Goal: Obtain resource: Obtain resource

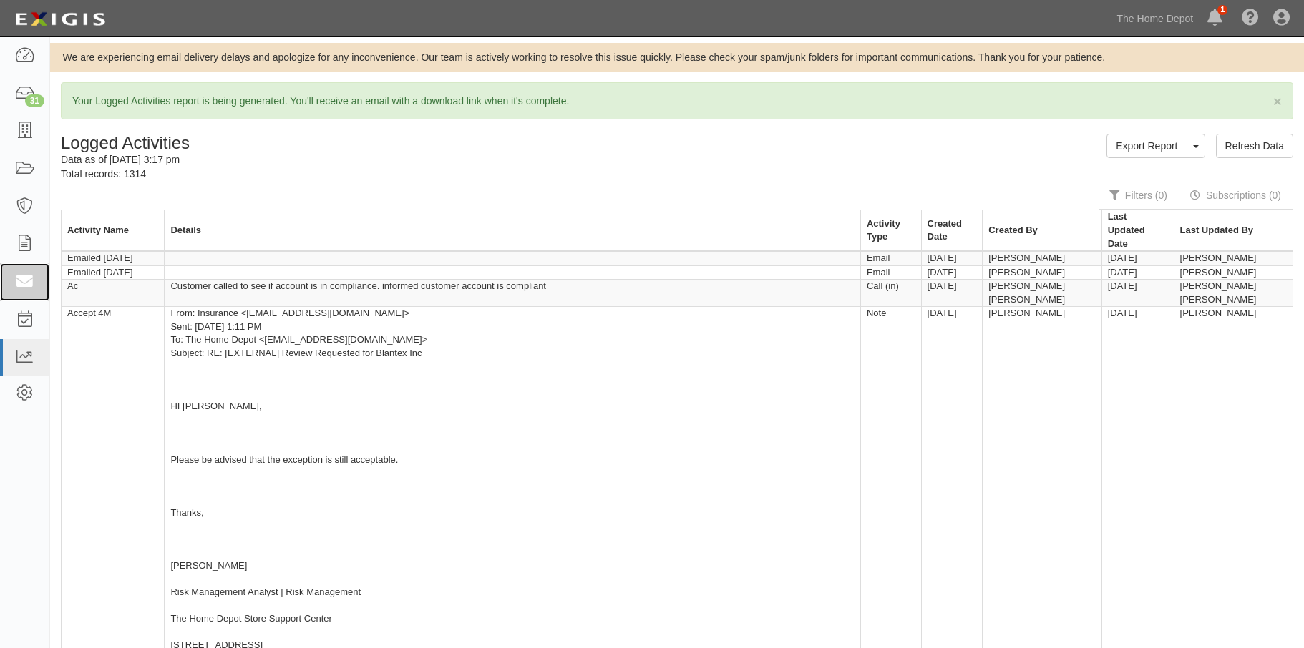
click at [31, 272] on link at bounding box center [24, 282] width 49 height 38
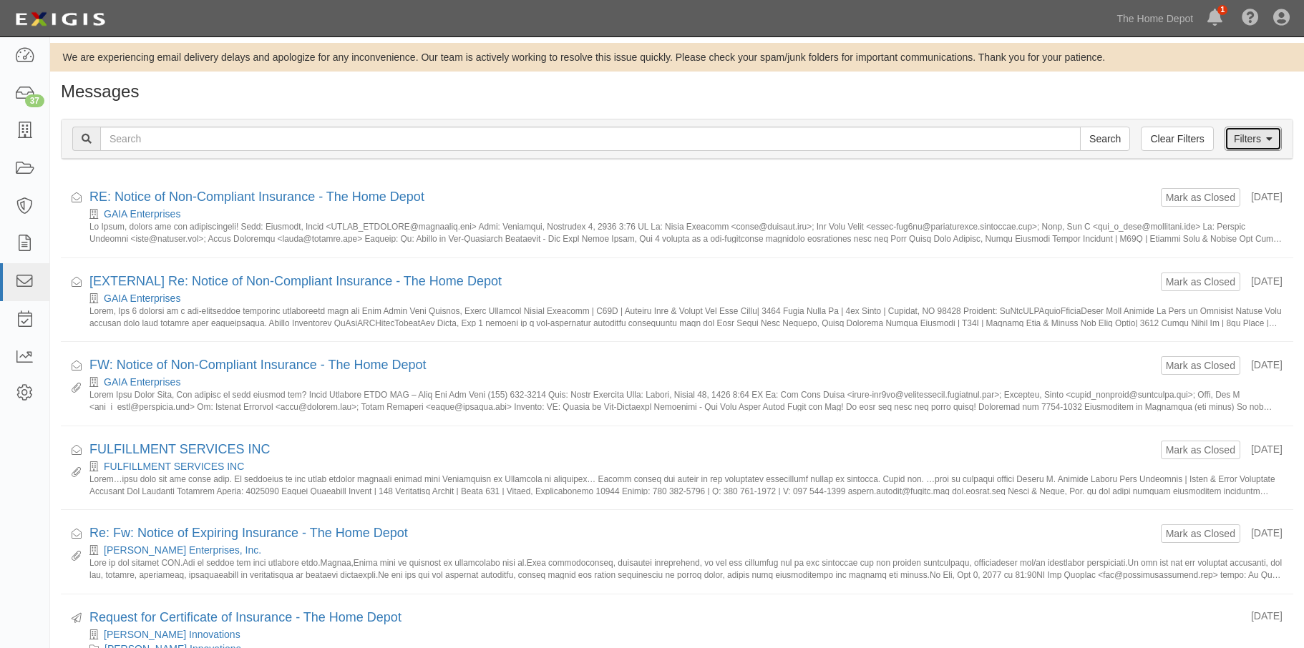
click at [1251, 138] on link "Filters" at bounding box center [1252, 139] width 57 height 24
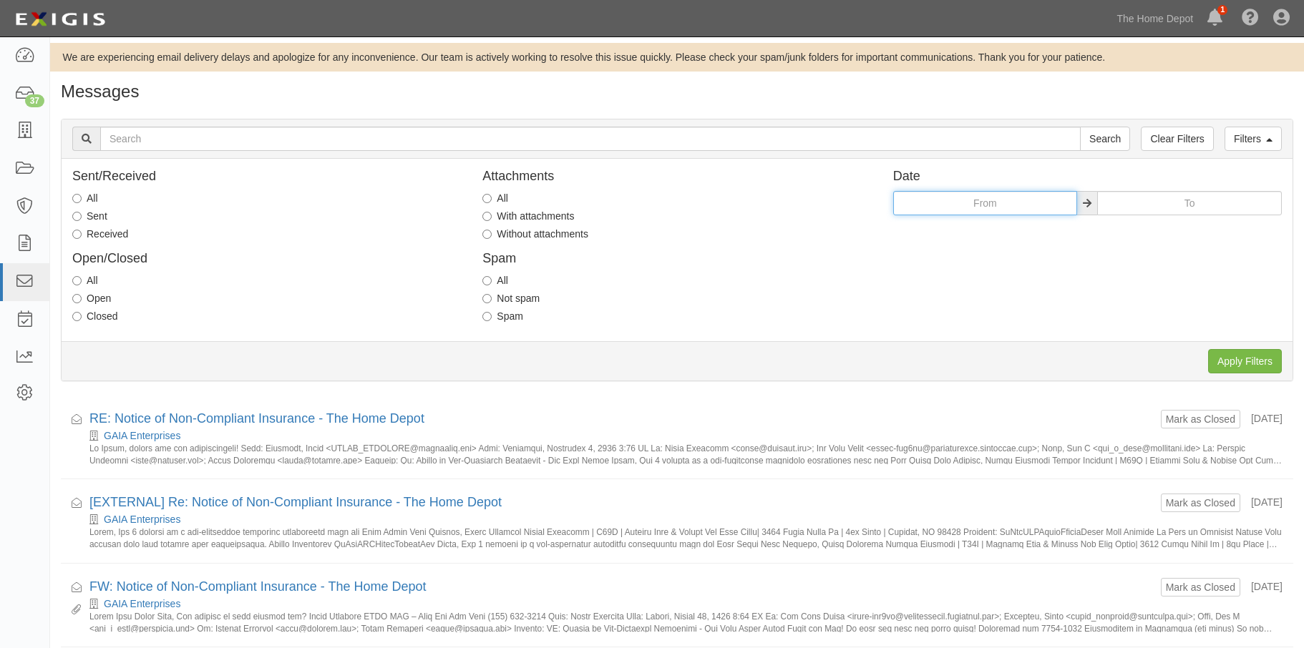
click at [995, 207] on input "text" at bounding box center [985, 203] width 185 height 24
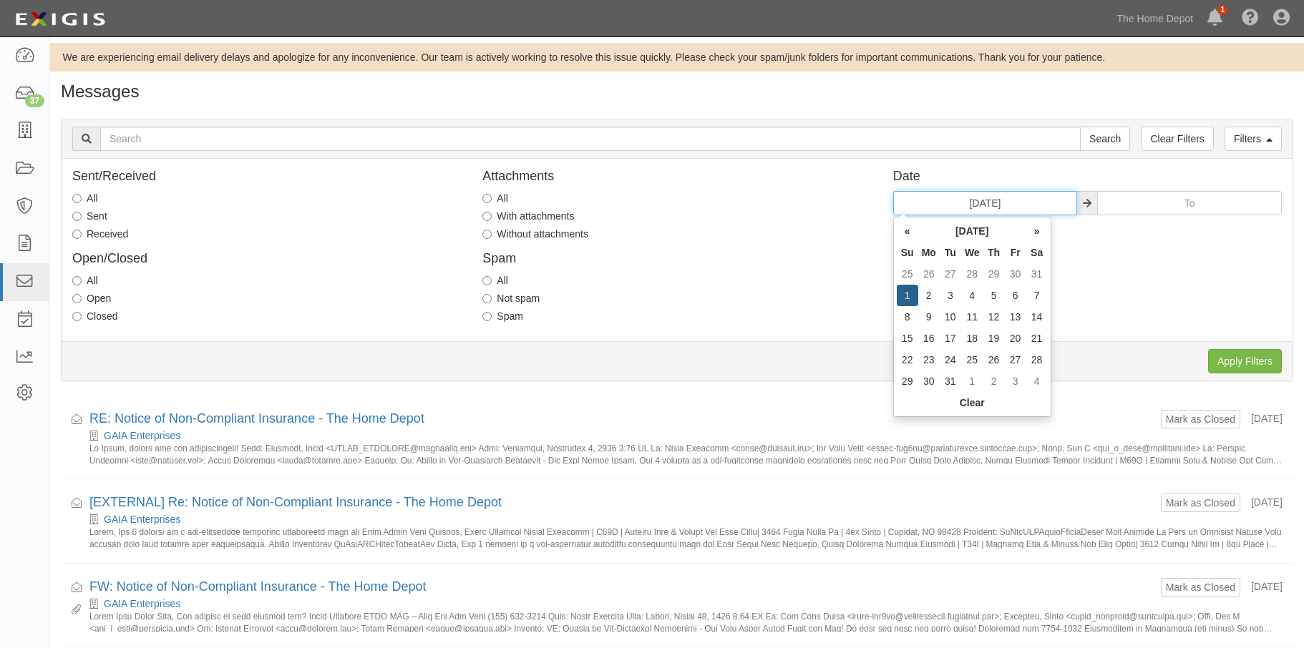
type input "01/01/2023"
click at [1143, 202] on input "text" at bounding box center [1189, 203] width 185 height 24
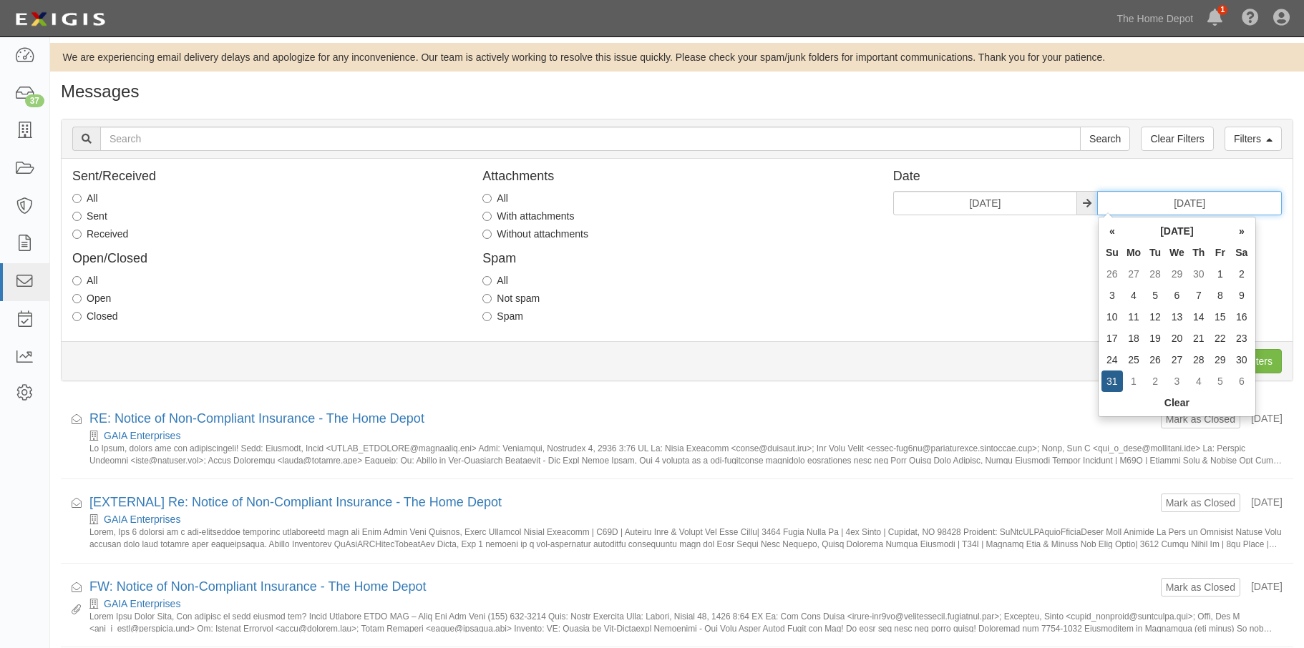
type input "12/31/2023"
click at [1050, 290] on div "Sent/Received All Sent Received Open/Closed All Open Closed Attachments All Wit…" at bounding box center [677, 250] width 1231 height 161
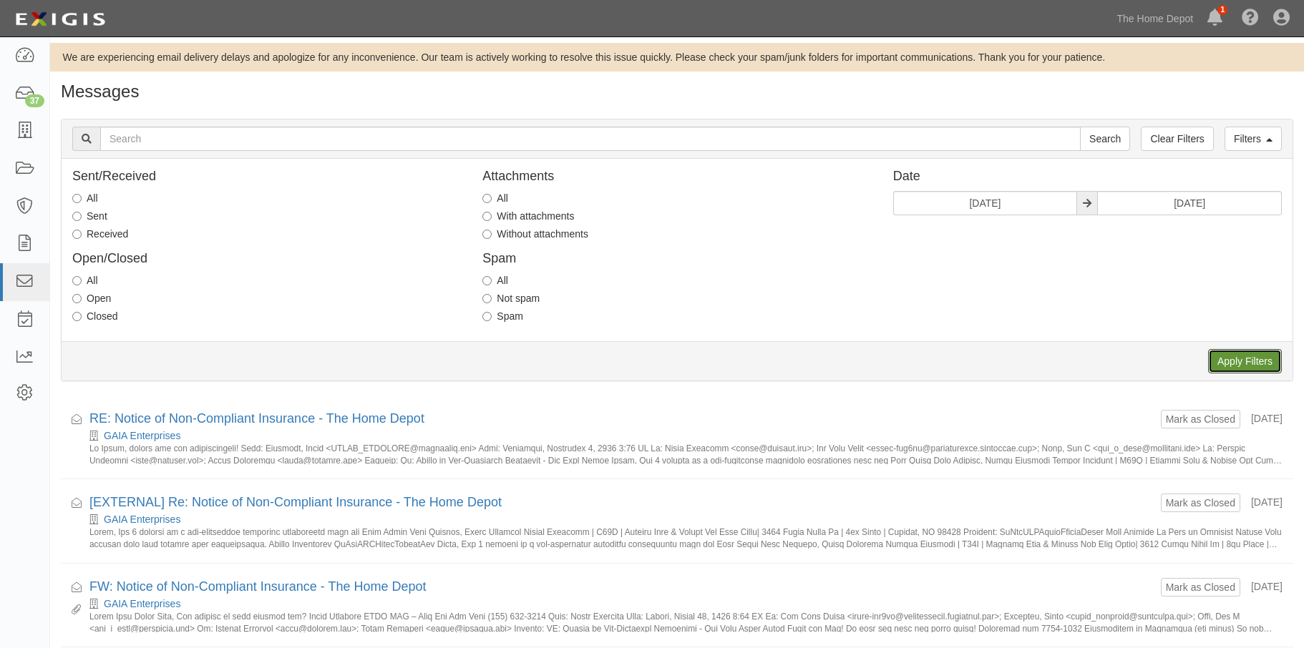
click at [1239, 359] on input "Apply Filters" at bounding box center [1245, 361] width 74 height 24
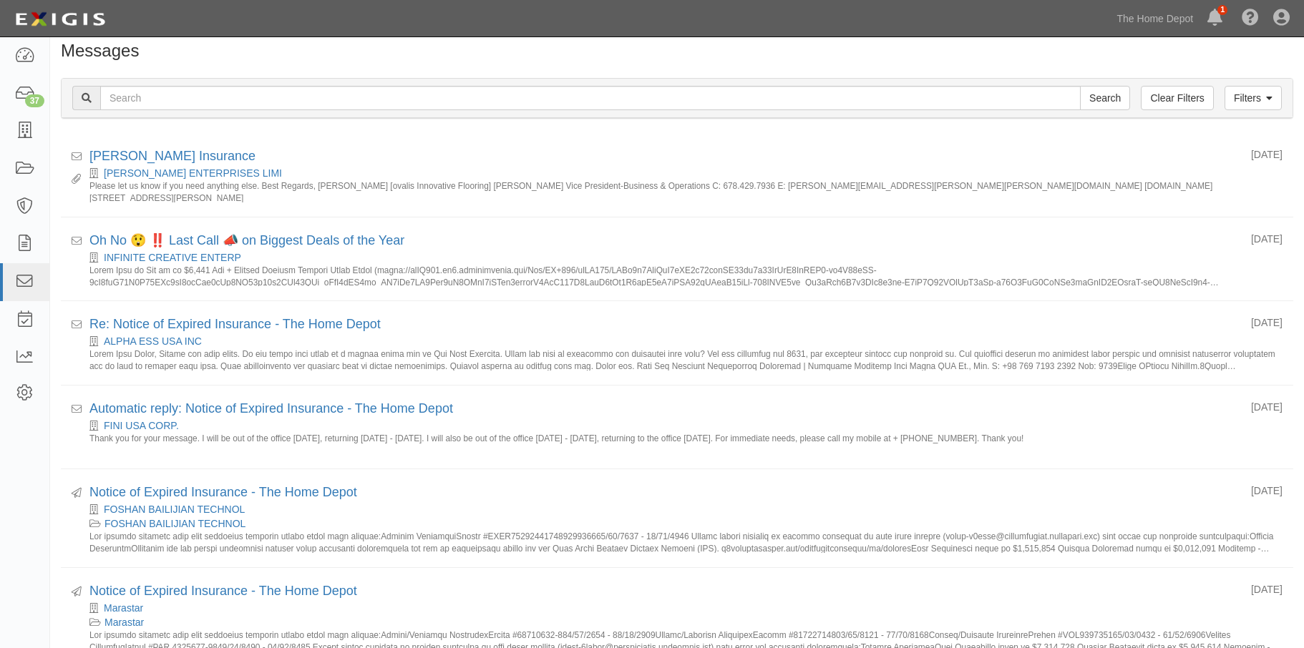
scroll to position [39, 0]
click at [1253, 101] on link "Filters" at bounding box center [1252, 100] width 57 height 24
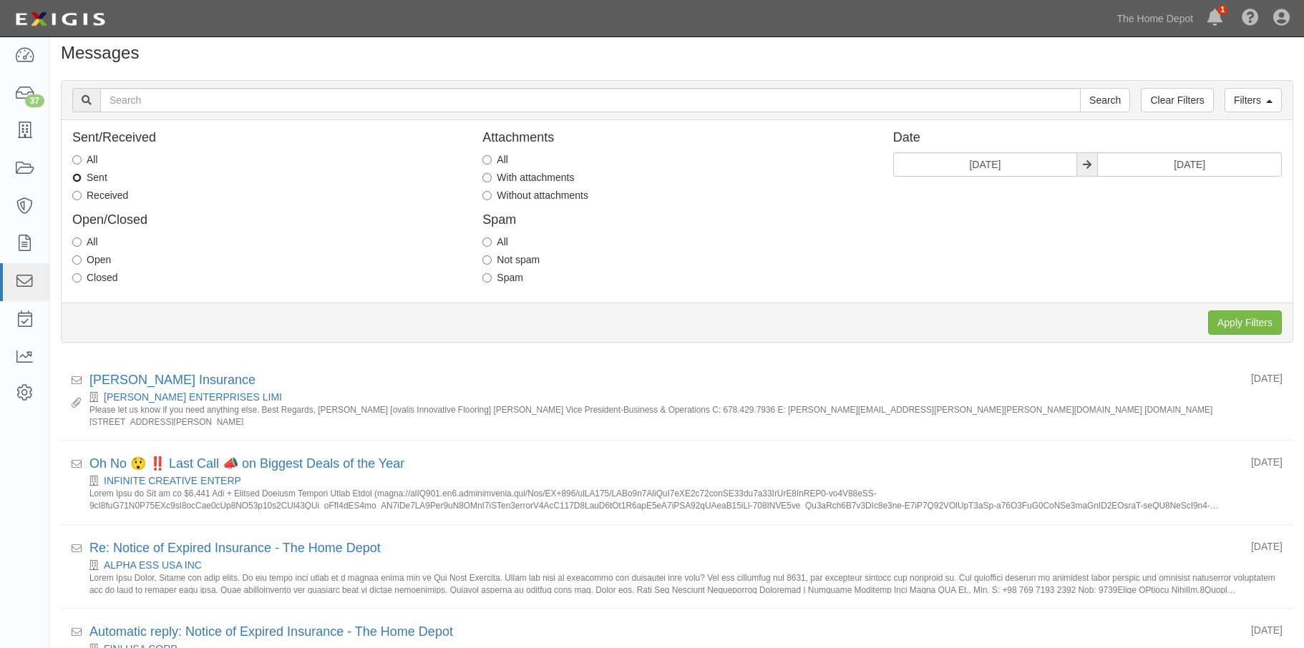
click at [78, 175] on input "Sent" at bounding box center [76, 177] width 9 height 9
radio input "true"
click at [78, 193] on input "Received" at bounding box center [76, 195] width 9 height 9
radio input "true"
click at [1249, 318] on input "Apply Filters" at bounding box center [1245, 323] width 74 height 24
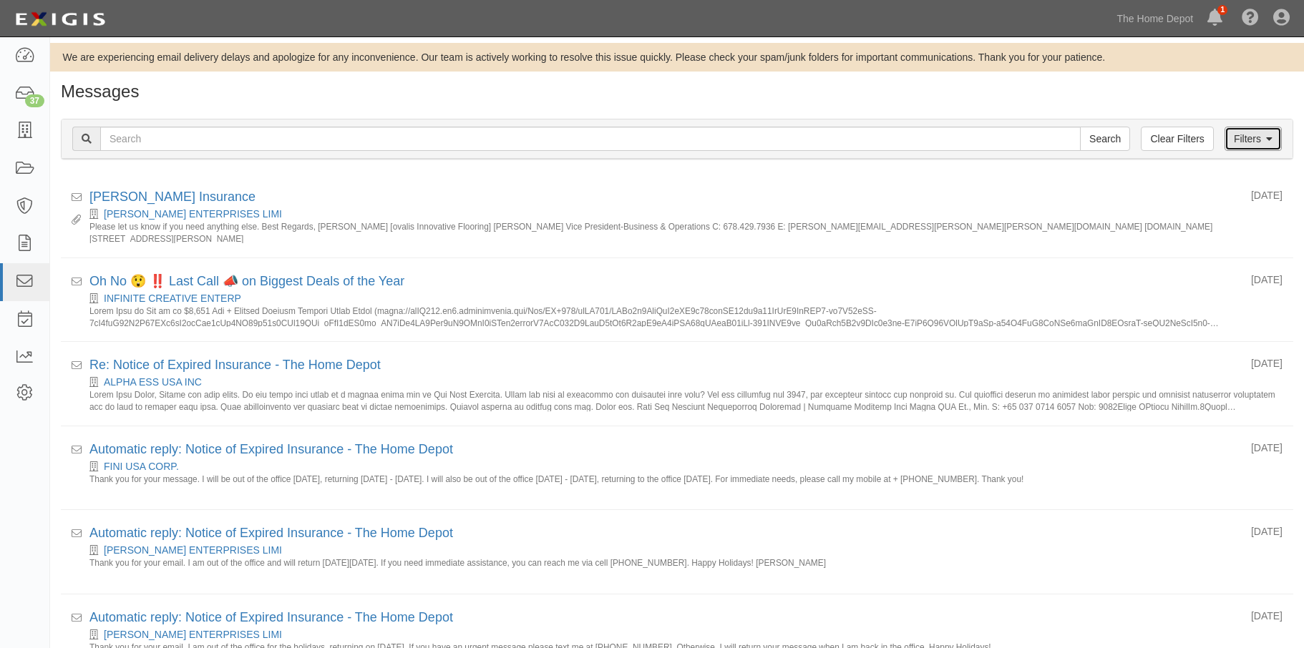
click at [1244, 141] on link "Filters" at bounding box center [1252, 139] width 57 height 24
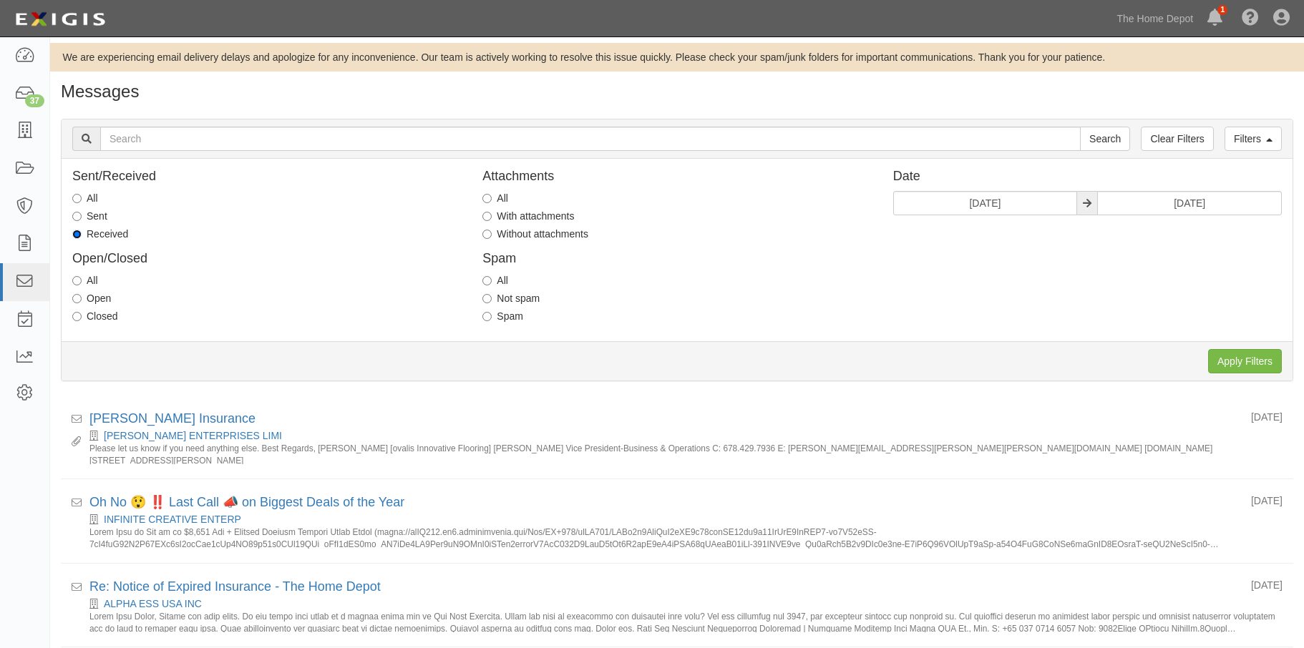
click at [79, 232] on input "Received" at bounding box center [76, 234] width 9 height 9
click at [79, 214] on input "Sent" at bounding box center [76, 216] width 9 height 9
radio input "true"
click at [290, 237] on div "Received" at bounding box center [266, 234] width 388 height 14
click at [489, 230] on input "Without attachments" at bounding box center [486, 234] width 9 height 9
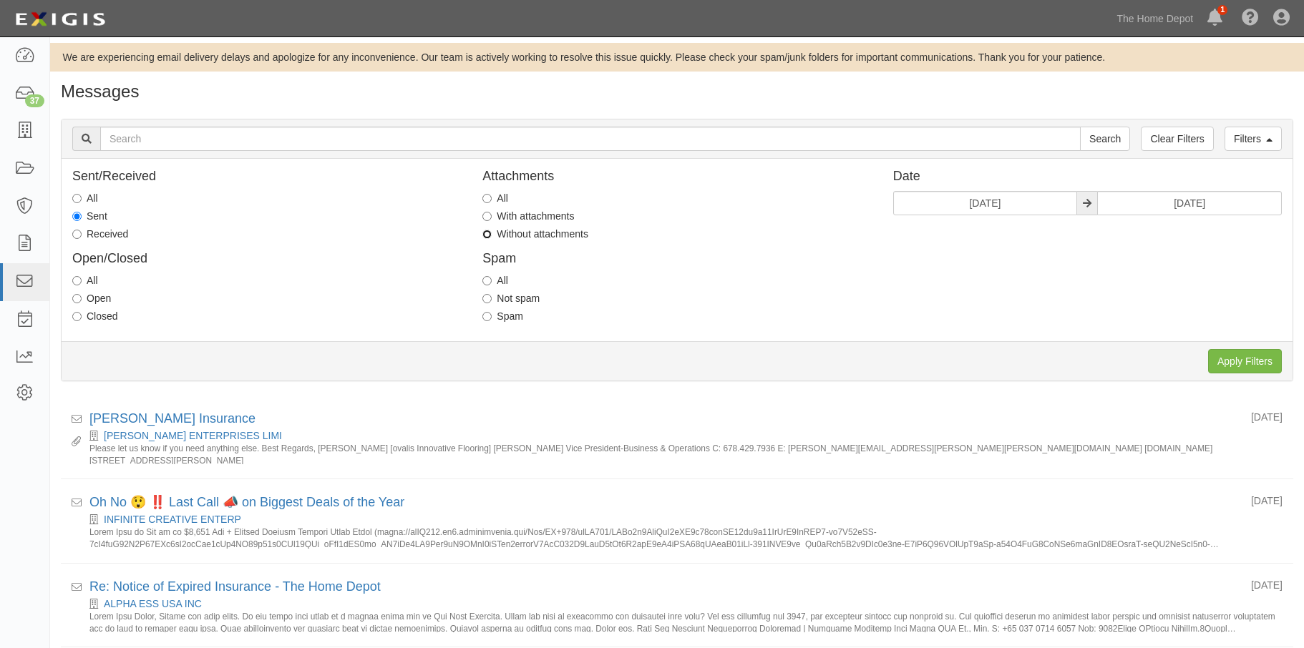
radio input "true"
click at [81, 200] on input "All" at bounding box center [76, 198] width 9 height 9
radio input "true"
click at [1249, 356] on input "Apply Filters" at bounding box center [1245, 361] width 74 height 24
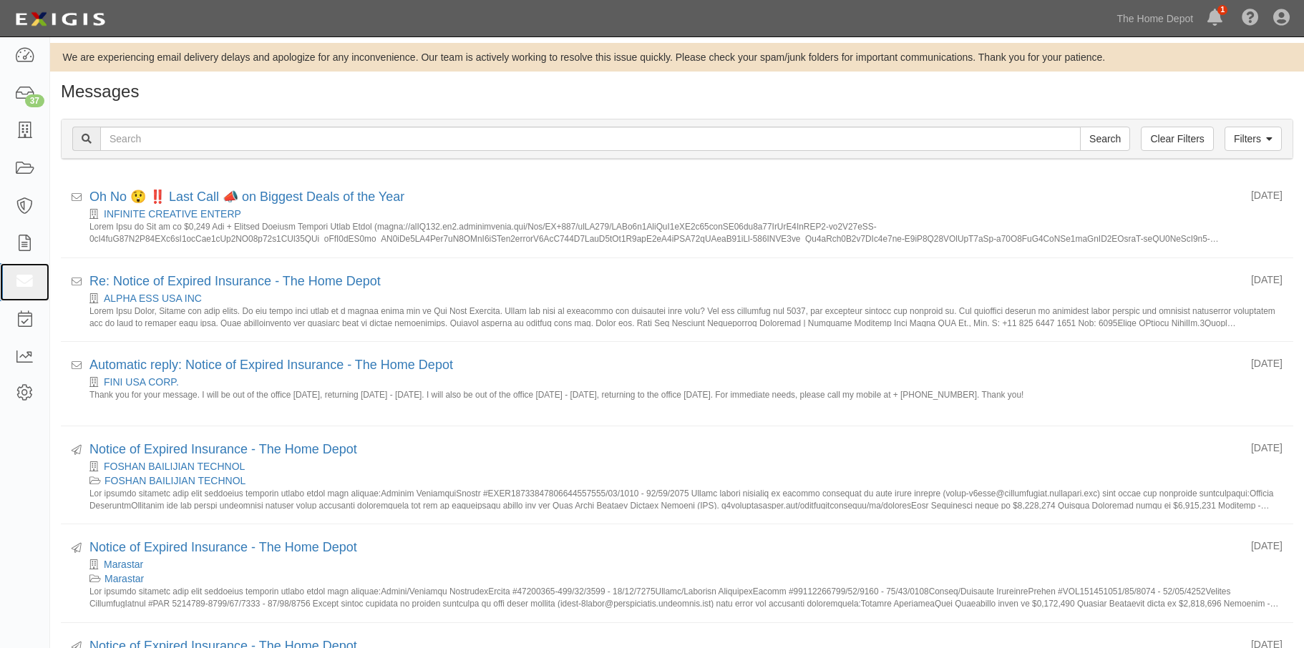
click at [24, 279] on icon at bounding box center [24, 282] width 20 height 16
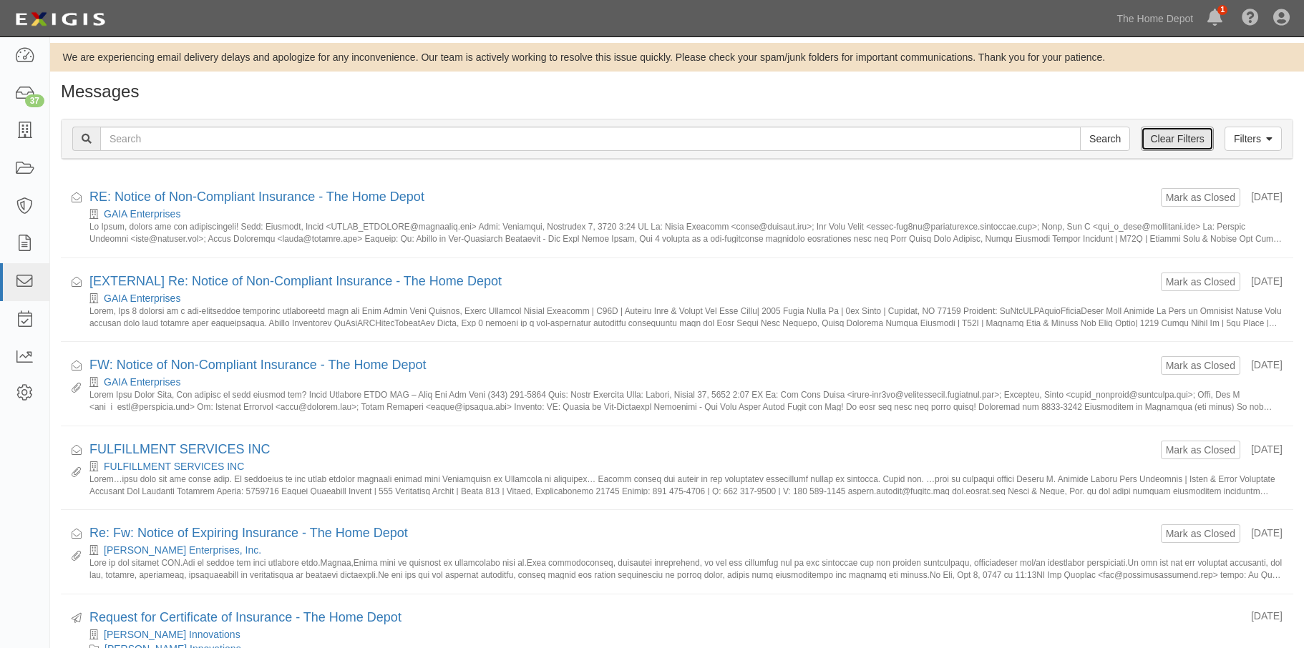
click at [1170, 141] on link "Clear Filters" at bounding box center [1176, 139] width 72 height 24
click at [1240, 145] on link "Filters" at bounding box center [1252, 139] width 57 height 24
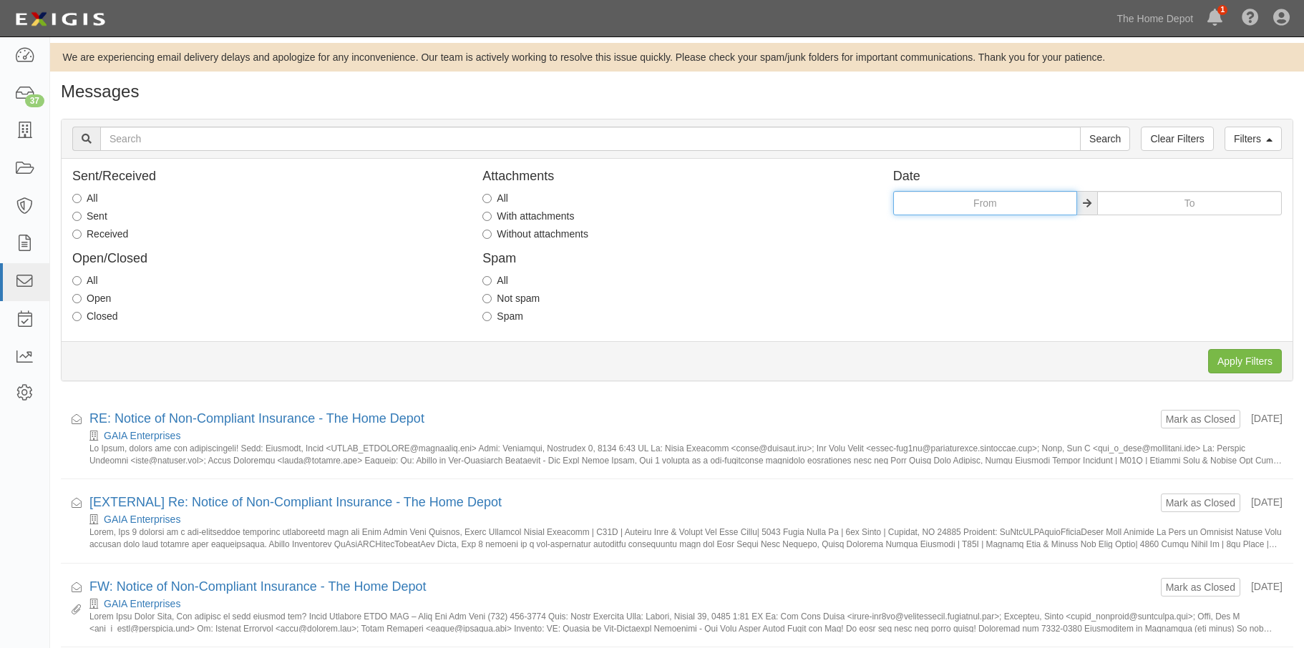
click at [931, 205] on input "text" at bounding box center [985, 203] width 185 height 24
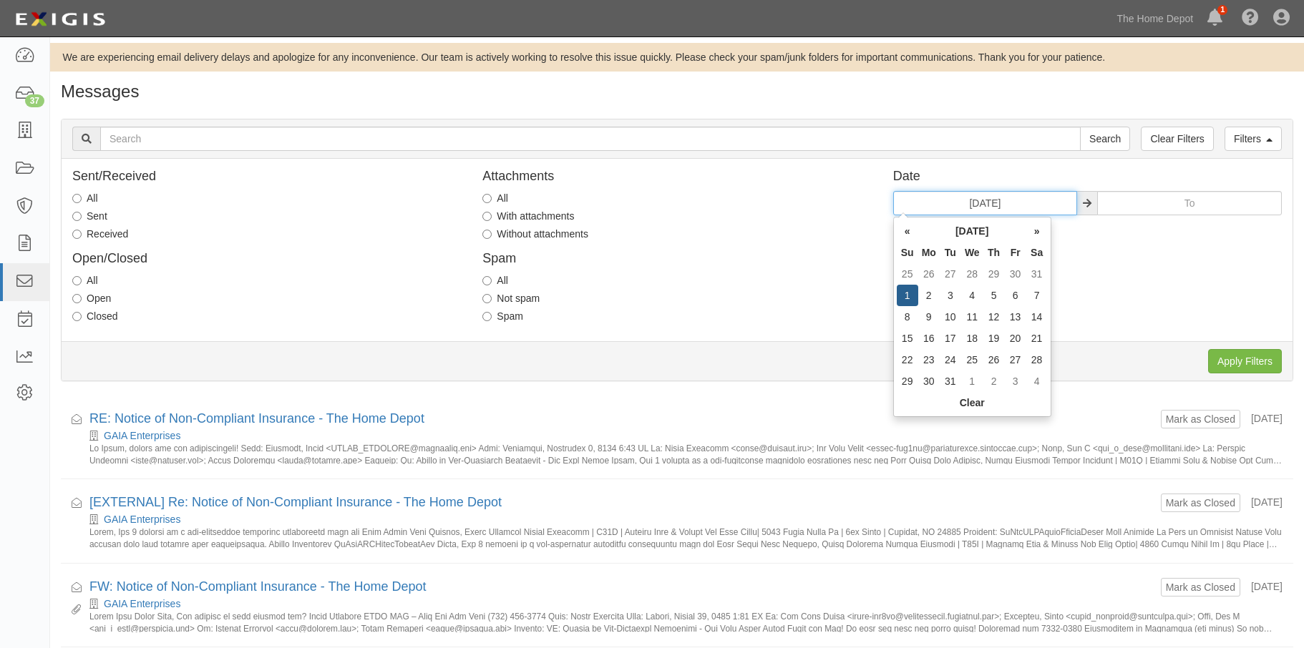
type input "[DATE]"
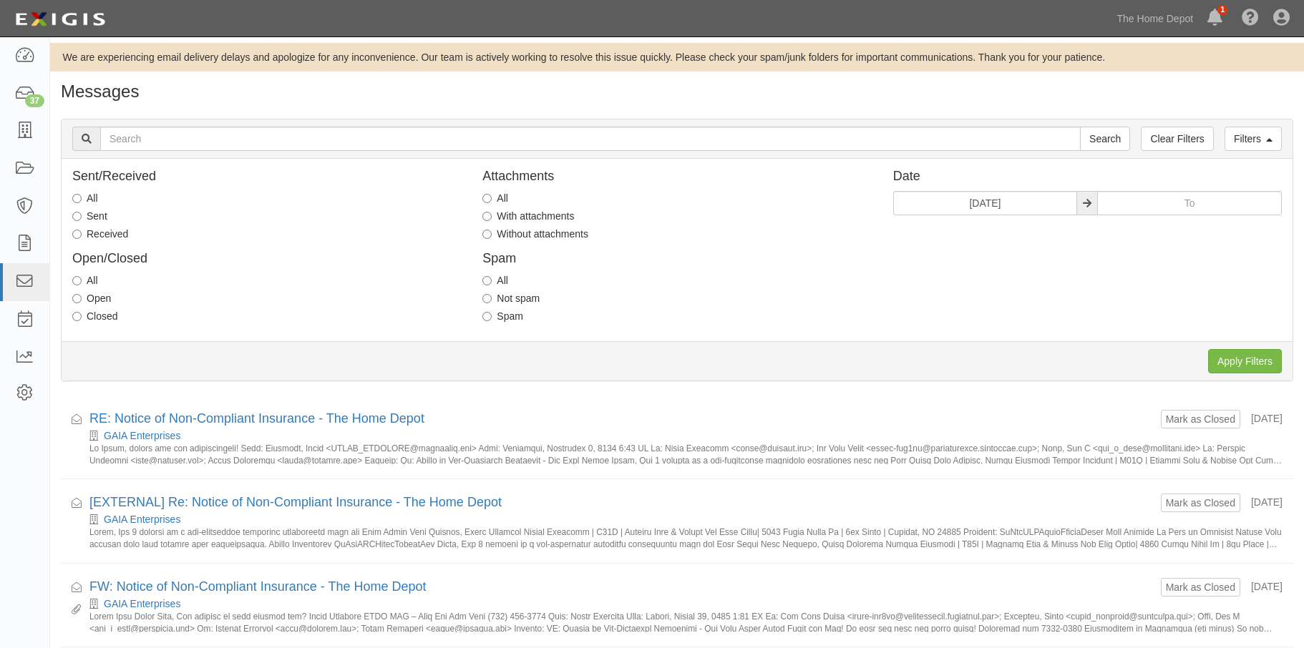
click at [1131, 303] on div "Sent/Received All Sent Received Open/Closed All Open Closed Attachments All Wit…" at bounding box center [677, 250] width 1231 height 161
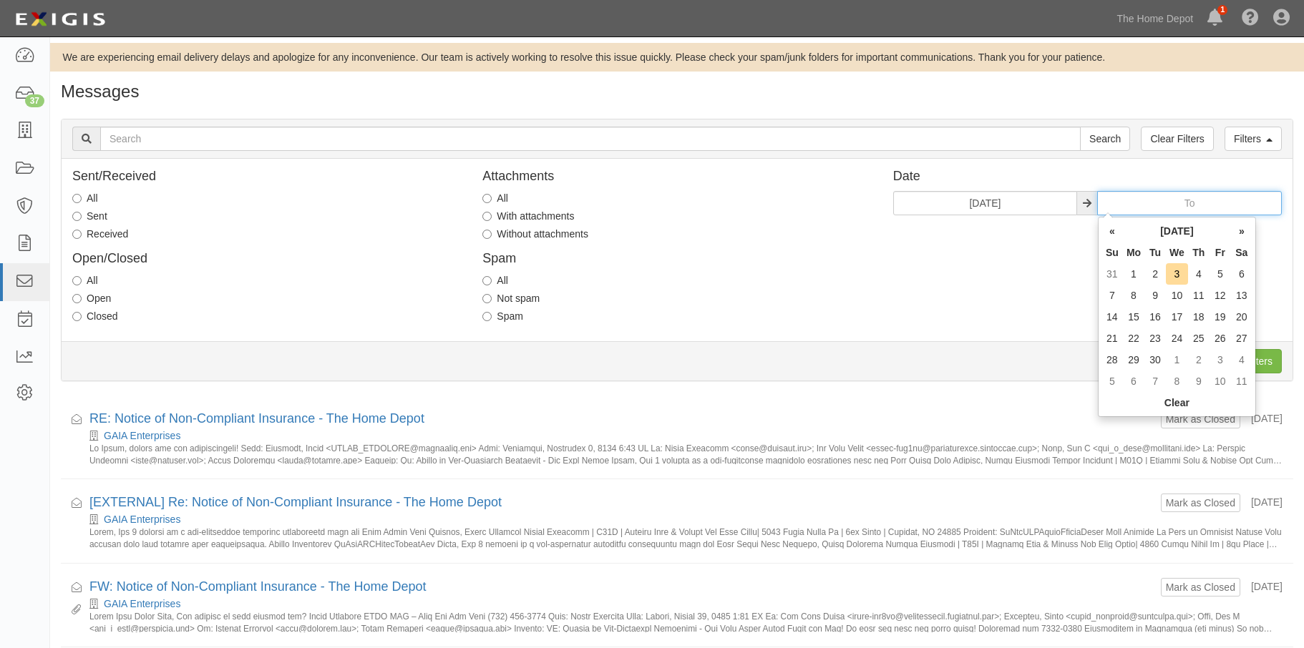
drag, startPoint x: 1164, startPoint y: 205, endPoint x: 1245, endPoint y: 212, distance: 81.2
click at [1245, 212] on input "text" at bounding box center [1189, 203] width 185 height 24
click at [1245, 212] on input "01/0" at bounding box center [1189, 203] width 185 height 24
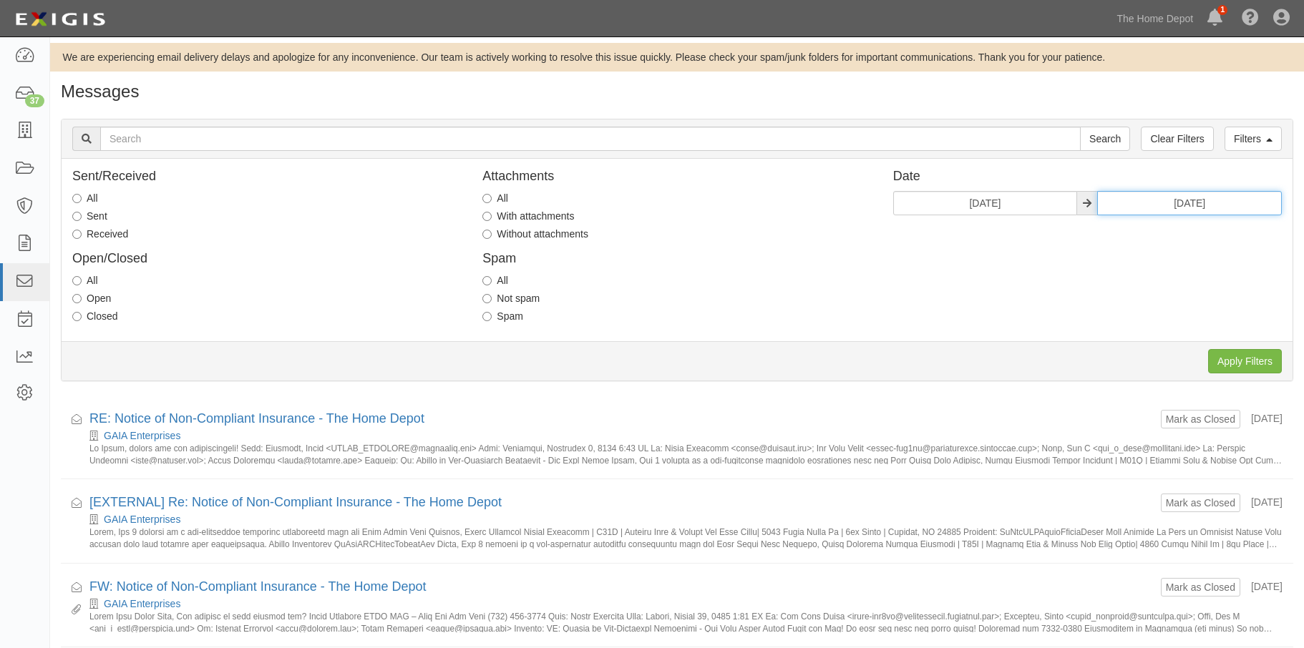
type input "[DATE]"
click at [1227, 354] on input "Apply Filters" at bounding box center [1245, 361] width 74 height 24
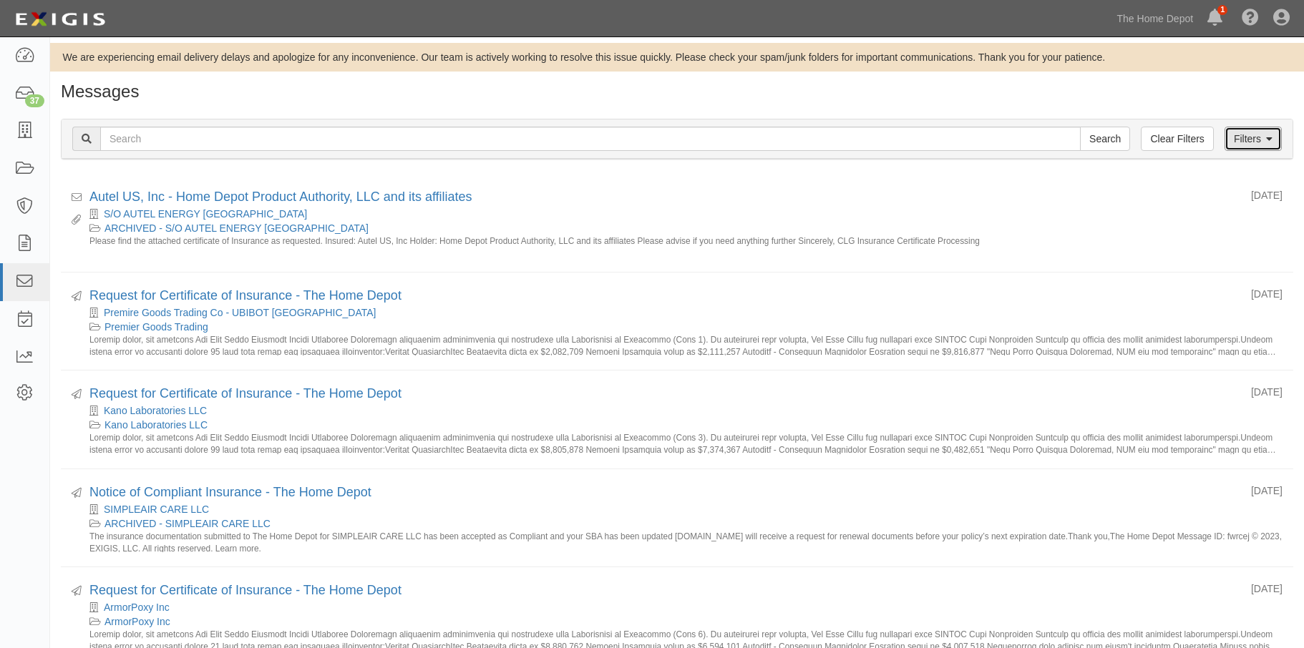
click at [1241, 129] on link "Filters" at bounding box center [1252, 139] width 57 height 24
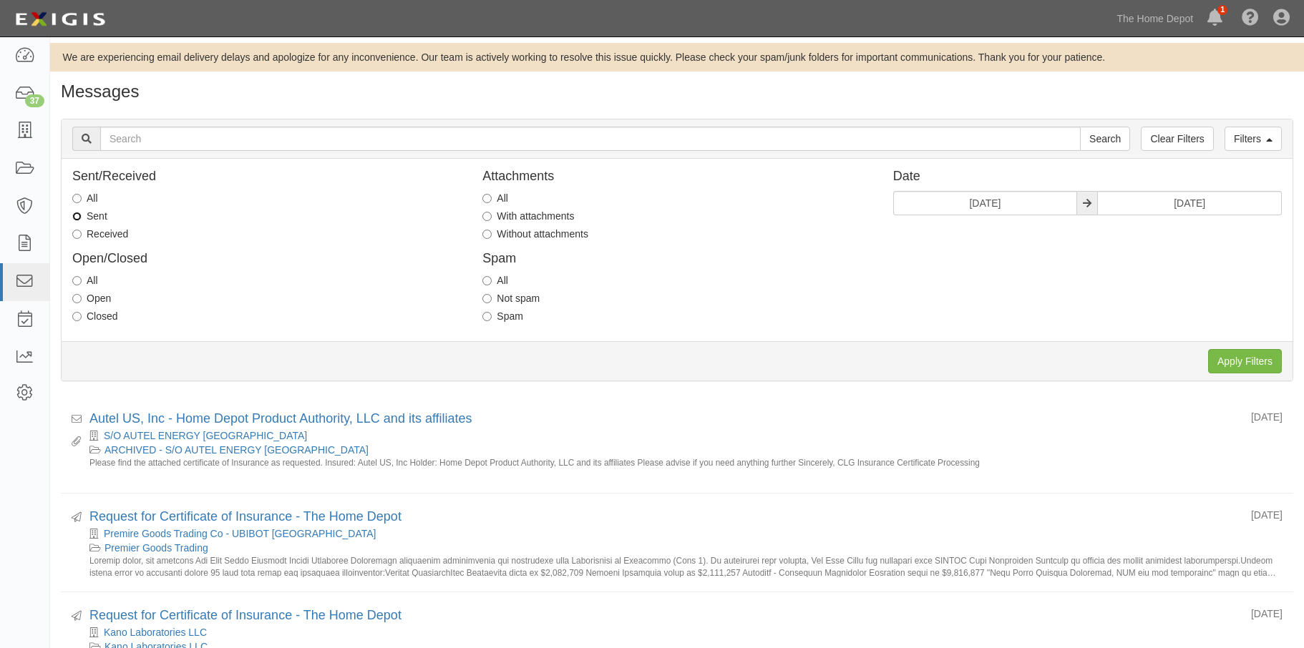
click at [77, 215] on input "Sent" at bounding box center [76, 216] width 9 height 9
radio input "true"
click at [1236, 353] on input "Apply Filters" at bounding box center [1245, 361] width 74 height 24
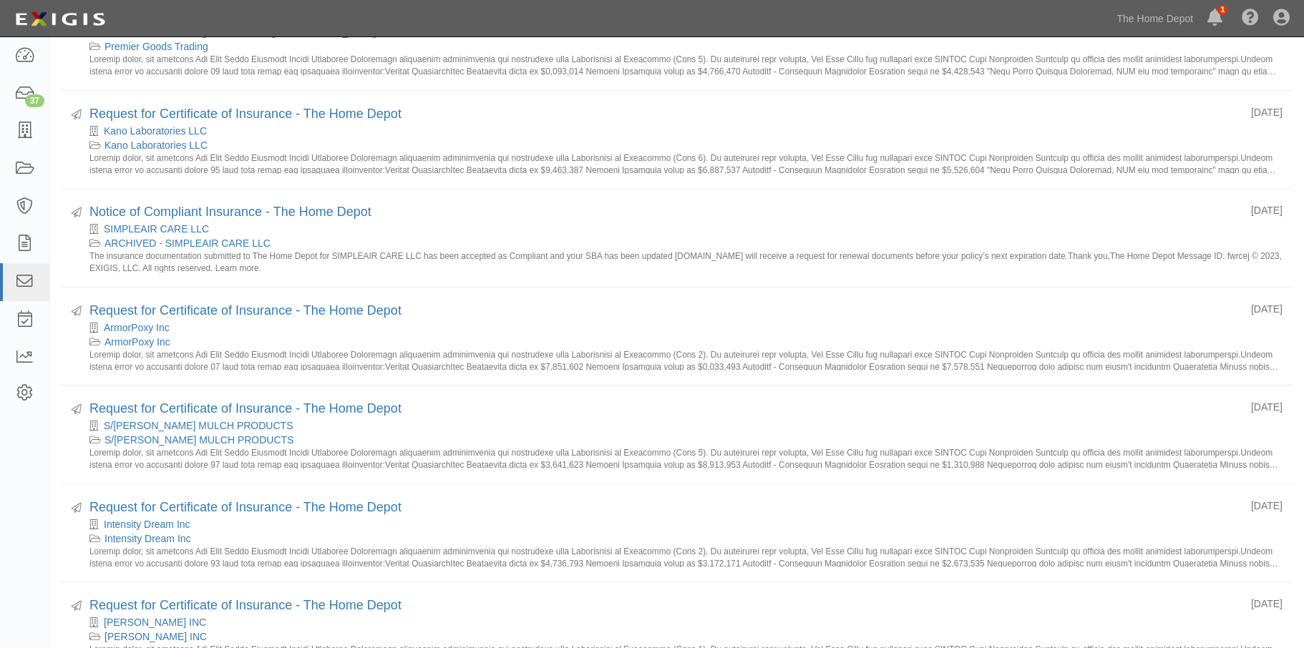
scroll to position [215, 0]
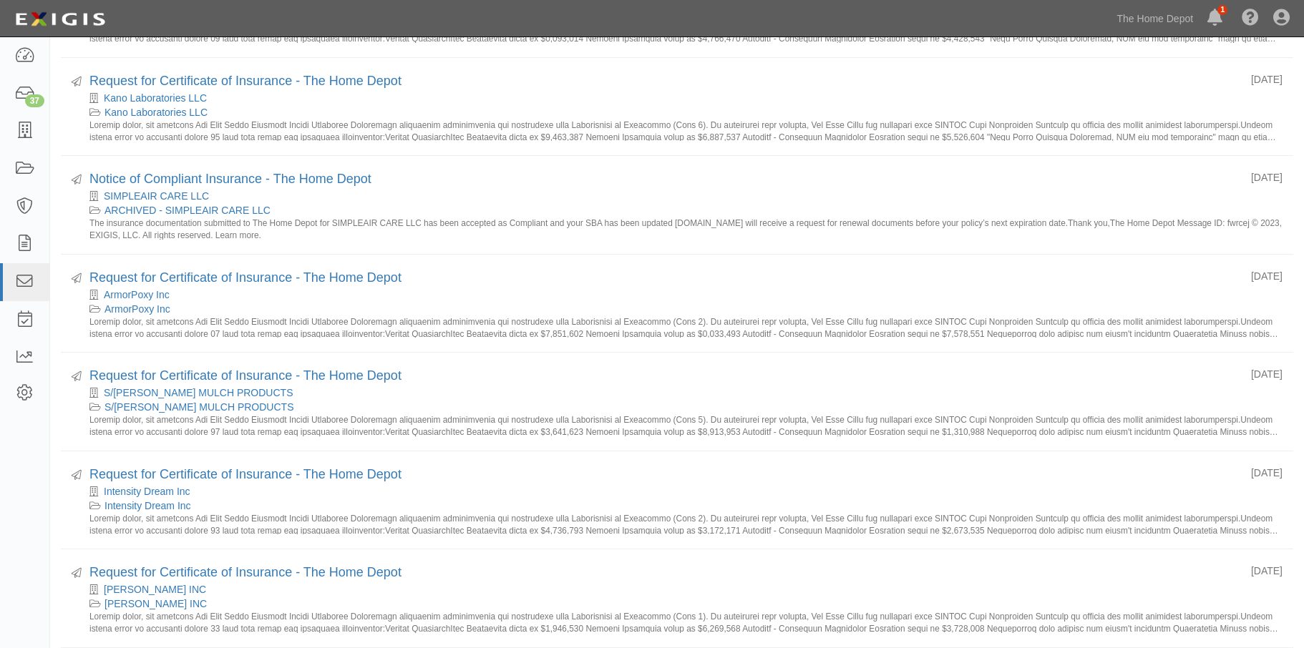
drag, startPoint x: 1303, startPoint y: 242, endPoint x: 1310, endPoint y: 255, distance: 15.4
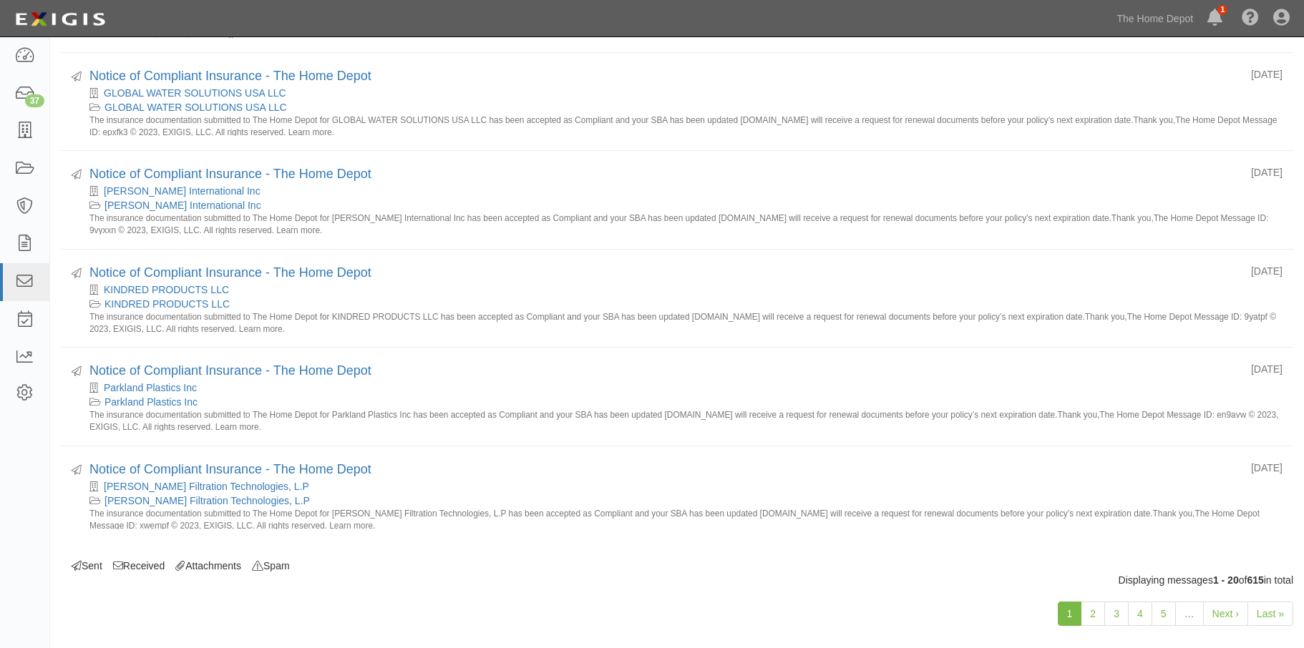
scroll to position [1613, 0]
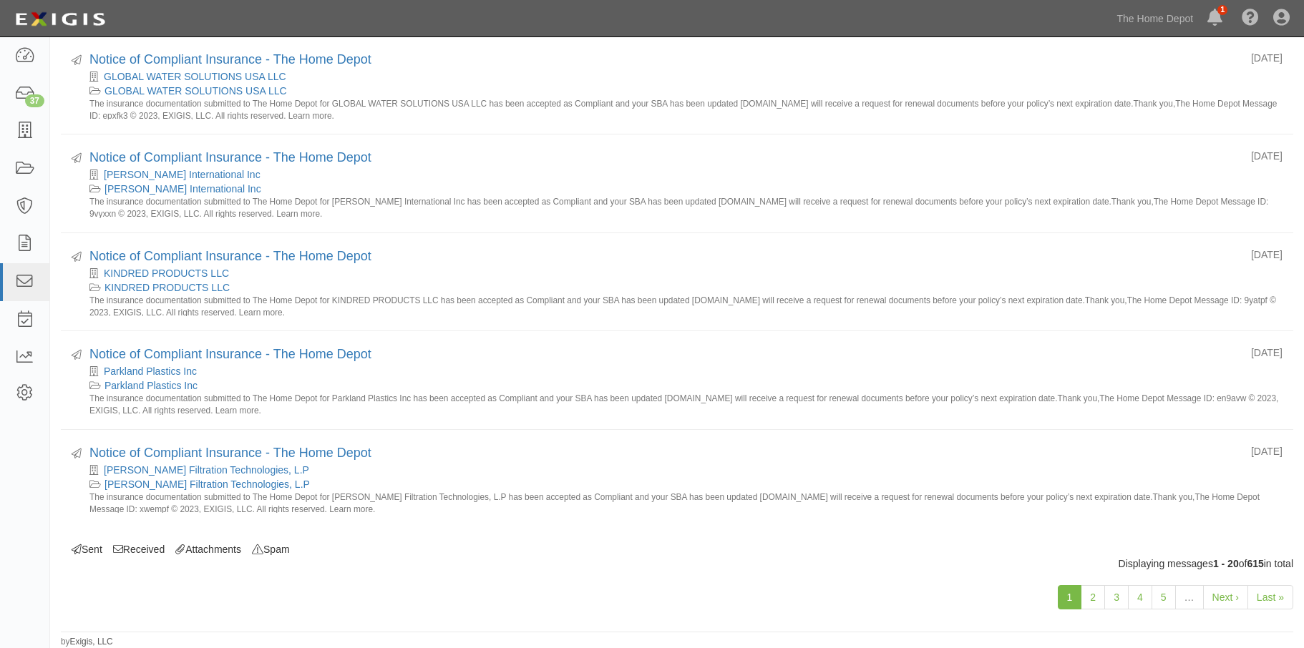
click at [854, 513] on small "The insurance documentation submitted to The Home Depot for Freudenberg Filtrat…" at bounding box center [685, 503] width 1193 height 22
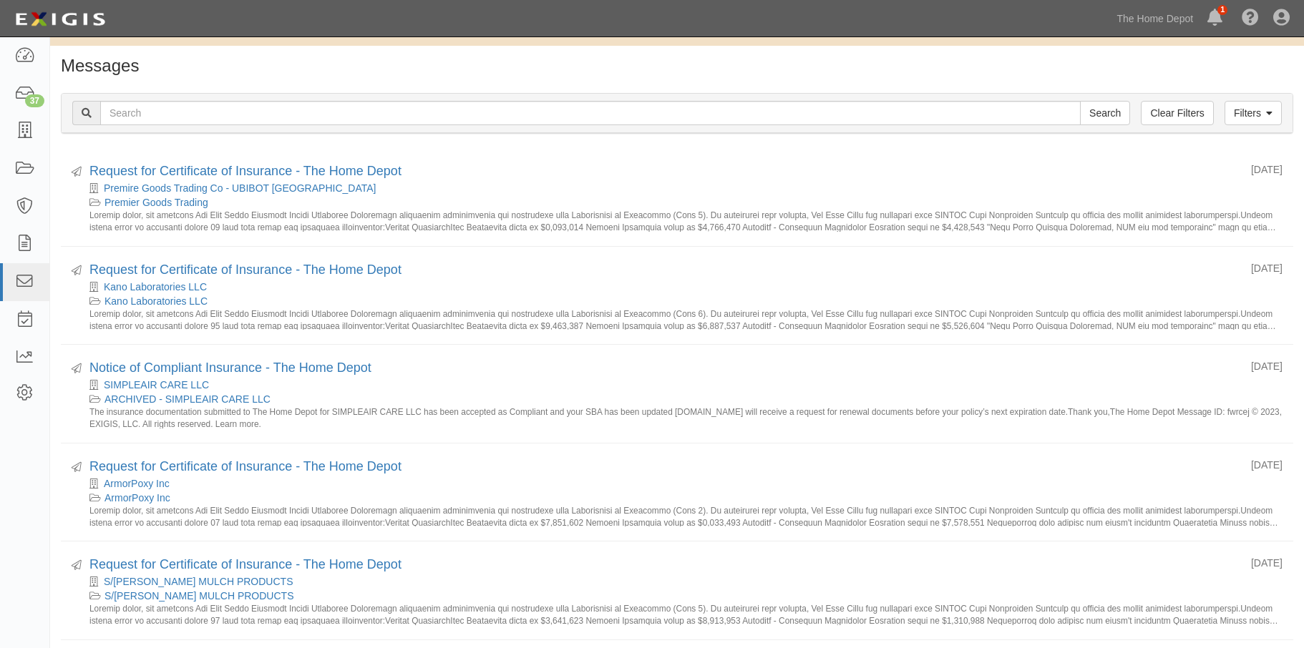
scroll to position [29, 0]
click at [1235, 112] on link "Filters" at bounding box center [1252, 110] width 57 height 24
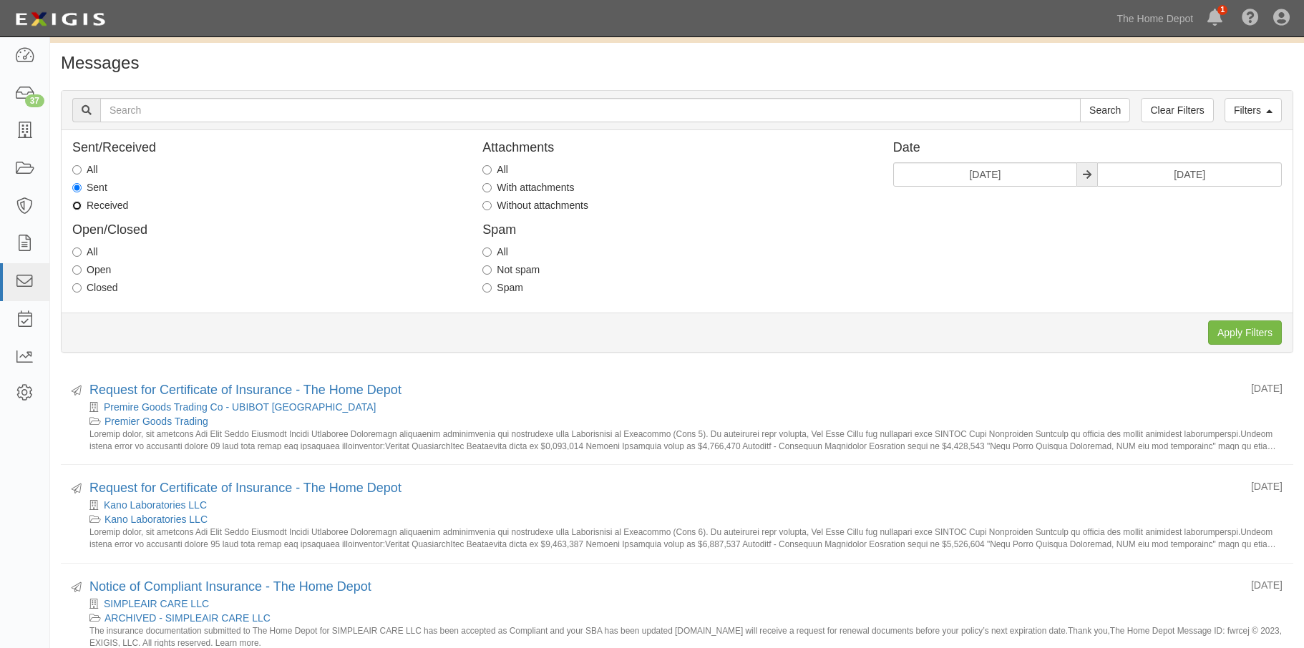
click at [78, 205] on input "Received" at bounding box center [76, 205] width 9 height 9
radio input "true"
click at [1248, 336] on input "Apply Filters" at bounding box center [1245, 333] width 74 height 24
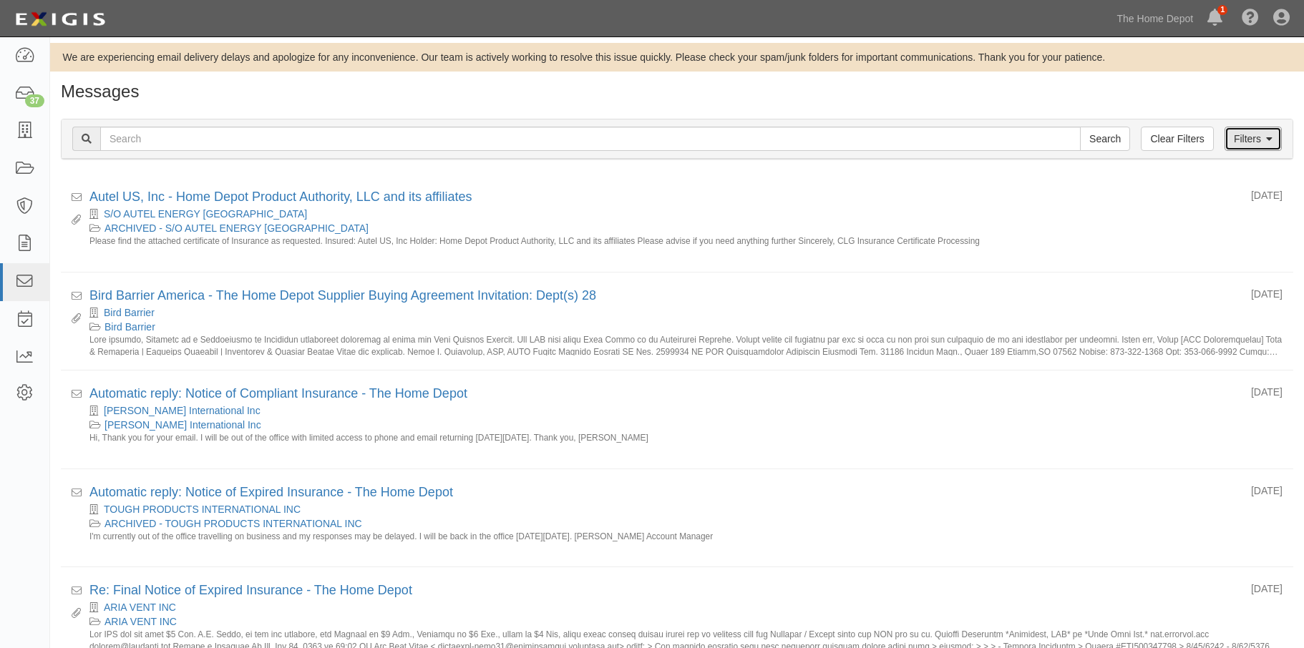
click at [1238, 136] on link "Filters" at bounding box center [1252, 139] width 57 height 24
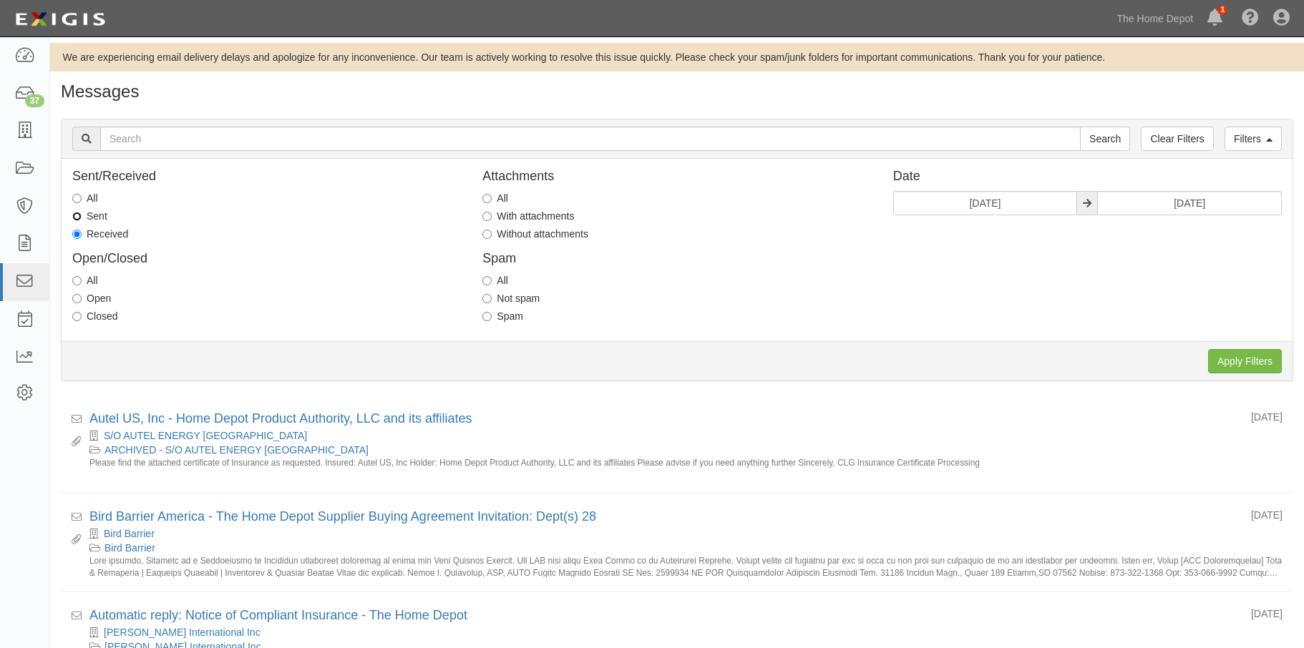
click at [74, 219] on input "Sent" at bounding box center [76, 216] width 9 height 9
radio input "true"
click at [226, 252] on h4 "Open/Closed" at bounding box center [266, 259] width 388 height 14
click at [967, 204] on input "[DATE]" at bounding box center [985, 203] width 185 height 24
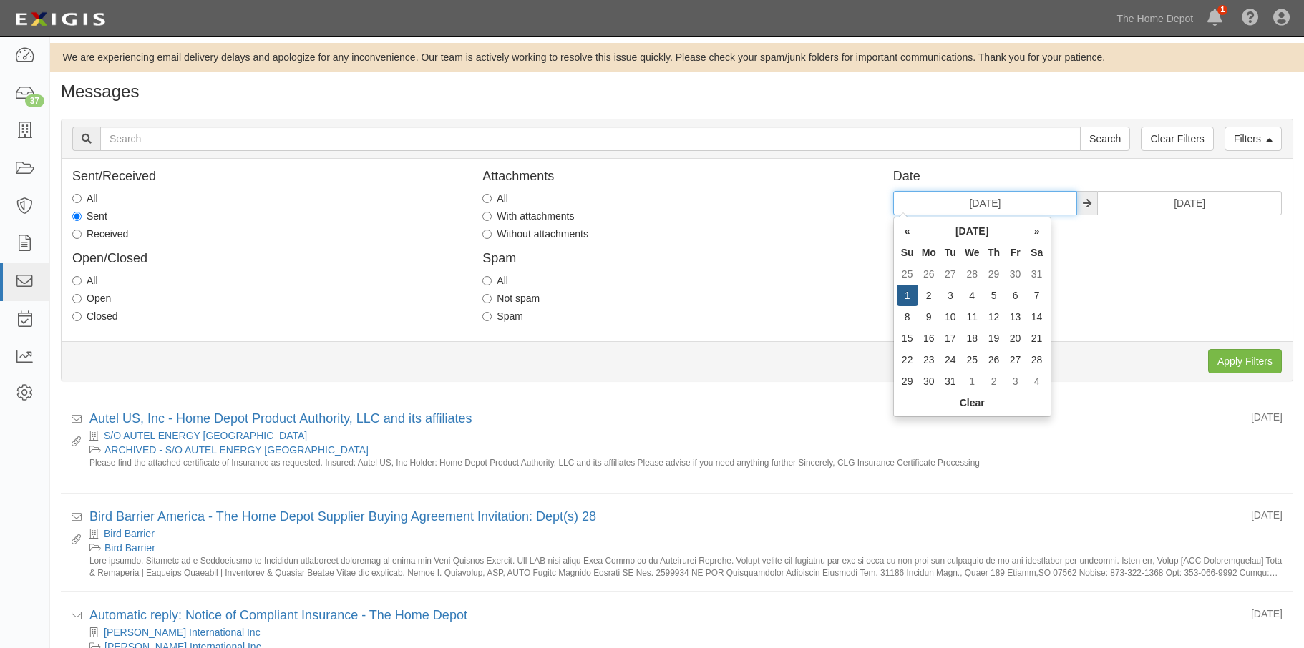
drag, startPoint x: 1017, startPoint y: 208, endPoint x: 869, endPoint y: 205, distance: 148.9
click at [869, 205] on div "Sent/Received All Sent Received Open/Closed All Open Closed Attachments All Wit…" at bounding box center [677, 250] width 1231 height 161
type input "[DATE]"
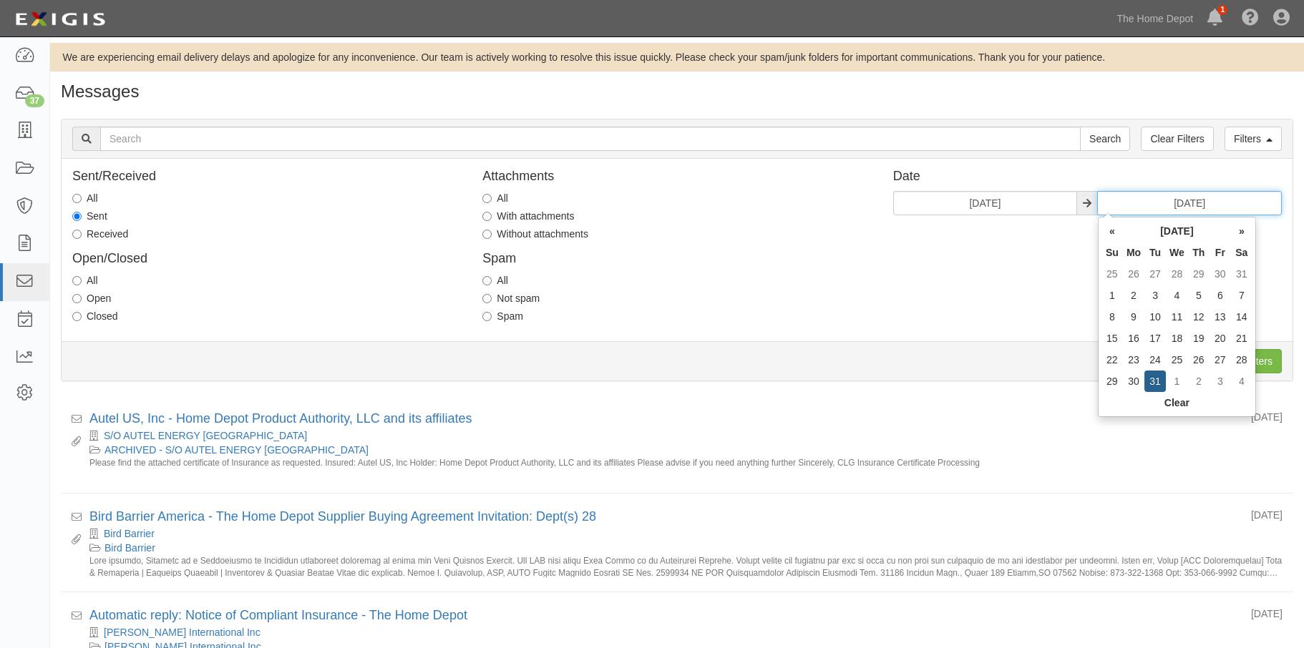
drag, startPoint x: 1223, startPoint y: 200, endPoint x: 1083, endPoint y: 207, distance: 140.5
click at [1083, 207] on div "02/01/2023 01/31/2023" at bounding box center [1087, 203] width 388 height 24
drag, startPoint x: 1234, startPoint y: 199, endPoint x: 1083, endPoint y: 199, distance: 151.7
click at [1083, 199] on div "02/01/2023 02/01/" at bounding box center [1087, 203] width 388 height 24
type input "[DATE]"
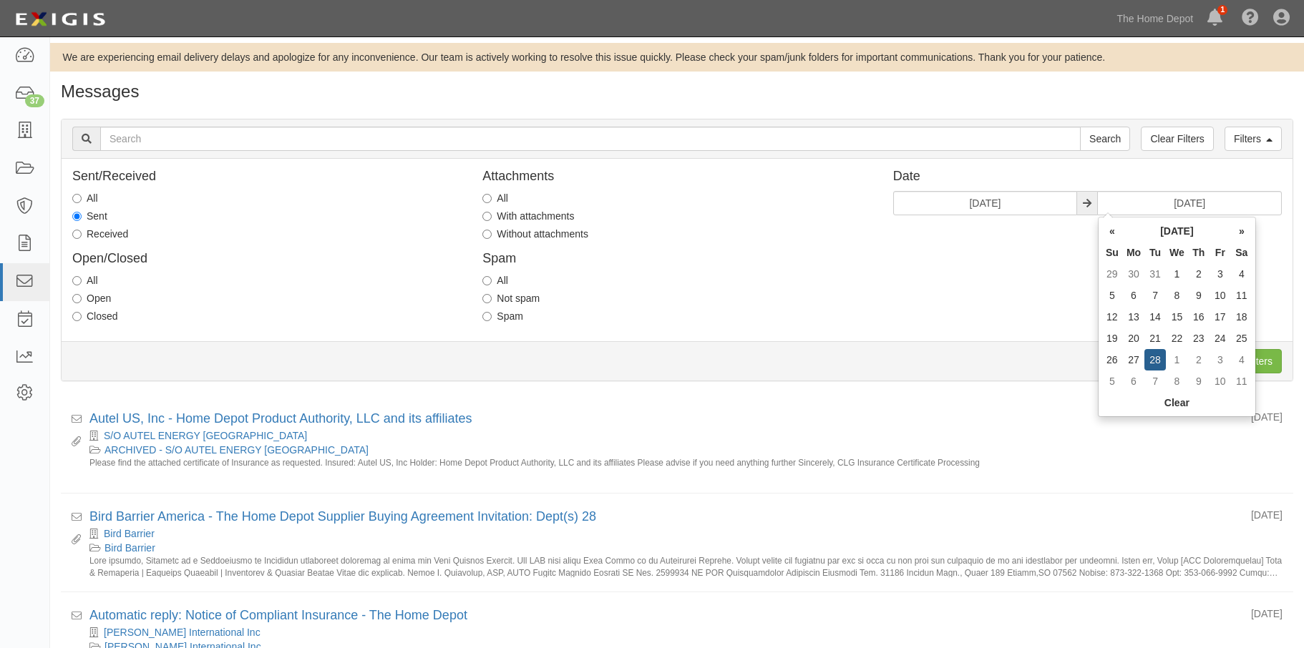
click at [1008, 252] on div "Sent/Received All Sent Received Open/Closed All Open Closed Attachments All Wit…" at bounding box center [677, 250] width 1231 height 161
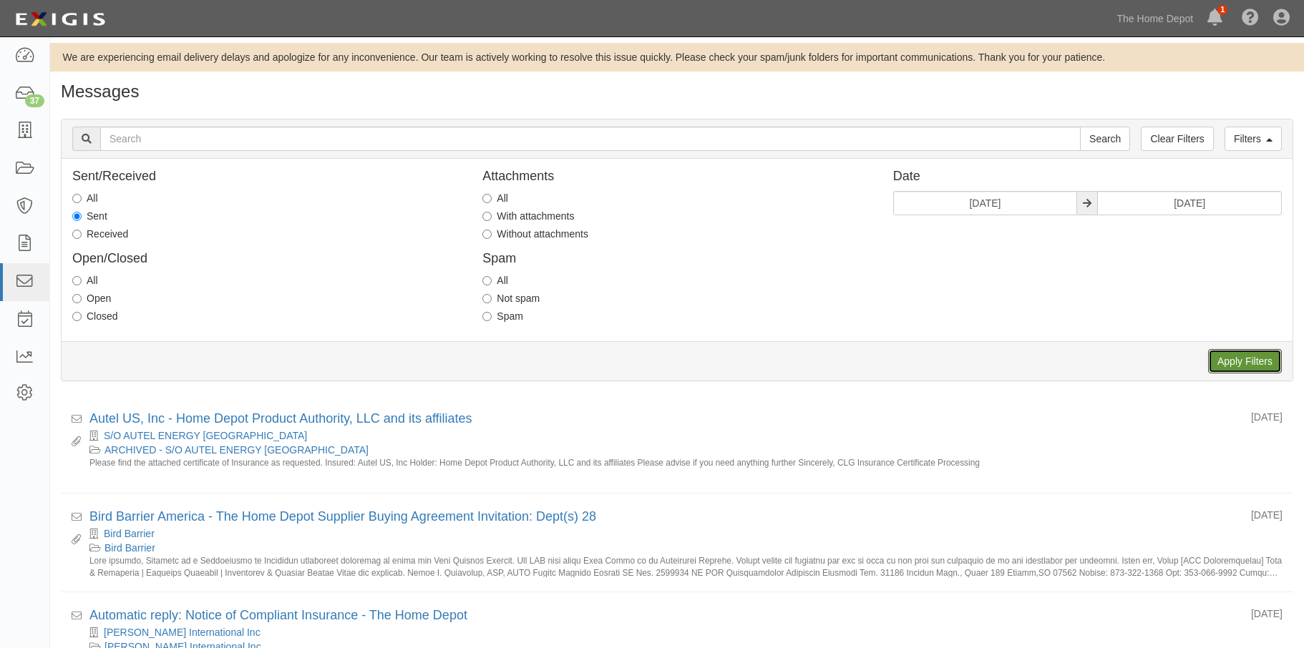
click at [1233, 358] on input "Apply Filters" at bounding box center [1245, 361] width 74 height 24
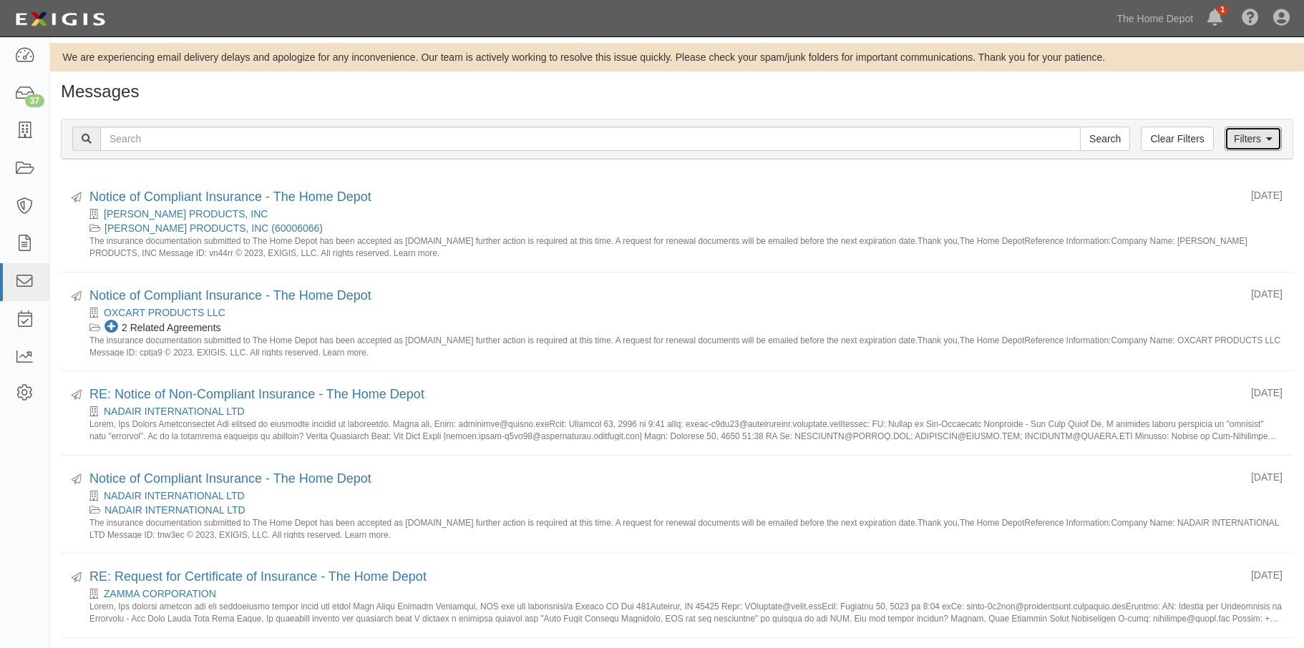
click at [1239, 132] on link "Filters" at bounding box center [1252, 139] width 57 height 24
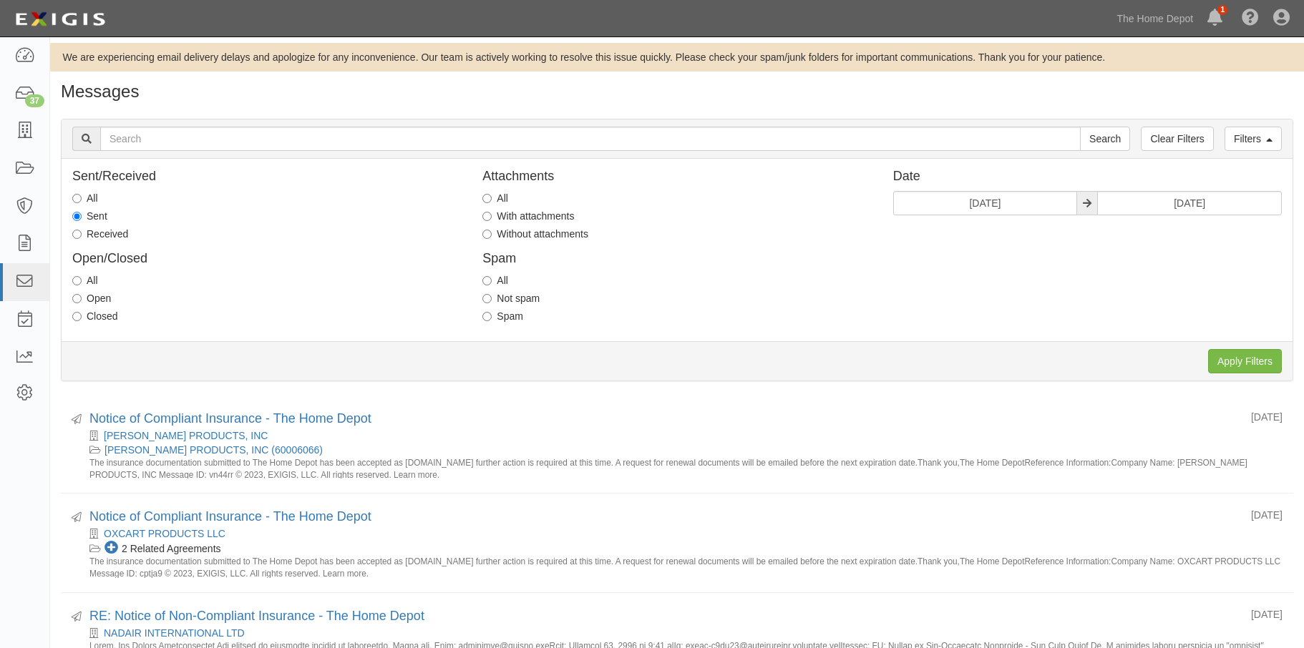
click at [764, 323] on div "Attachments All With attachments Without attachments Spam All Not spam Spam" at bounding box center [676, 250] width 410 height 161
click at [1223, 358] on input "Apply Filters" at bounding box center [1245, 361] width 74 height 24
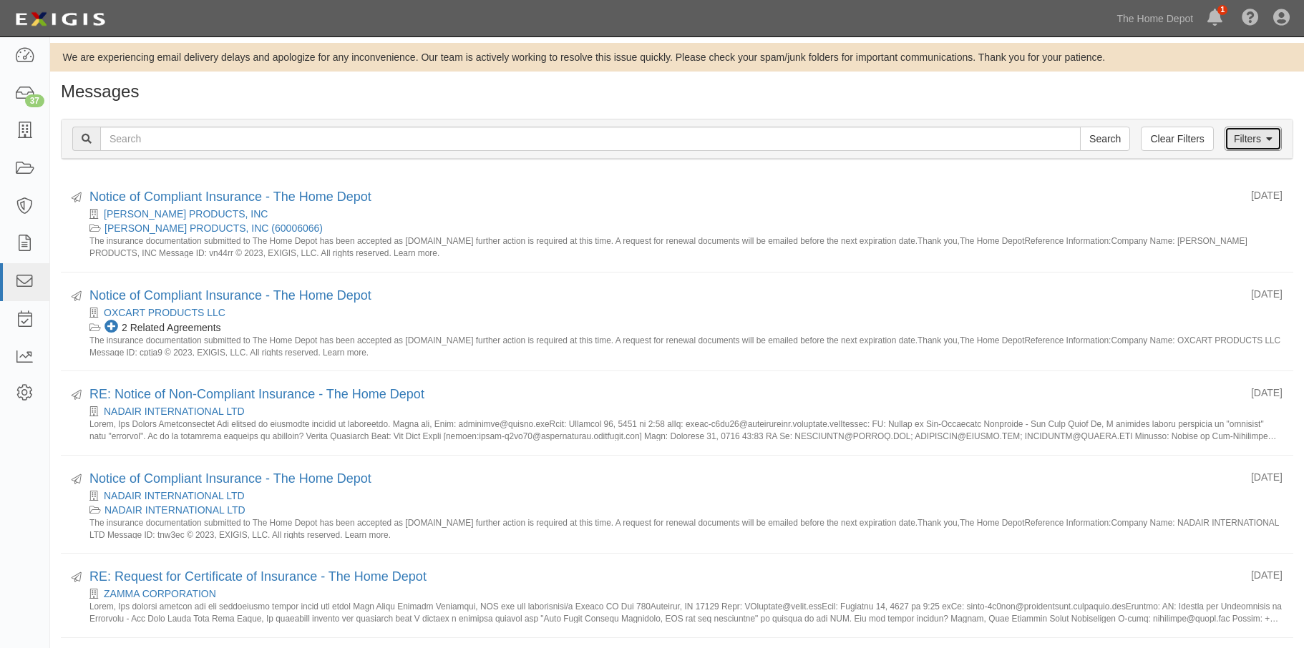
click at [1254, 133] on link "Filters" at bounding box center [1252, 139] width 57 height 24
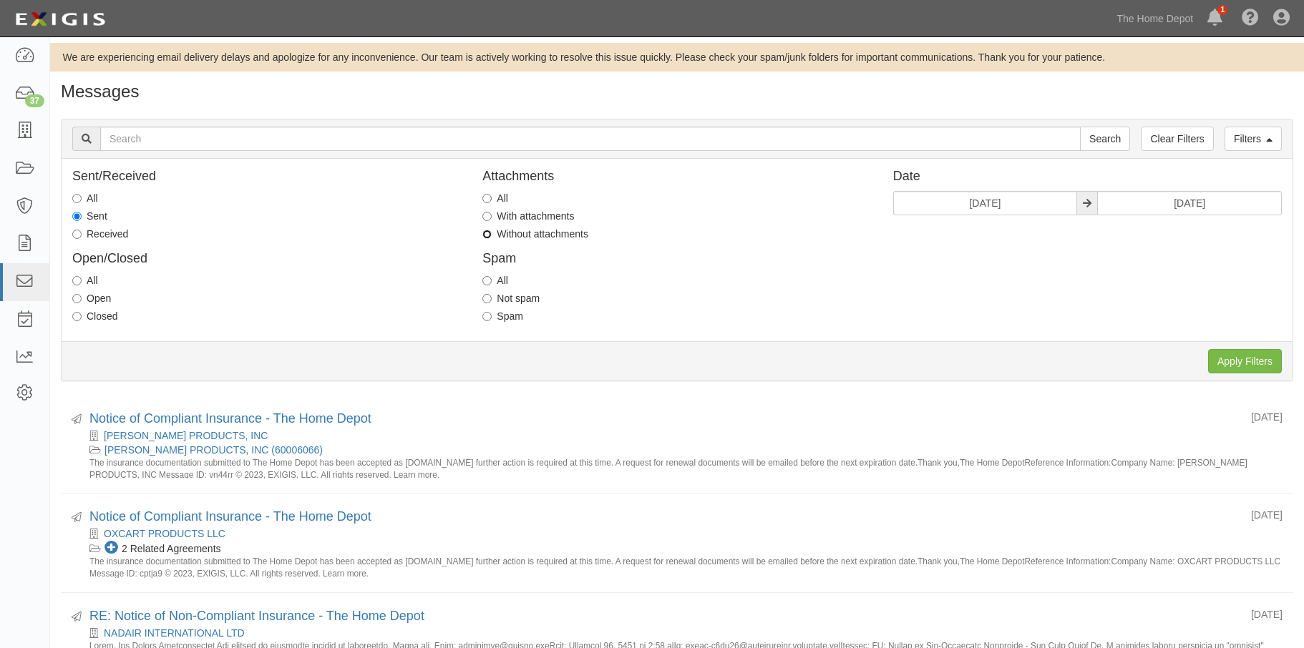
click at [488, 235] on input "Without attachments" at bounding box center [486, 234] width 9 height 9
radio input "true"
click at [1252, 366] on input "Apply Filters" at bounding box center [1245, 361] width 74 height 24
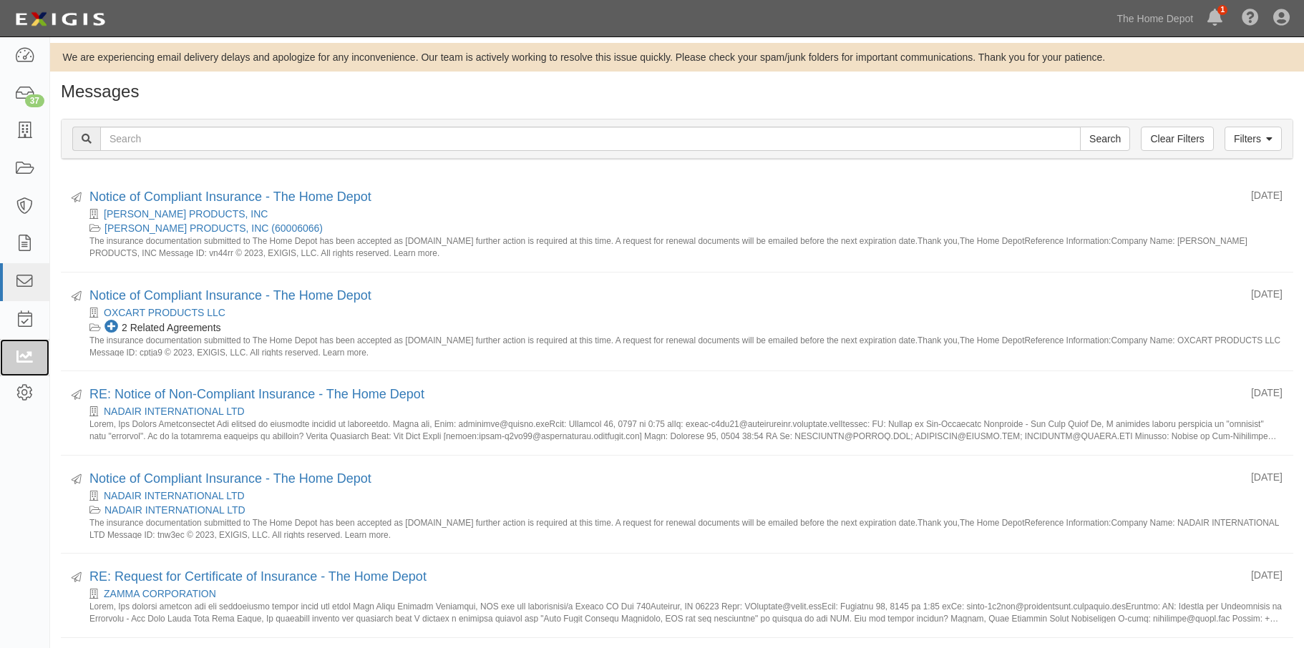
click at [17, 358] on icon at bounding box center [24, 358] width 20 height 16
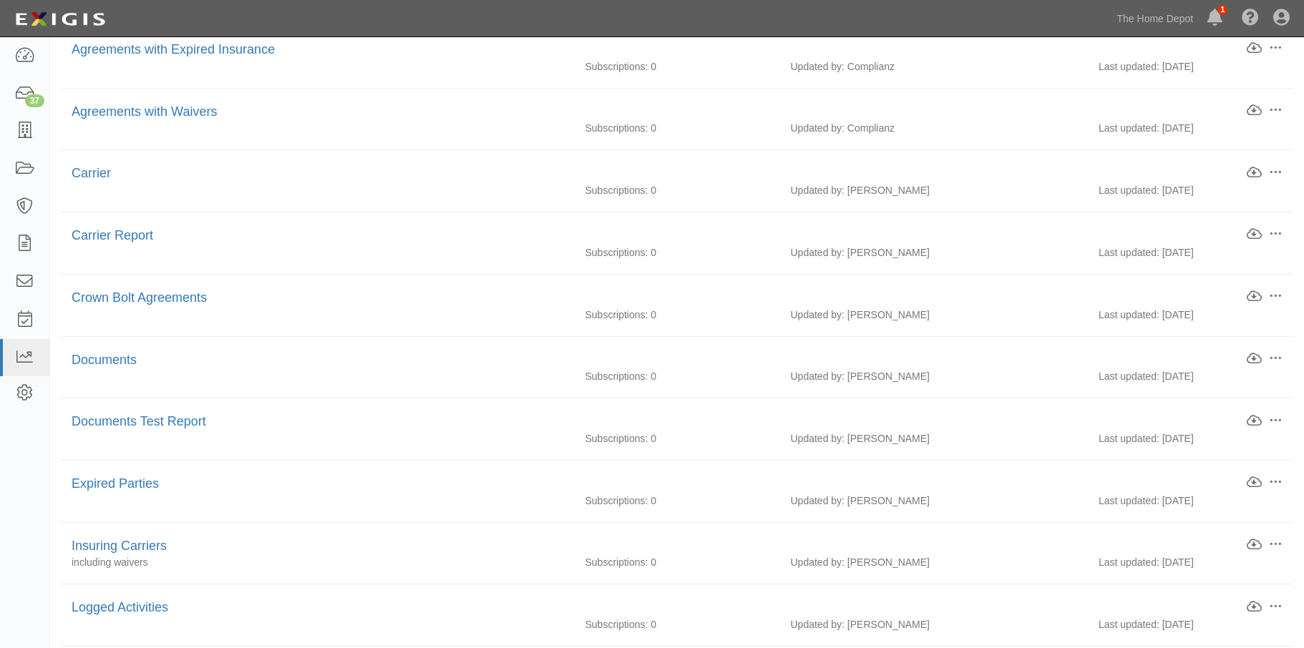
scroll to position [715, 0]
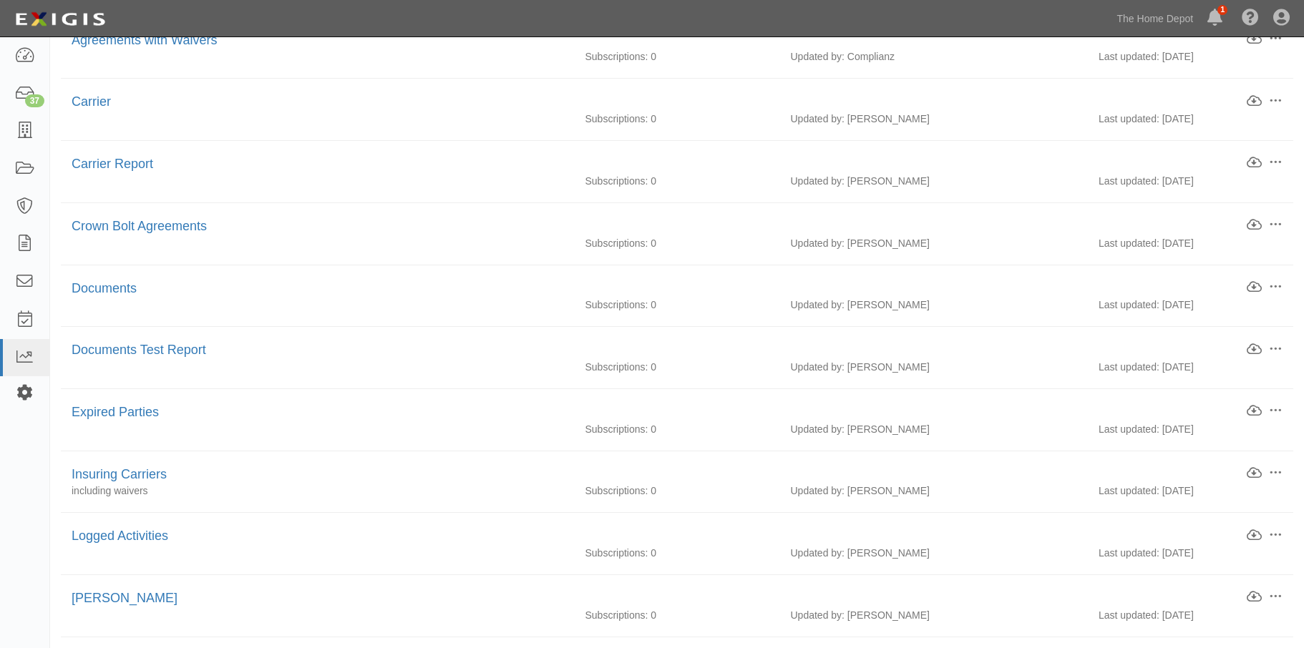
click at [24, 383] on link at bounding box center [24, 394] width 49 height 36
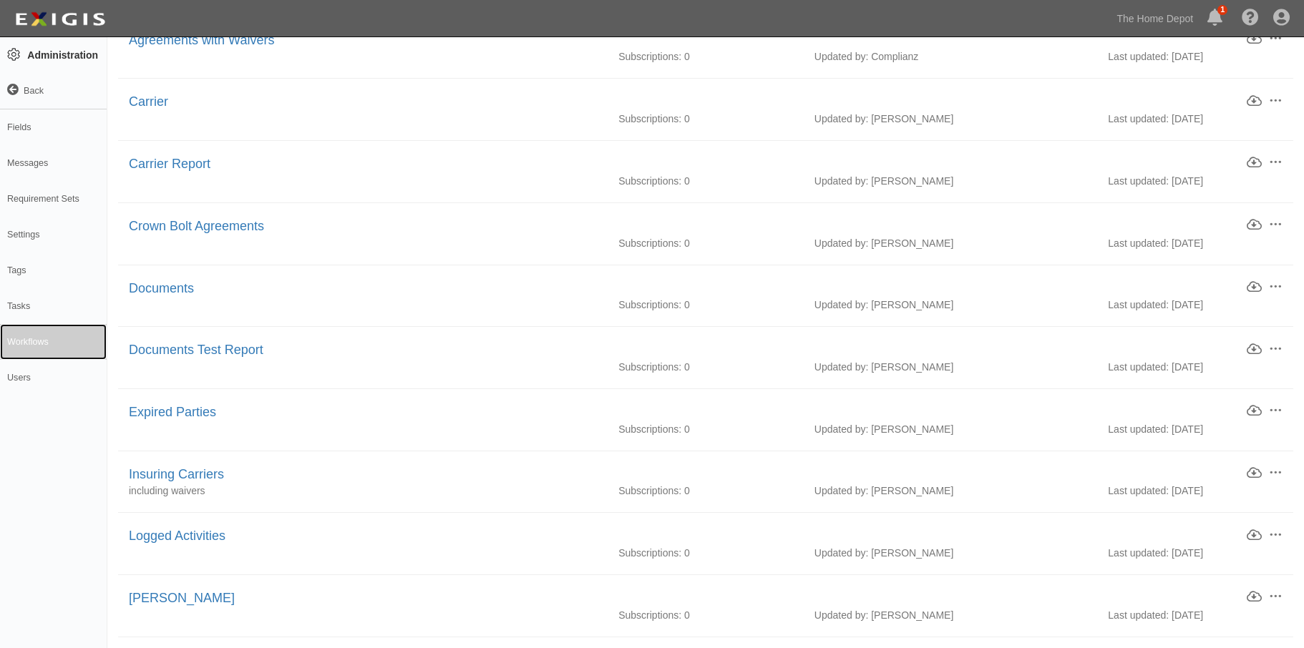
click at [36, 335] on link "Workflows" at bounding box center [53, 342] width 107 height 36
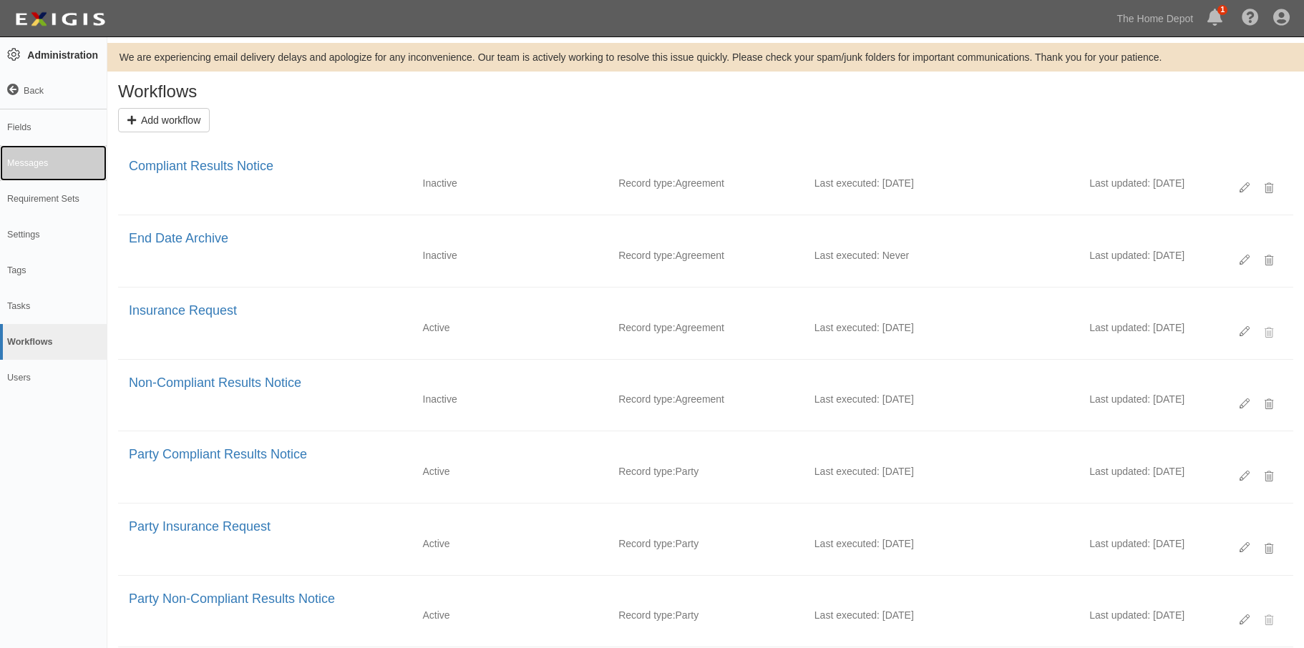
click at [24, 171] on link "Messages" at bounding box center [53, 163] width 107 height 36
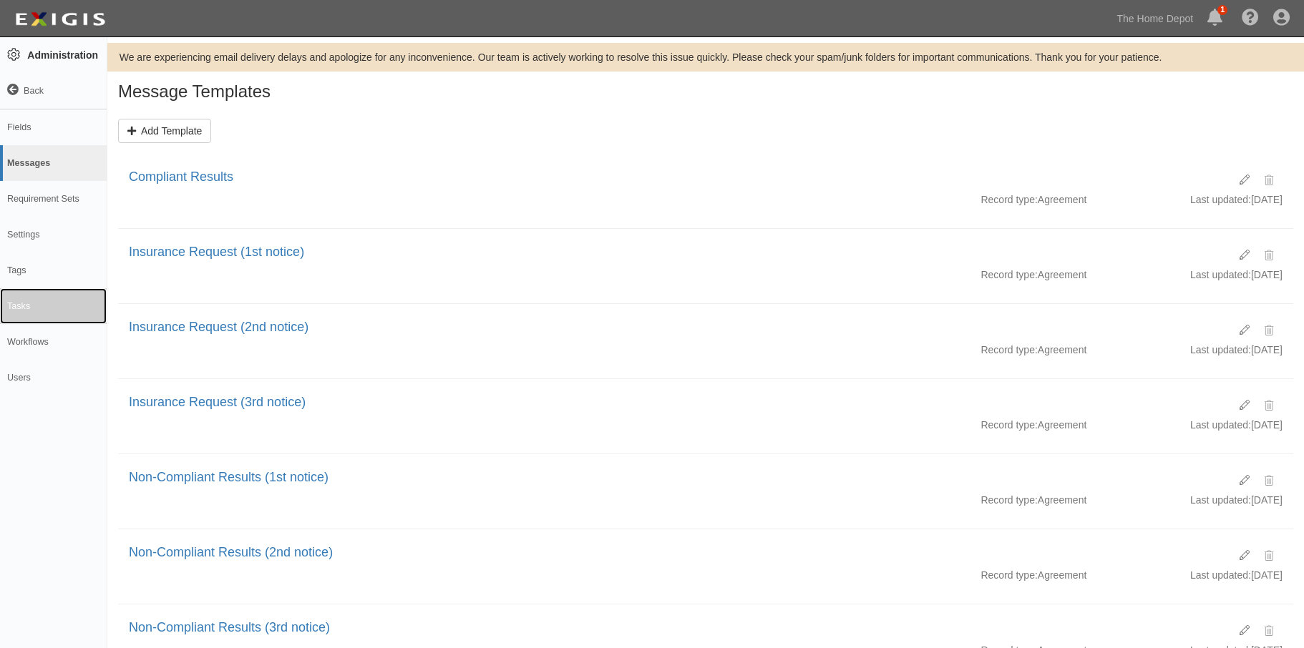
click at [6, 300] on link "Tasks" at bounding box center [53, 306] width 107 height 36
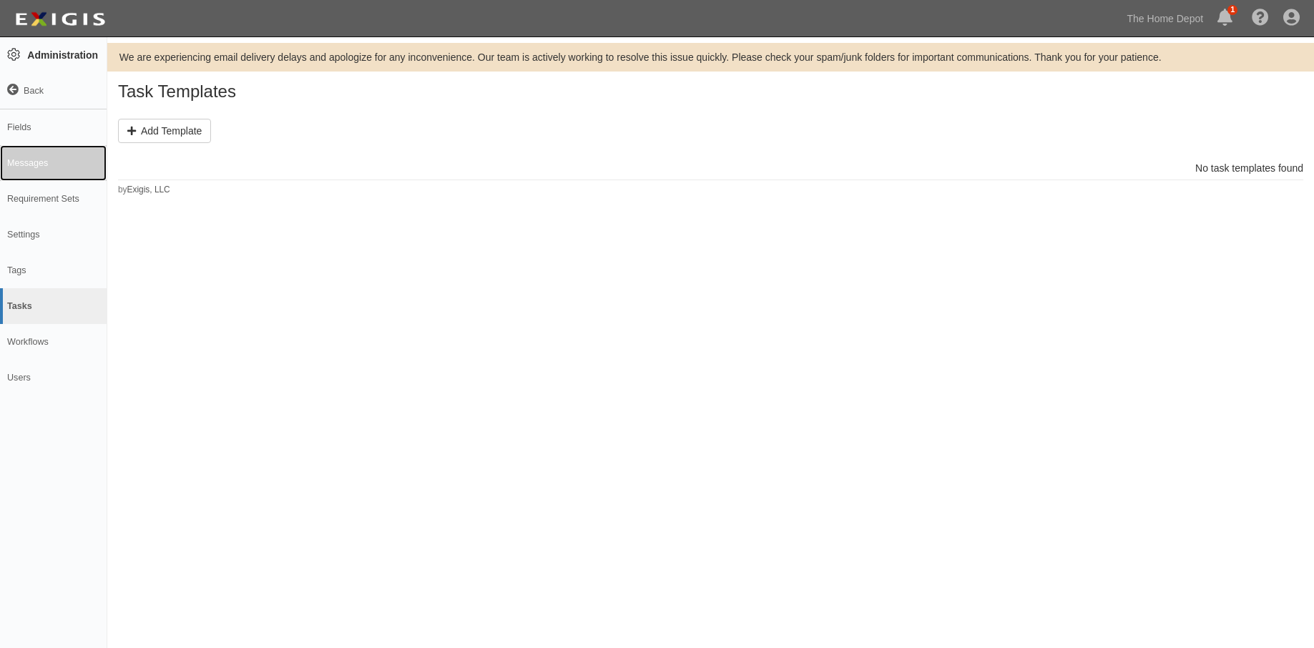
click at [43, 165] on link "Messages" at bounding box center [53, 163] width 107 height 36
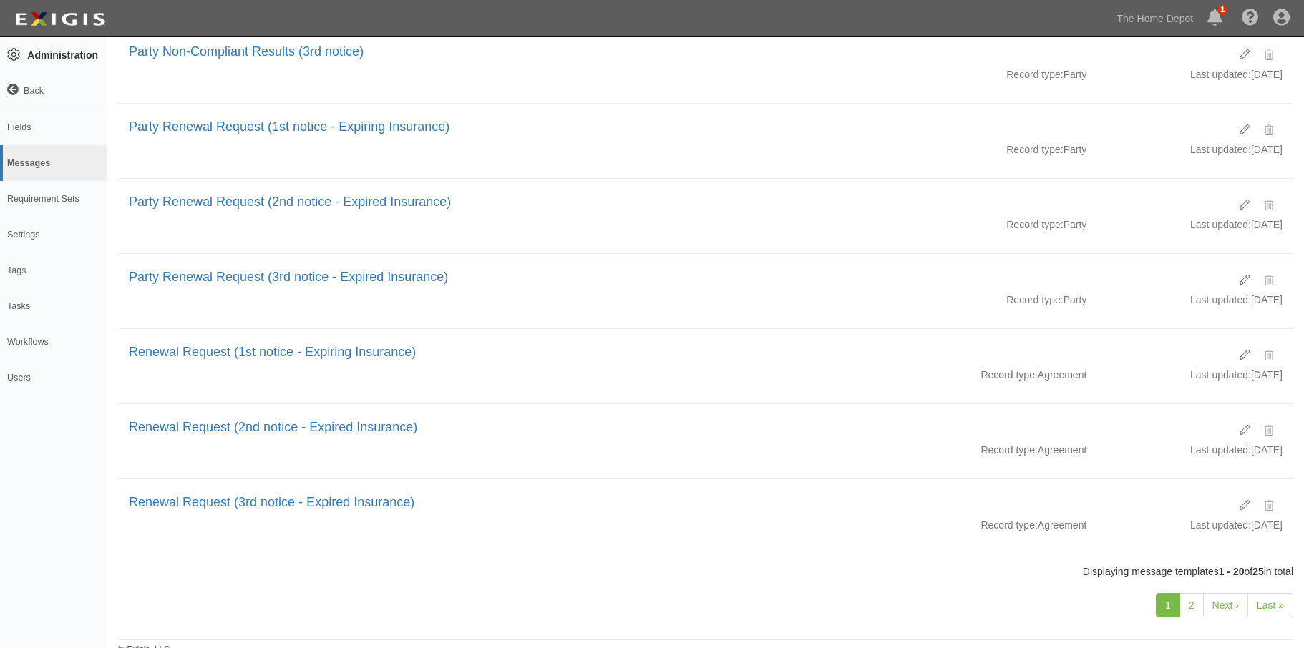
scroll to position [1110, 0]
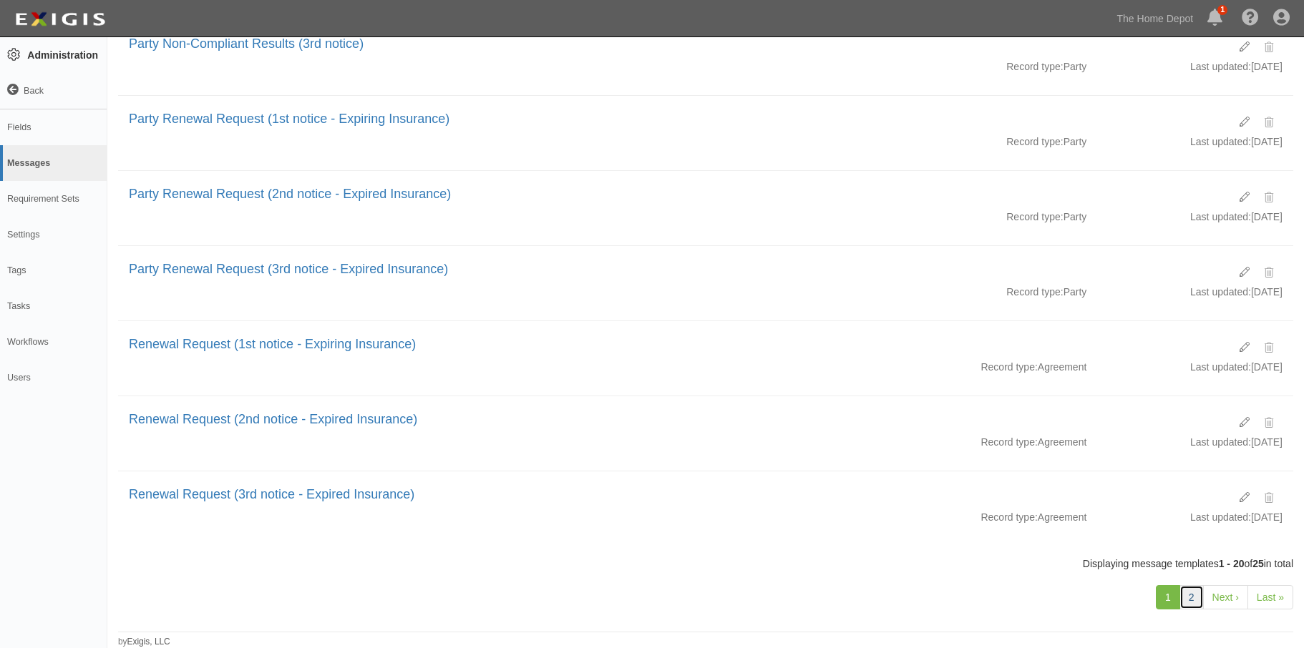
click at [1198, 597] on link "2" at bounding box center [1191, 597] width 24 height 24
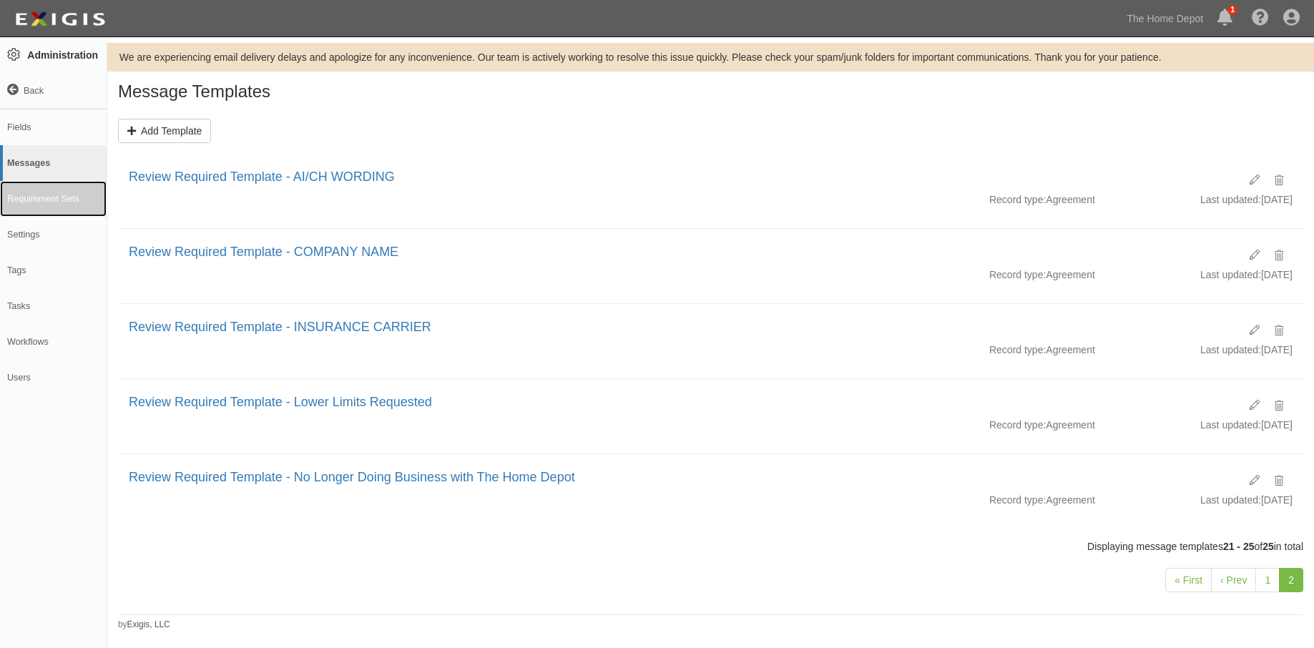
click at [32, 202] on link "Requirement Sets" at bounding box center [53, 199] width 107 height 36
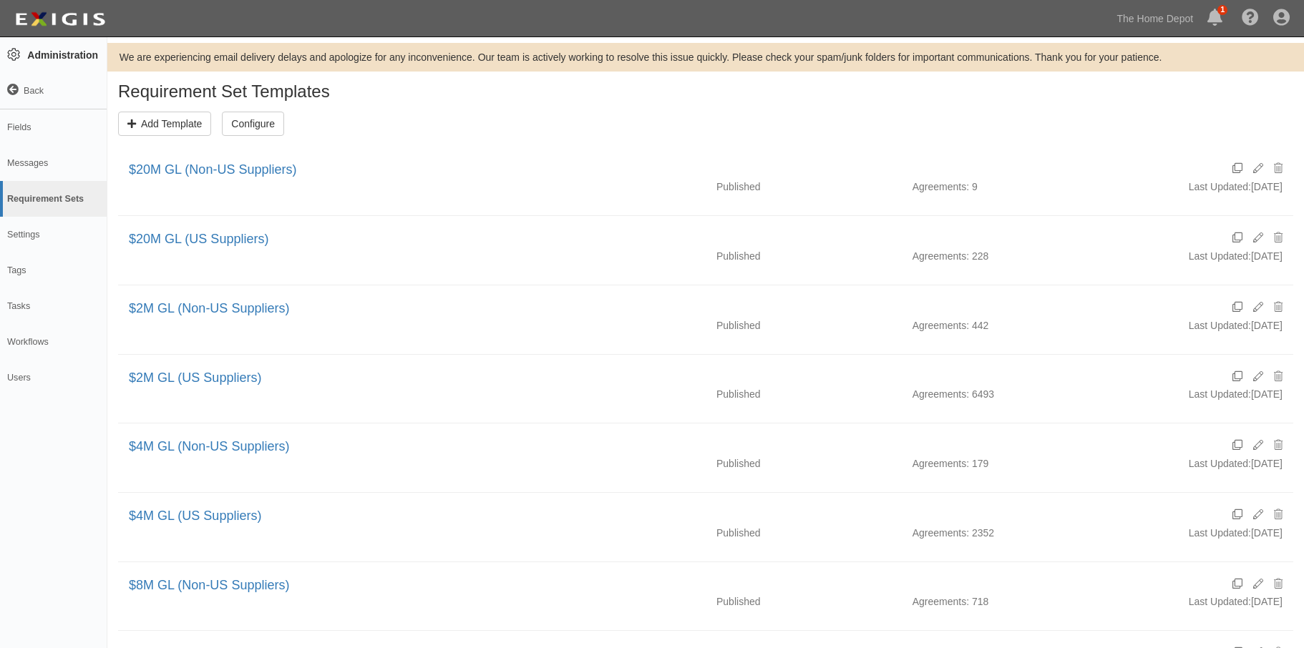
click at [39, 245] on link "Settings" at bounding box center [53, 235] width 107 height 36
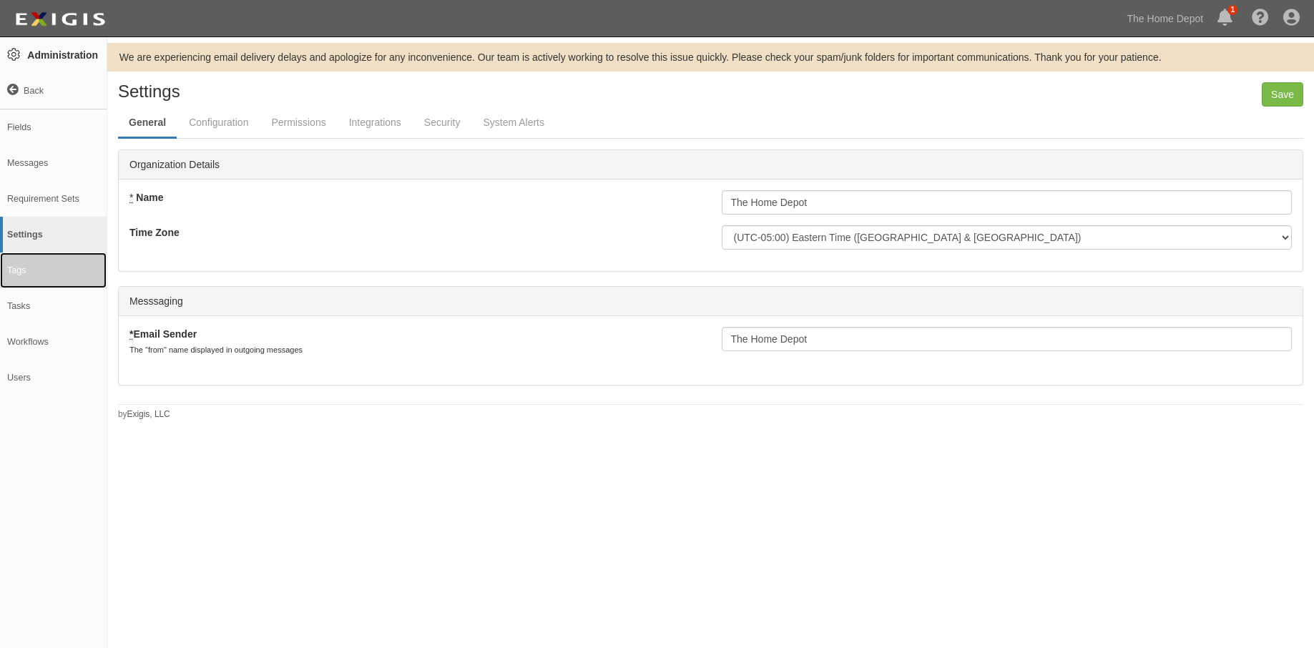
click at [39, 271] on link "Tags" at bounding box center [53, 271] width 107 height 36
click at [49, 305] on link "Tasks" at bounding box center [53, 306] width 107 height 36
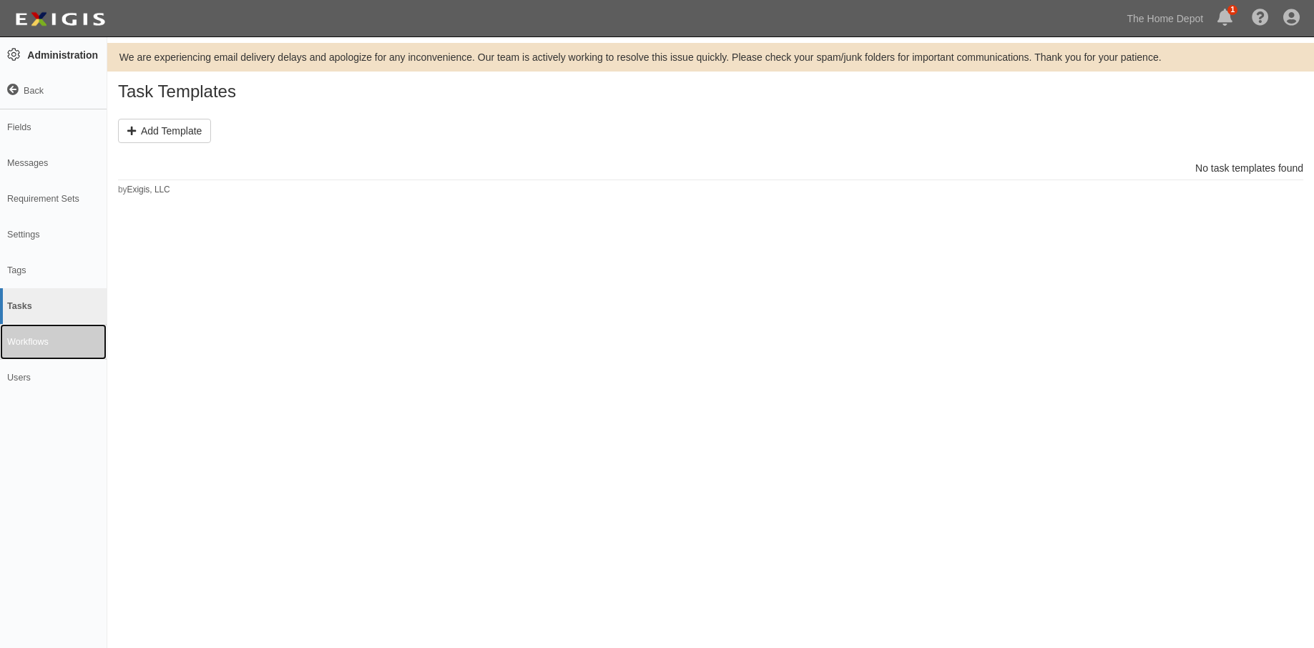
click at [62, 345] on link "Workflows" at bounding box center [53, 342] width 107 height 36
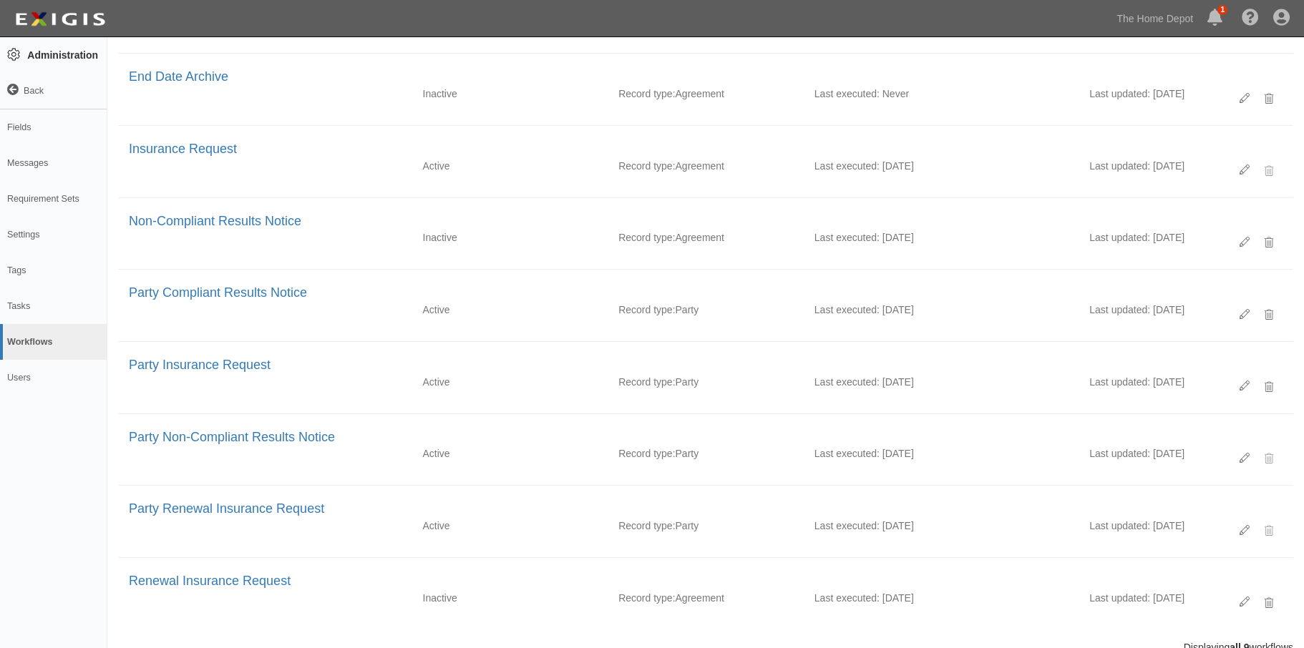
scroll to position [190, 0]
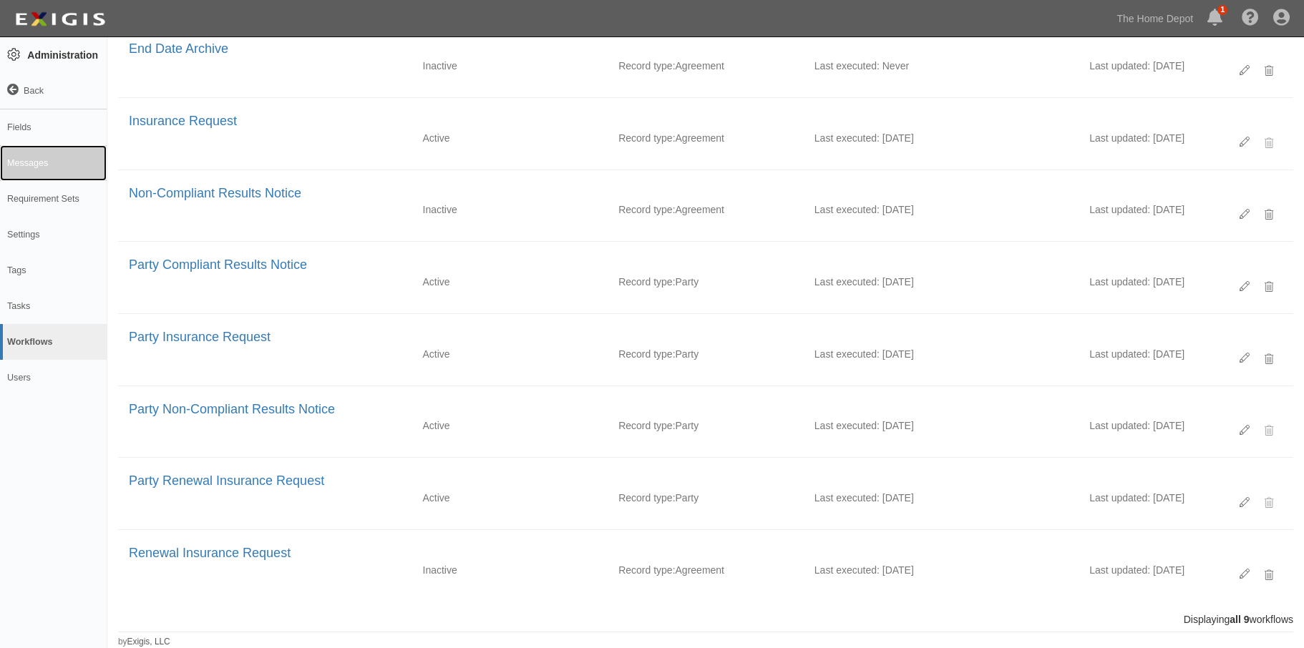
click at [31, 160] on link "Messages" at bounding box center [53, 163] width 107 height 36
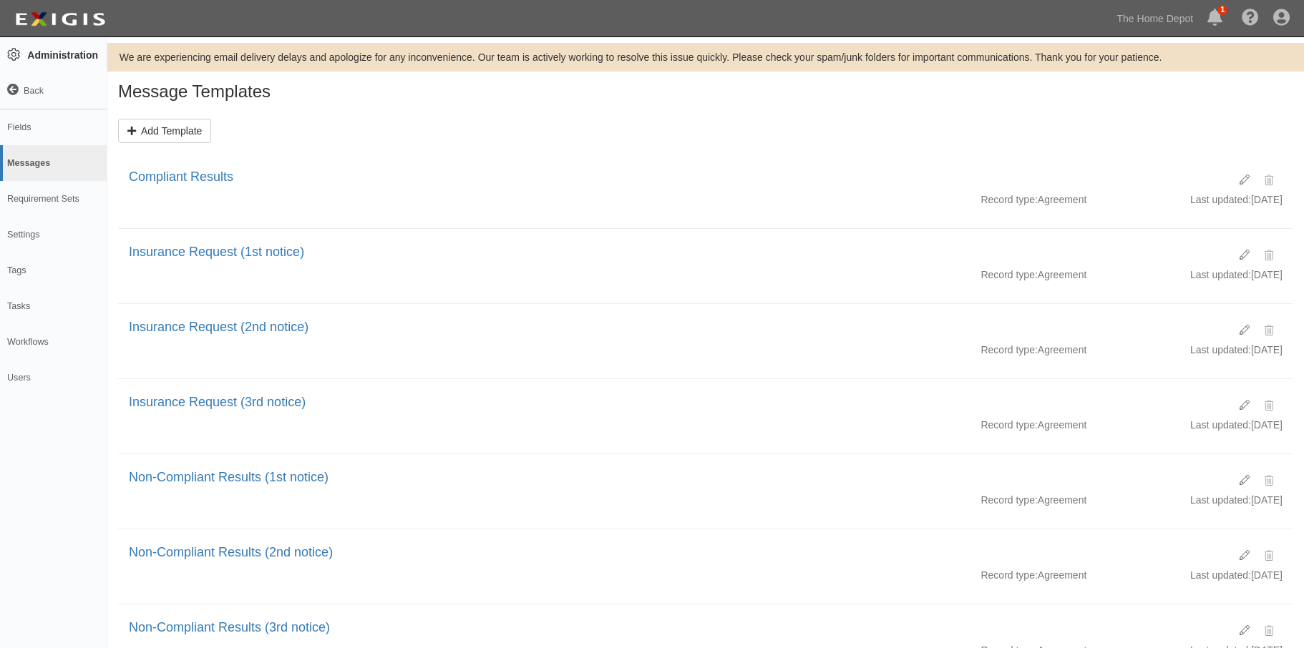
click at [18, 94] on icon at bounding box center [12, 89] width 11 height 11
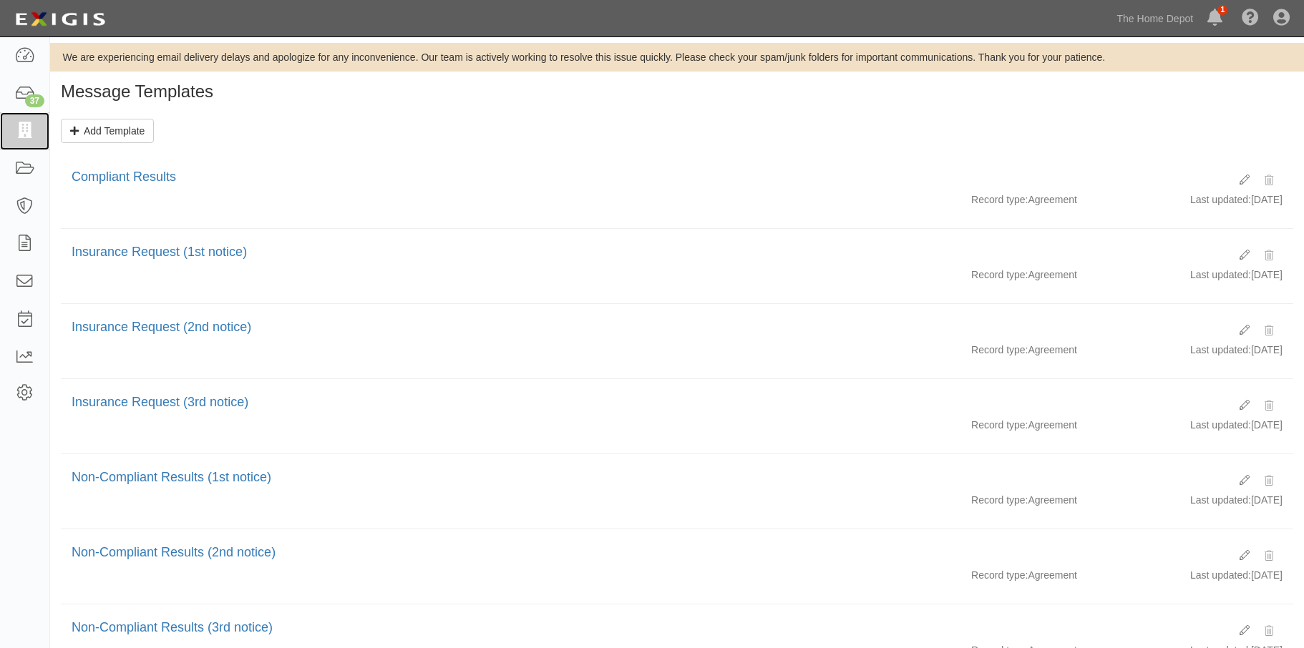
click at [21, 127] on icon at bounding box center [24, 131] width 20 height 16
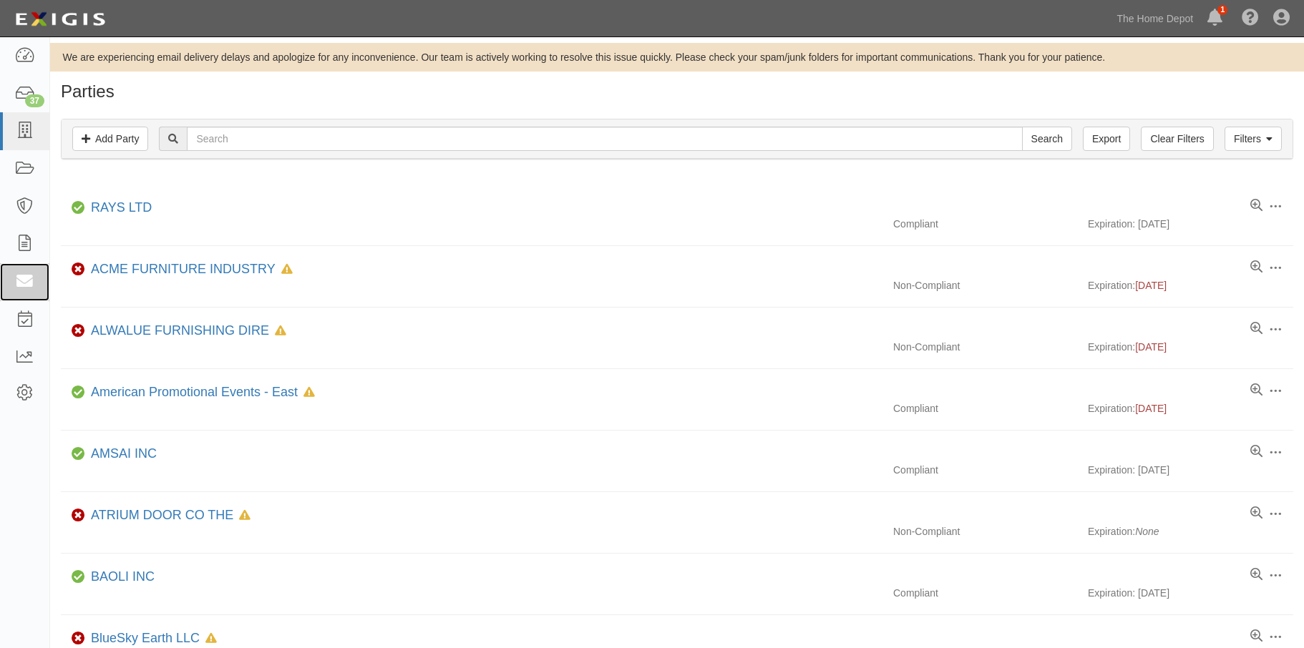
click at [26, 281] on icon at bounding box center [24, 282] width 20 height 16
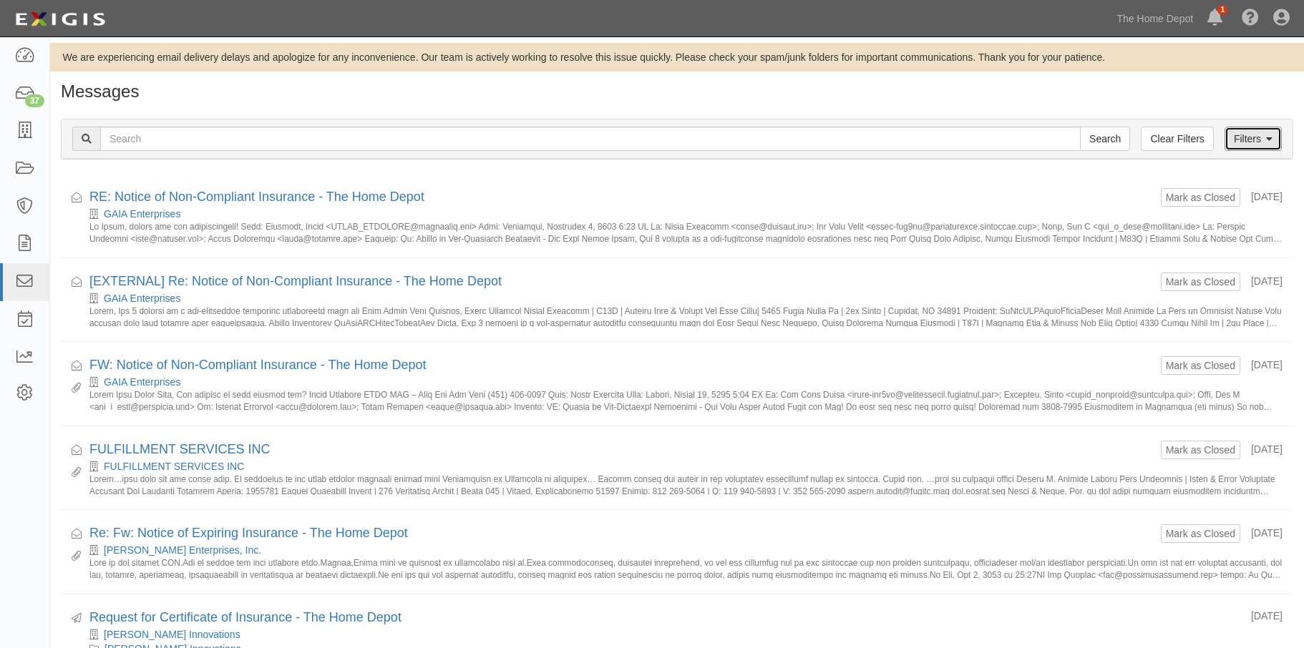
click at [1248, 139] on link "Filters" at bounding box center [1252, 139] width 57 height 24
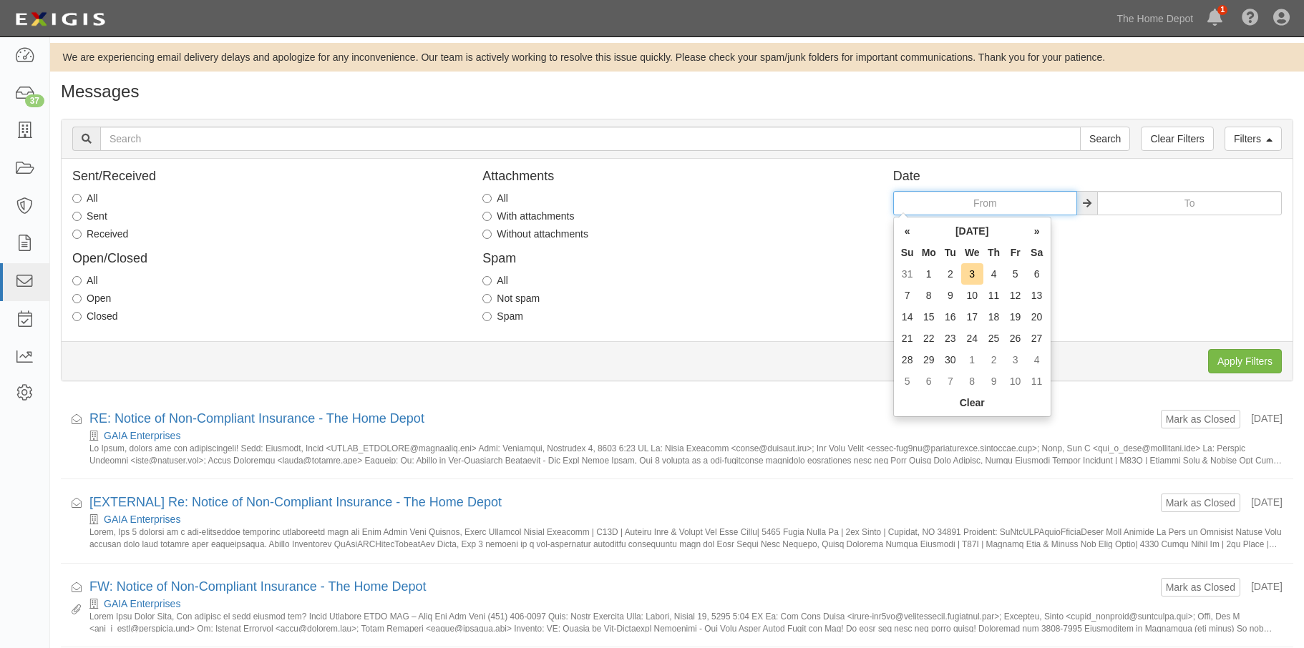
click at [964, 201] on input "text" at bounding box center [985, 203] width 185 height 24
type input "[DATE]"
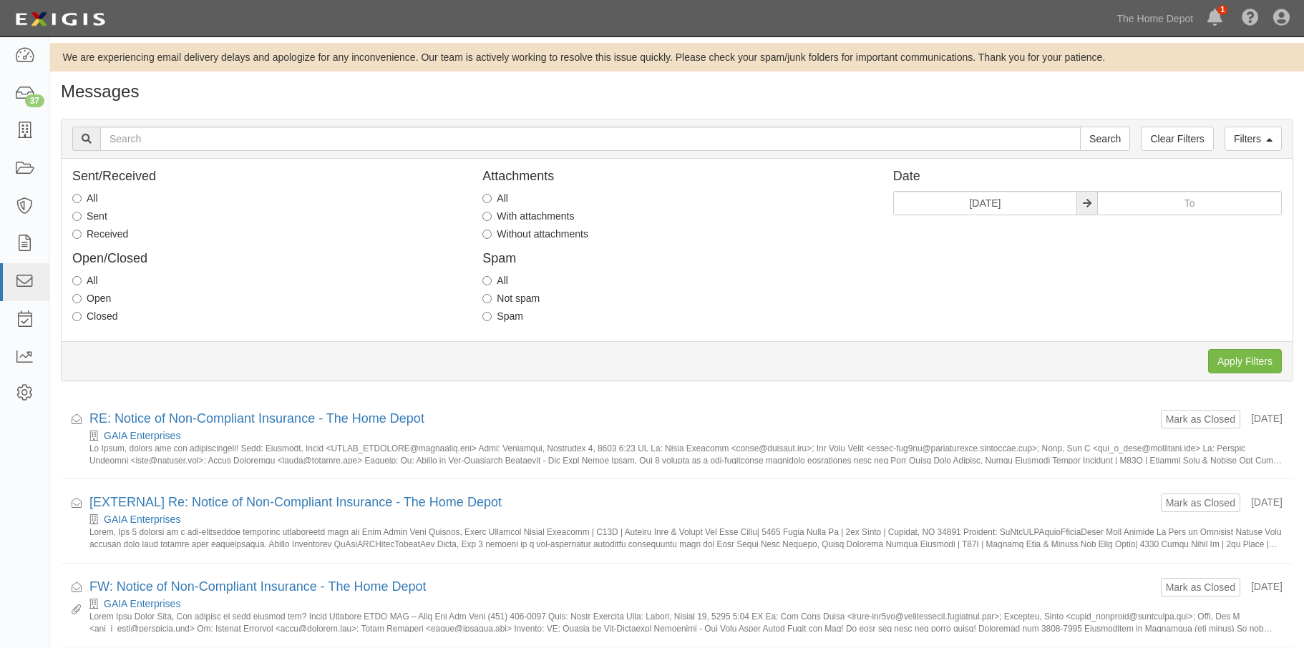
click at [1122, 238] on div "Sent/Received All Sent Received Open/Closed All Open Closed Attachments All Wit…" at bounding box center [677, 250] width 1231 height 161
click at [1147, 199] on input "text" at bounding box center [1189, 203] width 185 height 24
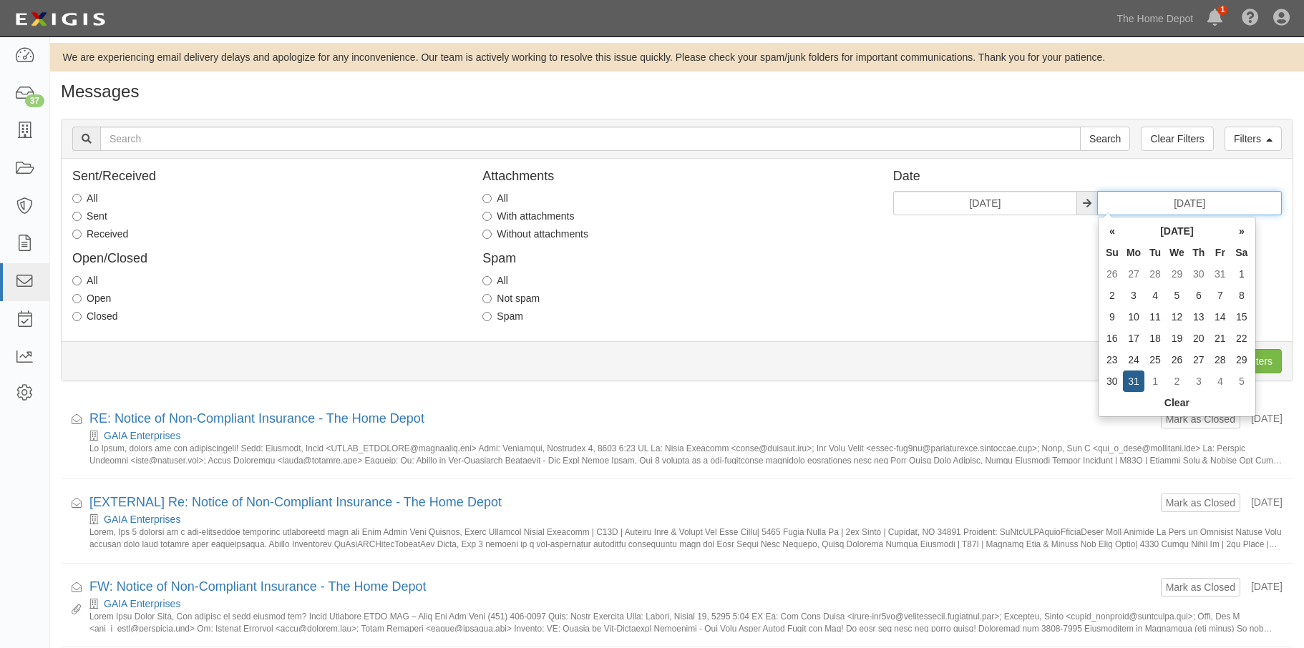
type input "01/31/2022"
click at [1062, 245] on div "Sent/Received All Sent Received Open/Closed All Open Closed Attachments All Wit…" at bounding box center [677, 250] width 1231 height 161
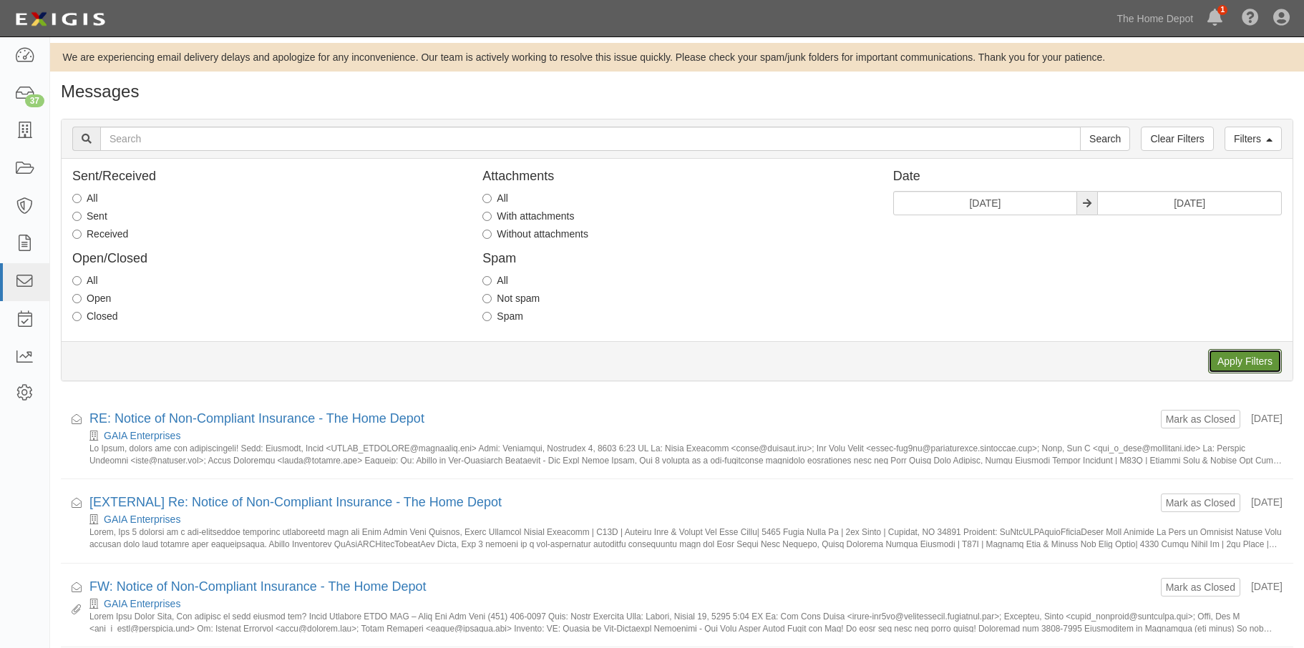
click at [1233, 360] on input "Apply Filters" at bounding box center [1245, 361] width 74 height 24
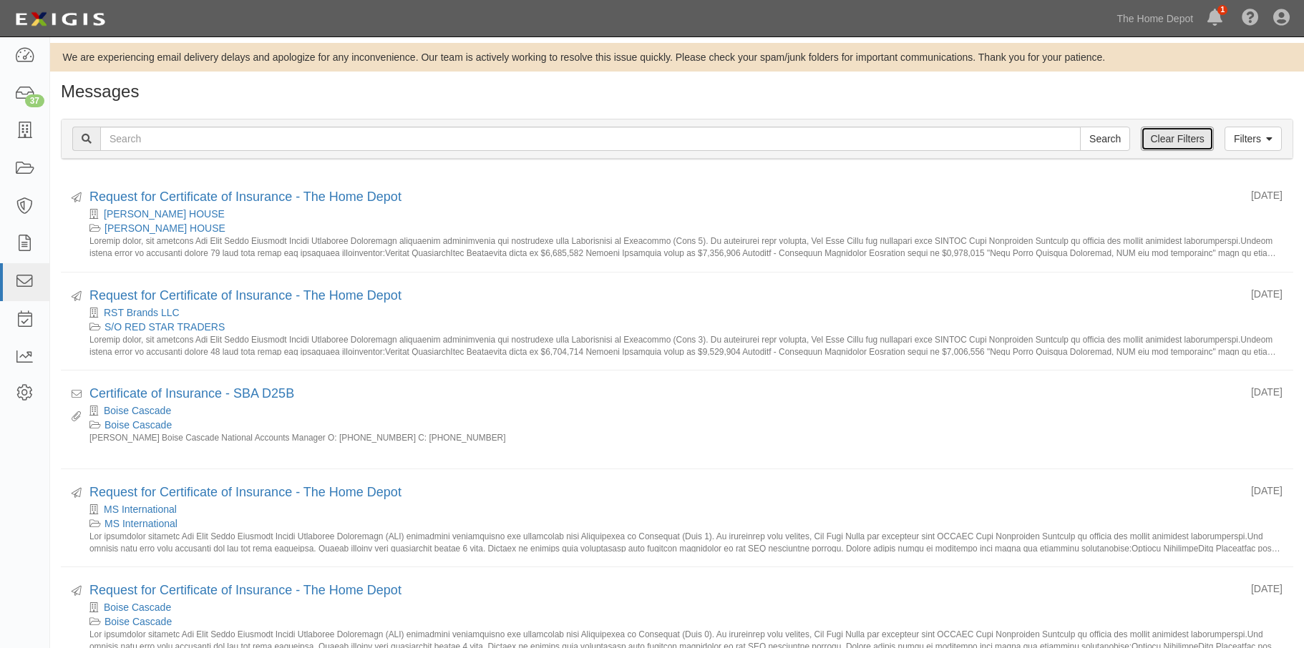
click at [1187, 133] on link "Clear Filters" at bounding box center [1176, 139] width 72 height 24
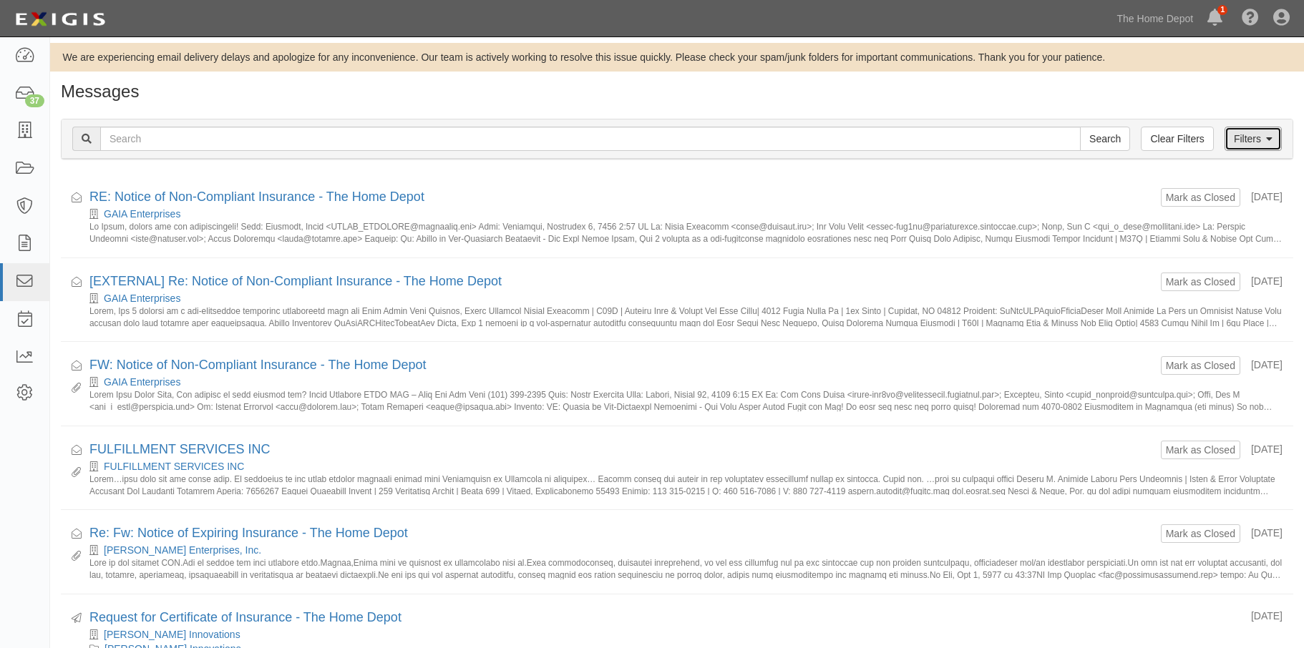
click at [1242, 143] on link "Filters" at bounding box center [1252, 139] width 57 height 24
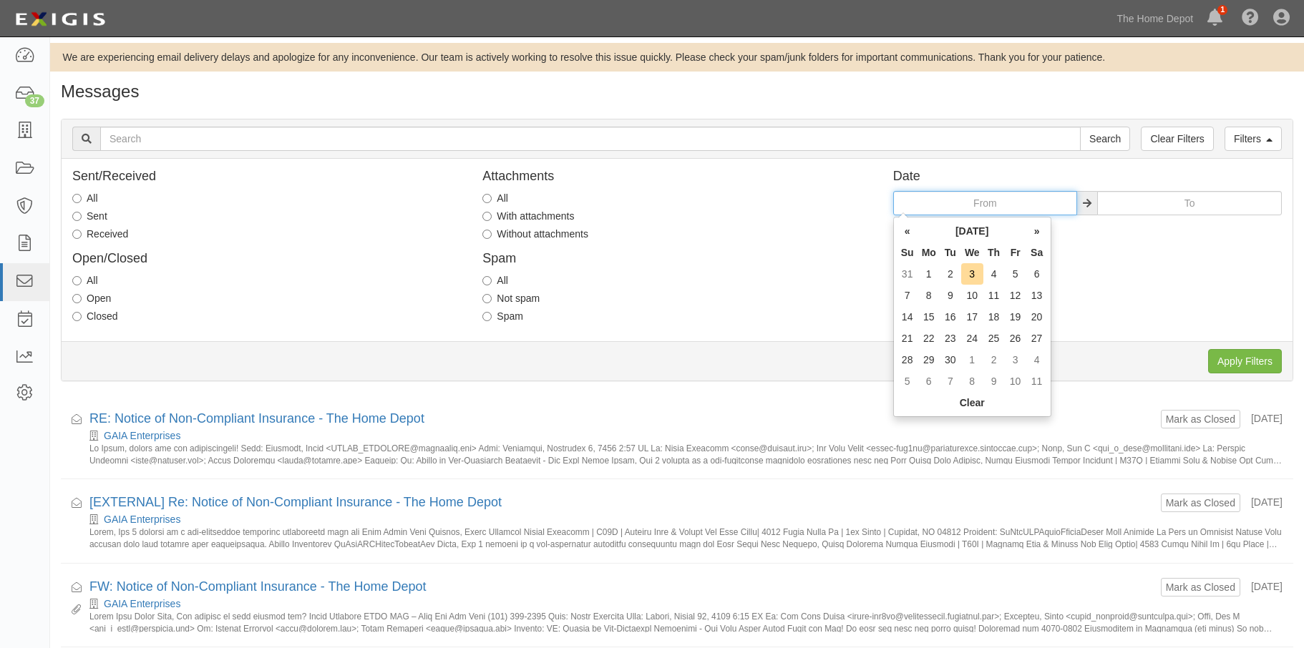
click at [947, 200] on input "text" at bounding box center [985, 203] width 185 height 24
type input "03/01/2023"
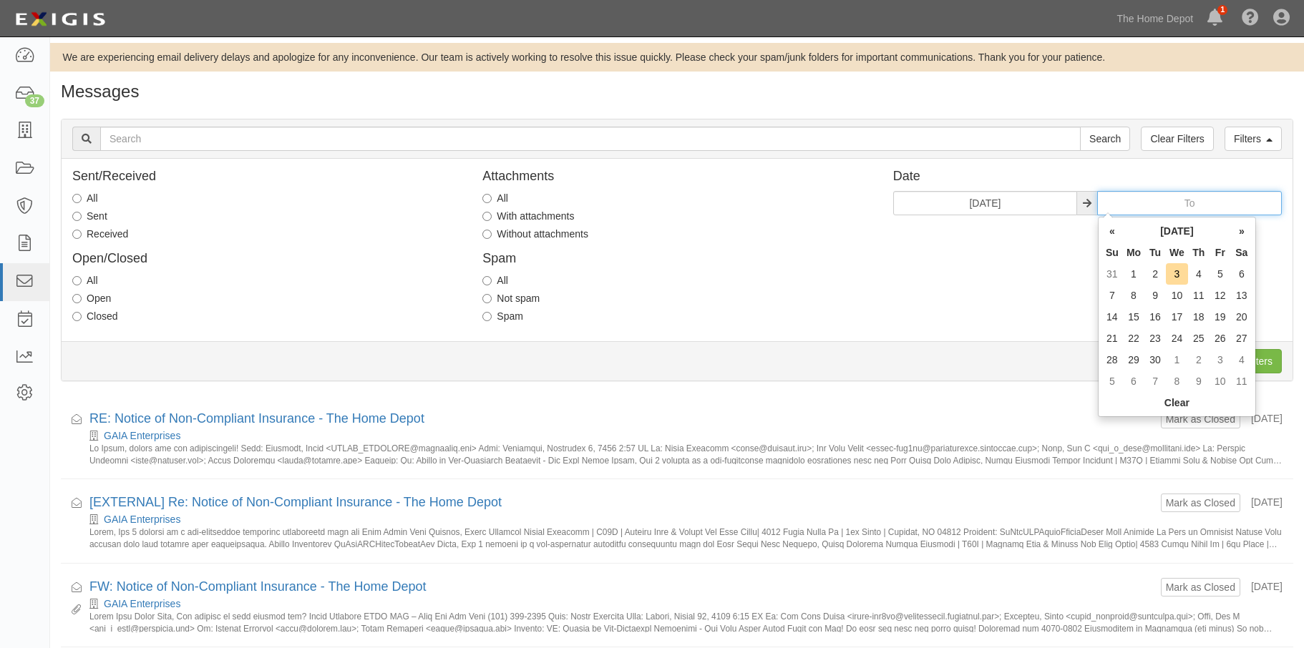
click at [1124, 202] on input "text" at bounding box center [1189, 203] width 185 height 24
type input "03/31/2023"
click at [1032, 255] on div "Sent/Received All Sent Received Open/Closed All Open Closed Attachments All Wit…" at bounding box center [677, 250] width 1231 height 161
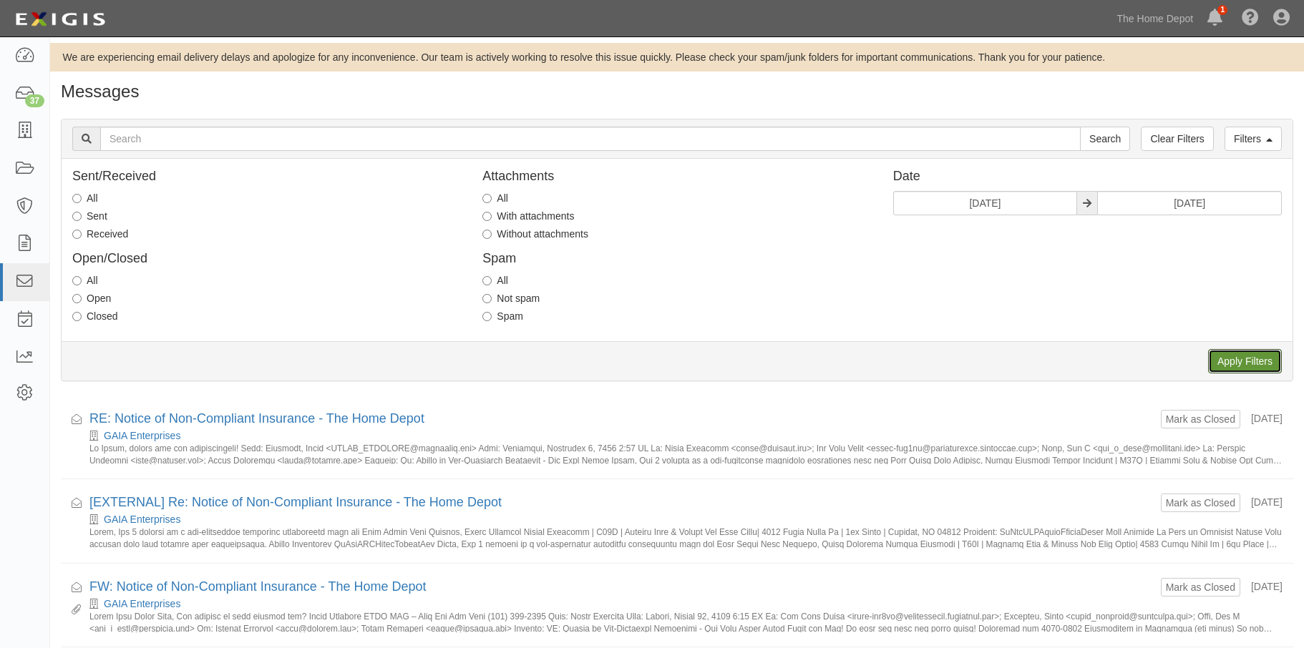
click at [1219, 354] on input "Apply Filters" at bounding box center [1245, 361] width 74 height 24
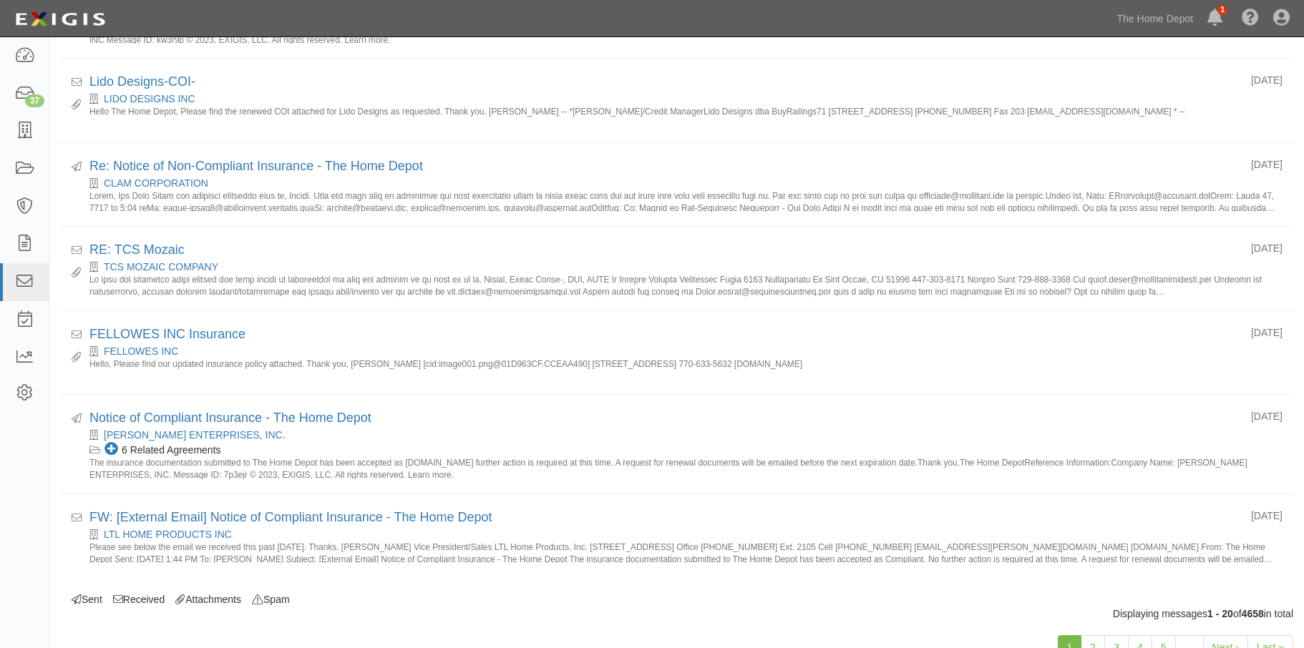
scroll to position [1443, 0]
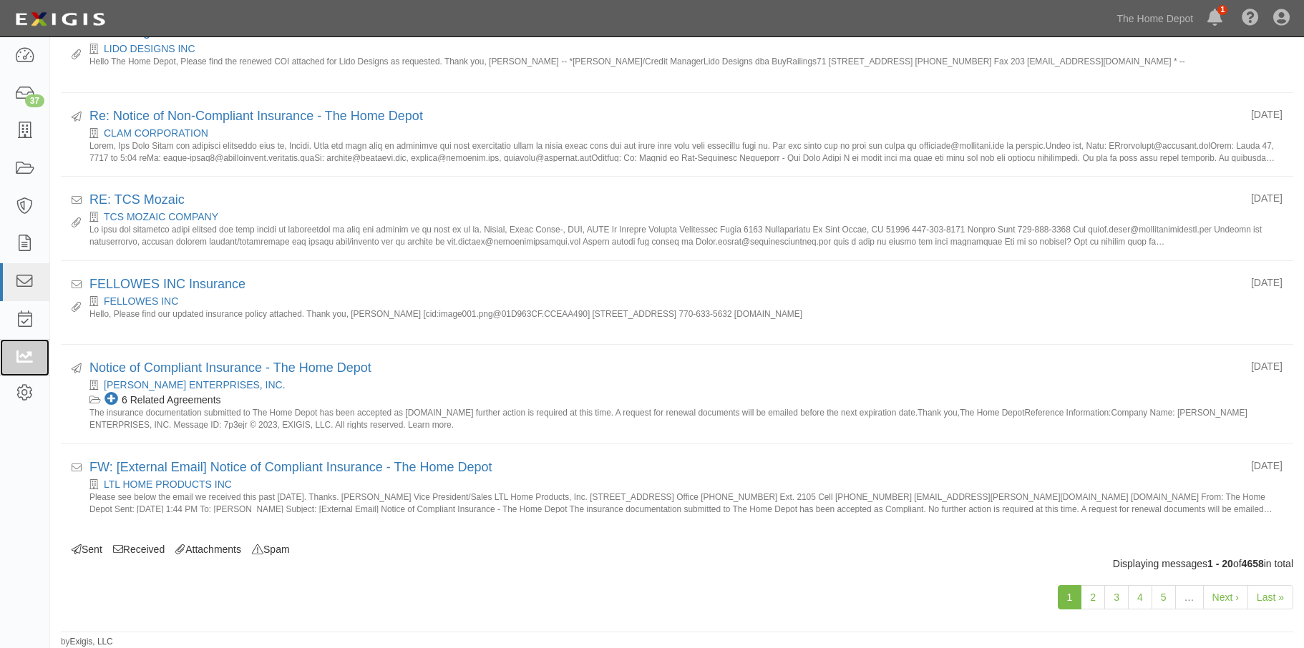
click at [30, 347] on link at bounding box center [24, 358] width 49 height 38
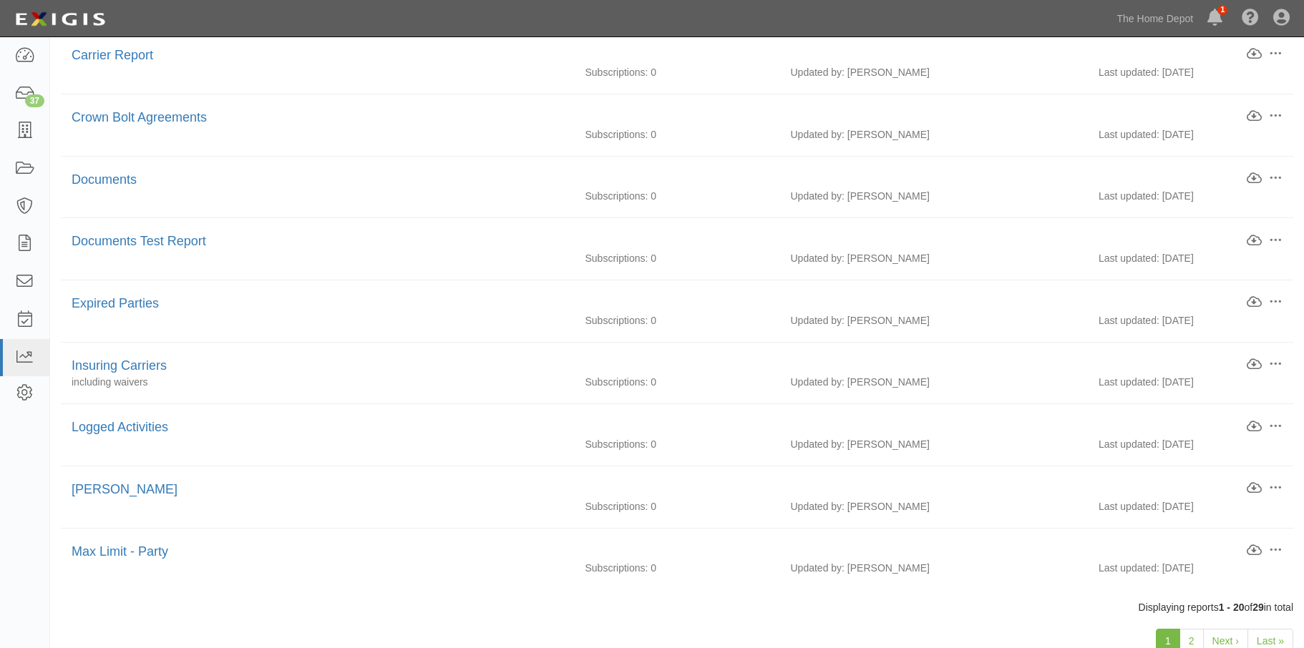
scroll to position [859, 0]
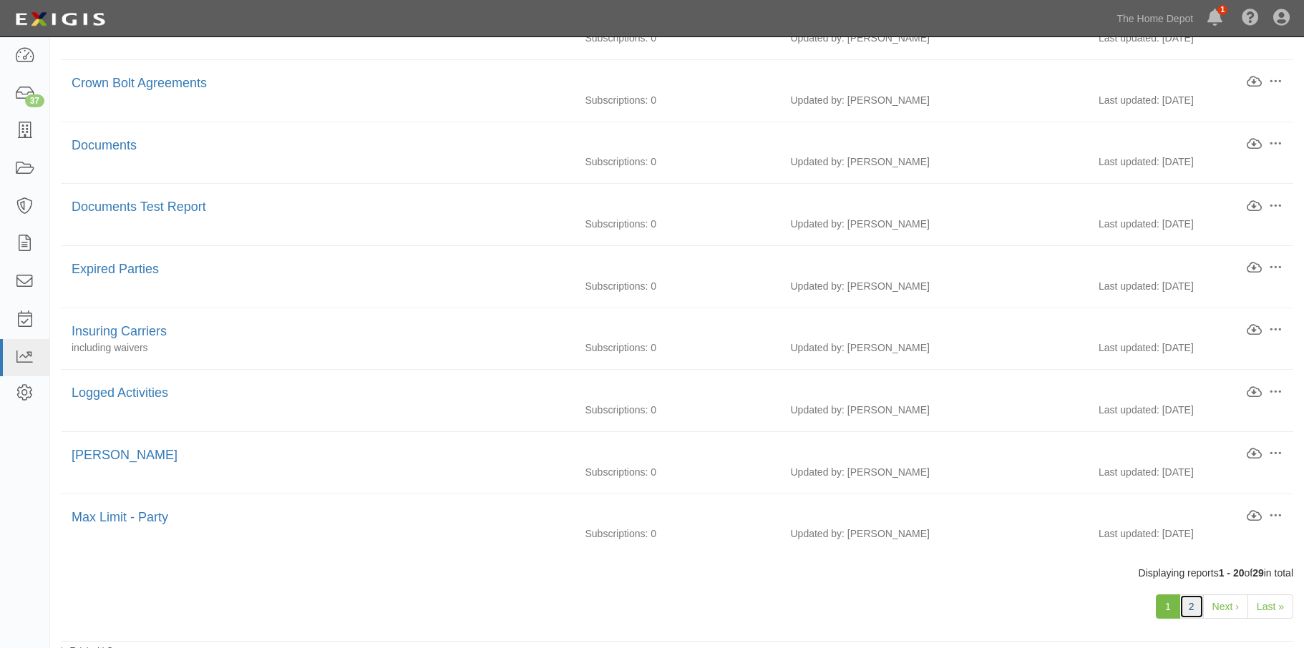
click at [1195, 605] on link "2" at bounding box center [1191, 607] width 24 height 24
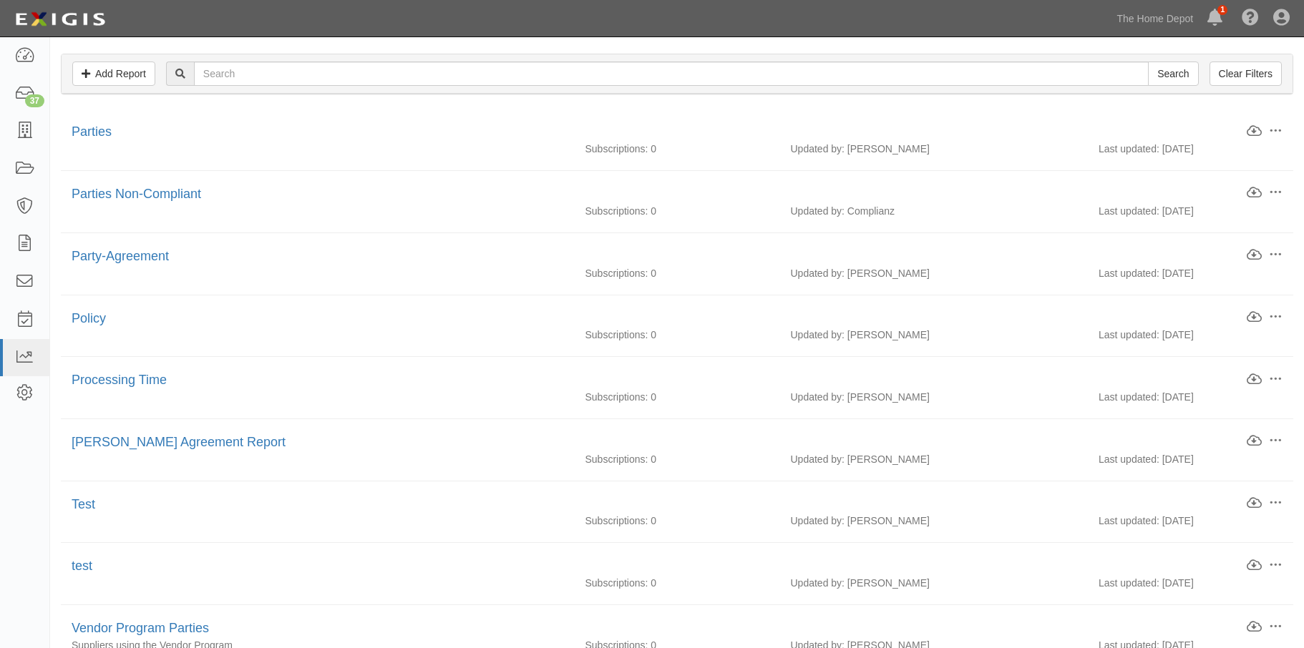
scroll to position [186, 0]
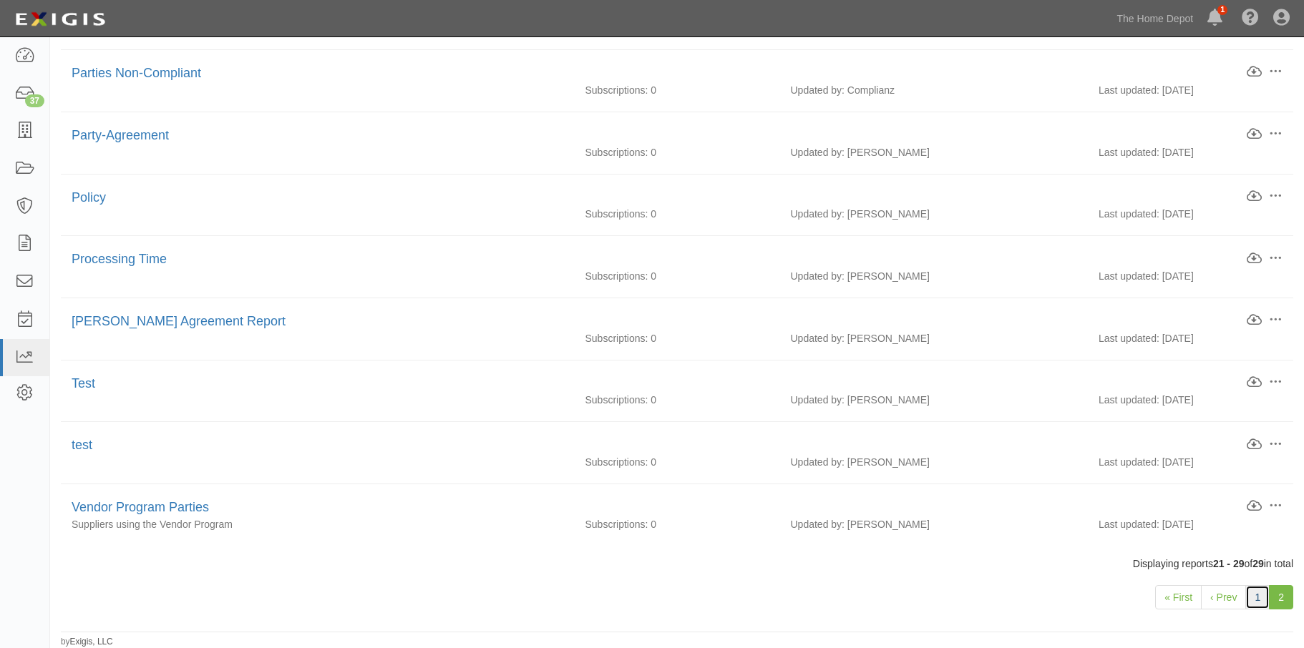
click at [1259, 600] on link "1" at bounding box center [1257, 597] width 24 height 24
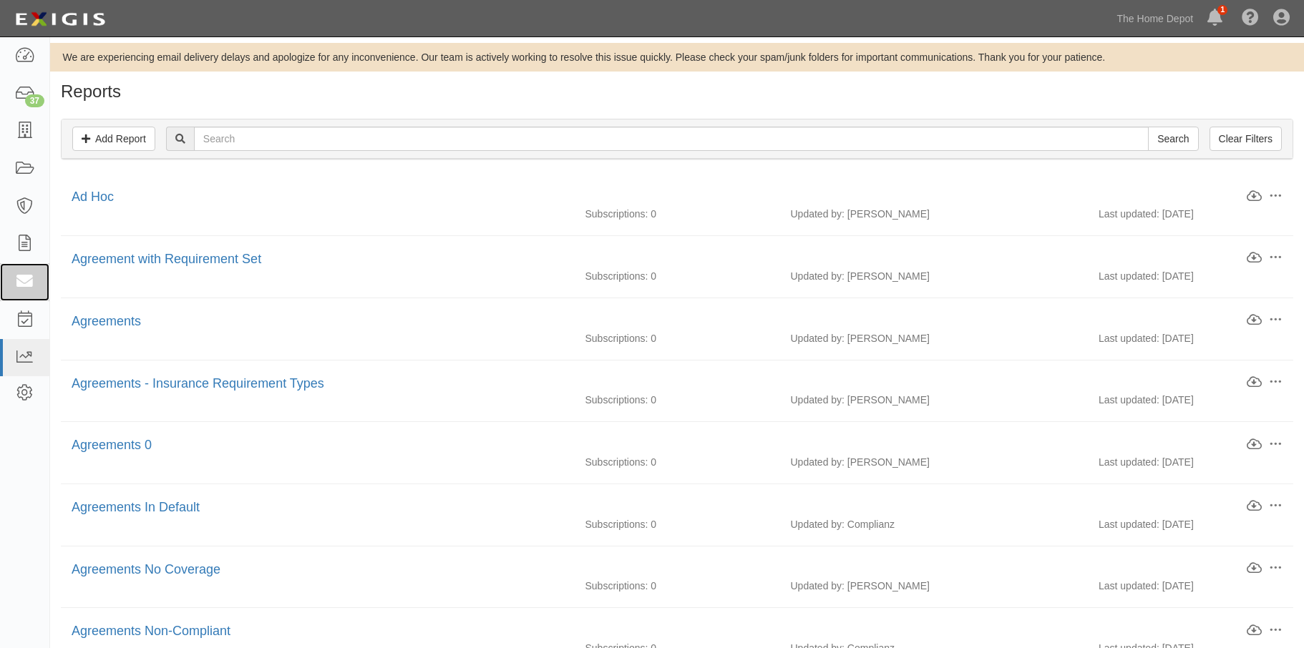
click at [30, 277] on icon at bounding box center [24, 282] width 20 height 16
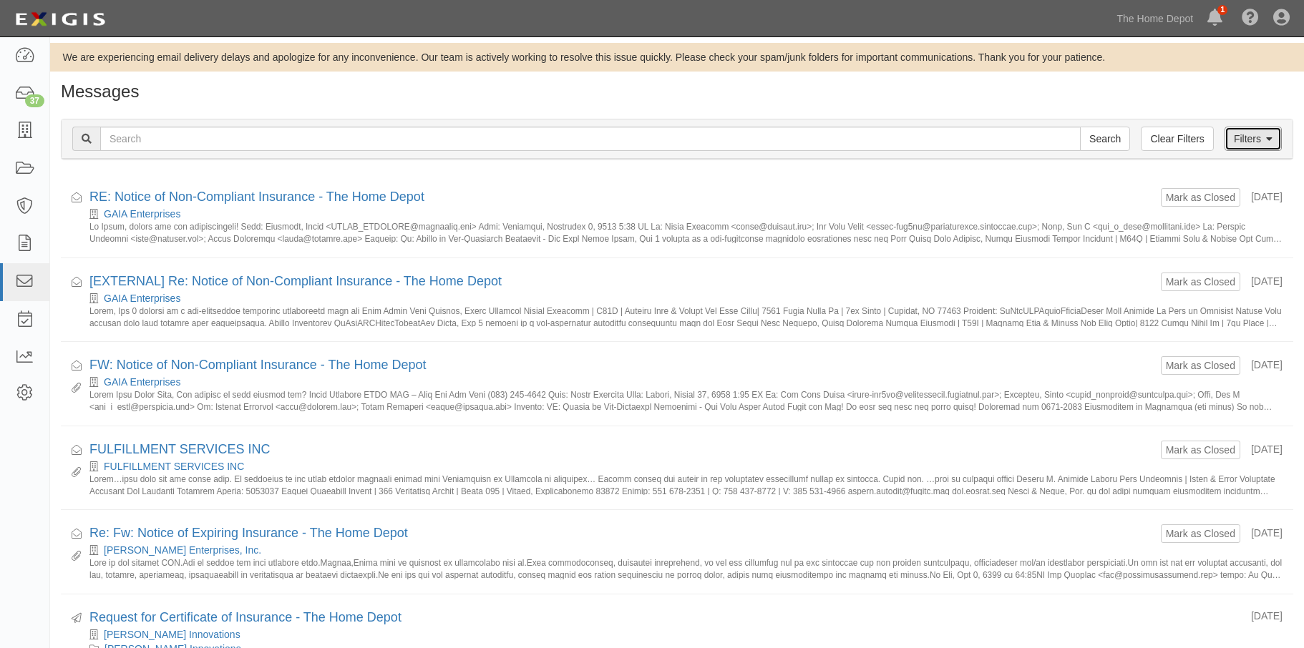
click at [1253, 137] on link "Filters" at bounding box center [1252, 139] width 57 height 24
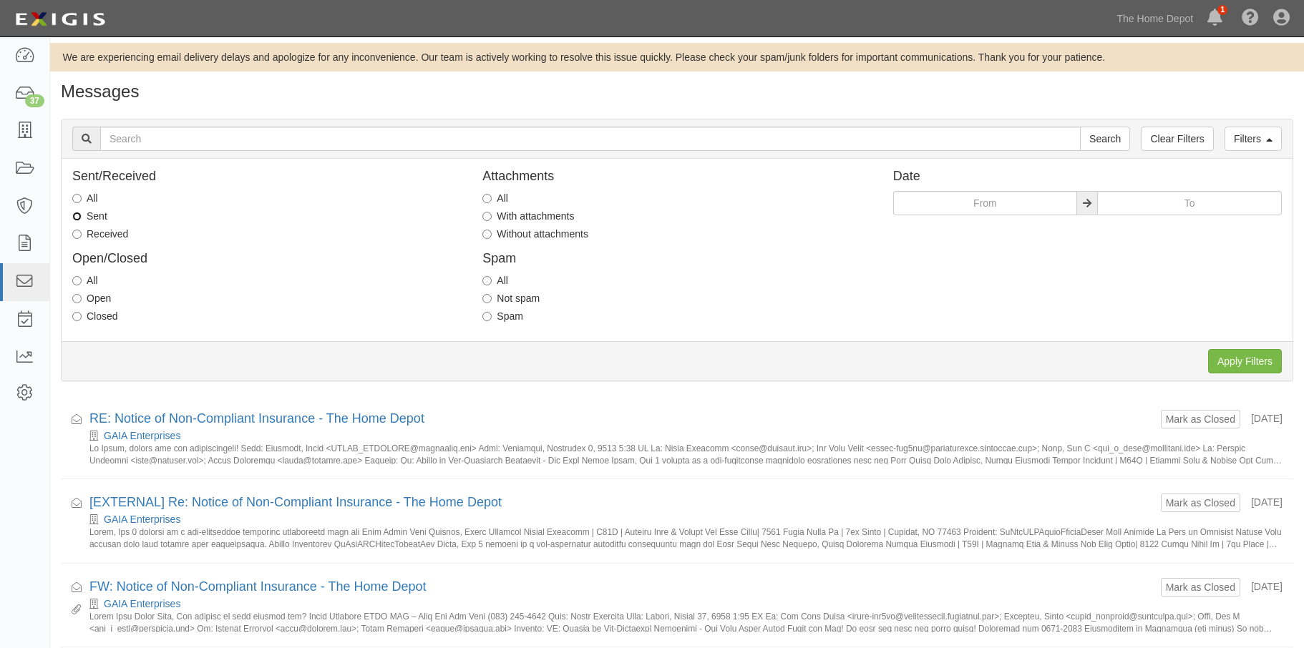
click at [77, 218] on input "Sent" at bounding box center [76, 216] width 9 height 9
radio input "true"
click at [908, 197] on input "text" at bounding box center [985, 203] width 185 height 24
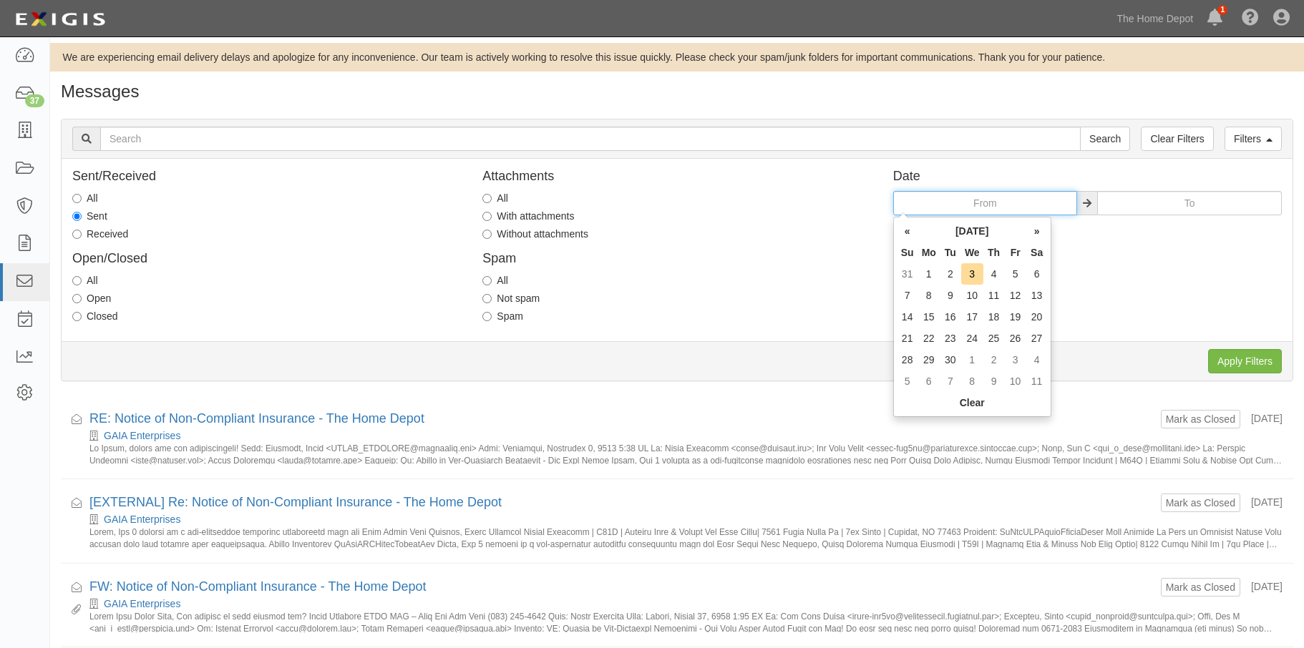
click at [903, 207] on input "text" at bounding box center [985, 203] width 185 height 24
type input "[DATE]"
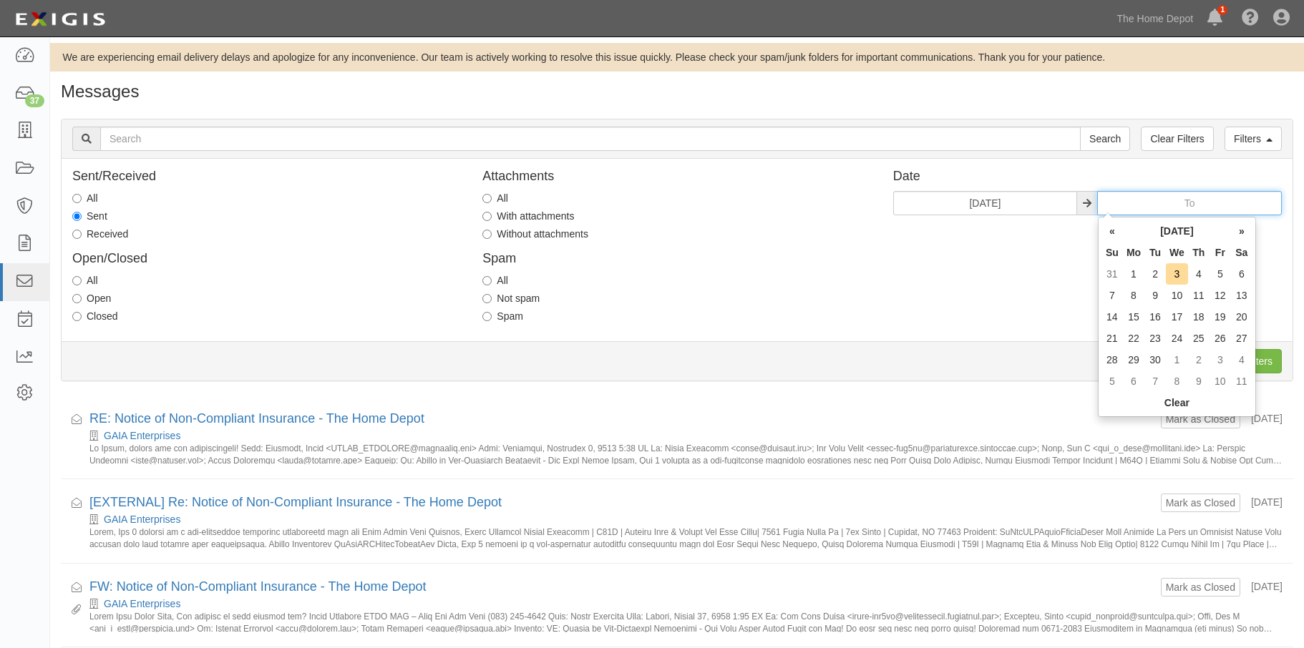
click at [1138, 204] on input "text" at bounding box center [1189, 203] width 185 height 24
type input "01/31/2023"
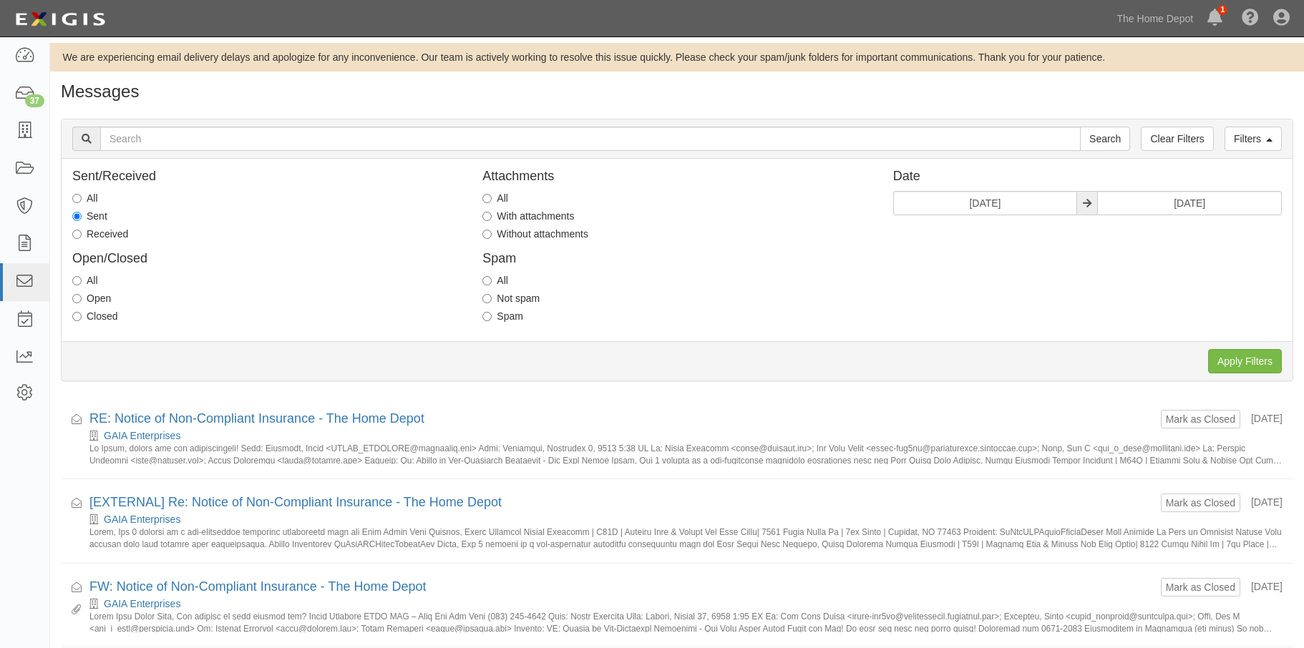
click at [1052, 236] on div "Sent/Received All Sent Received Open/Closed All Open Closed Attachments All Wit…" at bounding box center [677, 250] width 1231 height 161
click at [200, 196] on div "All" at bounding box center [266, 198] width 388 height 14
click at [1226, 356] on input "Apply Filters" at bounding box center [1245, 361] width 74 height 24
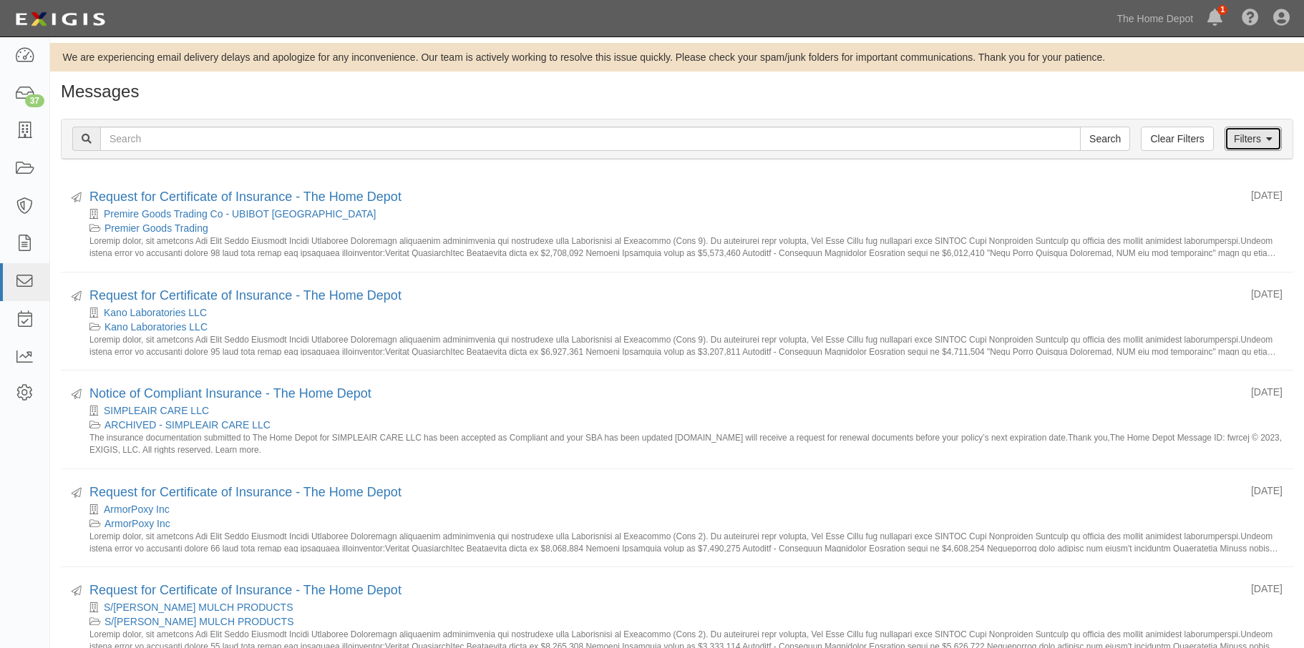
click at [1241, 132] on link "Filters" at bounding box center [1252, 139] width 57 height 24
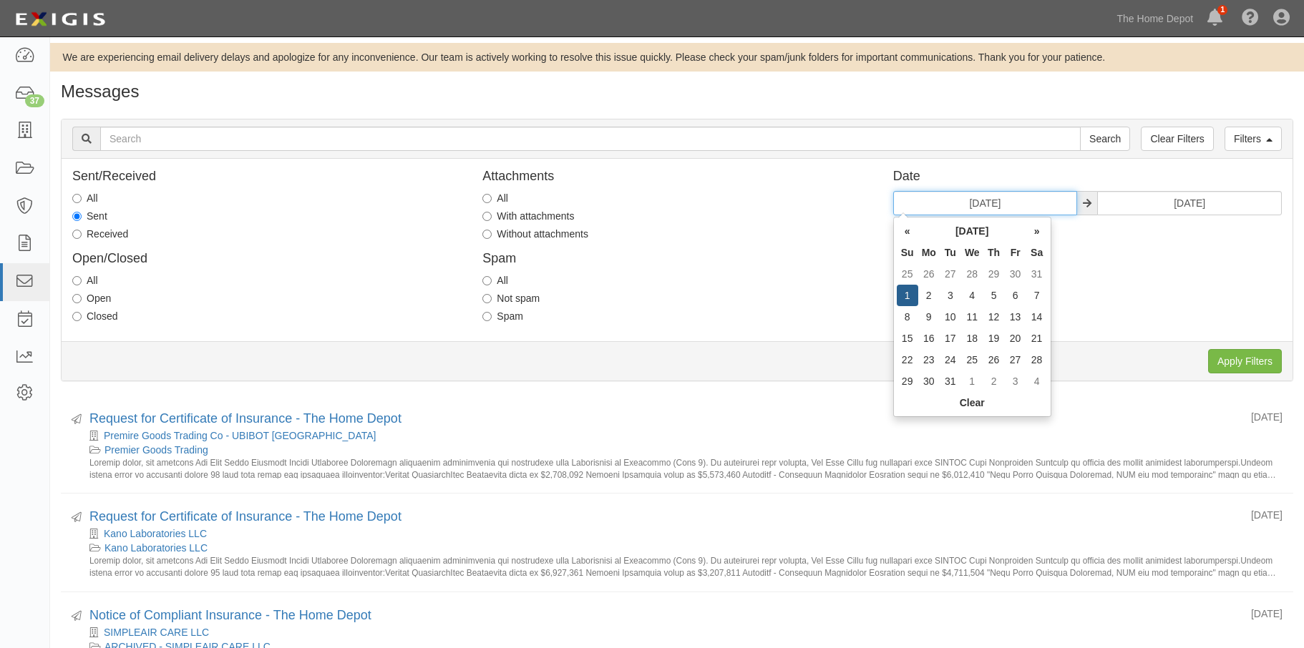
click at [1017, 201] on input "[DATE]" at bounding box center [985, 203] width 185 height 24
type input "[DATE]"
click at [1222, 202] on input "[DATE]" at bounding box center [1189, 203] width 185 height 24
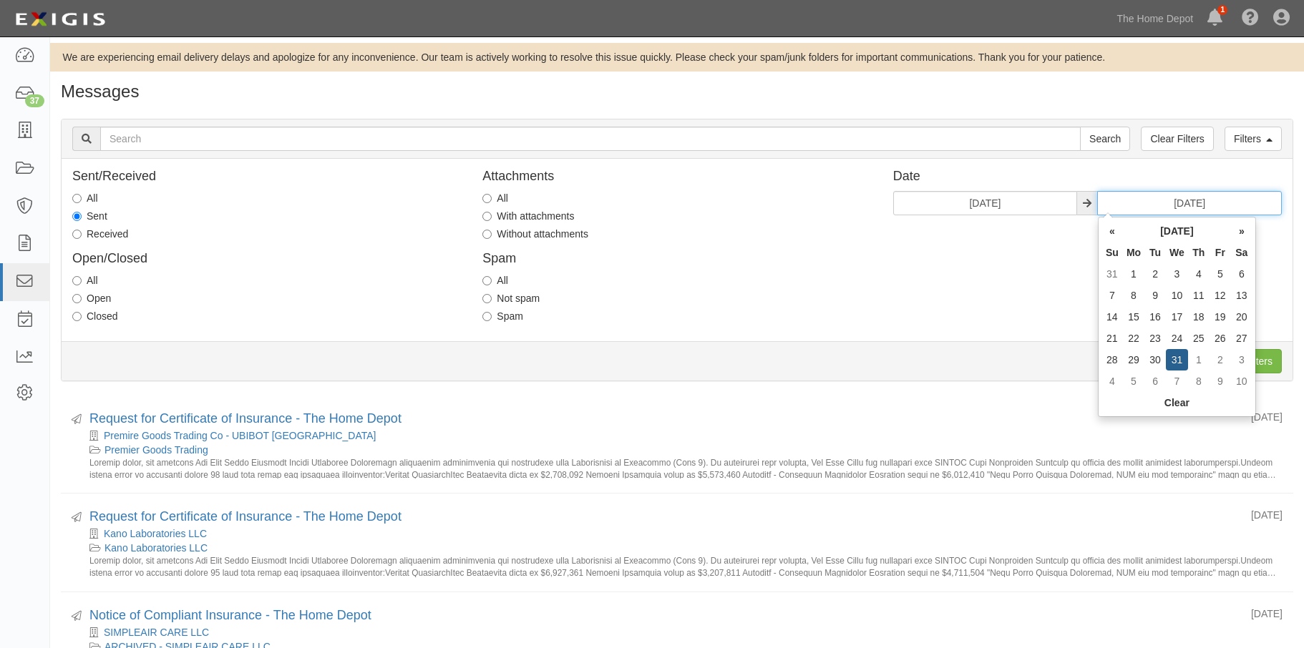
type input "[DATE]"
click at [997, 276] on div "Sent/Received All Sent Received Open/Closed All Open Closed Attachments All Wit…" at bounding box center [677, 250] width 1231 height 161
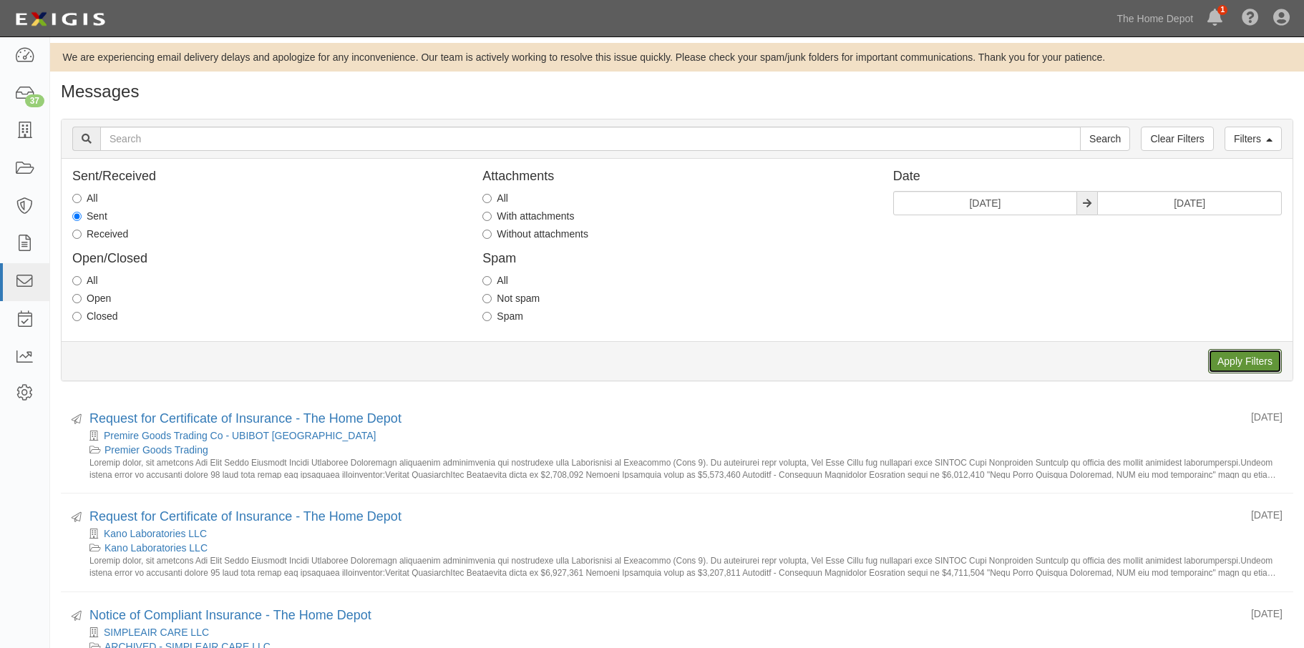
click at [1233, 362] on input "Apply Filters" at bounding box center [1245, 361] width 74 height 24
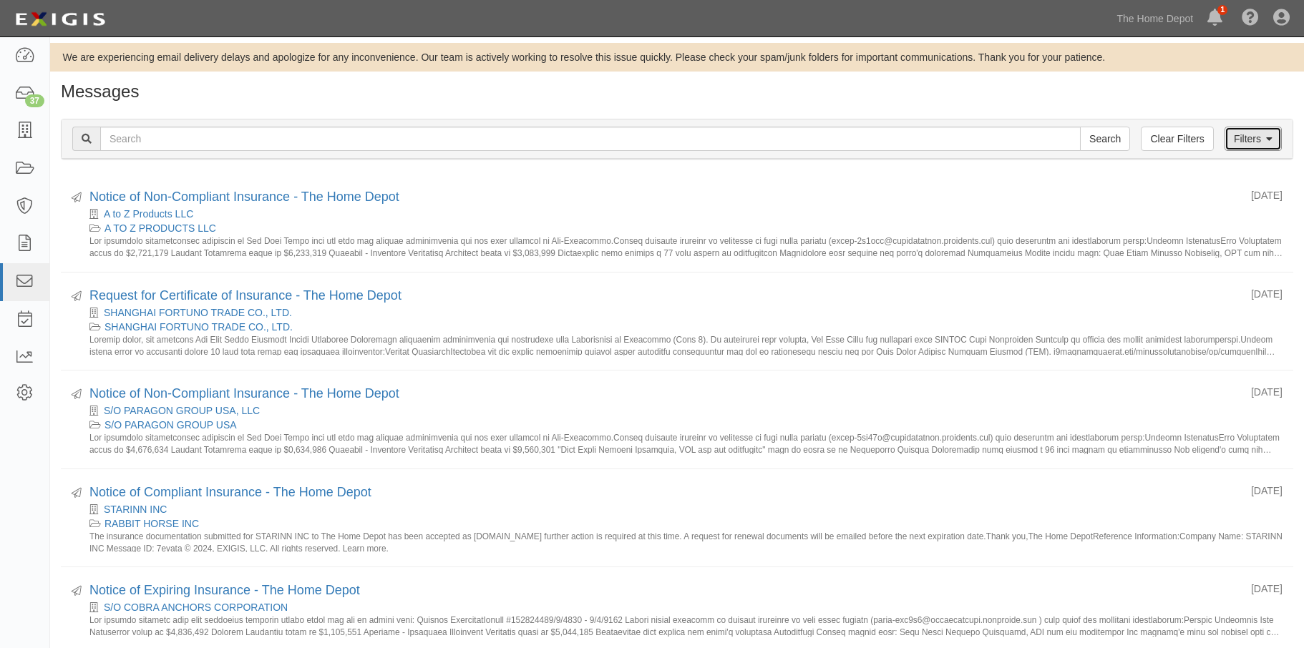
click at [1246, 147] on link "Filters" at bounding box center [1252, 139] width 57 height 24
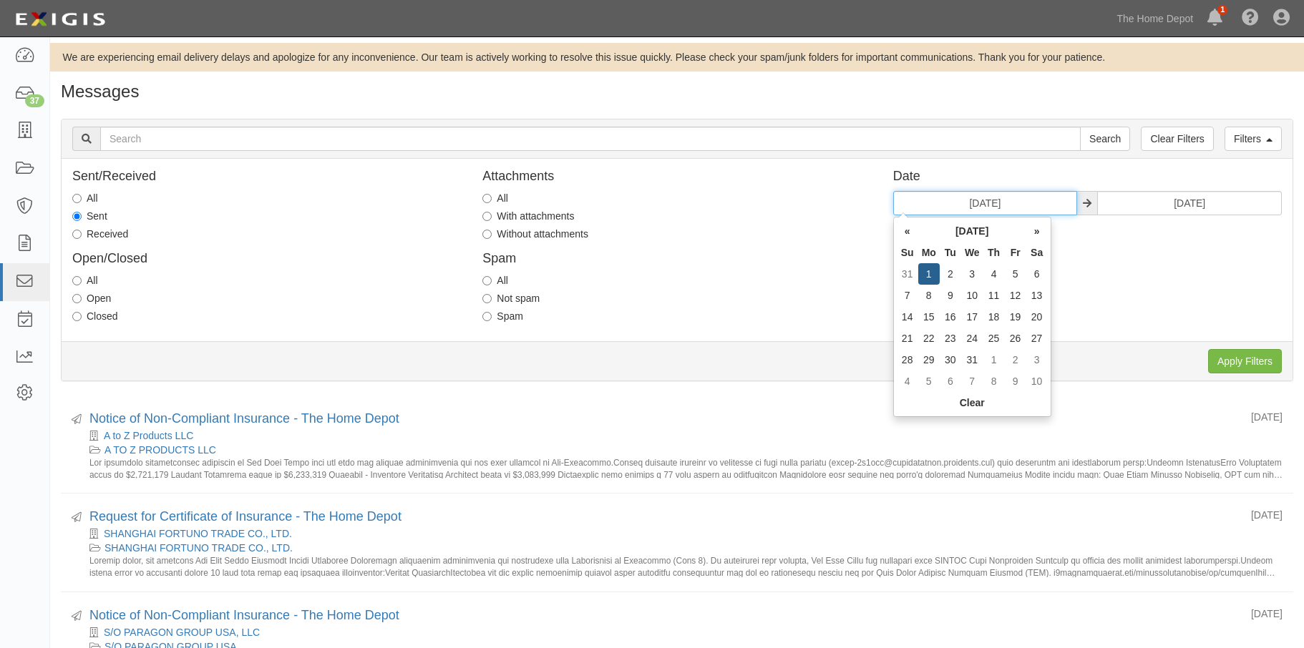
click at [1013, 202] on input "[DATE]" at bounding box center [985, 203] width 185 height 24
type input "[DATE]"
click at [1235, 200] on input "[DATE]" at bounding box center [1189, 203] width 185 height 24
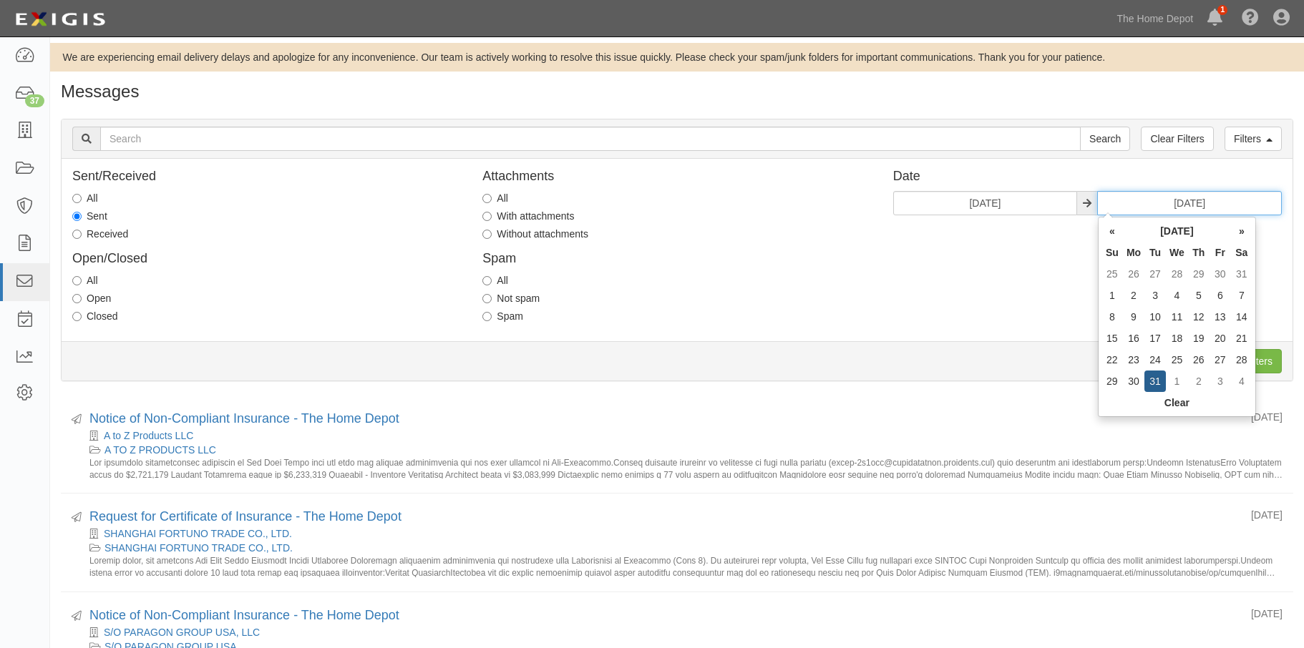
type input "[DATE]"
click at [1027, 305] on div "Sent/Received All Sent Received Open/Closed All Open Closed Attachments All Wit…" at bounding box center [677, 250] width 1231 height 161
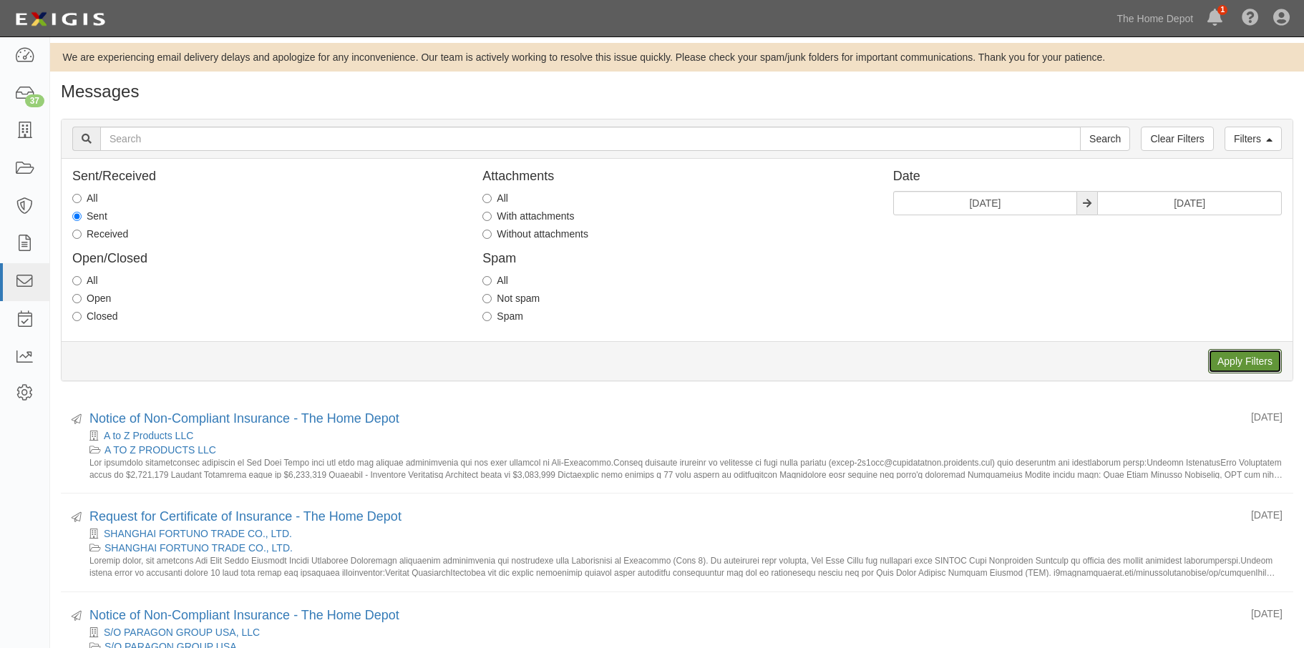
click at [1223, 363] on input "Apply Filters" at bounding box center [1245, 361] width 74 height 24
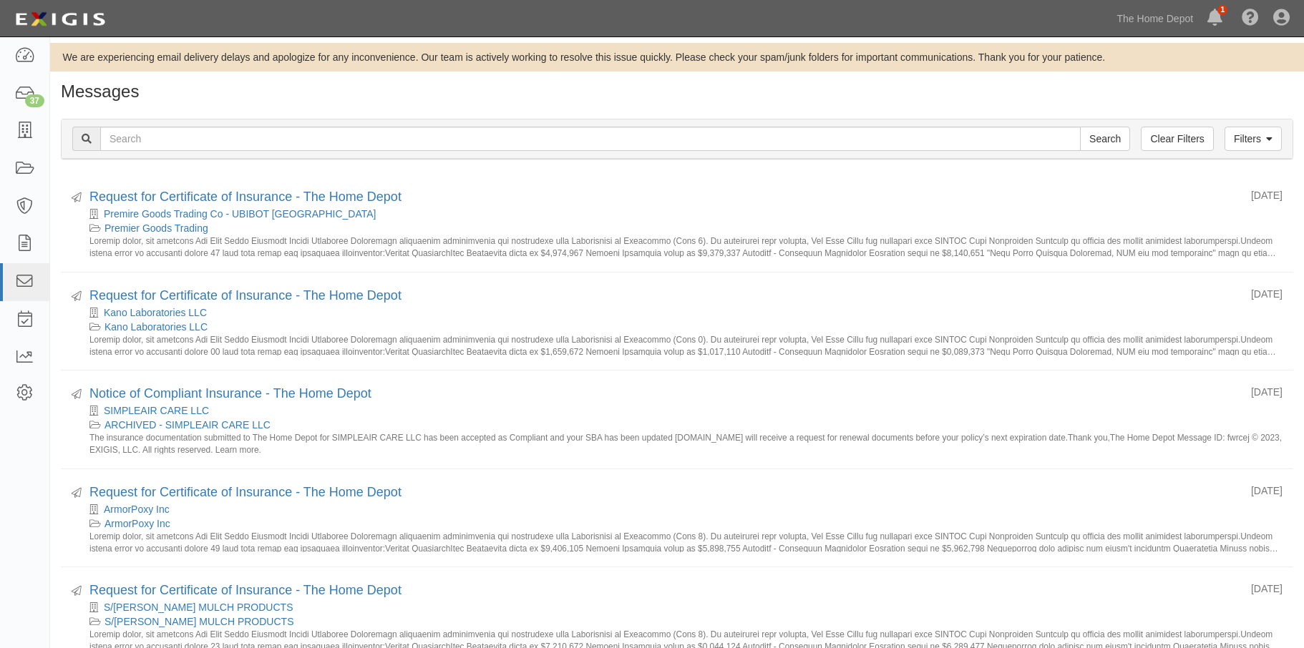
click at [944, 205] on div "Request for Certificate of Insurance - The Home Depot" at bounding box center [664, 197] width 1150 height 19
click at [1180, 136] on link "Clear Filters" at bounding box center [1176, 139] width 72 height 24
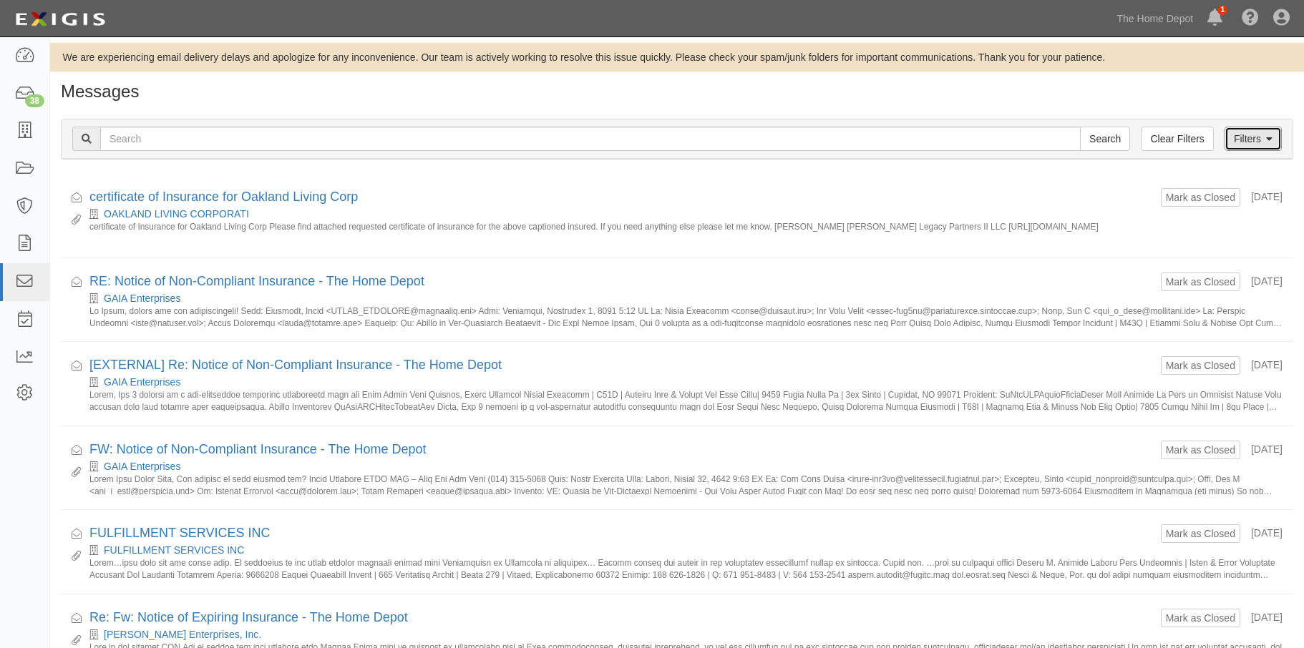
click at [1245, 149] on link "Filters" at bounding box center [1252, 139] width 57 height 24
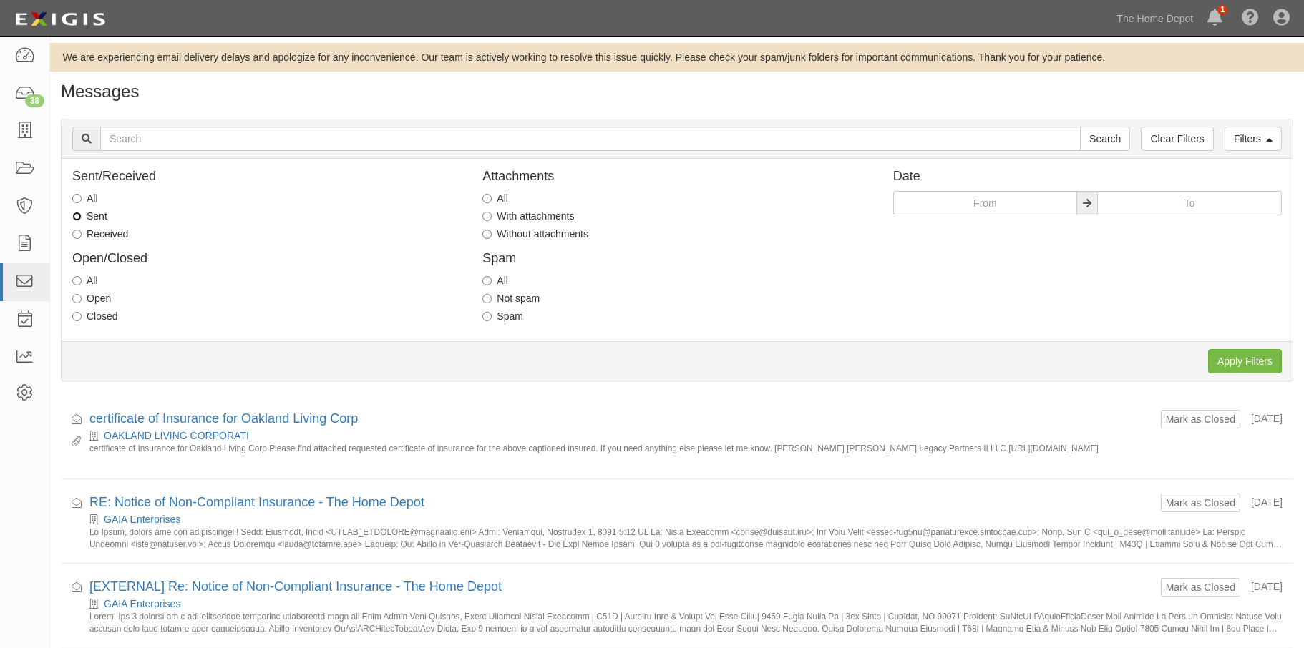
click at [73, 217] on input "Sent" at bounding box center [76, 216] width 9 height 9
radio input "true"
click at [944, 202] on input "text" at bounding box center [985, 203] width 185 height 24
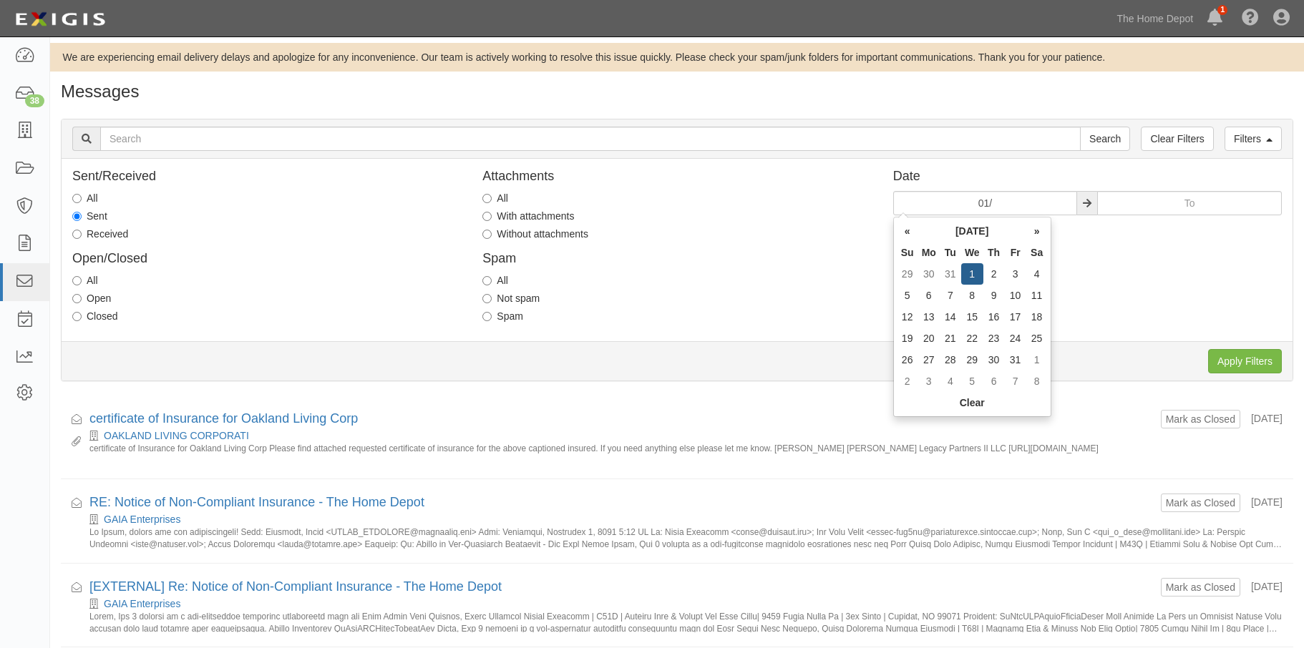
click at [967, 269] on td "1" at bounding box center [972, 273] width 22 height 21
type input "01/01/2025"
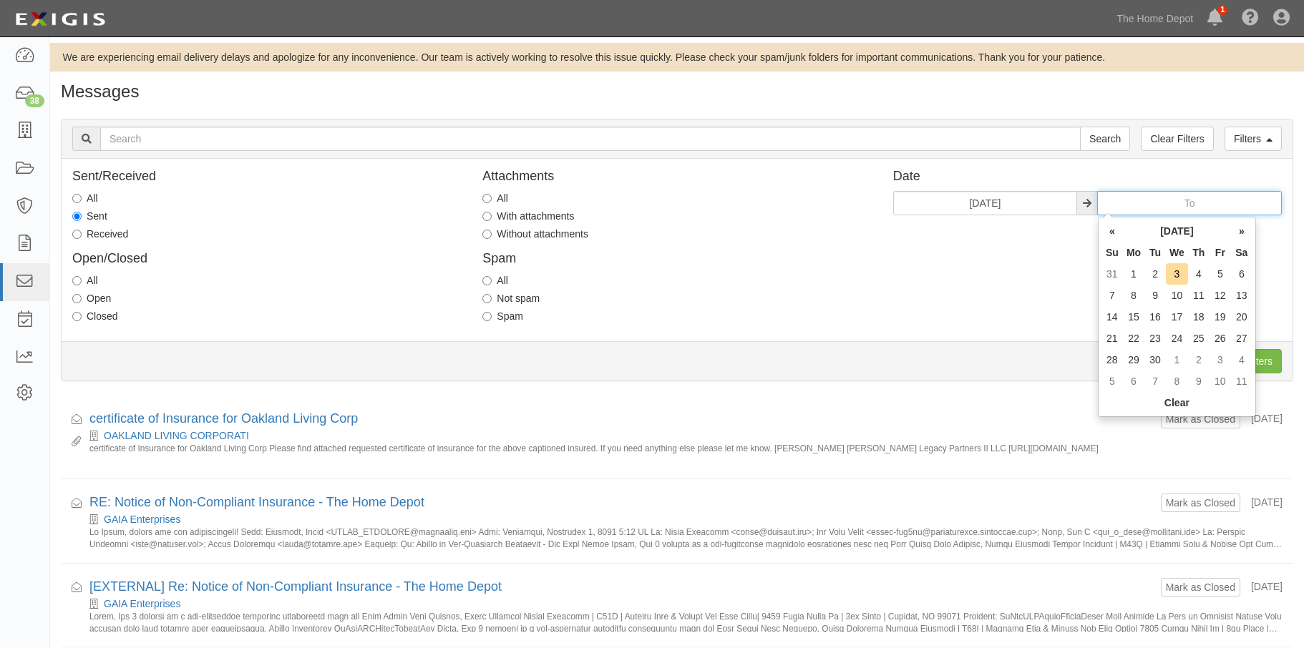
click at [1164, 203] on input "text" at bounding box center [1189, 203] width 185 height 24
click at [1219, 357] on td "31" at bounding box center [1219, 359] width 21 height 21
type input "01/31/2025"
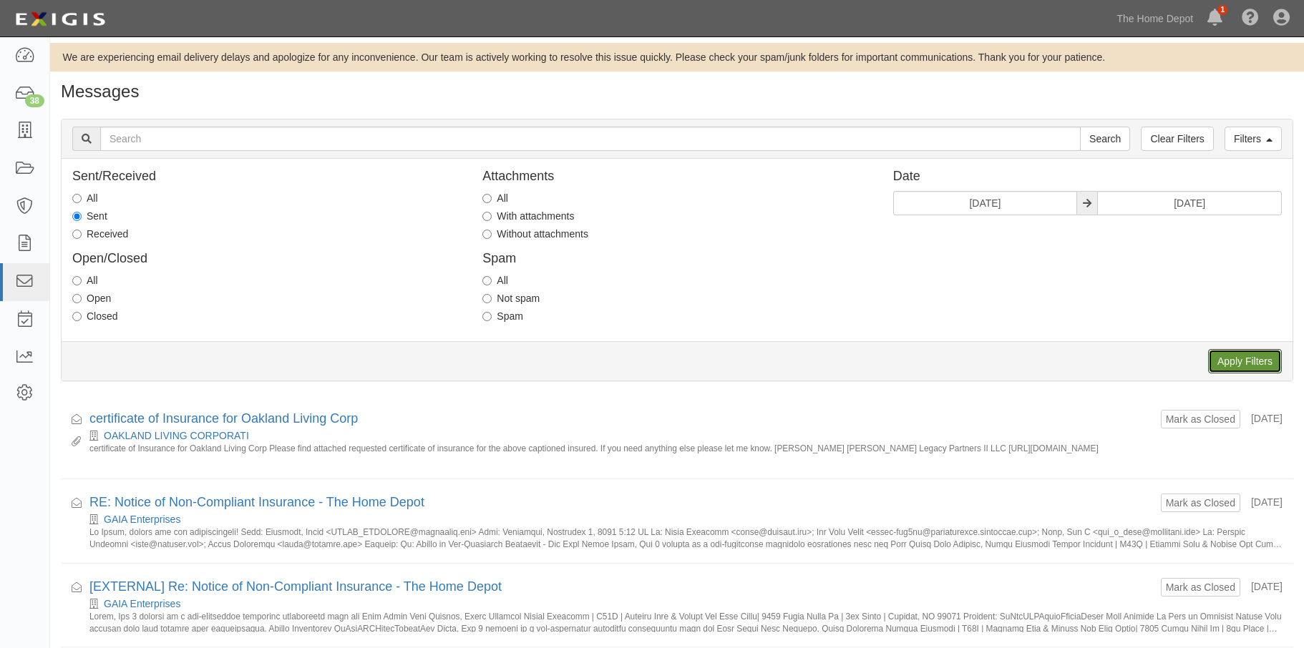
click at [1224, 363] on input "Apply Filters" at bounding box center [1245, 361] width 74 height 24
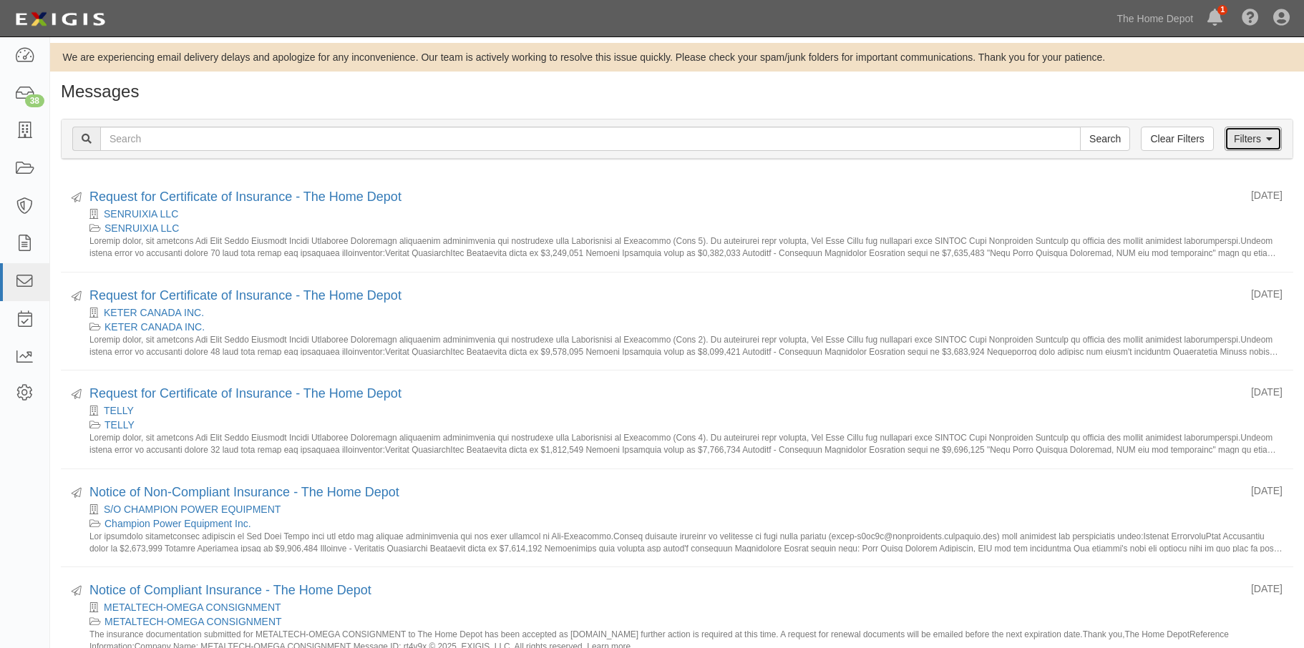
click at [1253, 138] on link "Filters" at bounding box center [1252, 139] width 57 height 24
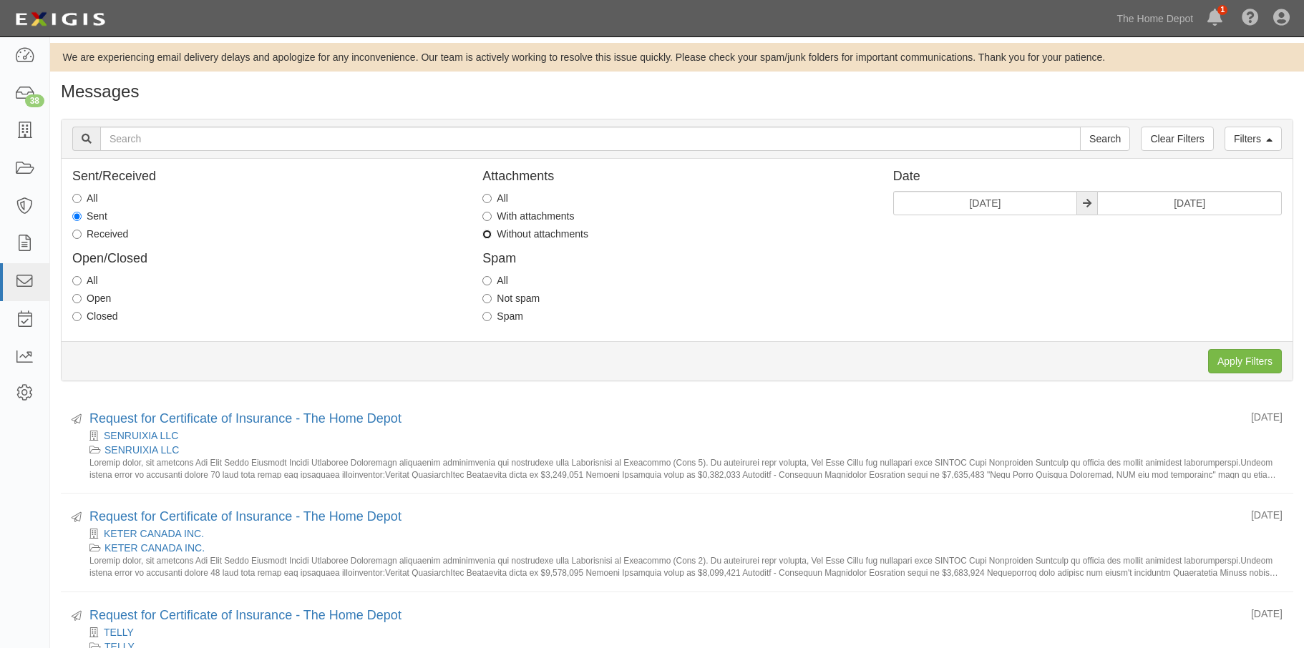
click at [487, 235] on input "Without attachments" at bounding box center [486, 234] width 9 height 9
radio input "true"
click at [1237, 361] on input "Apply Filters" at bounding box center [1245, 361] width 74 height 24
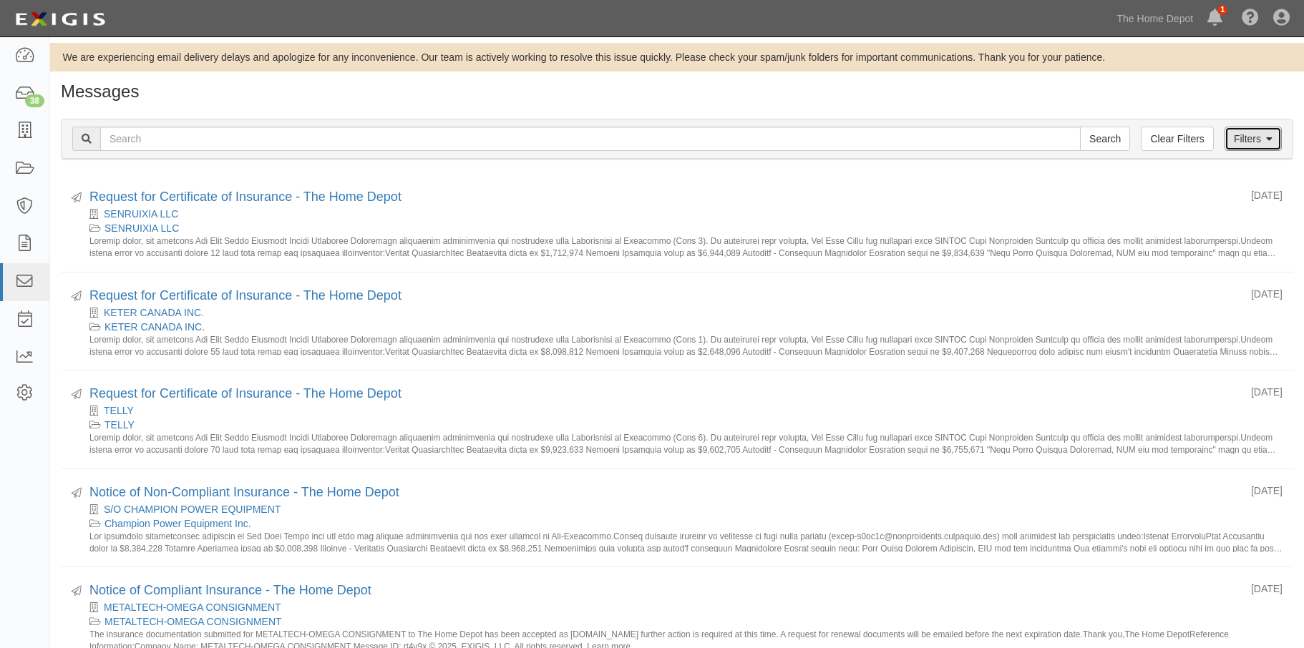
click at [1243, 139] on link "Filters" at bounding box center [1252, 139] width 57 height 24
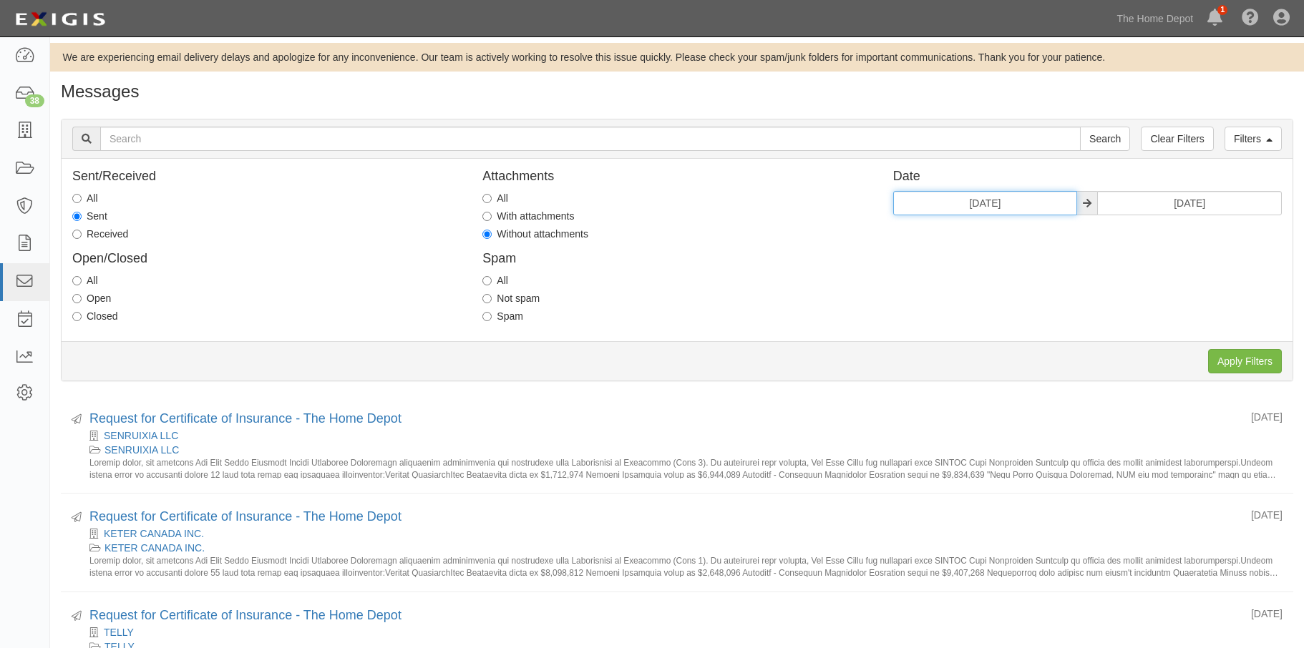
click at [1025, 207] on input "01/01/2025" at bounding box center [985, 203] width 185 height 24
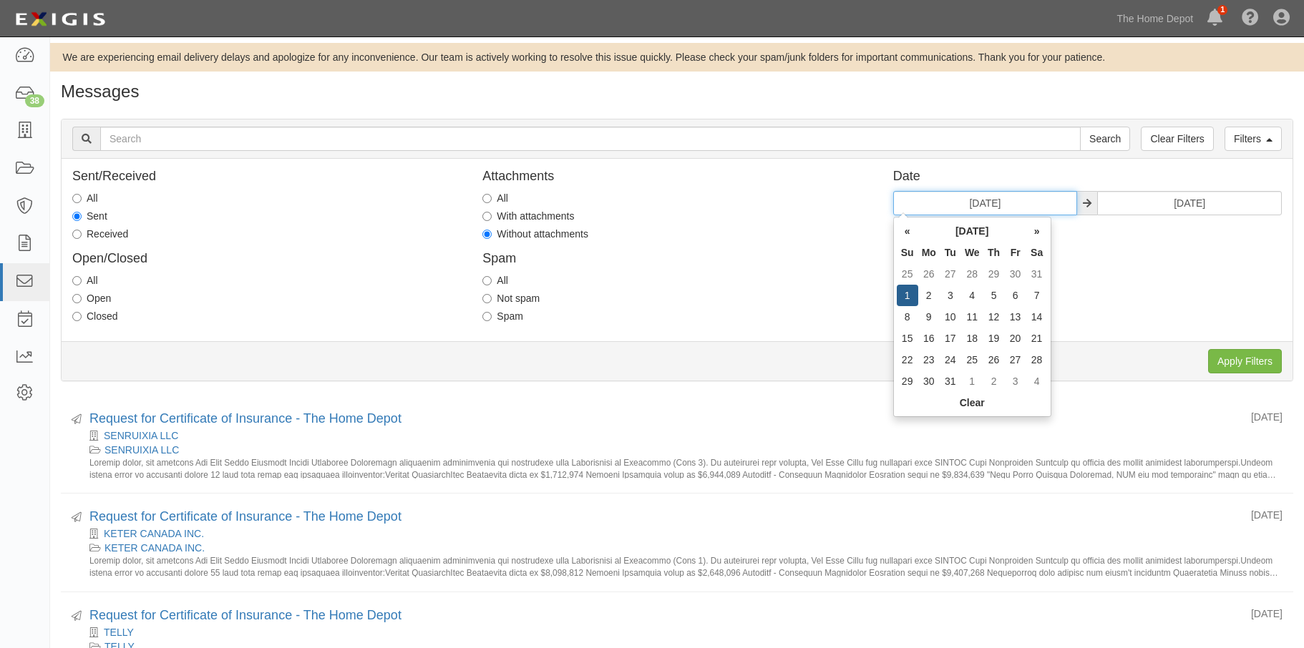
type input "01/01/2023"
click at [1217, 199] on input "01/31/2025" at bounding box center [1189, 203] width 185 height 24
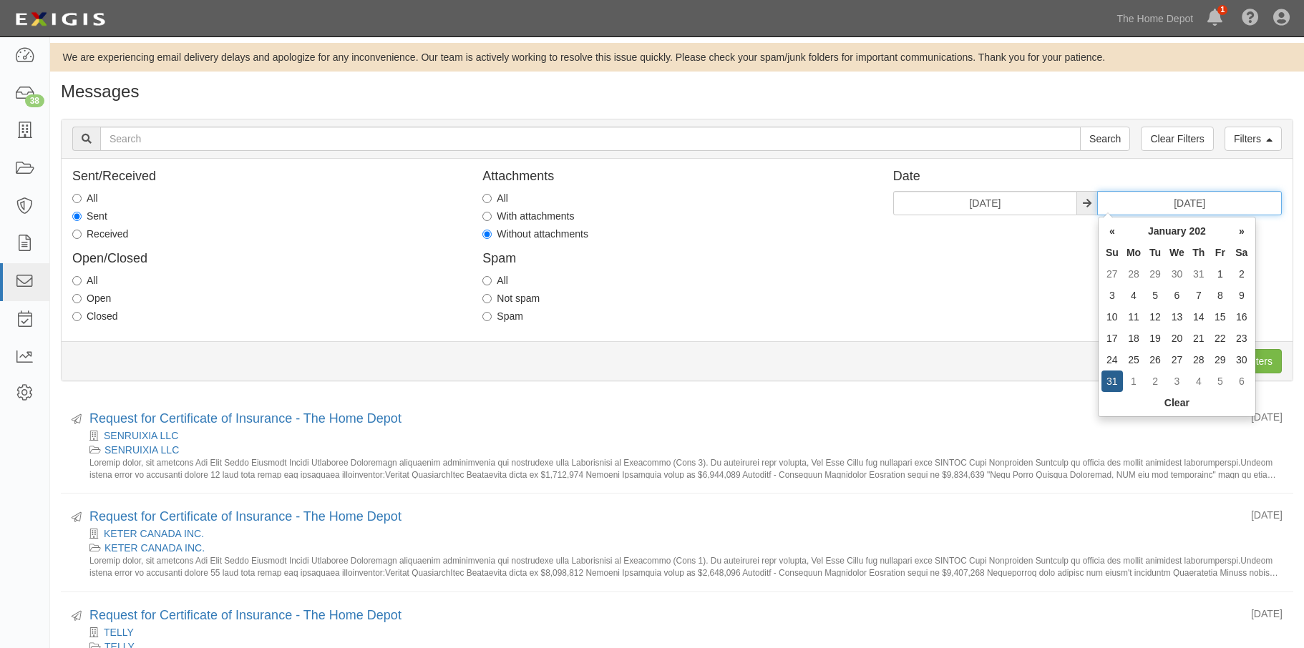
type input "01/31/2023"
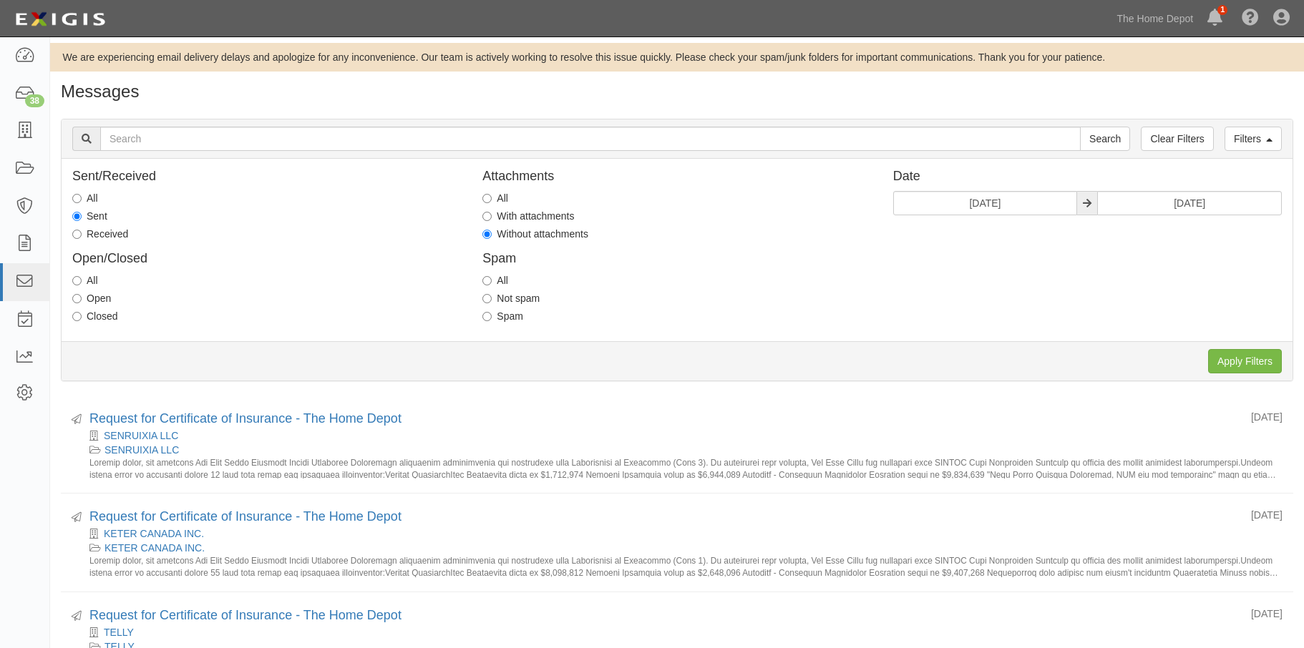
click at [967, 253] on div "Sent/Received All Sent Received Open/Closed All Open Closed Attachments All Wit…" at bounding box center [677, 250] width 1231 height 161
click at [1228, 358] on input "Apply Filters" at bounding box center [1245, 361] width 74 height 24
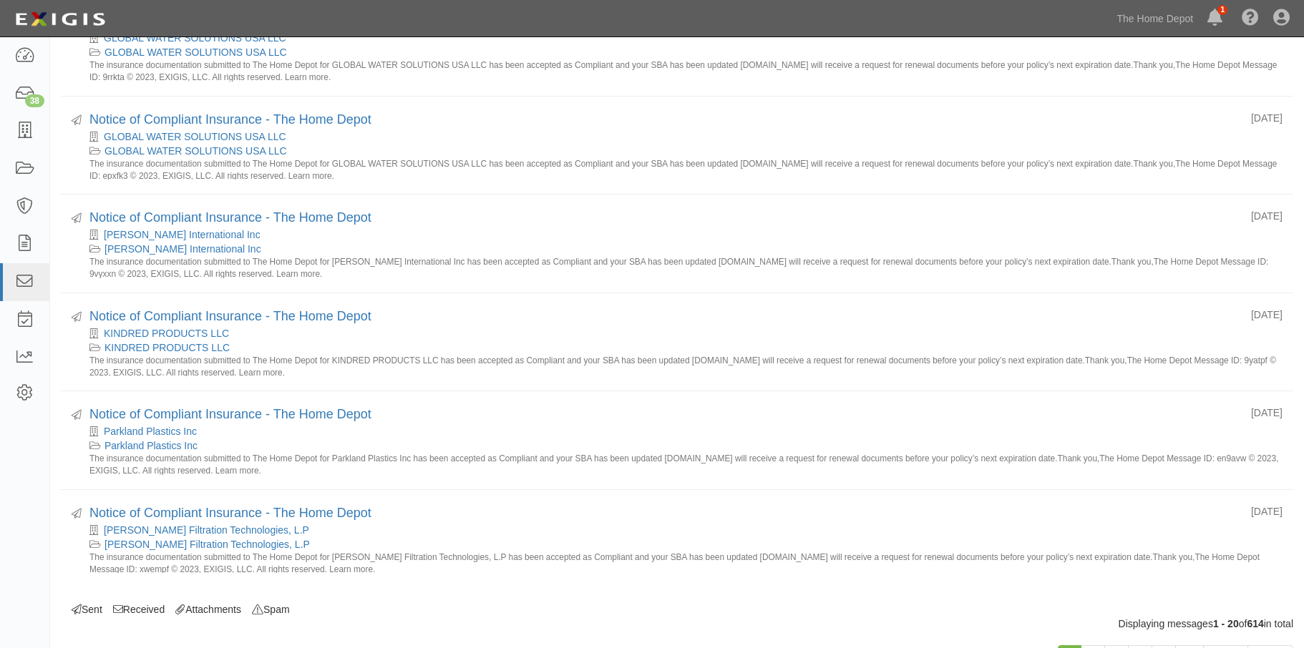
scroll to position [1613, 0]
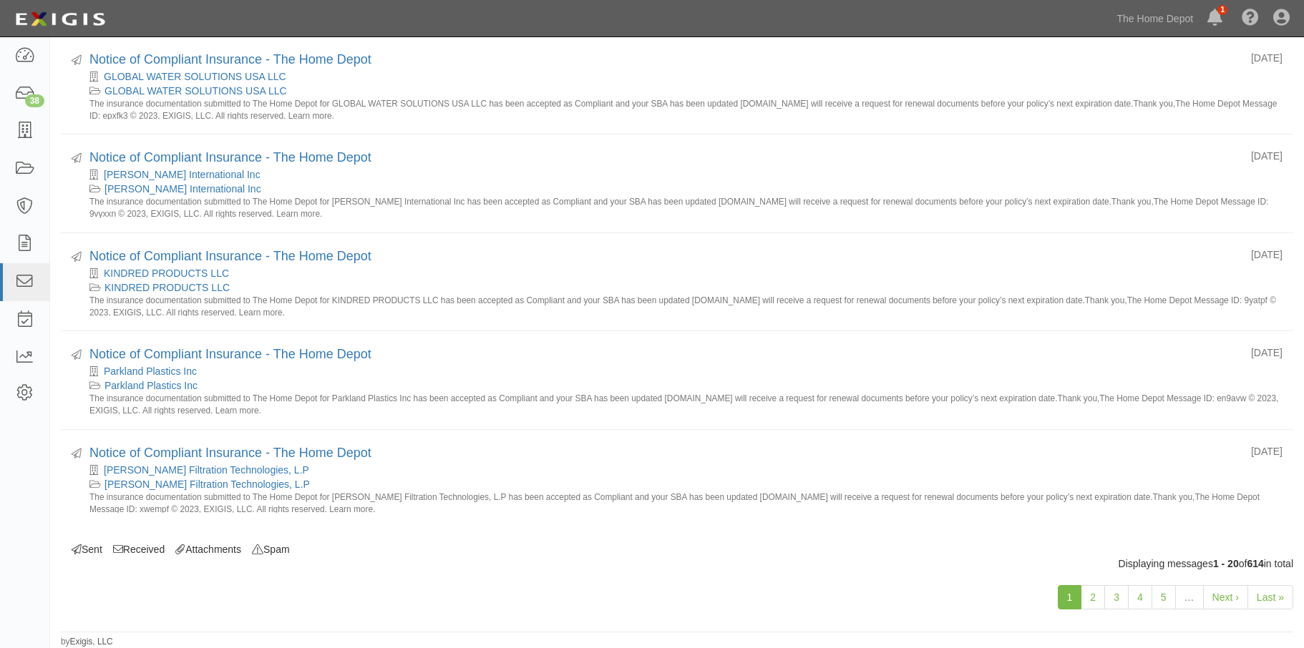
drag, startPoint x: 519, startPoint y: 628, endPoint x: 587, endPoint y: 523, distance: 124.8
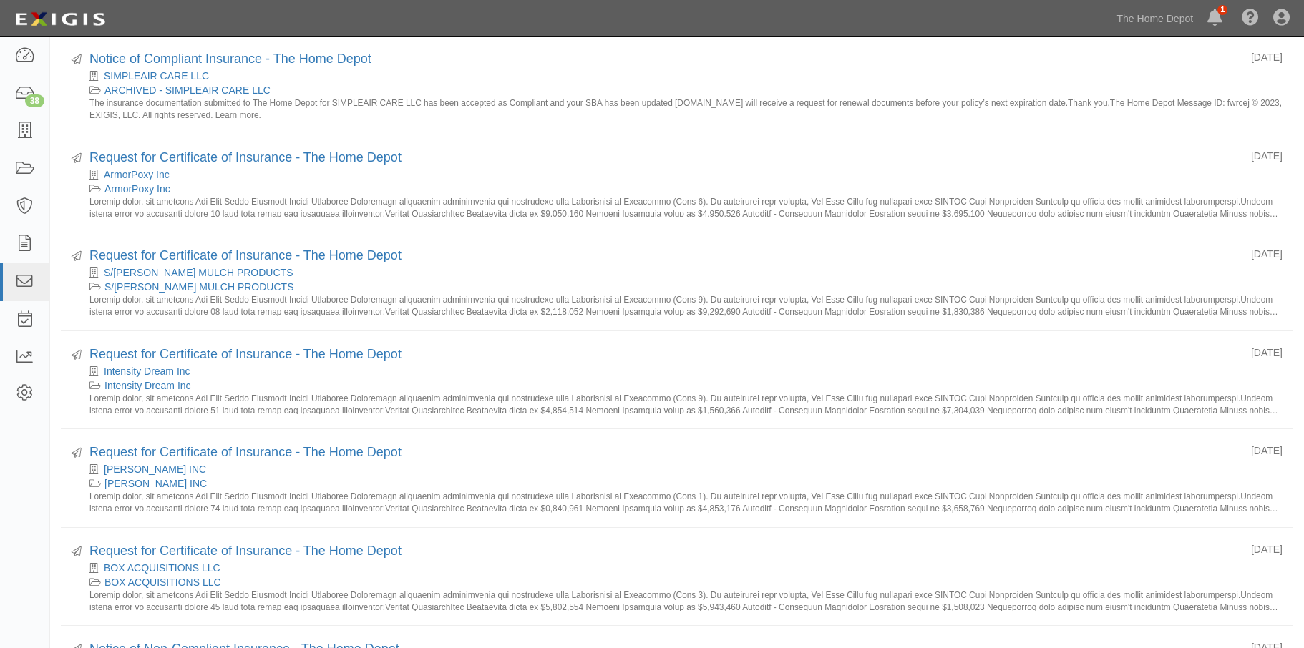
scroll to position [0, 0]
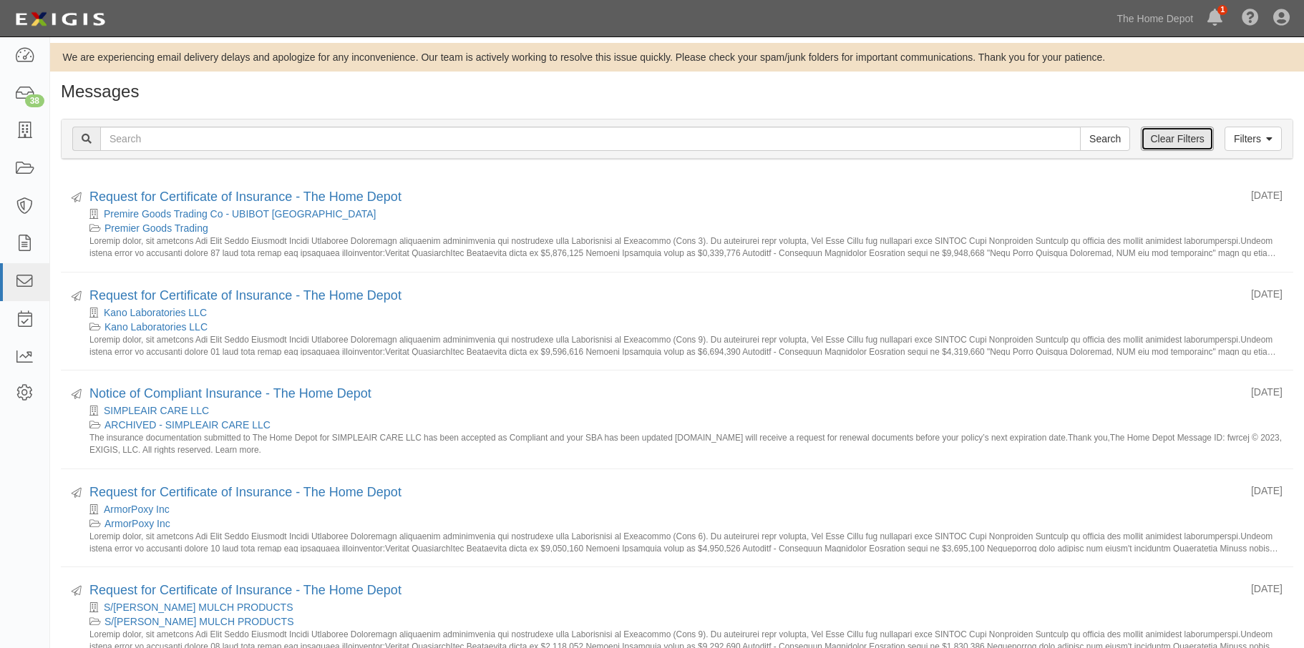
click at [1145, 137] on link "Clear Filters" at bounding box center [1176, 139] width 72 height 24
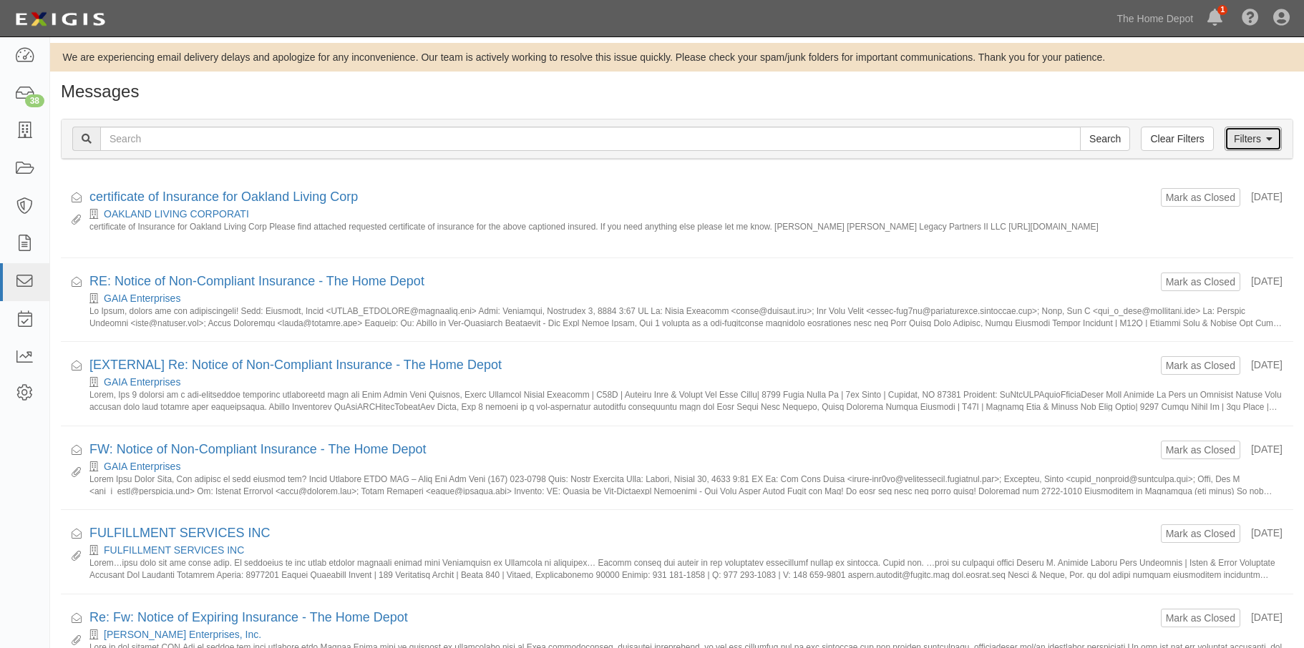
click at [1236, 142] on link "Filters" at bounding box center [1252, 139] width 57 height 24
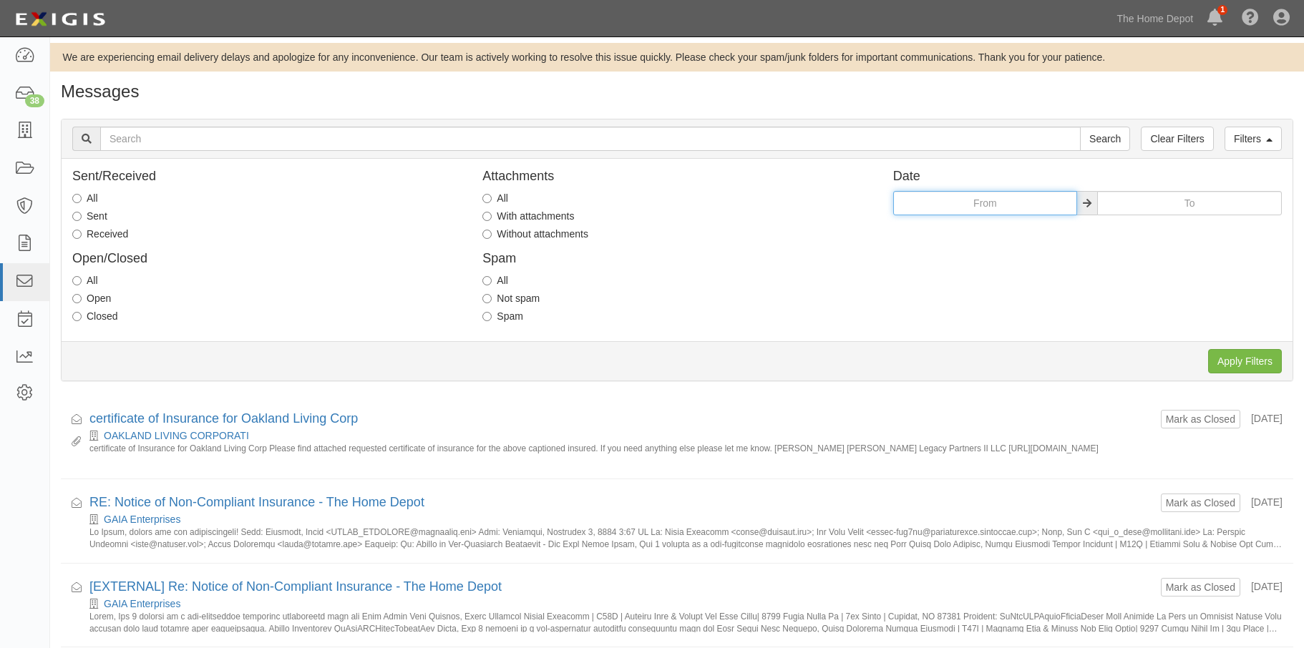
click at [922, 207] on input "text" at bounding box center [985, 203] width 185 height 24
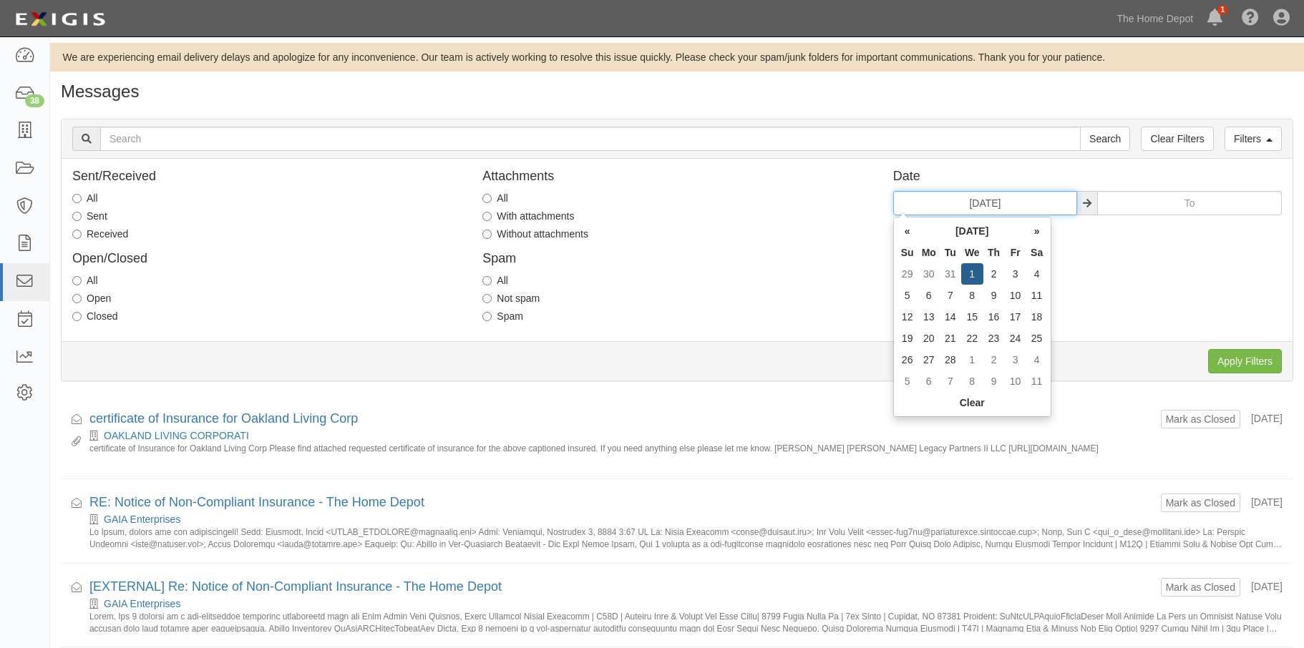
type input "02/01/2023"
click at [1143, 236] on div "Sent/Received All Sent Received Open/Closed All Open Closed Attachments All Wit…" at bounding box center [677, 250] width 1231 height 161
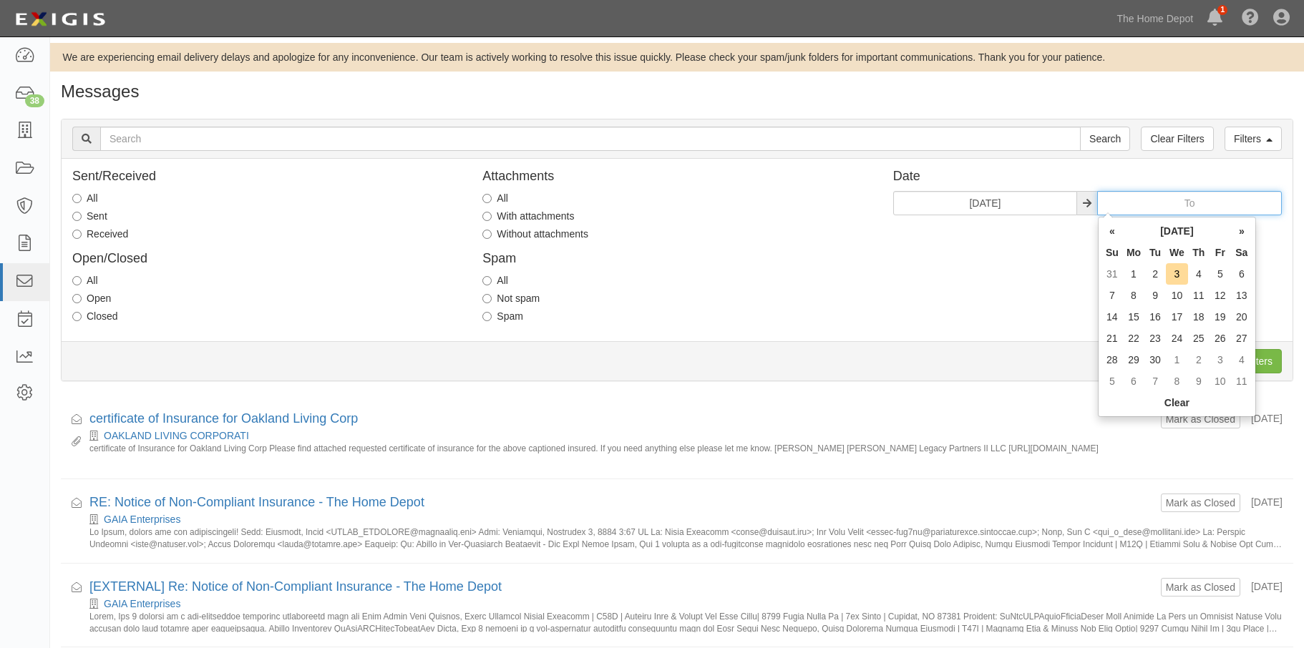
click at [1169, 205] on input "text" at bounding box center [1189, 203] width 185 height 24
click at [1218, 361] on td "28" at bounding box center [1219, 359] width 21 height 21
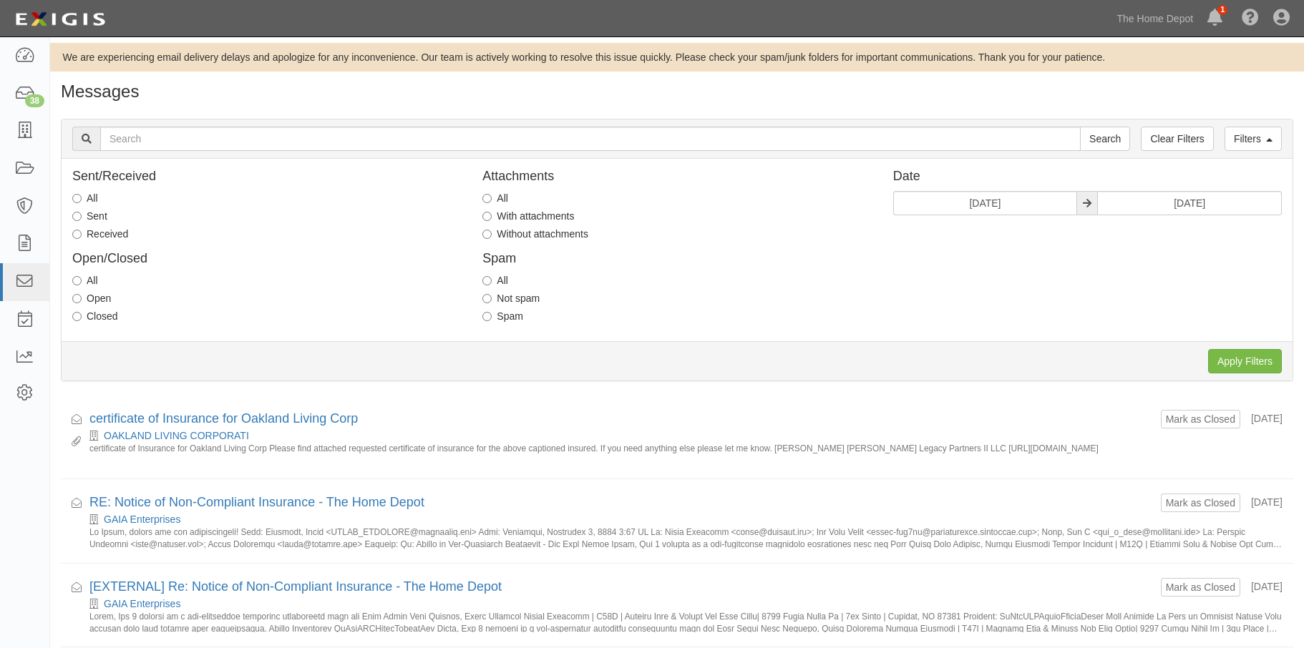
click at [1067, 296] on div "Sent/Received All Sent Received Open/Closed All Open Closed Attachments All Wit…" at bounding box center [677, 250] width 1231 height 161
click at [1223, 200] on input "02/28/2025" at bounding box center [1189, 203] width 185 height 24
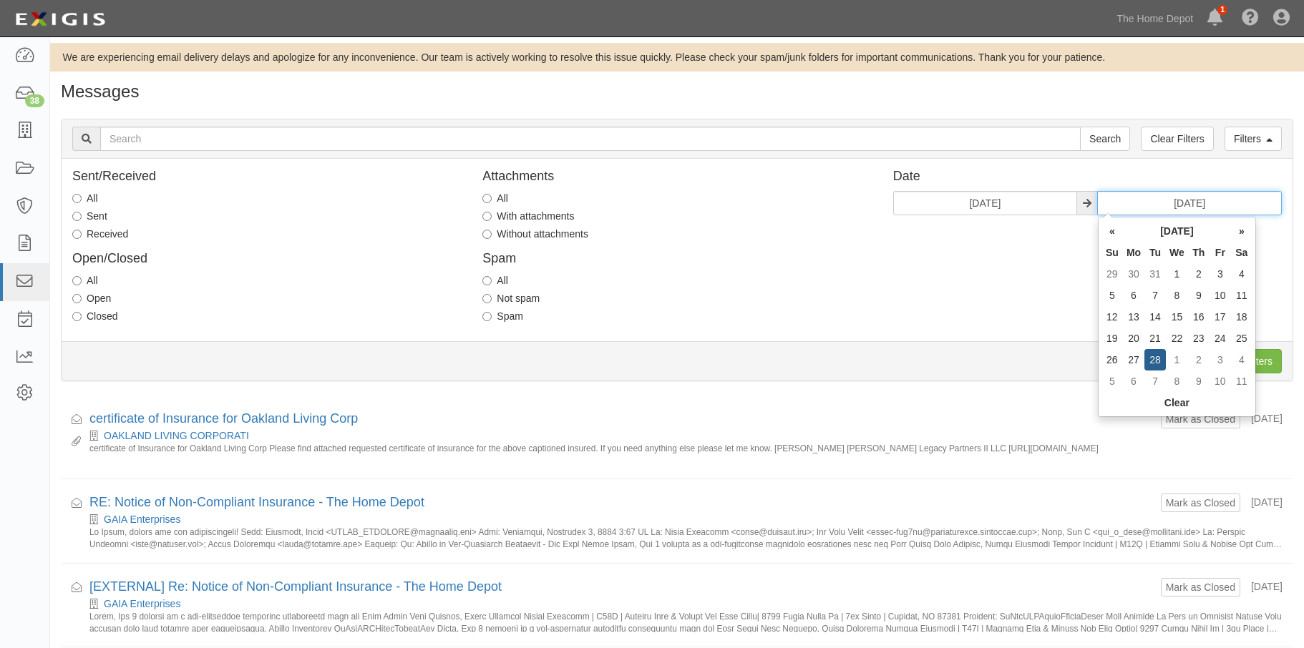
type input "02/28/2023"
click at [1027, 248] on div "Sent/Received All Sent Received Open/Closed All Open Closed Attachments All Wit…" at bounding box center [677, 250] width 1231 height 161
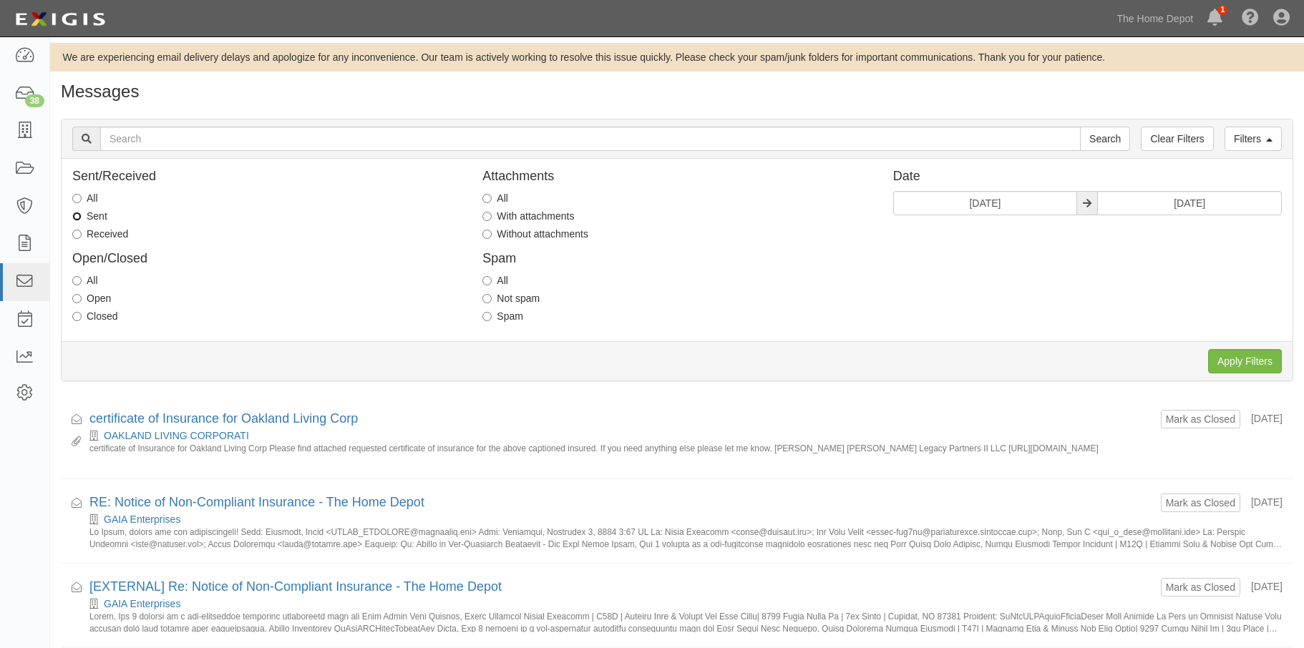
click at [74, 218] on input "Sent" at bounding box center [76, 216] width 9 height 9
radio input "true"
click at [490, 233] on input "Without attachments" at bounding box center [486, 234] width 9 height 9
radio input "true"
click at [789, 280] on div "All" at bounding box center [676, 280] width 388 height 14
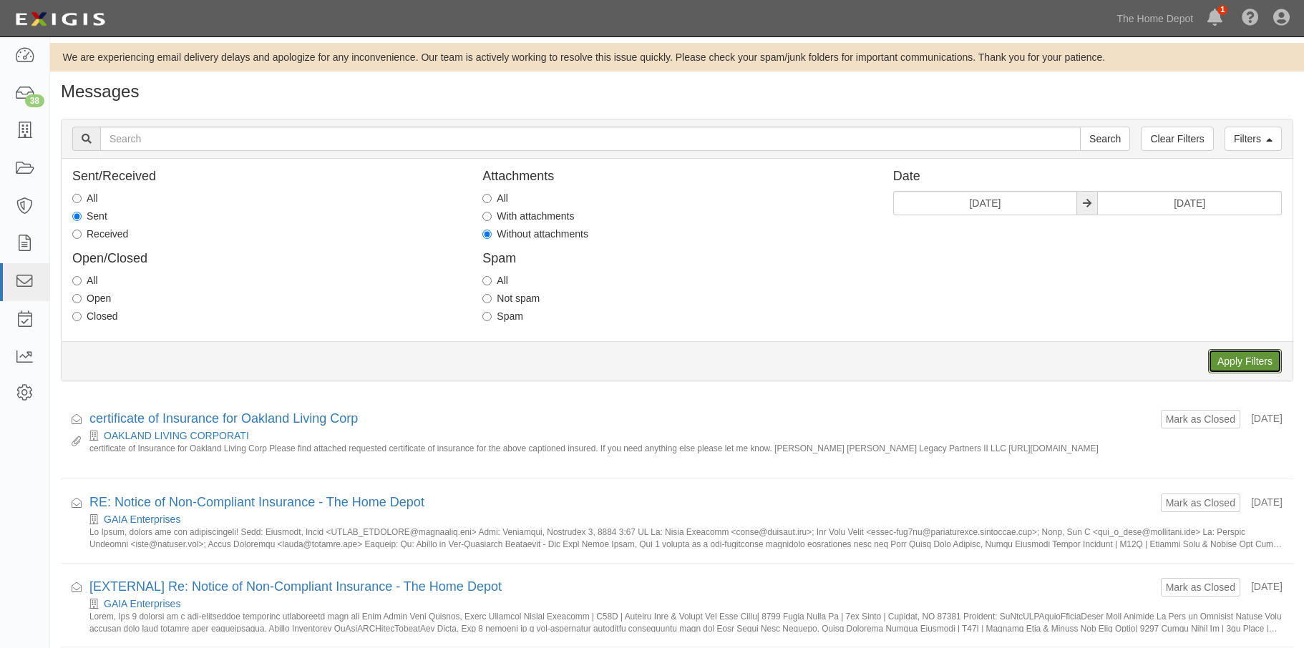
click at [1231, 356] on input "Apply Filters" at bounding box center [1245, 361] width 74 height 24
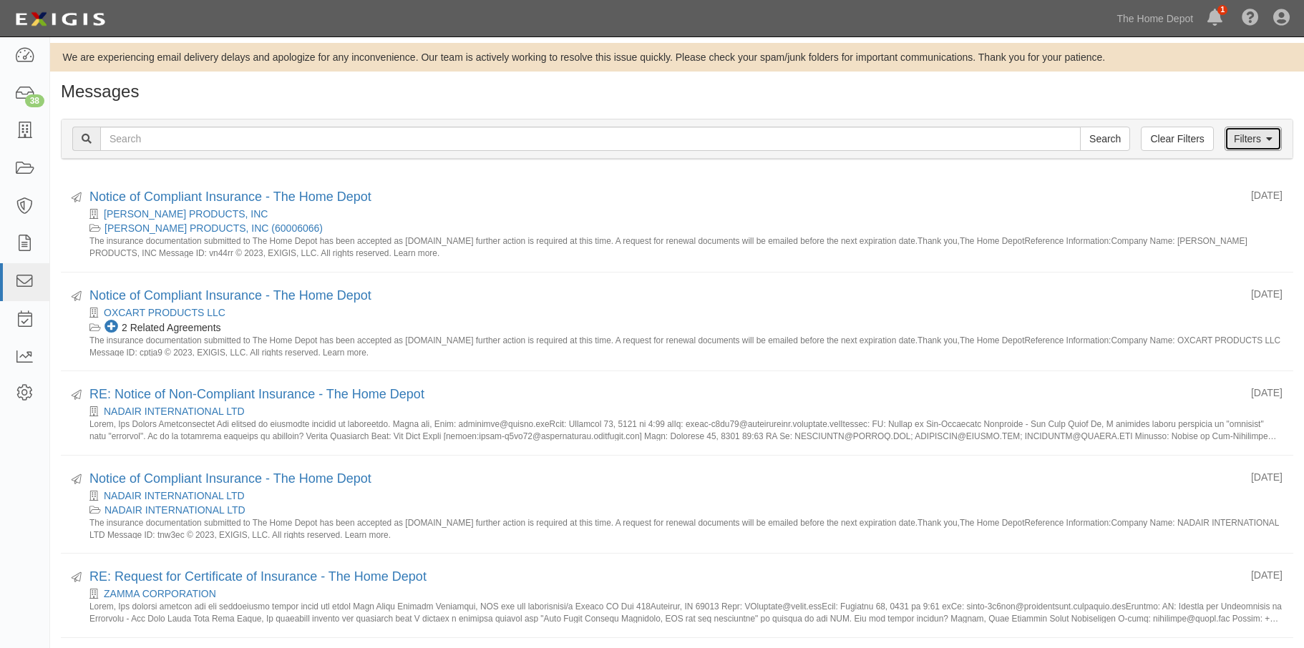
click at [1264, 137] on link "Filters" at bounding box center [1252, 139] width 57 height 24
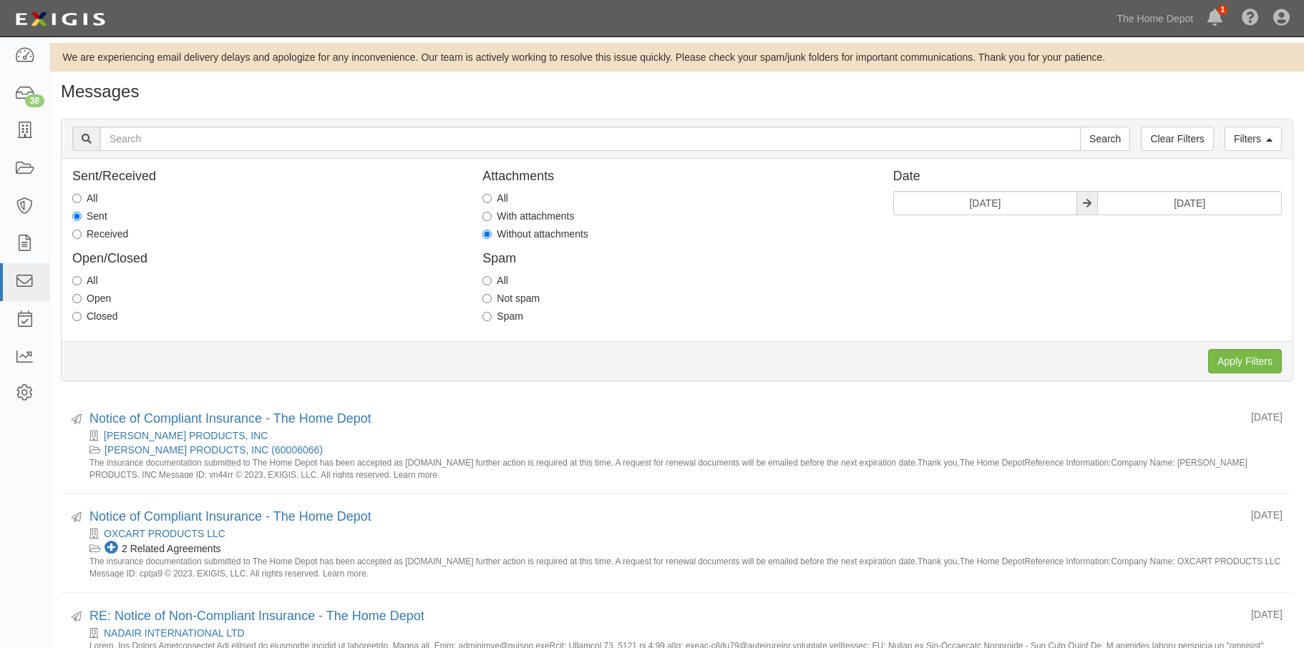
click at [622, 386] on div "Filters Clear Filters Search Filters Sent/Received All Sent Received Open/Close…" at bounding box center [676, 252] width 1253 height 288
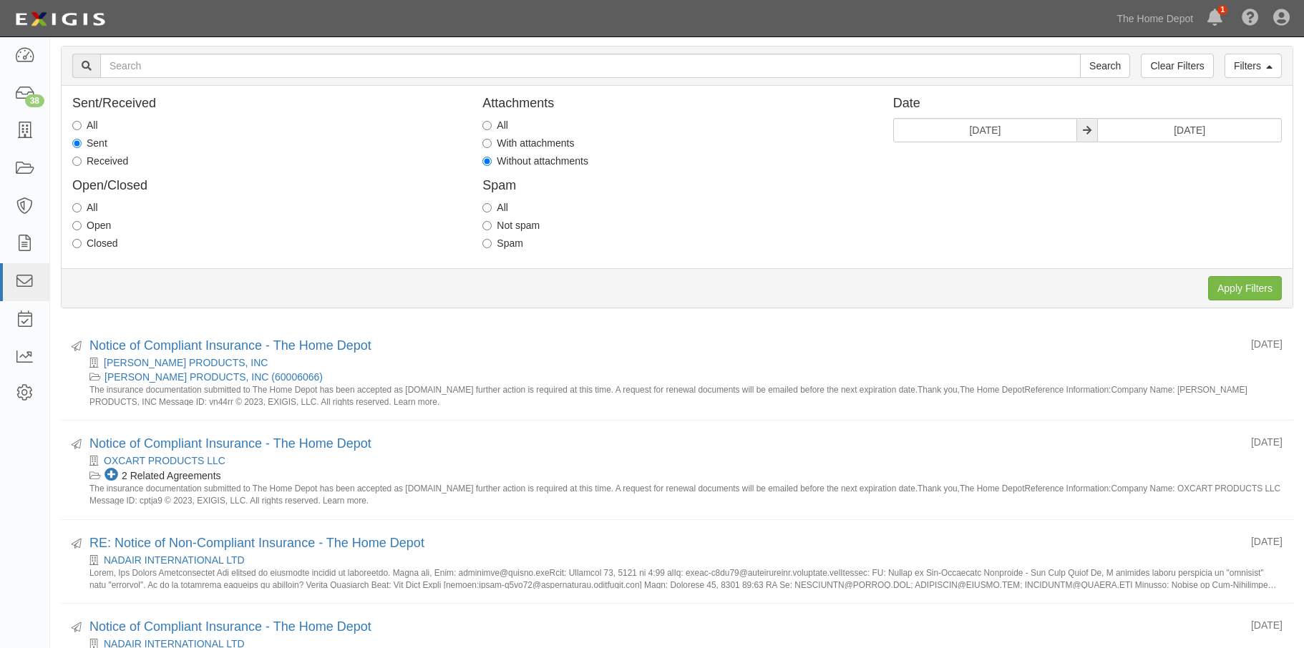
scroll to position [70, 0]
click at [484, 145] on input "With attachments" at bounding box center [486, 146] width 9 height 9
radio input "true"
click at [487, 127] on input "All" at bounding box center [486, 128] width 9 height 9
radio input "true"
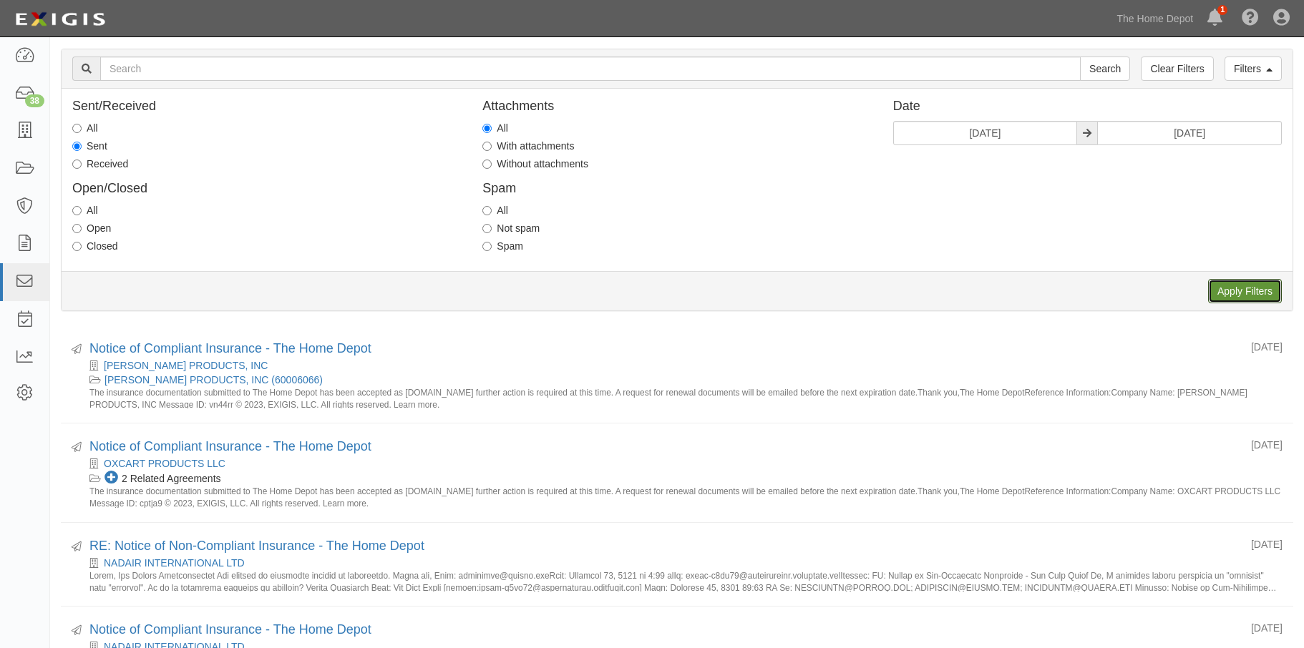
click at [1235, 290] on input "Apply Filters" at bounding box center [1245, 291] width 74 height 24
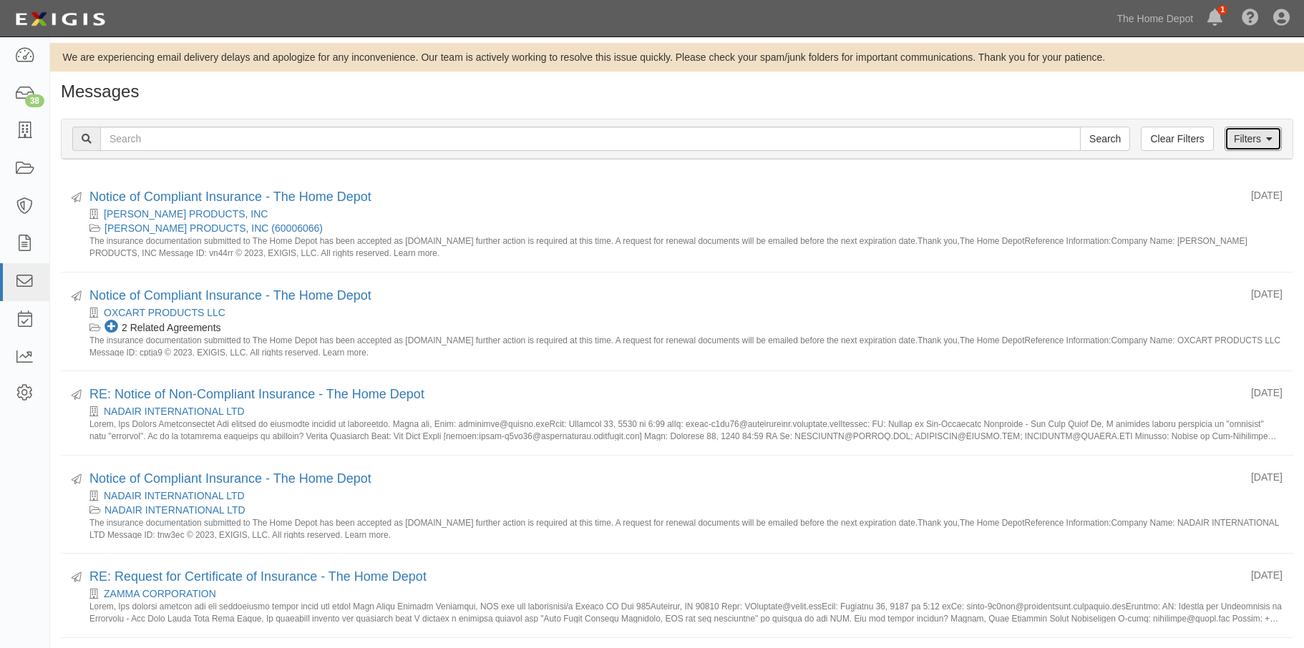
click at [1238, 145] on link "Filters" at bounding box center [1252, 139] width 57 height 24
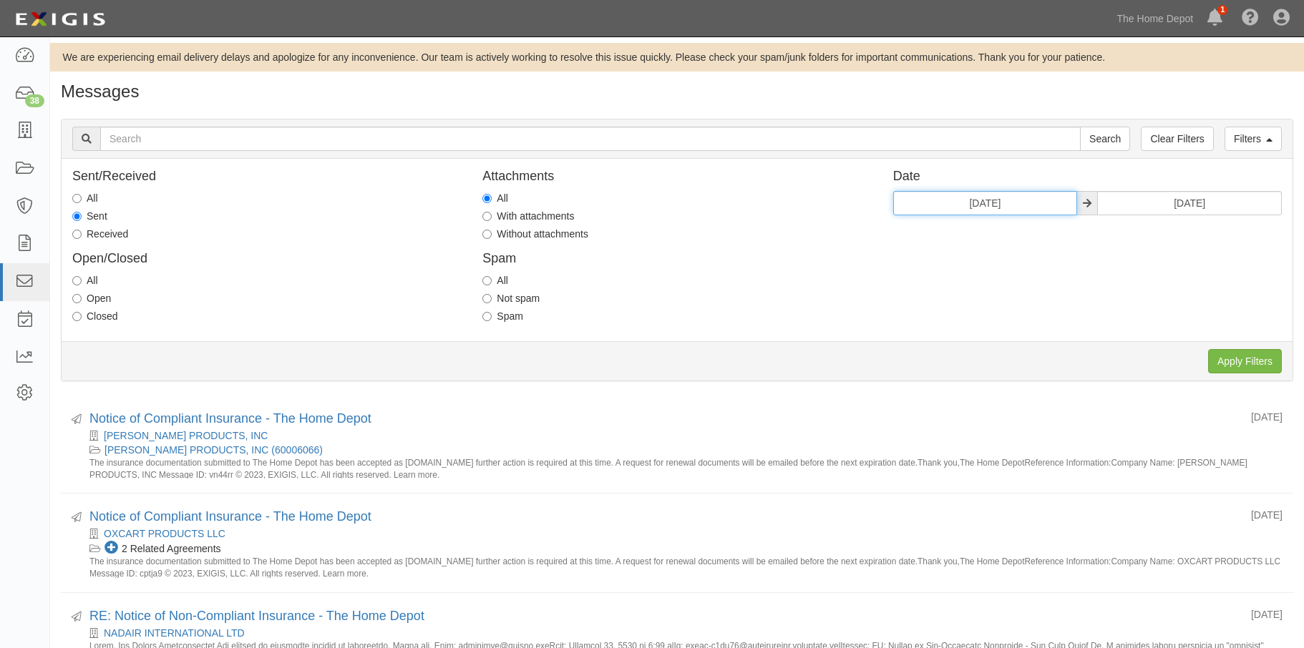
click at [980, 206] on input "[DATE]" at bounding box center [985, 203] width 185 height 24
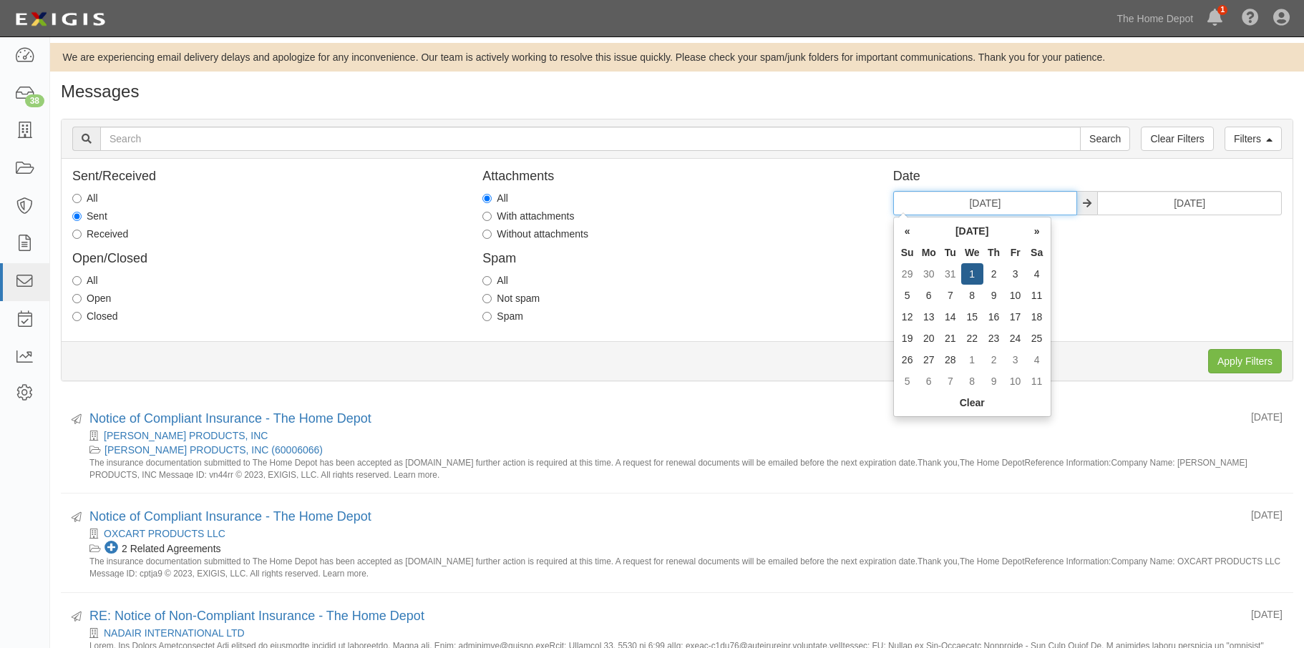
drag, startPoint x: 1021, startPoint y: 200, endPoint x: 909, endPoint y: 209, distance: 112.7
click at [909, 209] on input "[DATE]" at bounding box center [985, 203] width 185 height 24
type input "[DATE]"
drag, startPoint x: 1215, startPoint y: 254, endPoint x: 1215, endPoint y: 230, distance: 24.3
click at [1214, 254] on div "Sent/Received All Sent Received Open/Closed All Open Closed Attachments All Wit…" at bounding box center [677, 250] width 1231 height 161
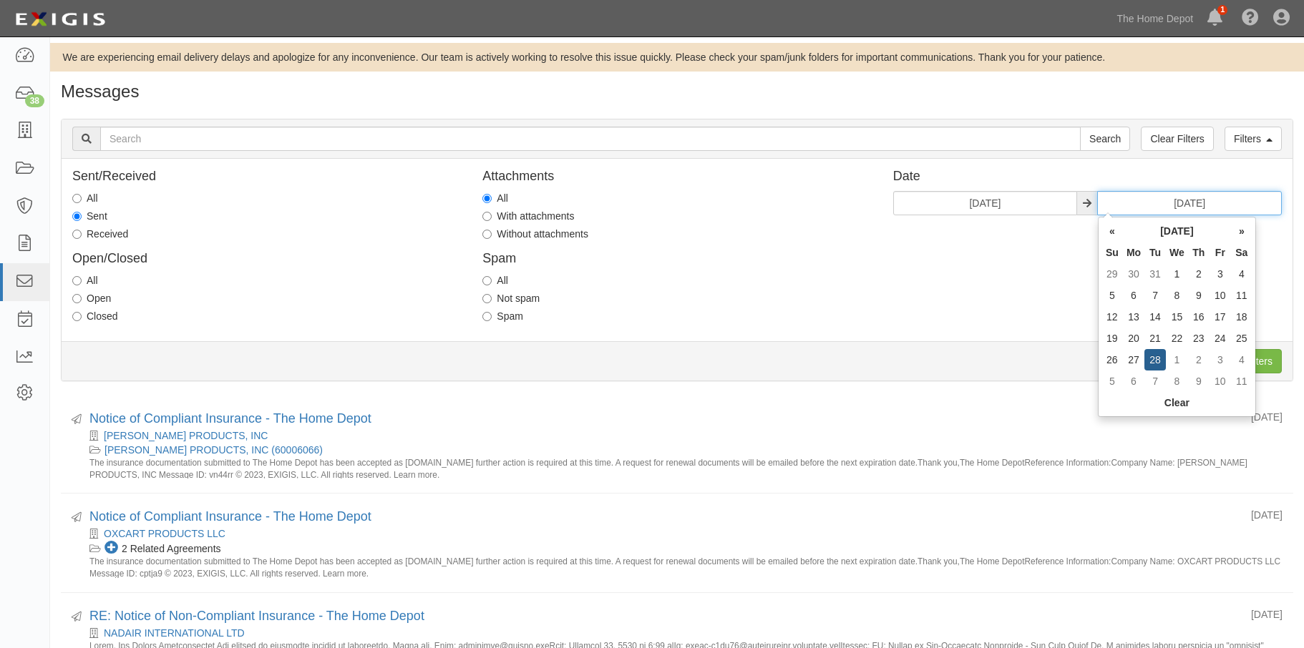
drag, startPoint x: 1230, startPoint y: 200, endPoint x: 1080, endPoint y: 197, distance: 149.6
click at [1080, 197] on div "[DATE] [DATE]" at bounding box center [1087, 203] width 388 height 24
click at [1136, 381] on td "31" at bounding box center [1133, 381] width 21 height 21
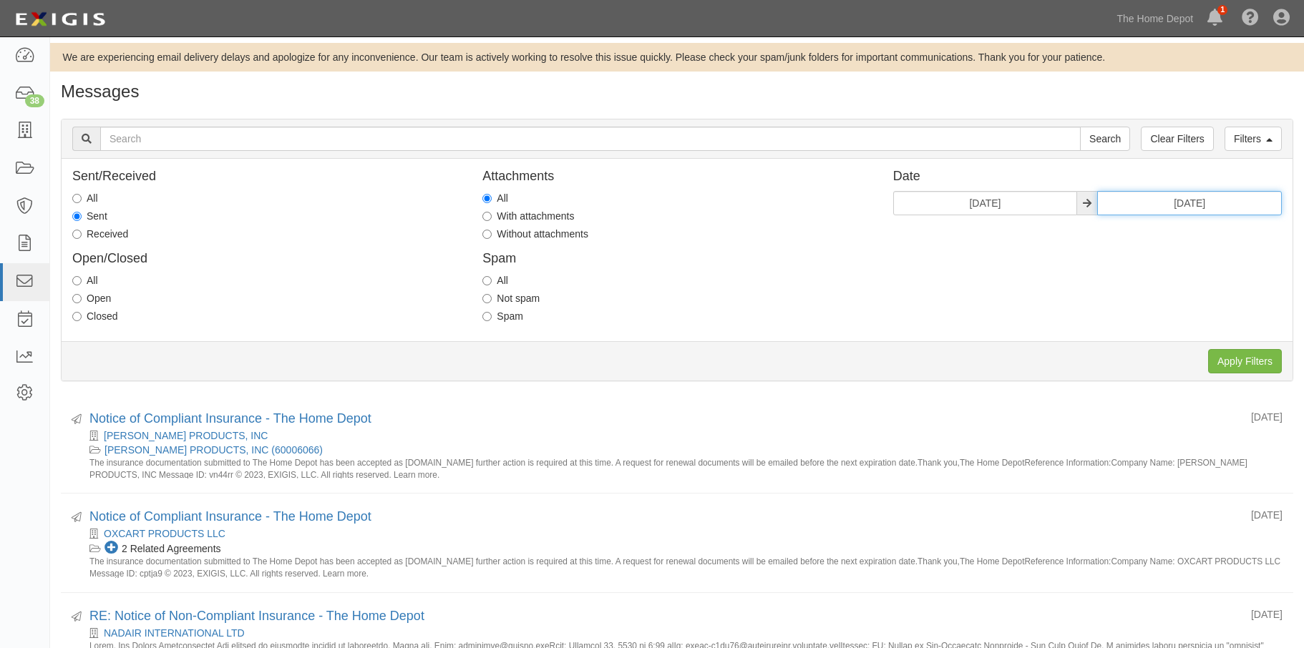
click at [1222, 203] on input "03/31/2025" at bounding box center [1189, 203] width 185 height 24
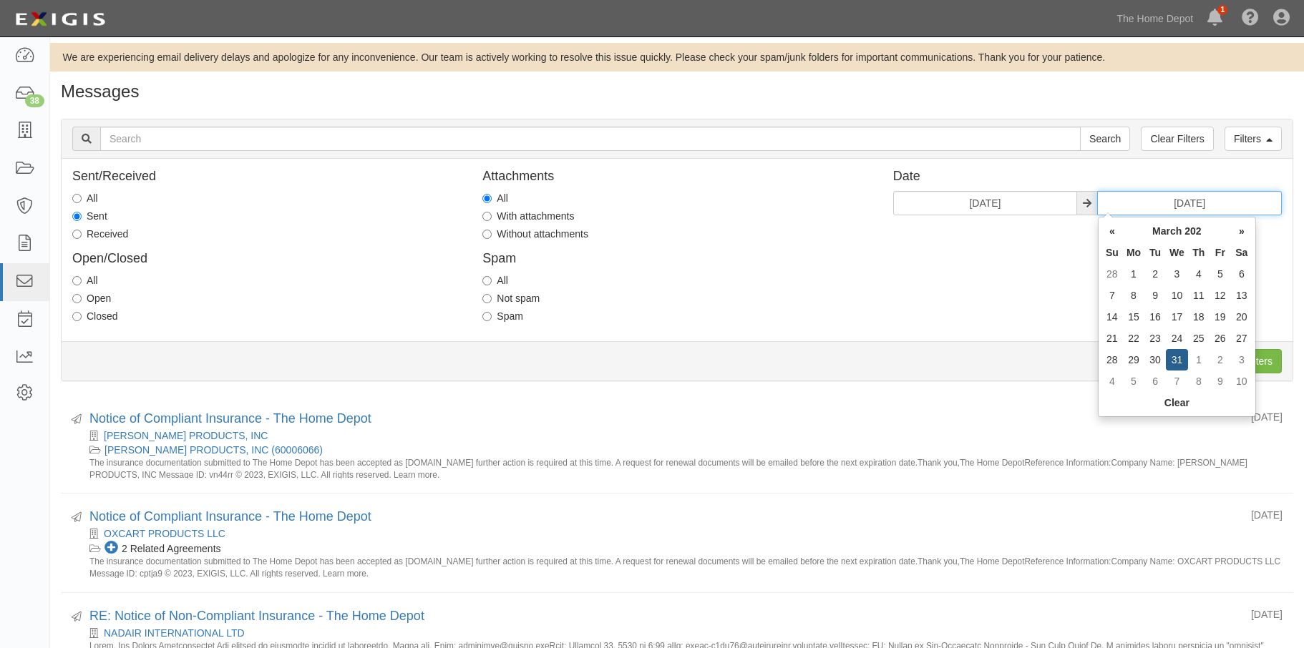
type input "[DATE]"
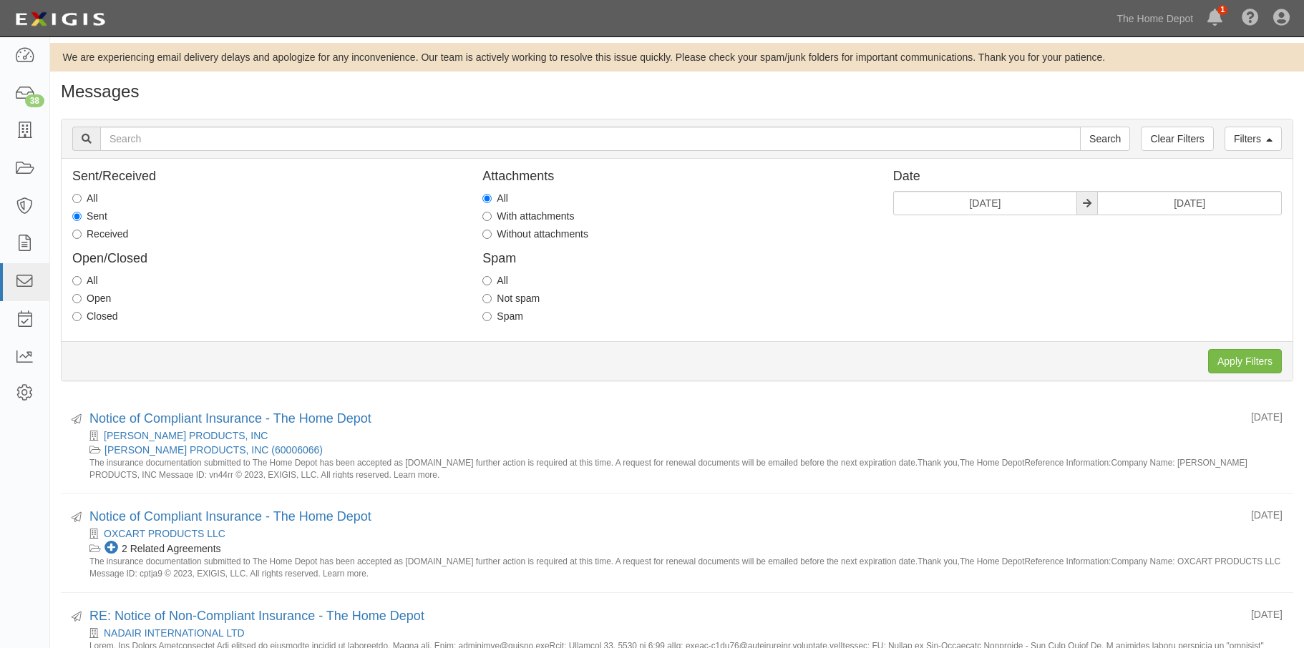
click at [1039, 264] on div "Sent/Received All Sent Received Open/Closed All Open Closed Attachments All Wit…" at bounding box center [677, 250] width 1231 height 161
click at [1244, 360] on input "Apply Filters" at bounding box center [1245, 361] width 74 height 24
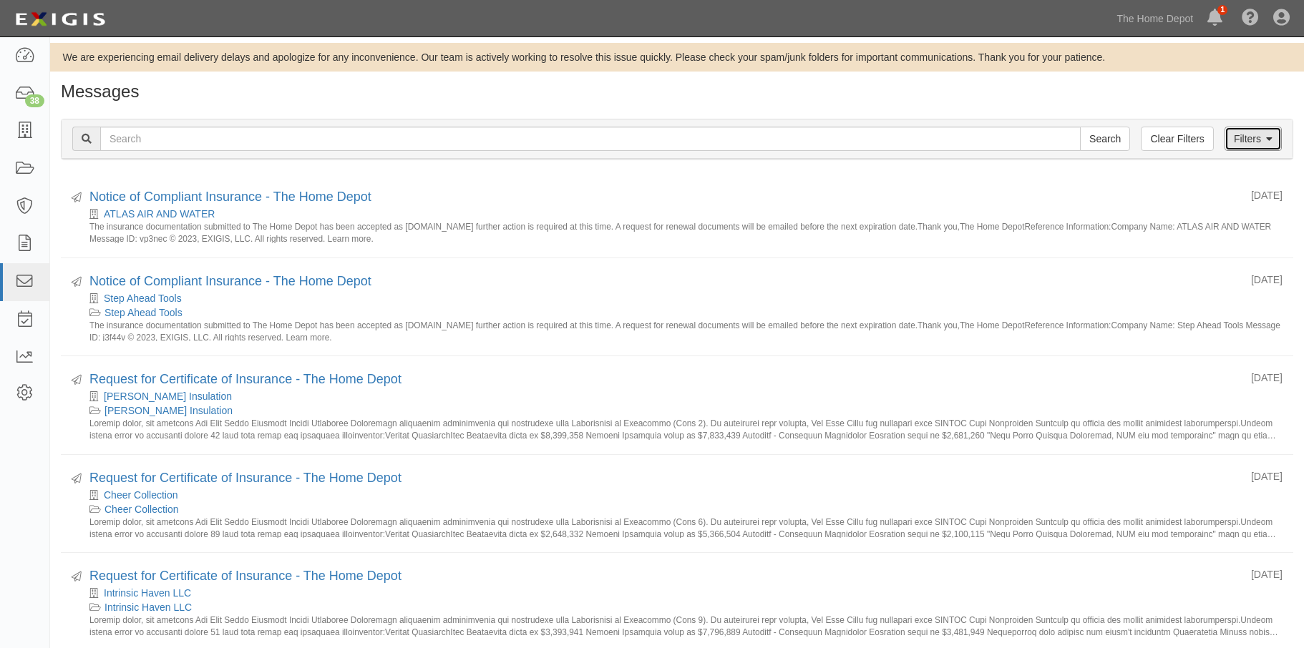
click at [1244, 147] on link "Filters" at bounding box center [1252, 139] width 57 height 24
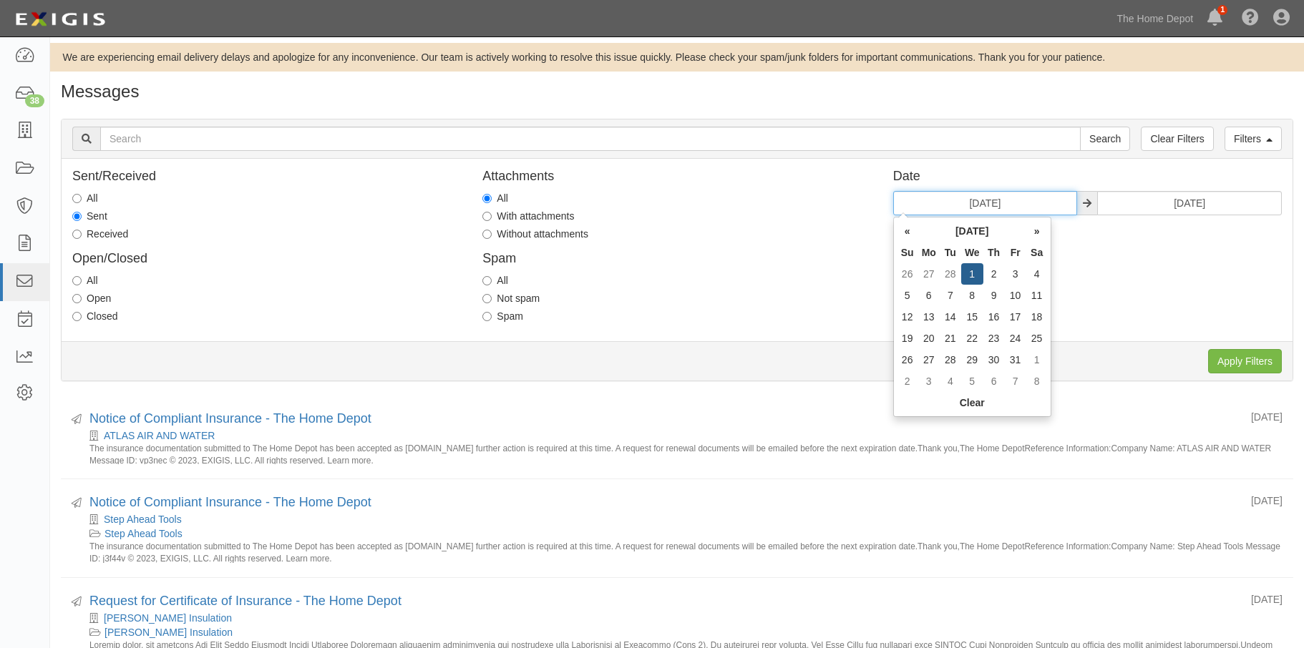
drag, startPoint x: 1031, startPoint y: 205, endPoint x: 884, endPoint y: 200, distance: 147.5
click at [884, 200] on div "Date 03/01/2023 03/31/2023" at bounding box center [1087, 193] width 410 height 46
type input "01/01/2024"
click at [930, 266] on td "1" at bounding box center [928, 273] width 21 height 21
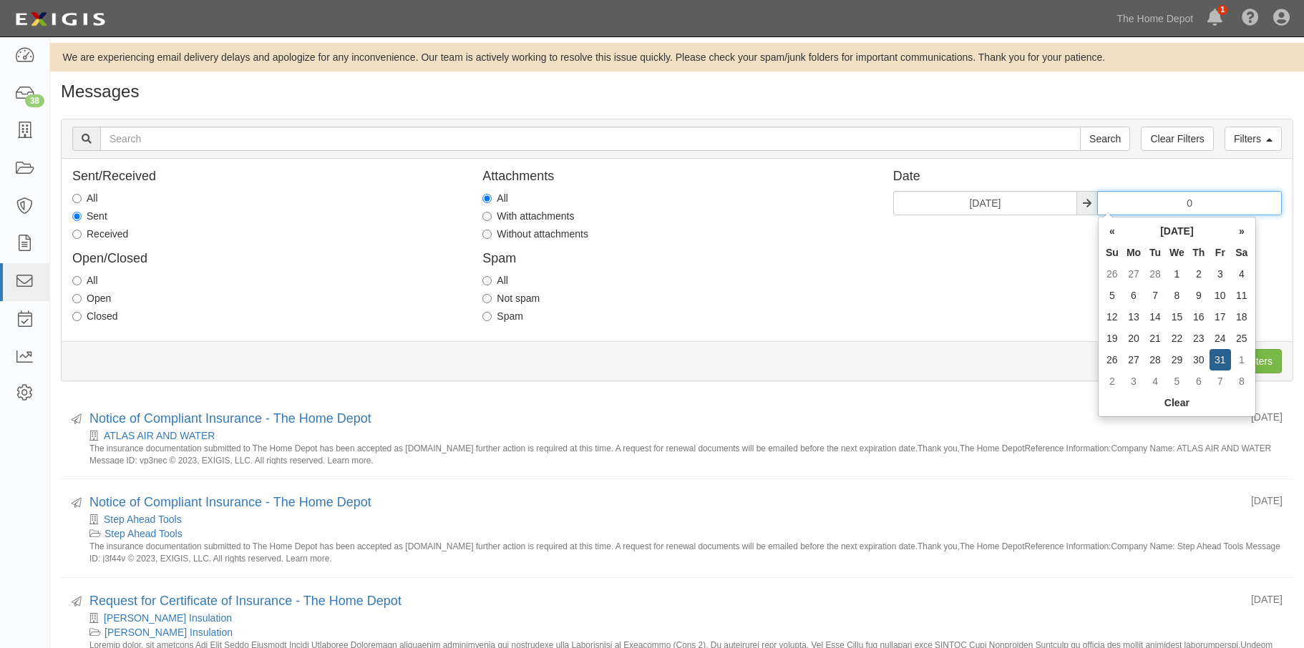
drag, startPoint x: 1249, startPoint y: 200, endPoint x: 1057, endPoint y: 179, distance: 192.9
click at [1058, 179] on div "Date 01/01/2024 0" at bounding box center [1087, 193] width 410 height 46
drag, startPoint x: 1229, startPoint y: 198, endPoint x: 1047, endPoint y: 204, distance: 182.5
click at [1047, 204] on div "01/01/2024 10/12/00" at bounding box center [1087, 203] width 388 height 24
drag, startPoint x: 1218, startPoint y: 357, endPoint x: 1216, endPoint y: 344, distance: 13.0
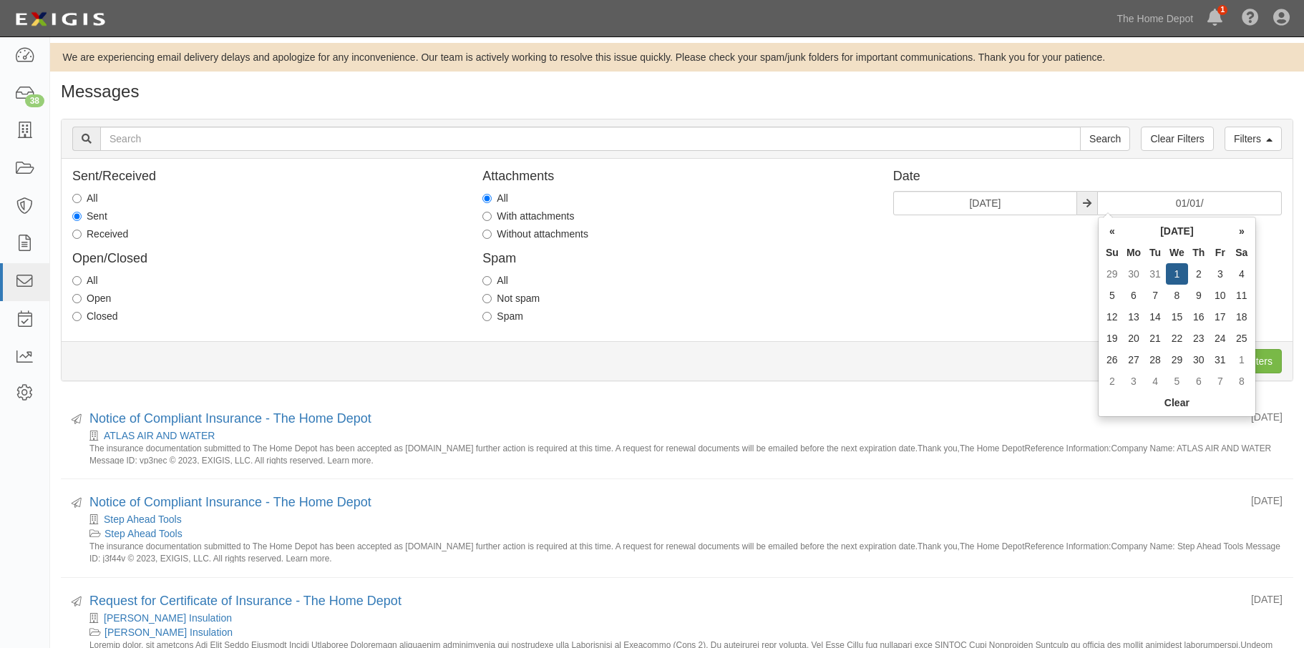
click at [1218, 358] on td "31" at bounding box center [1219, 359] width 21 height 21
click at [1223, 210] on input "01/31/2025" at bounding box center [1189, 203] width 185 height 24
type input "01/31/2024"
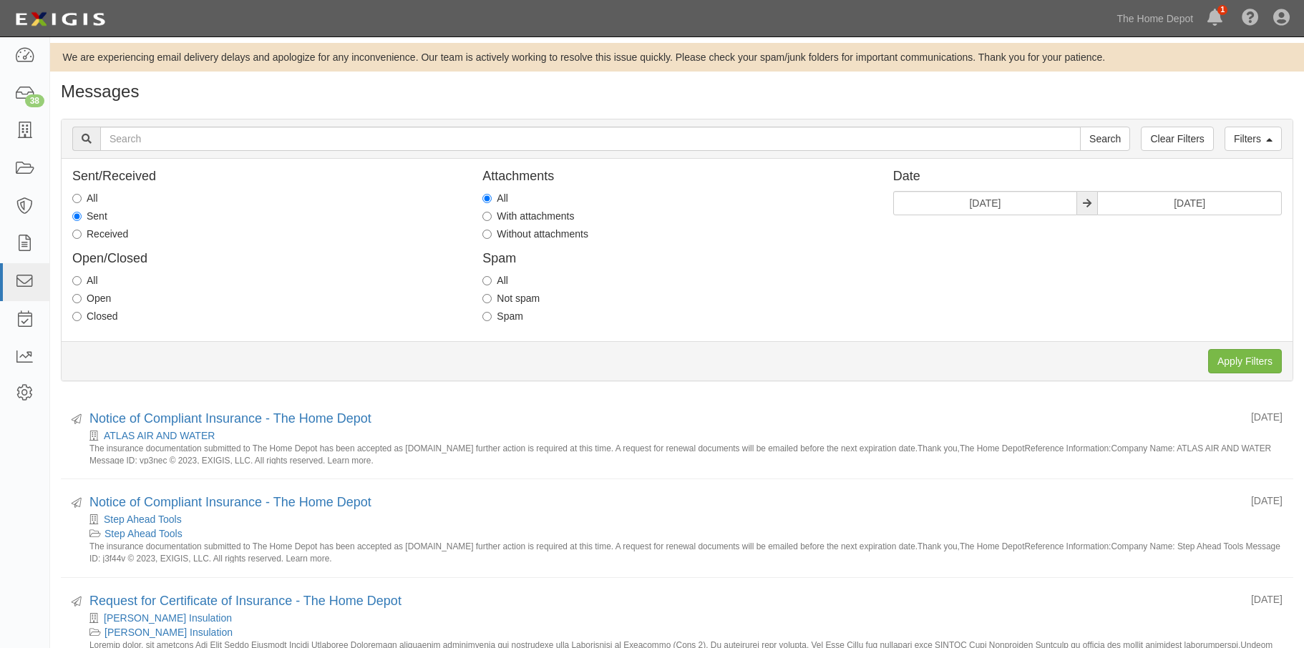
drag, startPoint x: 950, startPoint y: 273, endPoint x: 988, endPoint y: 285, distance: 40.0
click at [949, 274] on div "Sent/Received All Sent Received Open/Closed All Open Closed Attachments All Wit…" at bounding box center [677, 250] width 1231 height 161
click at [1229, 362] on input "Apply Filters" at bounding box center [1245, 361] width 74 height 24
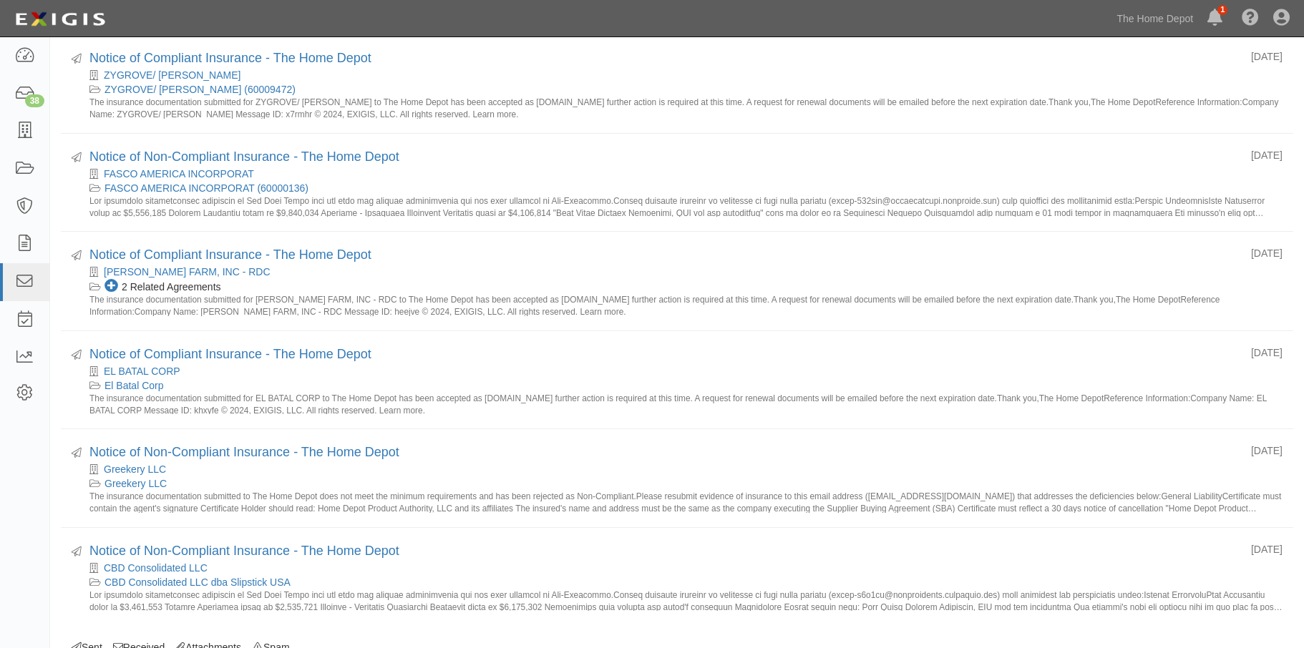
scroll to position [1601, 0]
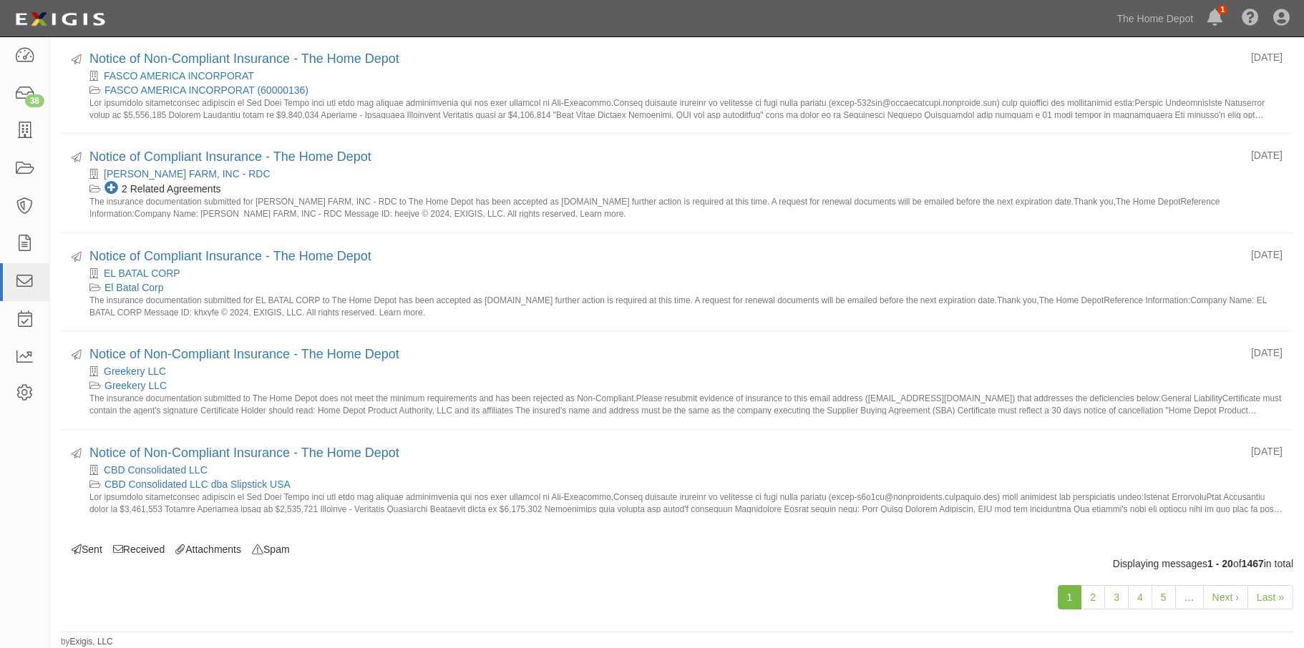
click at [953, 466] on div "CBD Consolidated LLC" at bounding box center [685, 470] width 1193 height 14
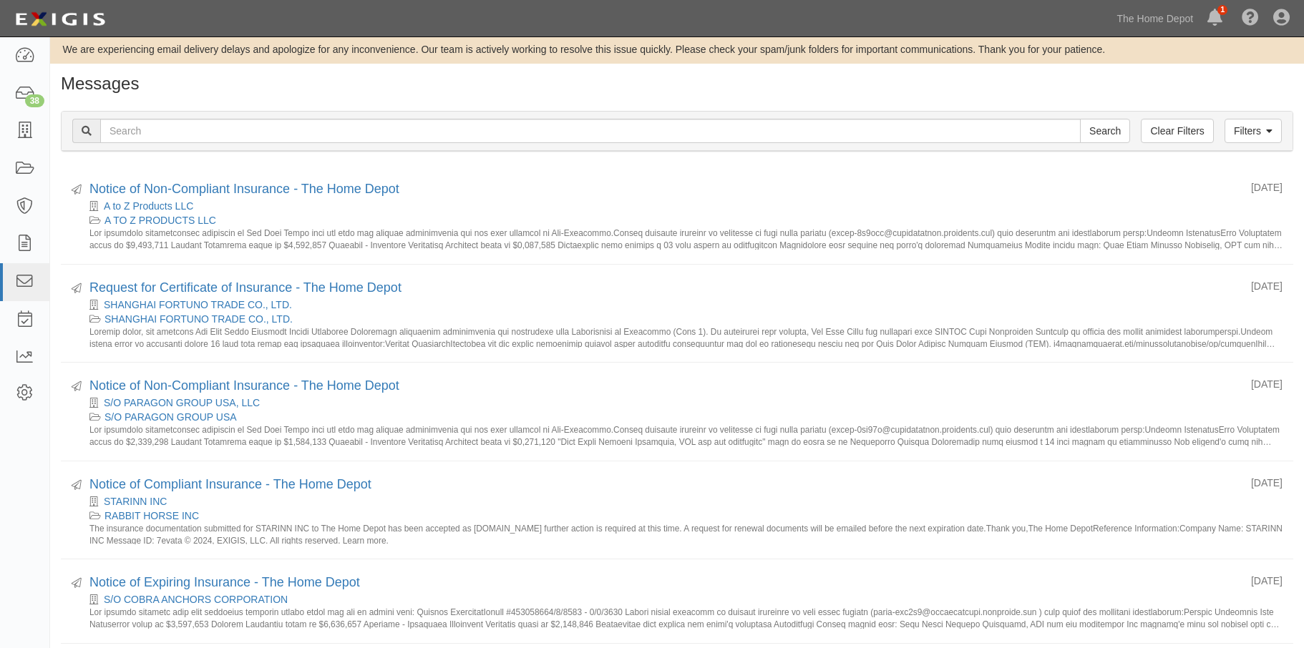
scroll to position [5, 0]
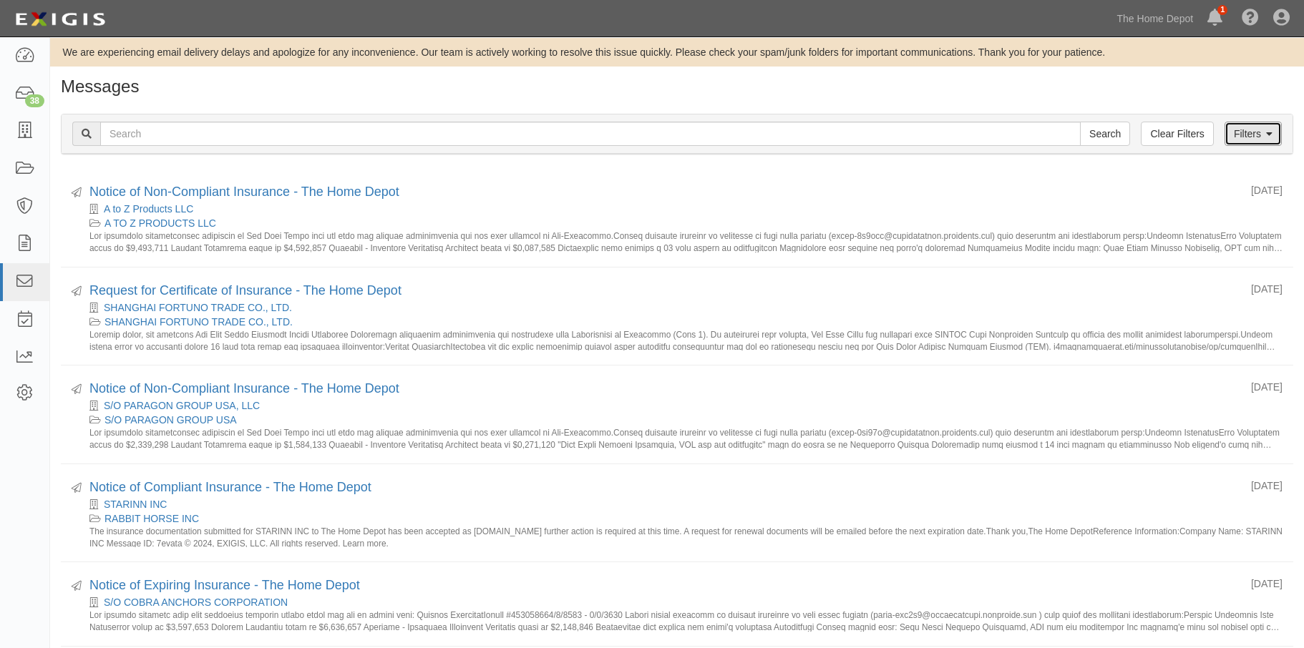
click at [1244, 129] on link "Filters" at bounding box center [1252, 134] width 57 height 24
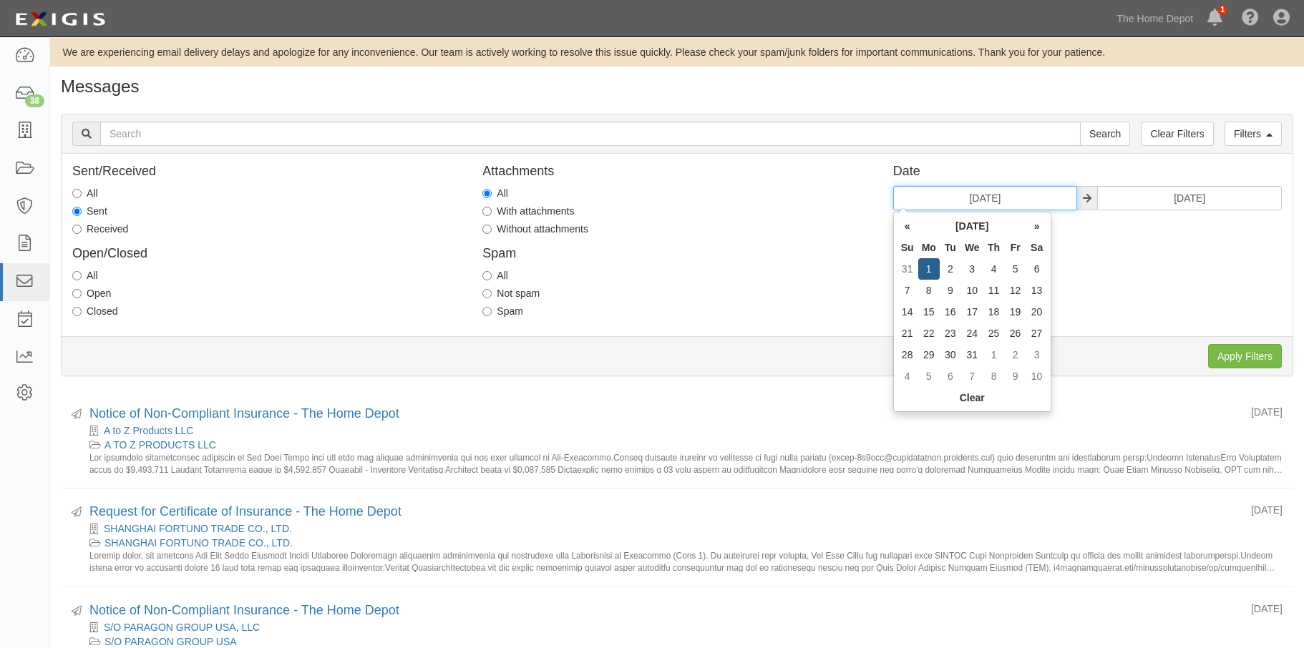
drag, startPoint x: 1017, startPoint y: 200, endPoint x: 903, endPoint y: 192, distance: 114.0
click at [903, 192] on input "01/01/2024" at bounding box center [985, 198] width 185 height 24
drag, startPoint x: 1021, startPoint y: 200, endPoint x: 906, endPoint y: 204, distance: 114.6
click at [906, 204] on input "0" at bounding box center [985, 198] width 185 height 24
drag, startPoint x: 1014, startPoint y: 206, endPoint x: 860, endPoint y: 205, distance: 153.8
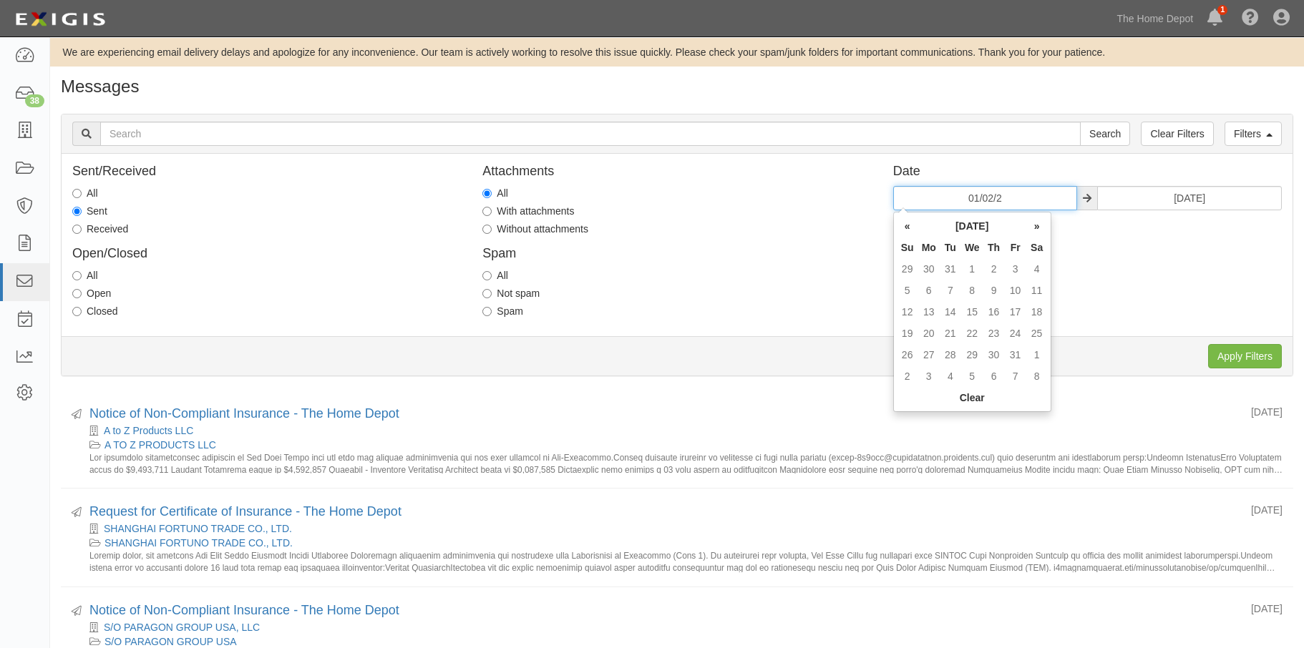
click at [860, 205] on div "Sent/Received All Sent Received Open/Closed All Open Closed Attachments All Wit…" at bounding box center [677, 245] width 1231 height 161
type input "02/01/2024"
click at [1120, 262] on div "Sent/Received All Sent Received Open/Closed All Open Closed Attachments All Wit…" at bounding box center [677, 245] width 1231 height 161
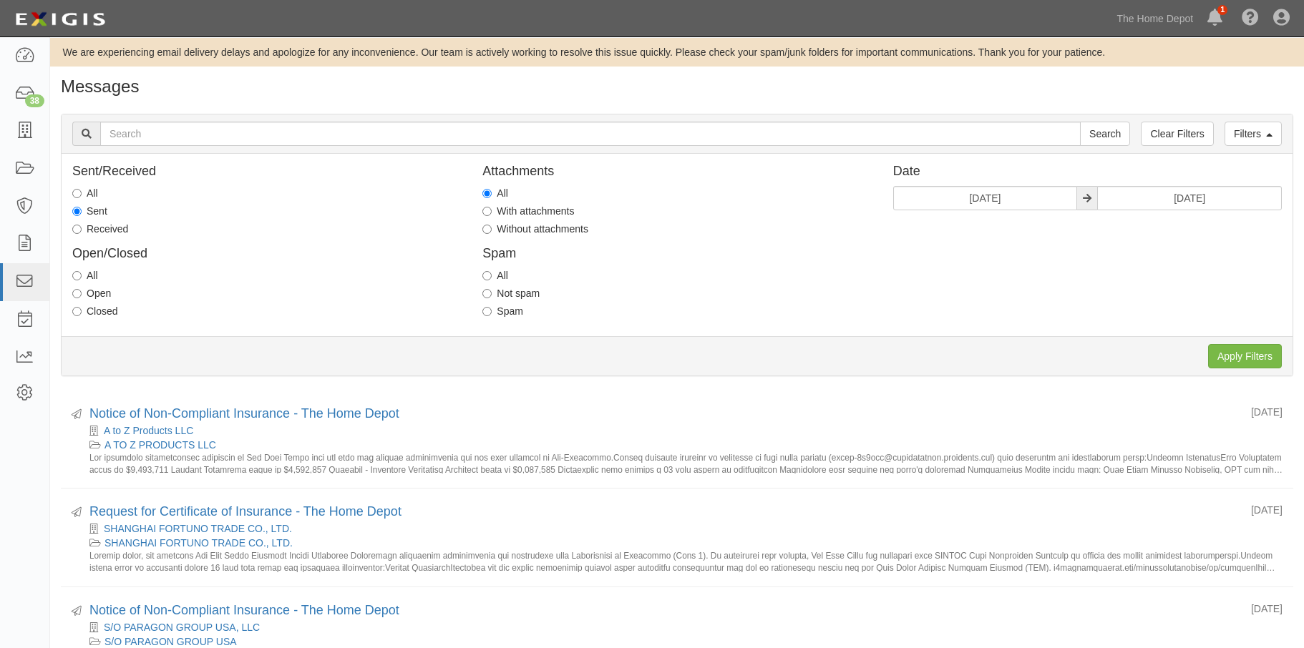
drag, startPoint x: 1238, startPoint y: 180, endPoint x: 1219, endPoint y: 187, distance: 20.9
click at [1222, 186] on div "Date 02/01/2024 01/31/2024" at bounding box center [1087, 188] width 410 height 46
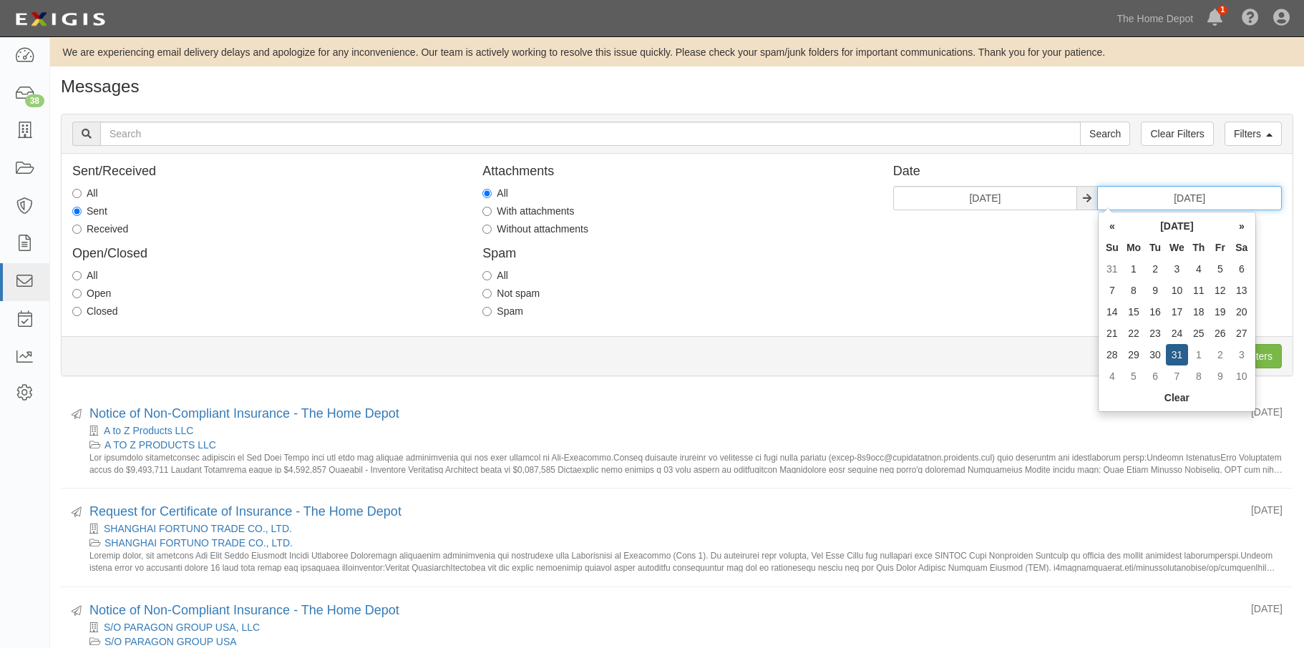
drag, startPoint x: 1228, startPoint y: 196, endPoint x: 1043, endPoint y: 205, distance: 185.5
click at [1043, 205] on div "02/01/2024 01/31/2024" at bounding box center [1087, 198] width 388 height 24
click at [1217, 354] on td "28" at bounding box center [1219, 354] width 21 height 21
click at [1218, 200] on input "02/28/2025" at bounding box center [1189, 198] width 185 height 24
type input "02/28/2024"
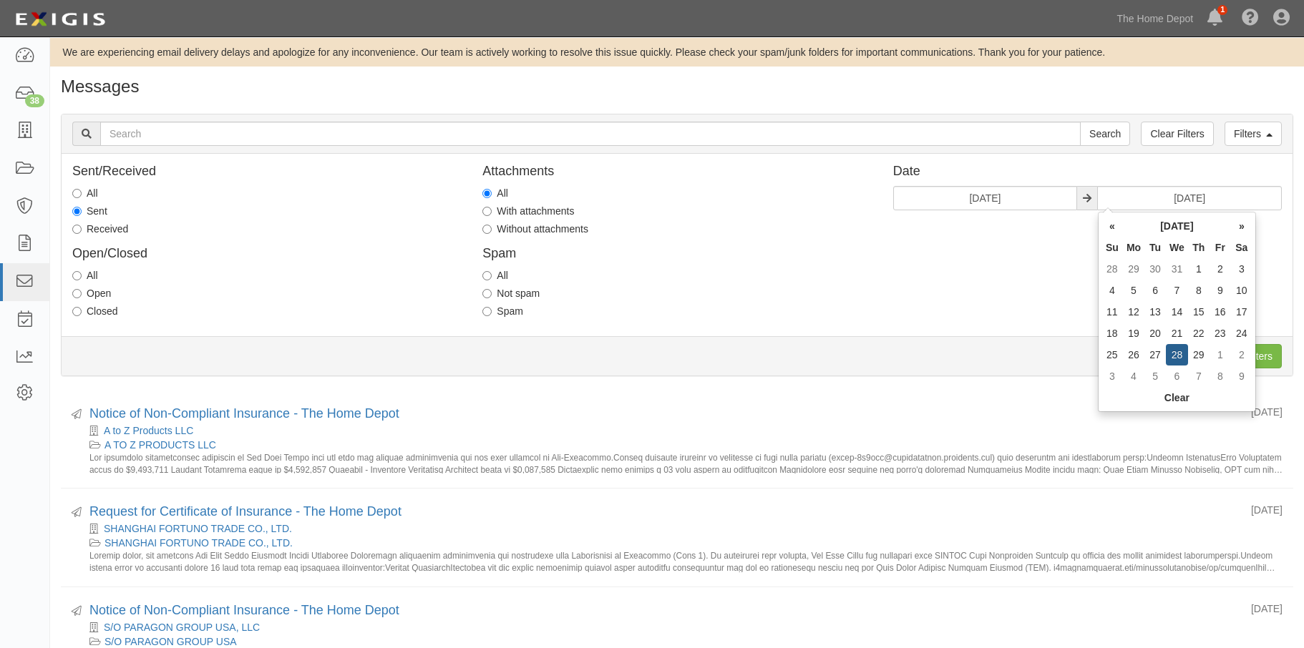
click at [1080, 251] on div "Sent/Received All Sent Received Open/Closed All Open Closed Attachments All Wit…" at bounding box center [677, 245] width 1231 height 161
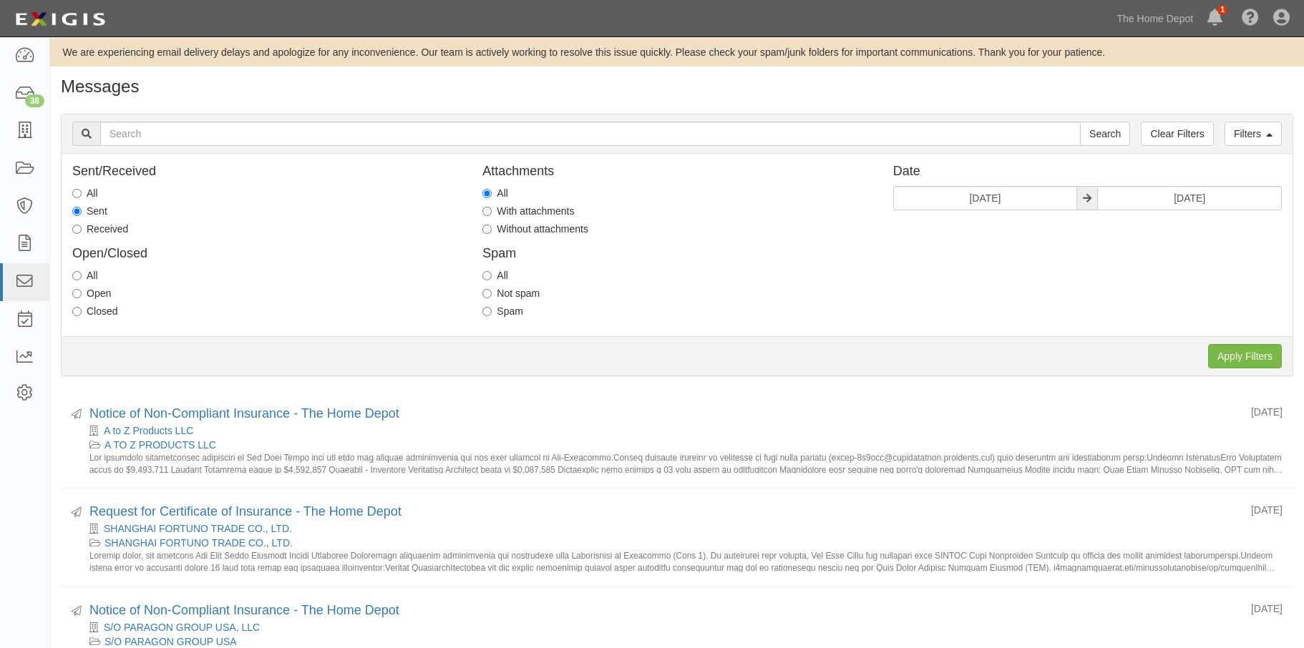
click at [1066, 251] on div "Sent/Received All Sent Received Open/Closed All Open Closed Attachments All Wit…" at bounding box center [677, 245] width 1231 height 161
click at [1226, 353] on input "Apply Filters" at bounding box center [1245, 356] width 74 height 24
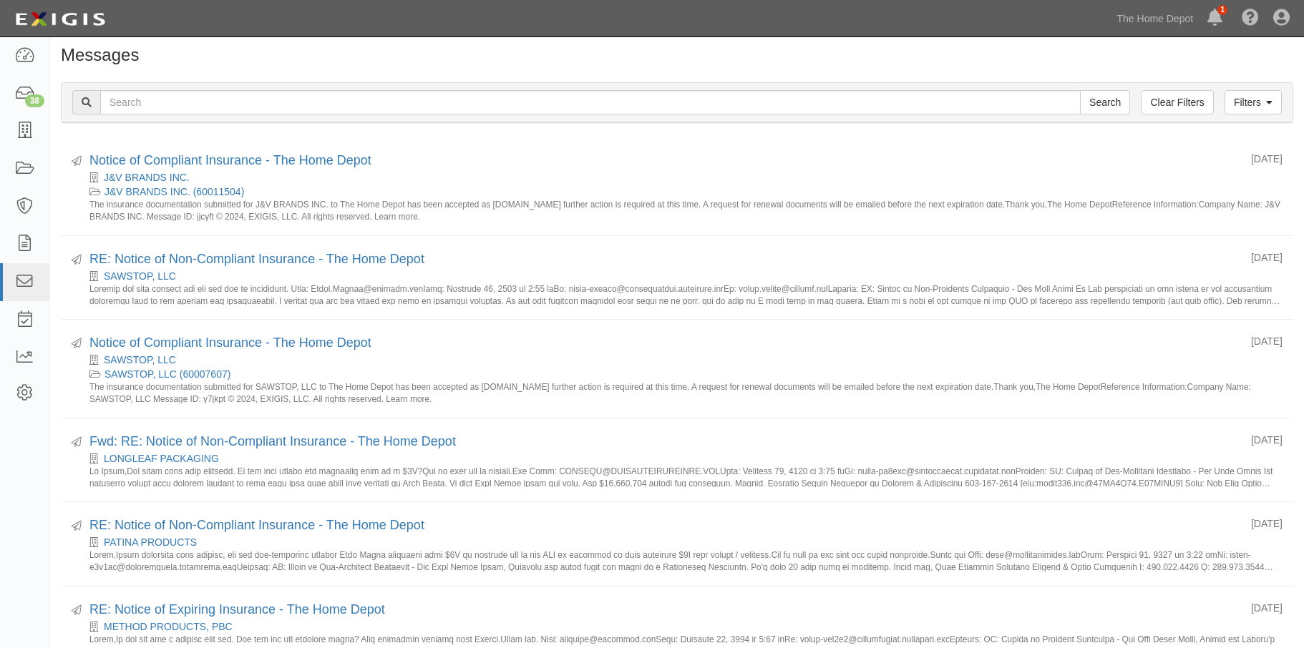
scroll to position [19, 0]
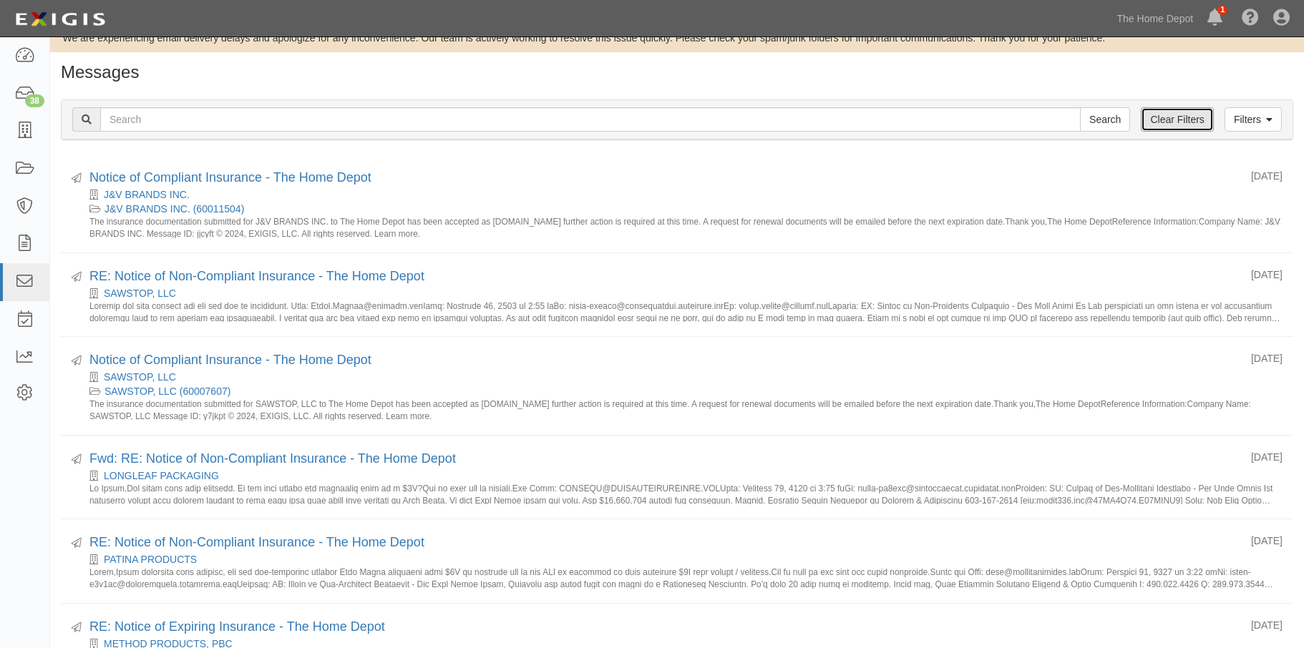
click at [1180, 117] on link "Clear Filters" at bounding box center [1176, 119] width 72 height 24
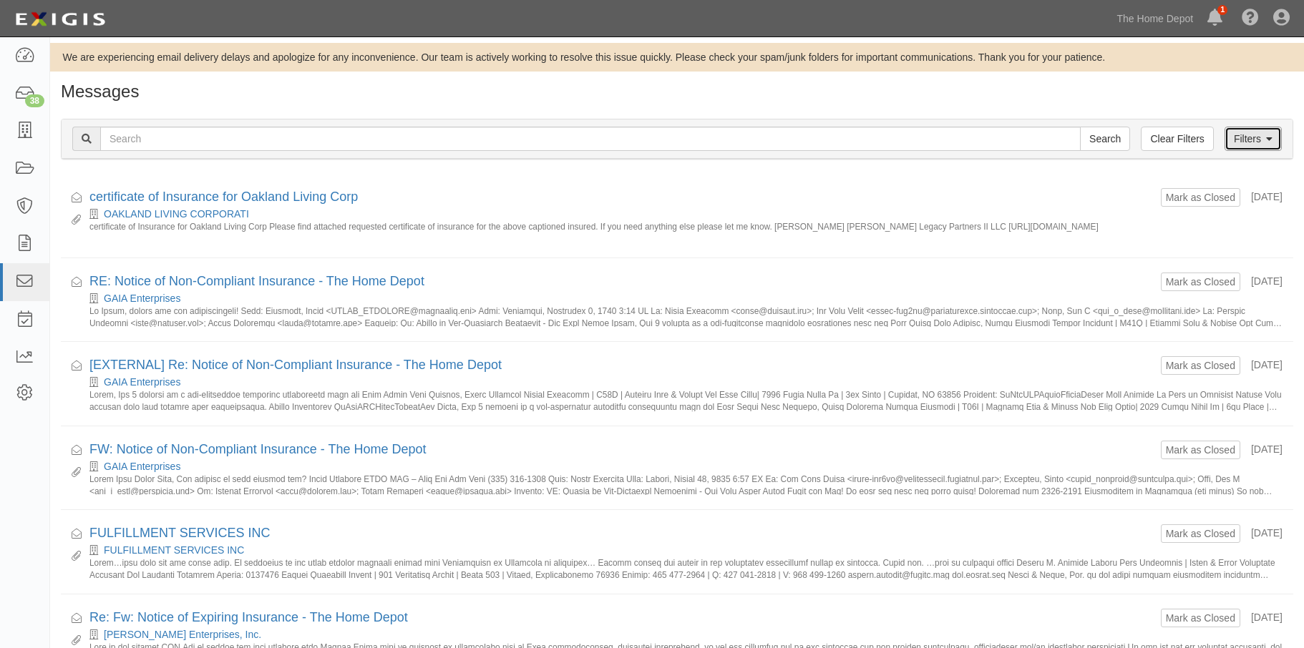
drag, startPoint x: 1246, startPoint y: 135, endPoint x: 992, endPoint y: 135, distance: 254.7
click at [1247, 135] on link "Filters" at bounding box center [1252, 139] width 57 height 24
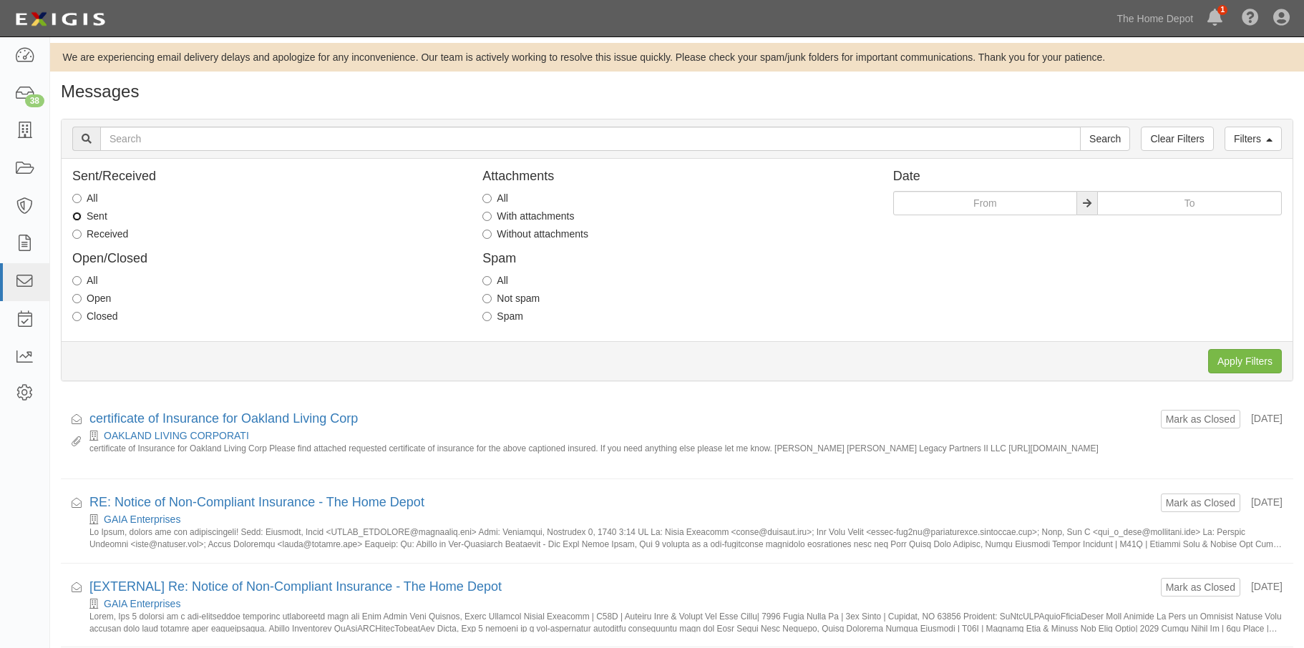
click at [79, 217] on input "Sent" at bounding box center [76, 216] width 9 height 9
radio input "true"
click at [955, 205] on input "text" at bounding box center [985, 203] width 185 height 24
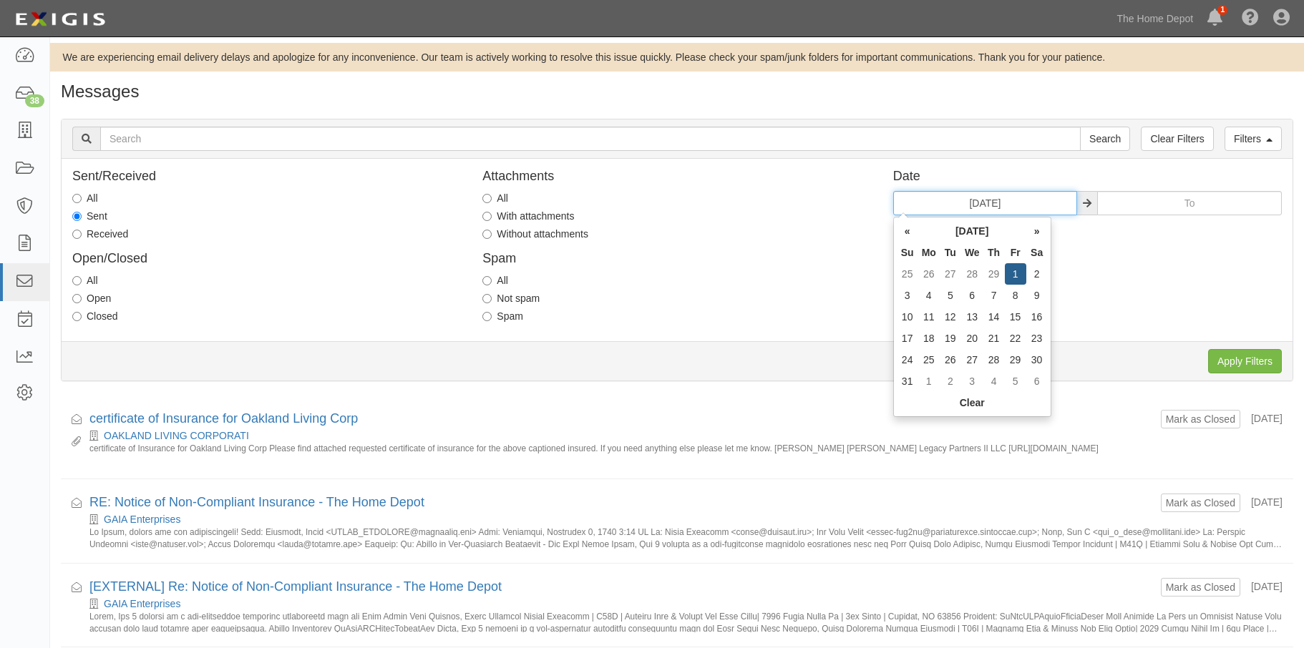
type input "[DATE]"
drag, startPoint x: 822, startPoint y: 250, endPoint x: 992, endPoint y: 254, distance: 169.6
click at [822, 248] on div "Attachments All With attachments Without attachments Spam All Not spam Spam" at bounding box center [676, 250] width 410 height 161
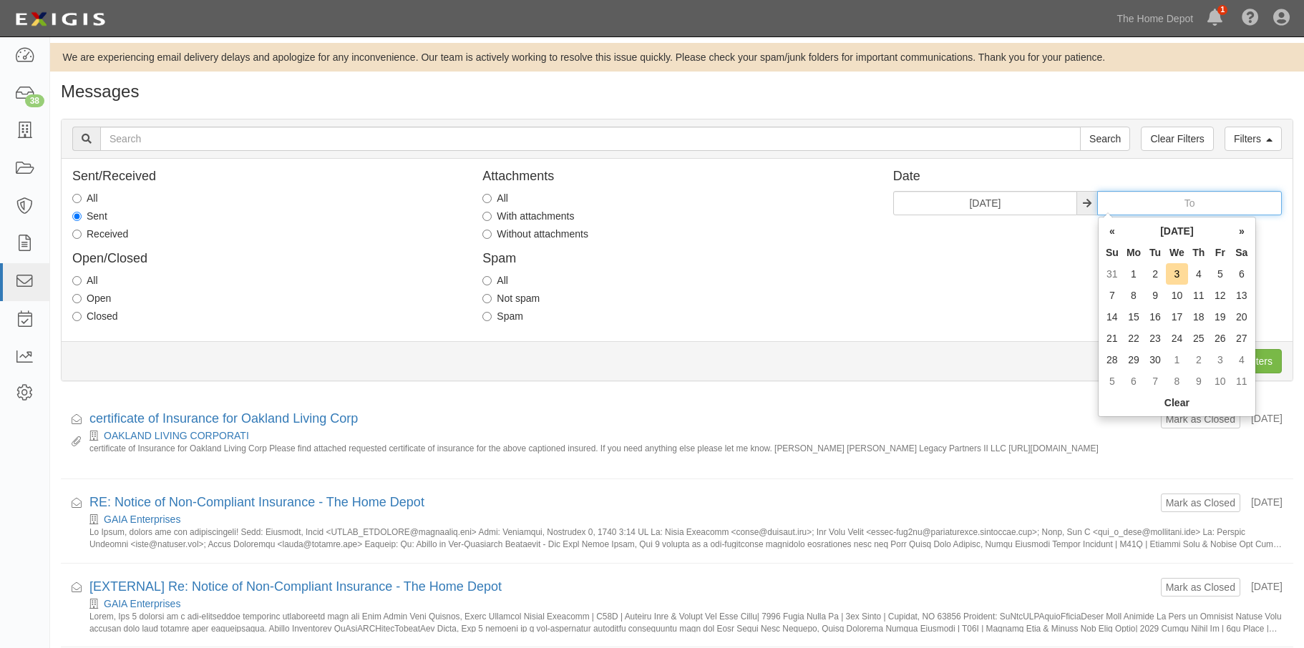
drag, startPoint x: 1230, startPoint y: 202, endPoint x: 1079, endPoint y: 181, distance: 152.4
click at [1079, 181] on div "Date [DATE]" at bounding box center [1087, 193] width 410 height 46
click at [1135, 382] on td "31" at bounding box center [1133, 381] width 21 height 21
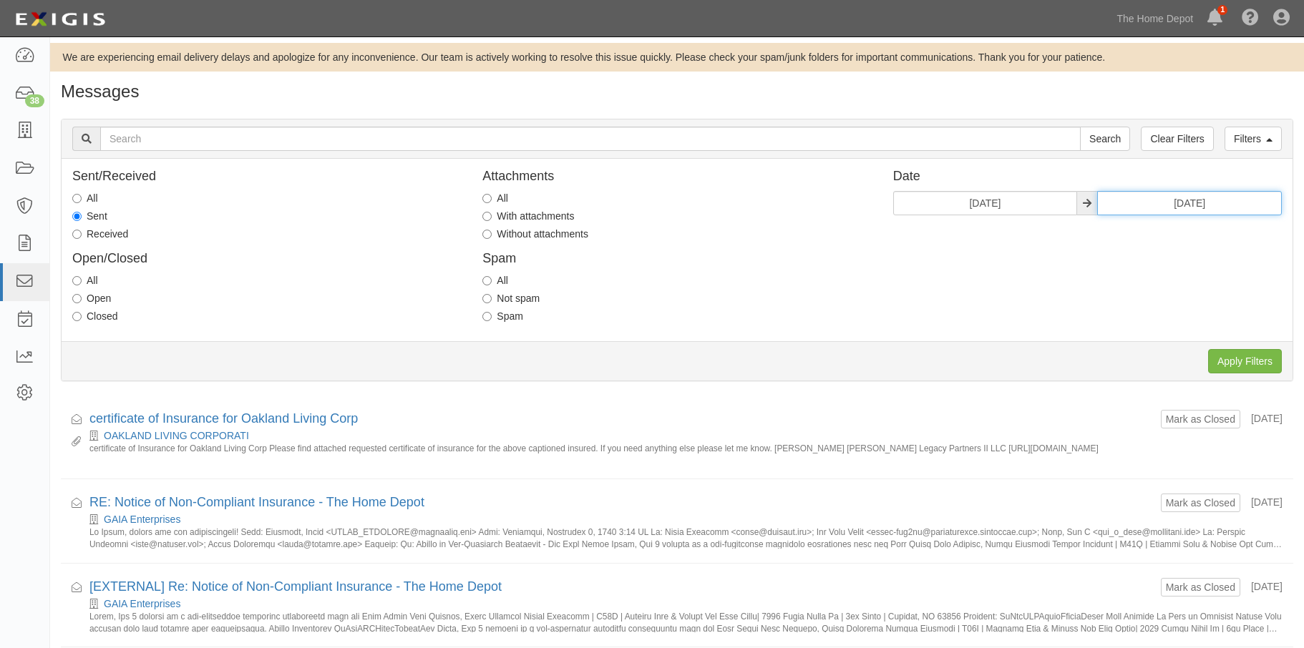
click at [1228, 204] on input "[DATE]" at bounding box center [1189, 203] width 185 height 24
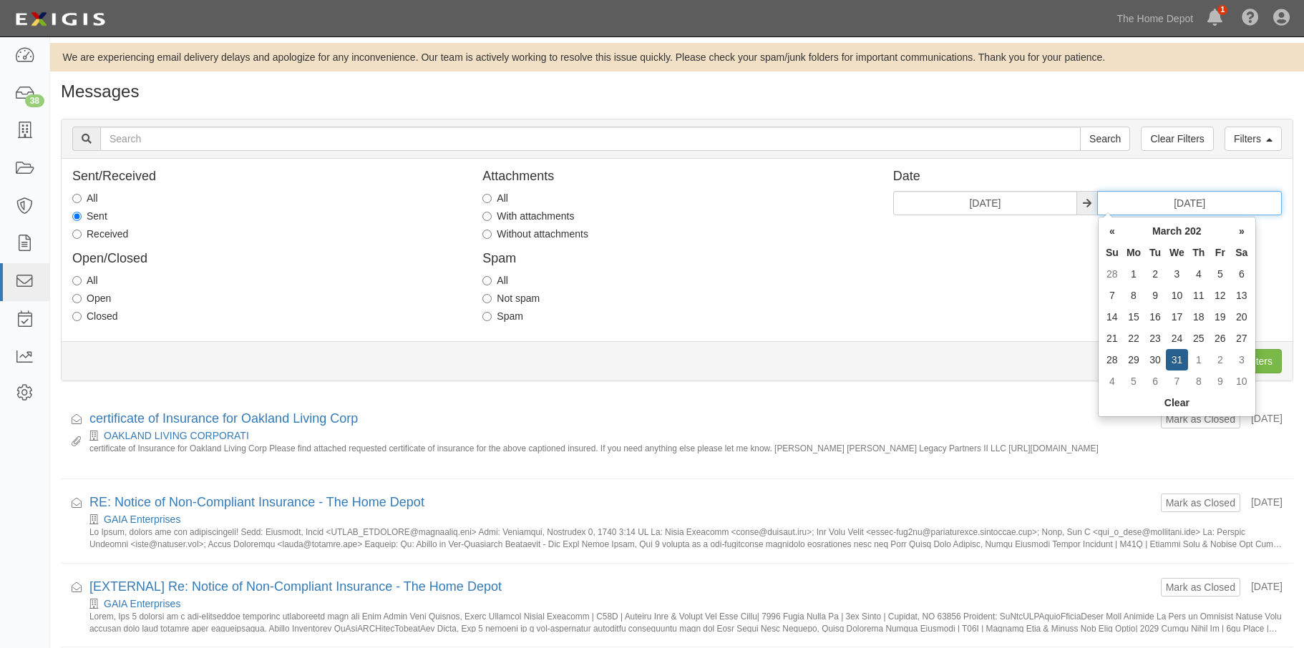
type input "[DATE]"
click at [1030, 273] on div "Sent/Received All Sent Received Open/Closed All Open Closed Attachments All Wit…" at bounding box center [677, 250] width 1231 height 161
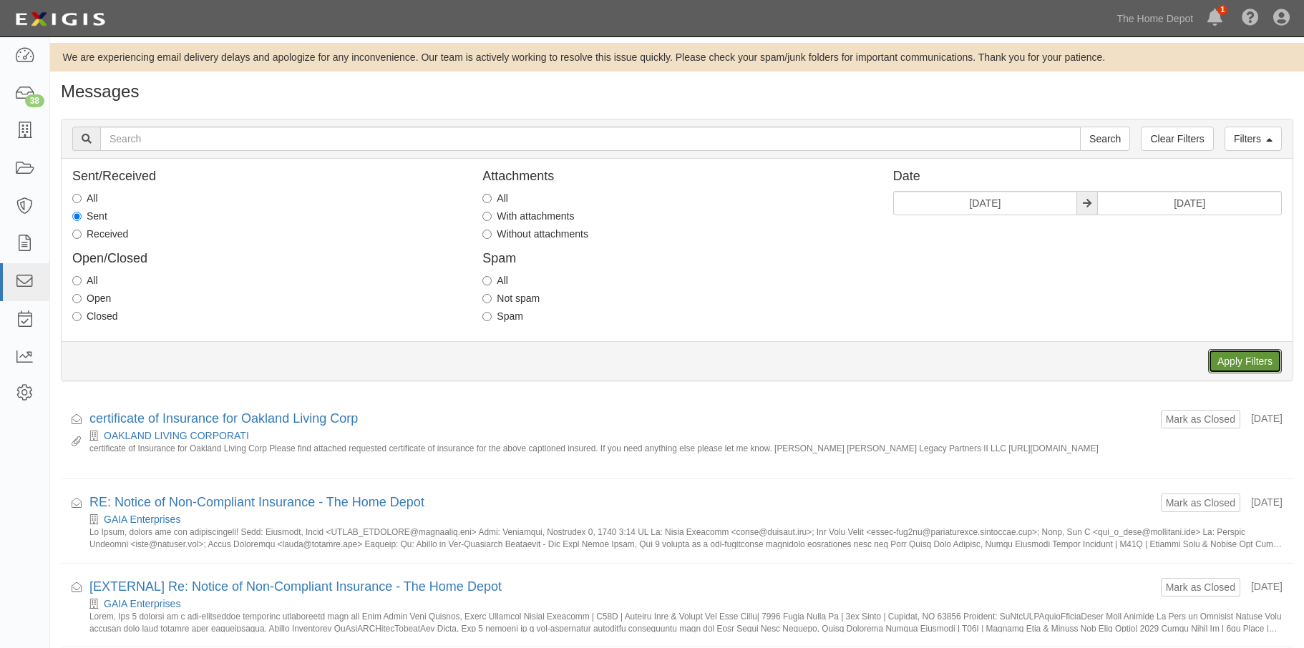
click at [1228, 355] on input "Apply Filters" at bounding box center [1245, 361] width 74 height 24
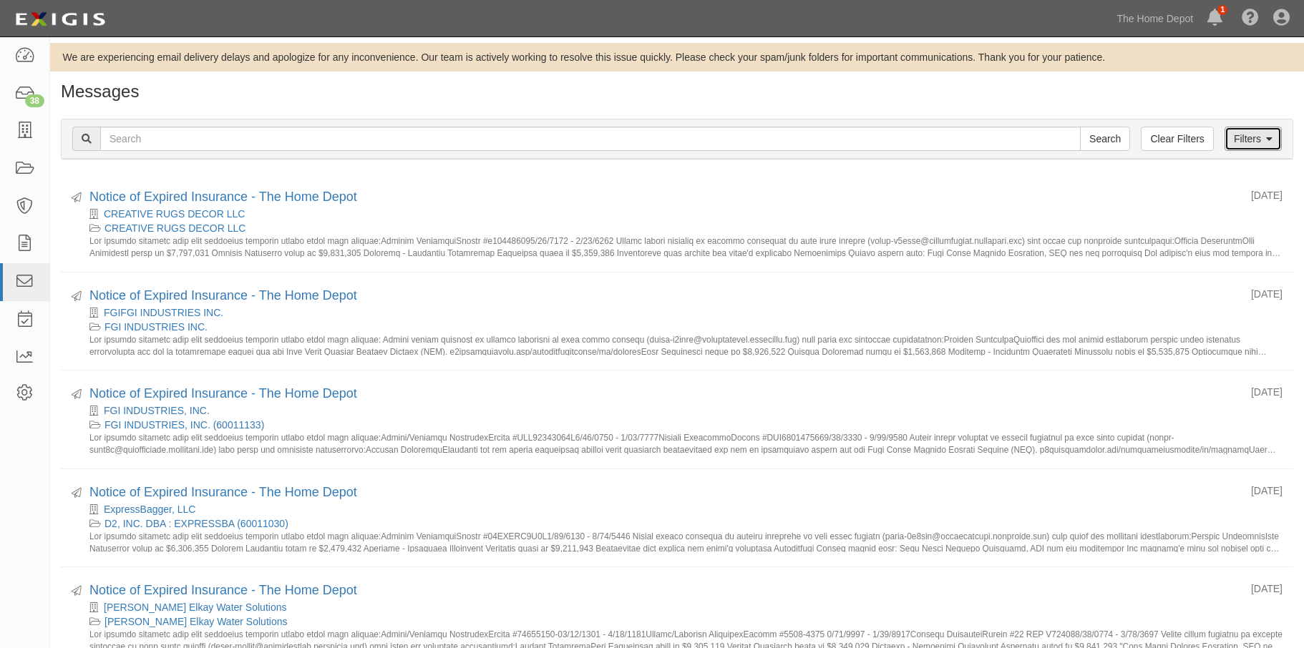
click at [1243, 142] on link "Filters" at bounding box center [1252, 139] width 57 height 24
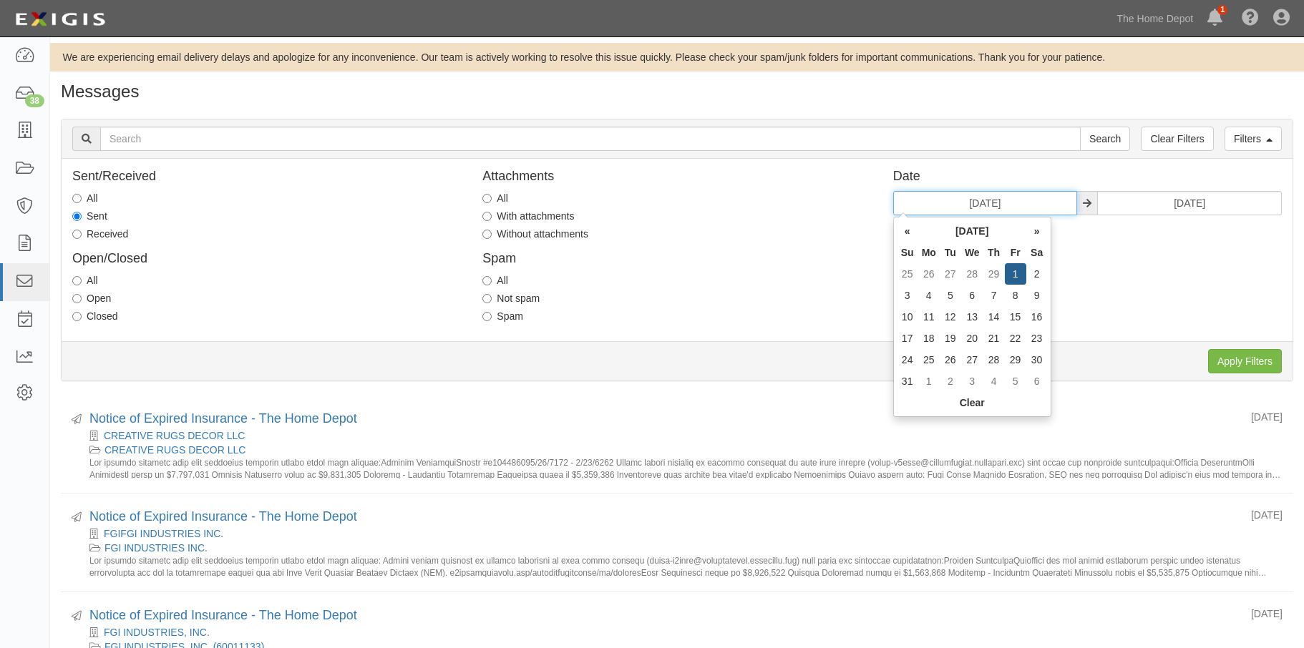
drag, startPoint x: 1020, startPoint y: 195, endPoint x: 947, endPoint y: 195, distance: 73.7
click at [947, 195] on input "[DATE]" at bounding box center [985, 203] width 185 height 24
click at [1026, 227] on th "»" at bounding box center [1036, 230] width 21 height 21
click at [929, 273] on td "1" at bounding box center [928, 273] width 21 height 21
type input "[DATE]"
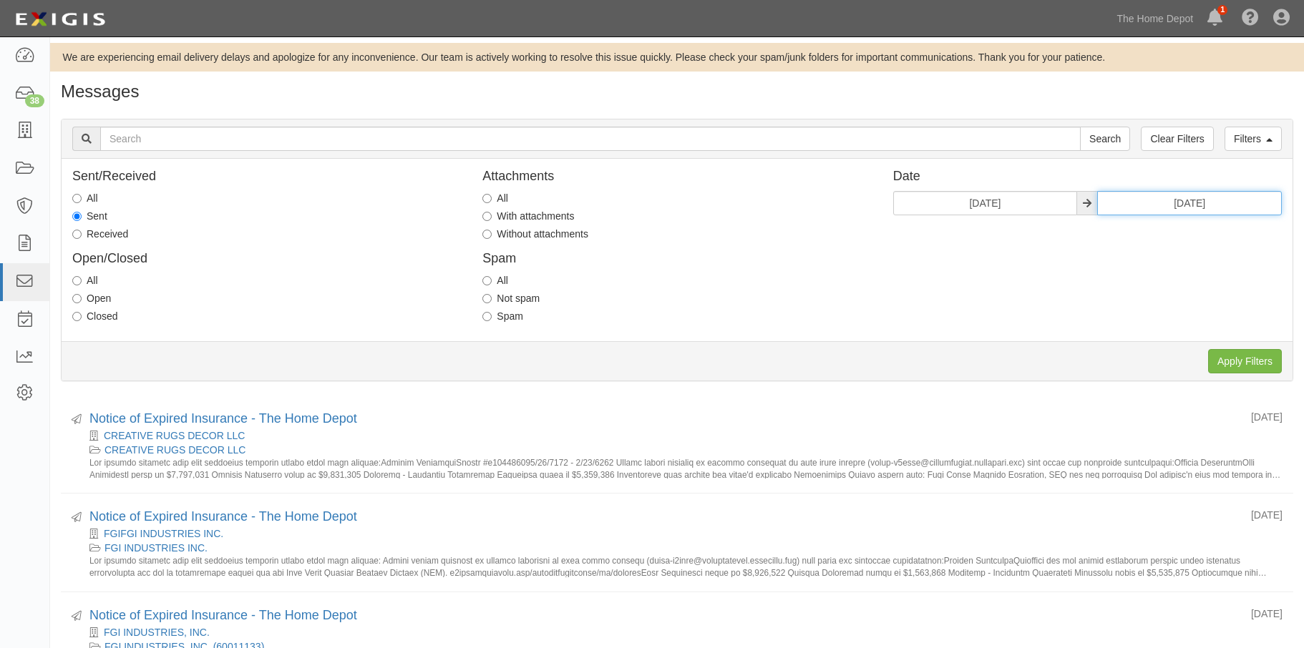
click at [1214, 201] on input "03/31/2024" at bounding box center [1189, 203] width 185 height 24
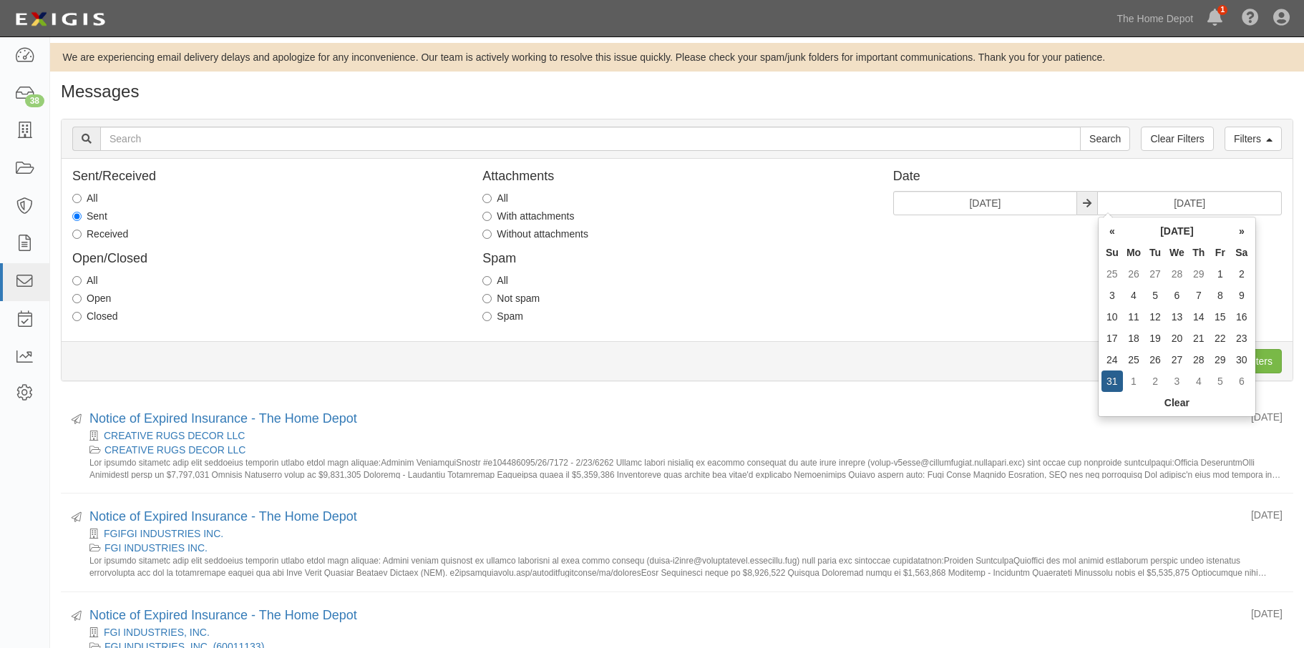
click at [1239, 228] on th "»" at bounding box center [1241, 230] width 21 height 21
click at [1155, 359] on td "30" at bounding box center [1154, 359] width 21 height 21
type input "[DATE]"
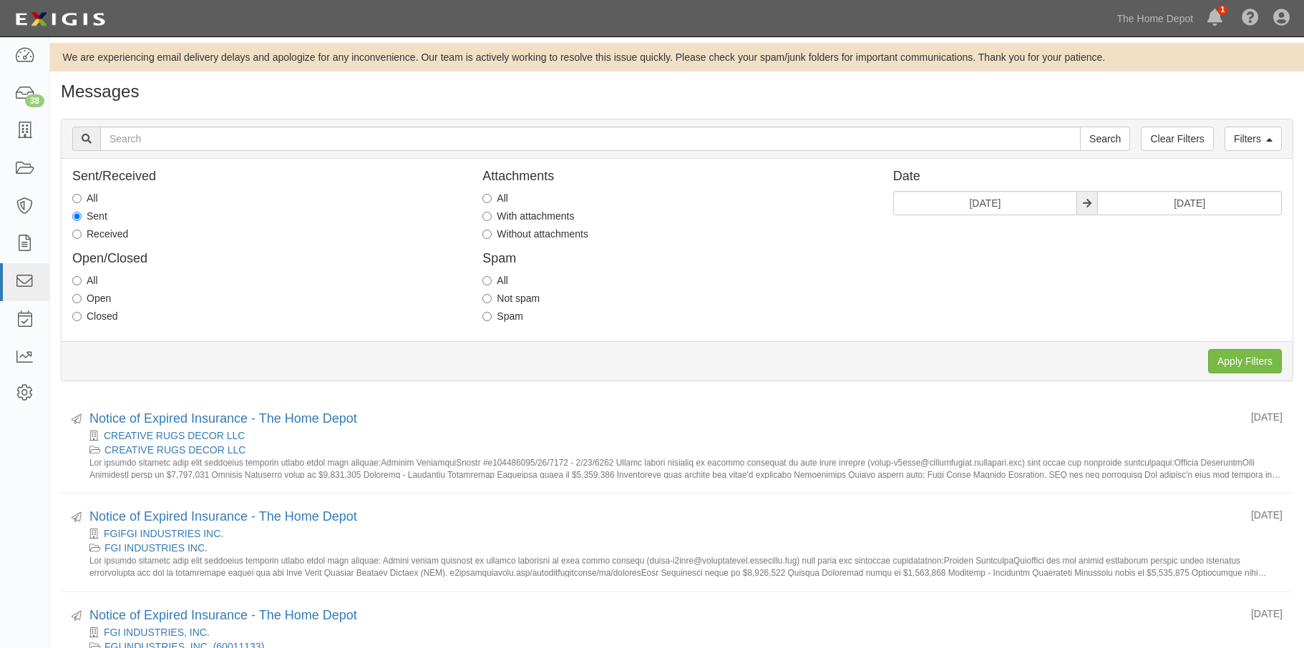
click at [997, 306] on div "Sent/Received All Sent Received Open/Closed All Open Closed Attachments All Wit…" at bounding box center [677, 250] width 1231 height 161
click at [1007, 302] on div "Sent/Received All Sent Received Open/Closed All Open Closed Attachments All Wit…" at bounding box center [677, 250] width 1231 height 161
click at [1246, 363] on input "Apply Filters" at bounding box center [1245, 361] width 74 height 24
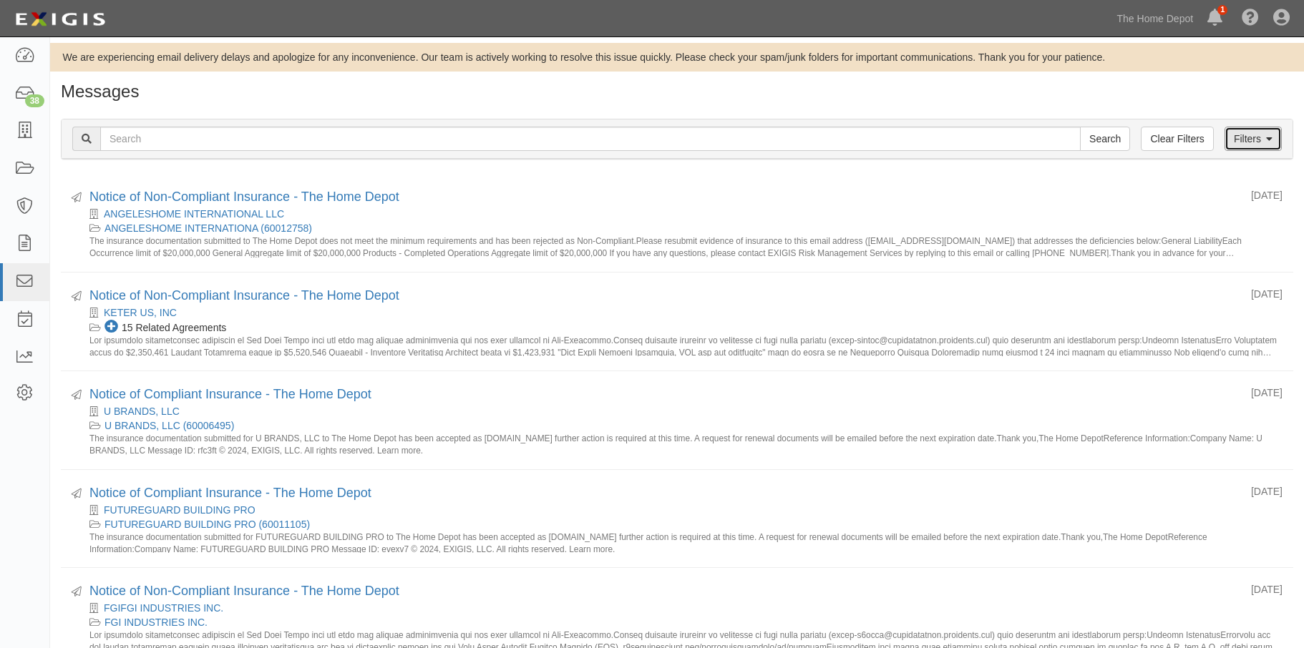
click at [1235, 134] on link "Filters" at bounding box center [1252, 139] width 57 height 24
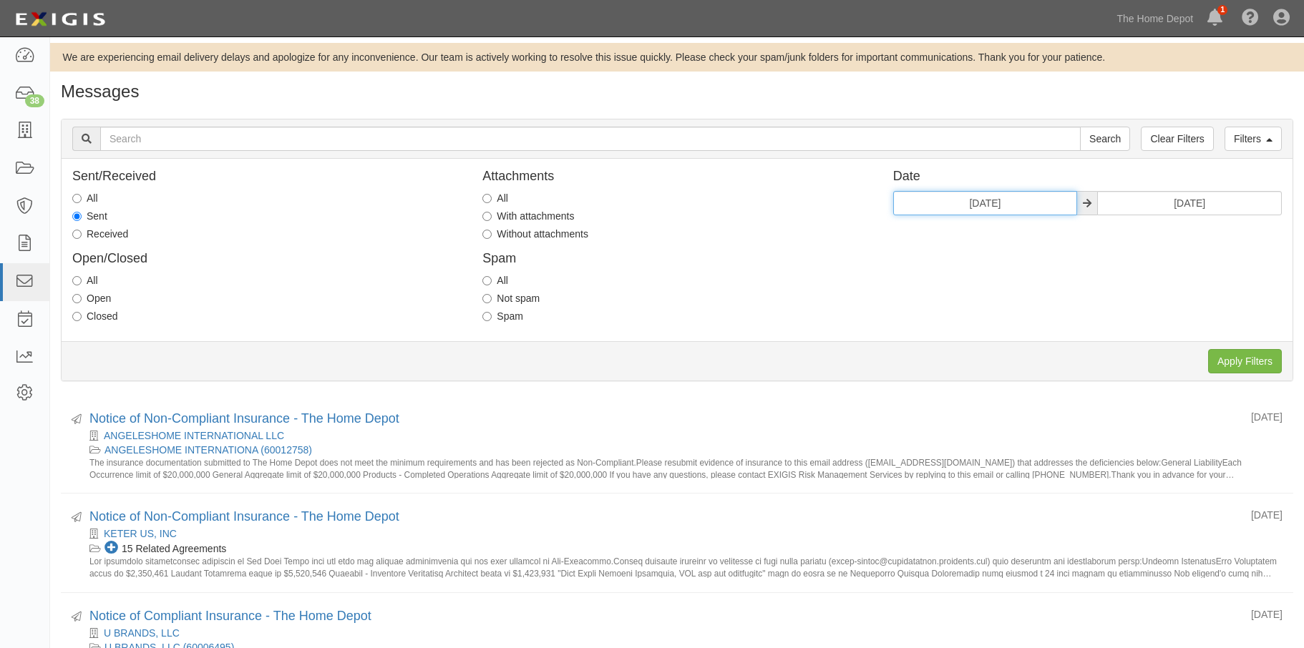
click at [1005, 198] on input "04/01/2024" at bounding box center [985, 203] width 185 height 24
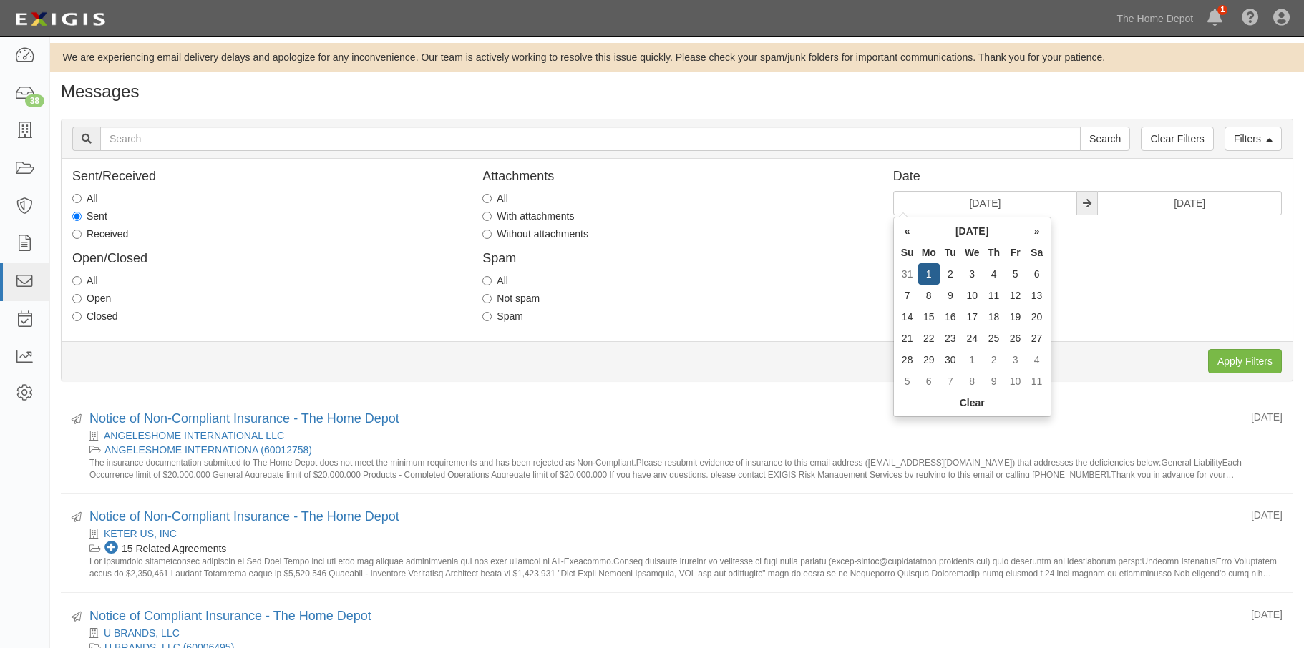
click at [1032, 228] on th "»" at bounding box center [1036, 230] width 21 height 21
click at [969, 268] on td "1" at bounding box center [972, 273] width 22 height 21
type input "05/01/2024"
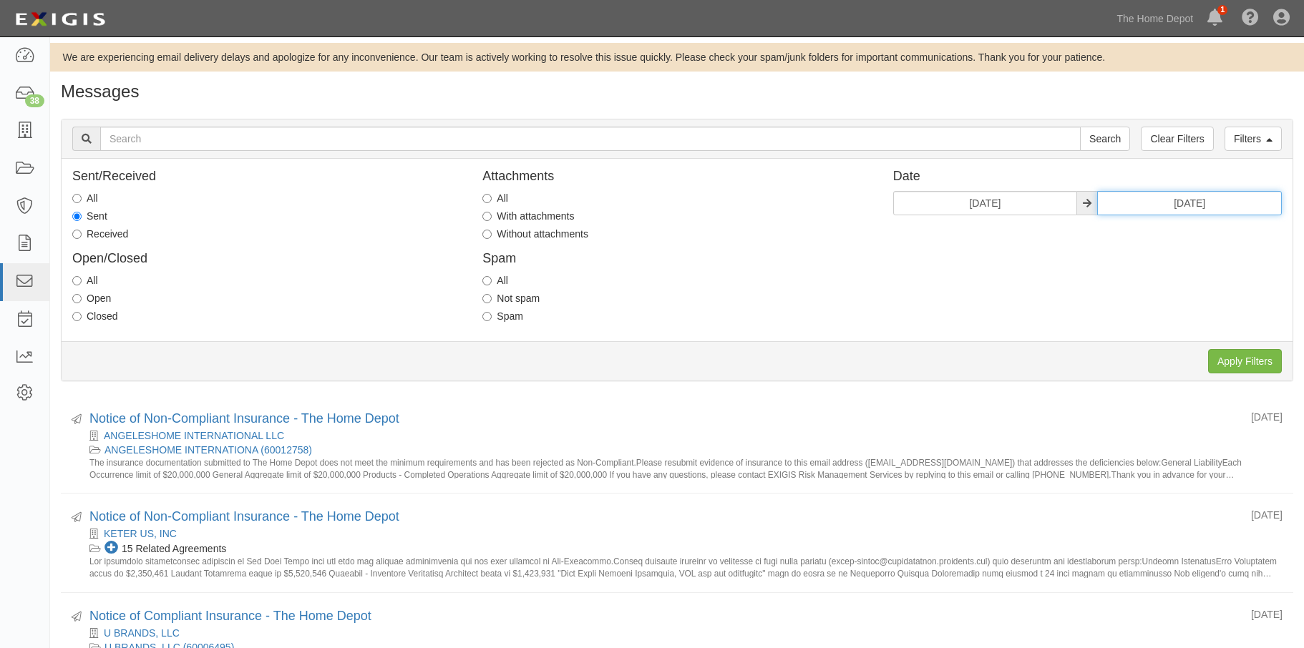
click at [1238, 200] on input "04/30/2024" at bounding box center [1189, 203] width 185 height 24
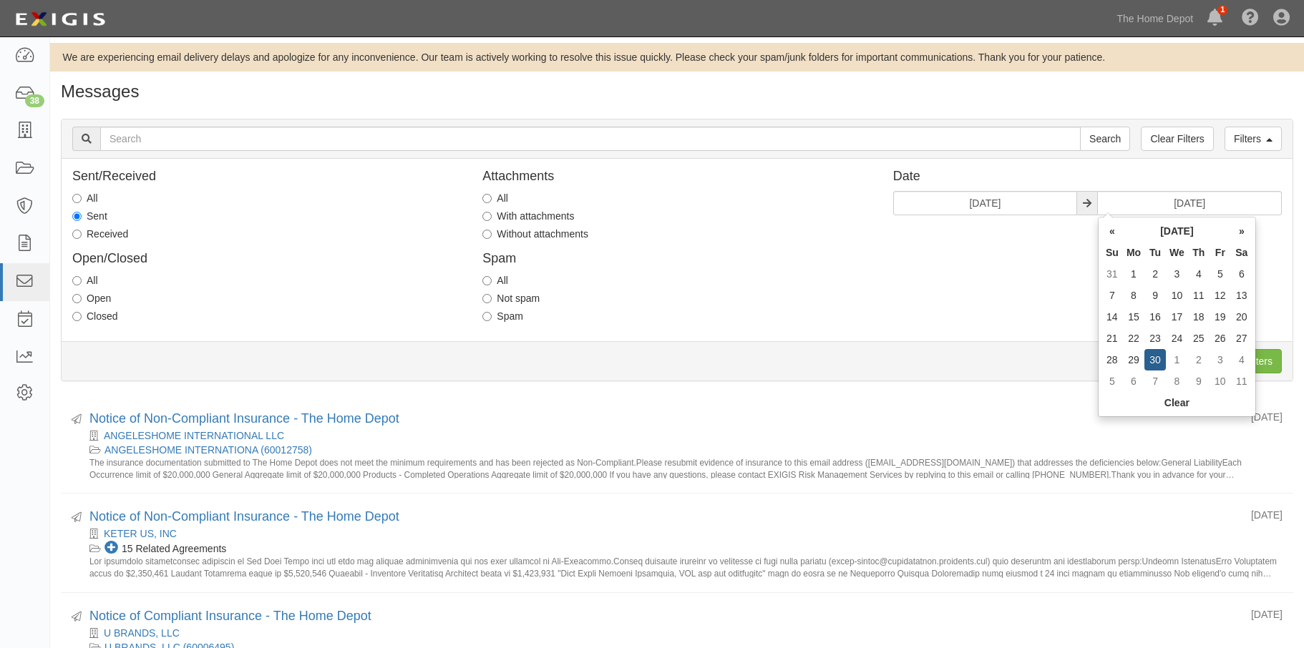
drag, startPoint x: 1239, startPoint y: 230, endPoint x: 1221, endPoint y: 236, distance: 19.0
click at [1238, 228] on th "»" at bounding box center [1241, 230] width 21 height 21
click at [1218, 356] on td "31" at bounding box center [1219, 359] width 21 height 21
type input "05/31/2024"
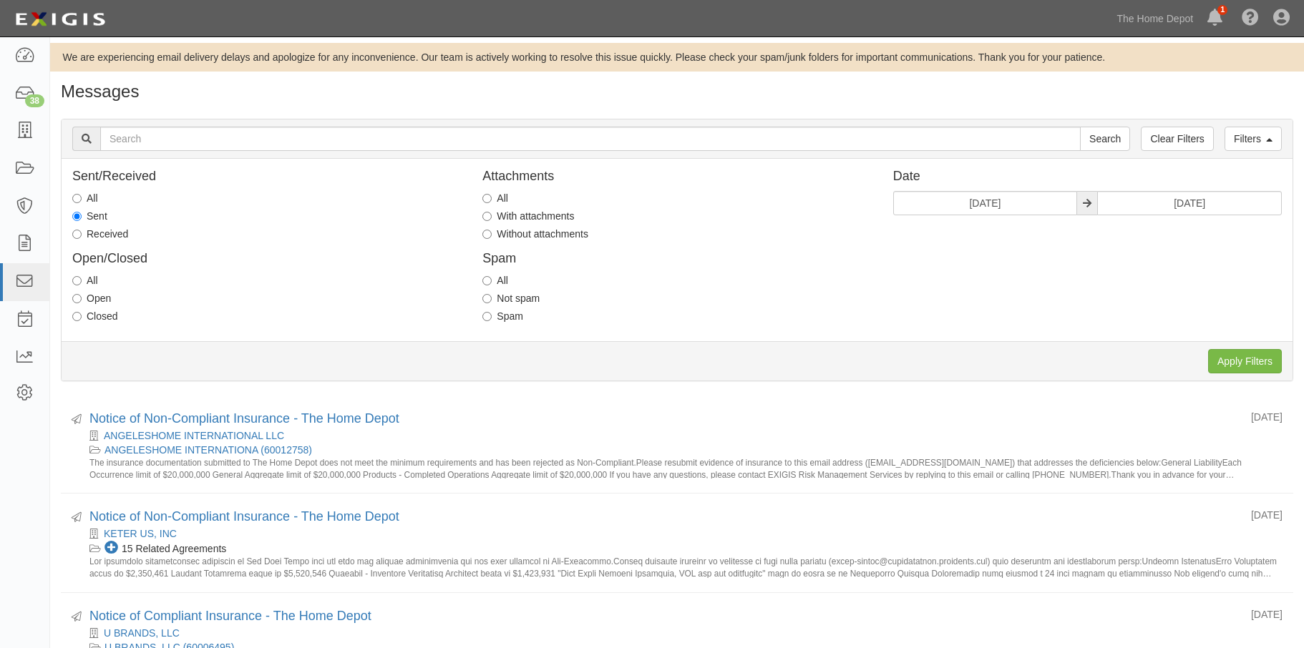
click at [1013, 313] on div "Sent/Received All Sent Received Open/Closed All Open Closed Attachments All Wit…" at bounding box center [677, 250] width 1231 height 161
click at [1248, 361] on input "Apply Filters" at bounding box center [1245, 361] width 74 height 24
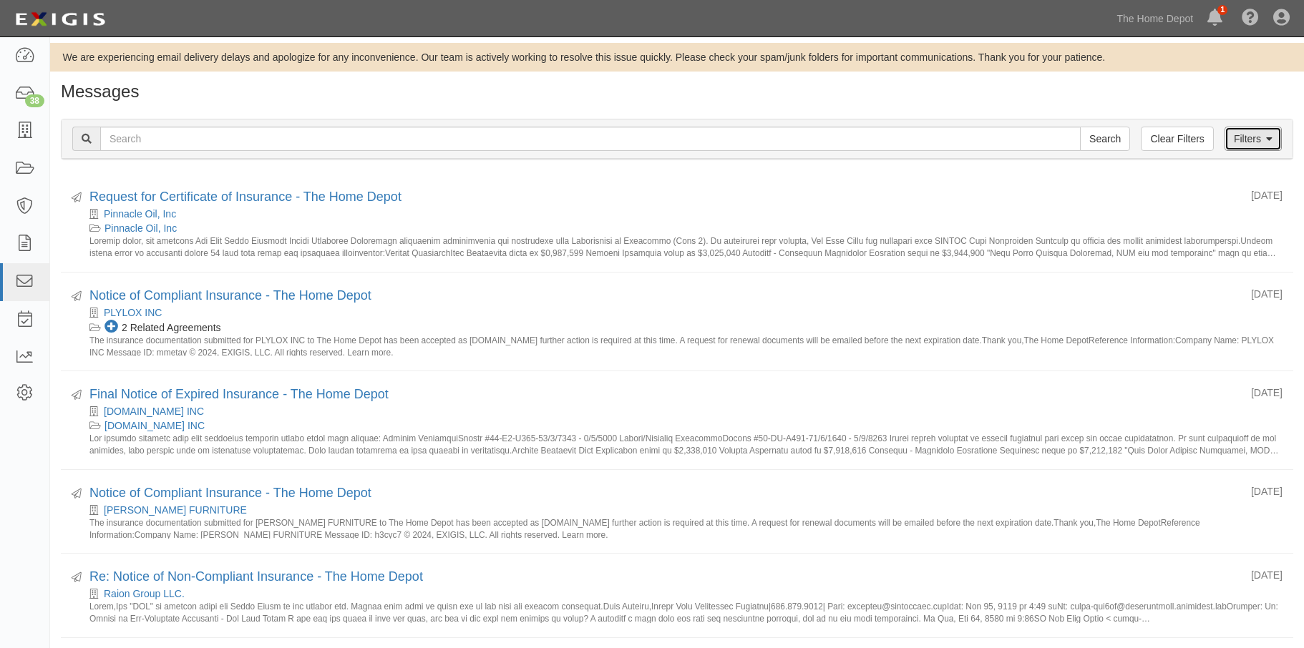
click at [1259, 135] on link "Filters" at bounding box center [1252, 139] width 57 height 24
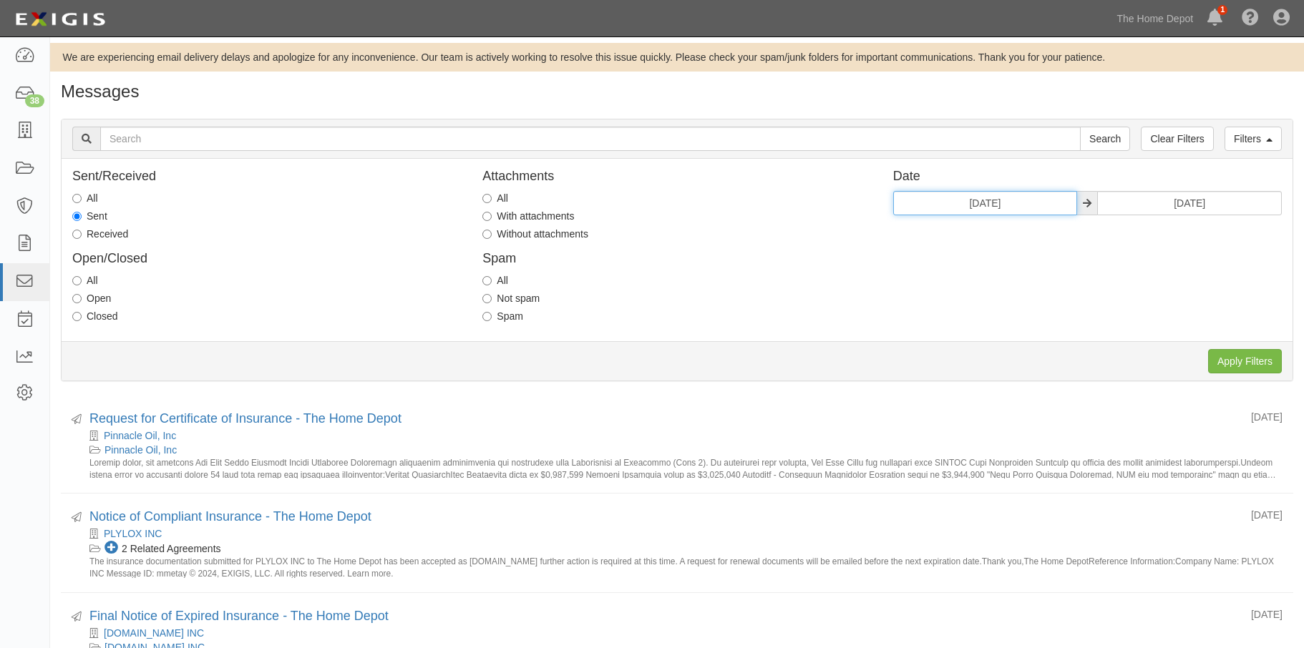
click at [1042, 206] on input "05/01/2024" at bounding box center [985, 203] width 185 height 24
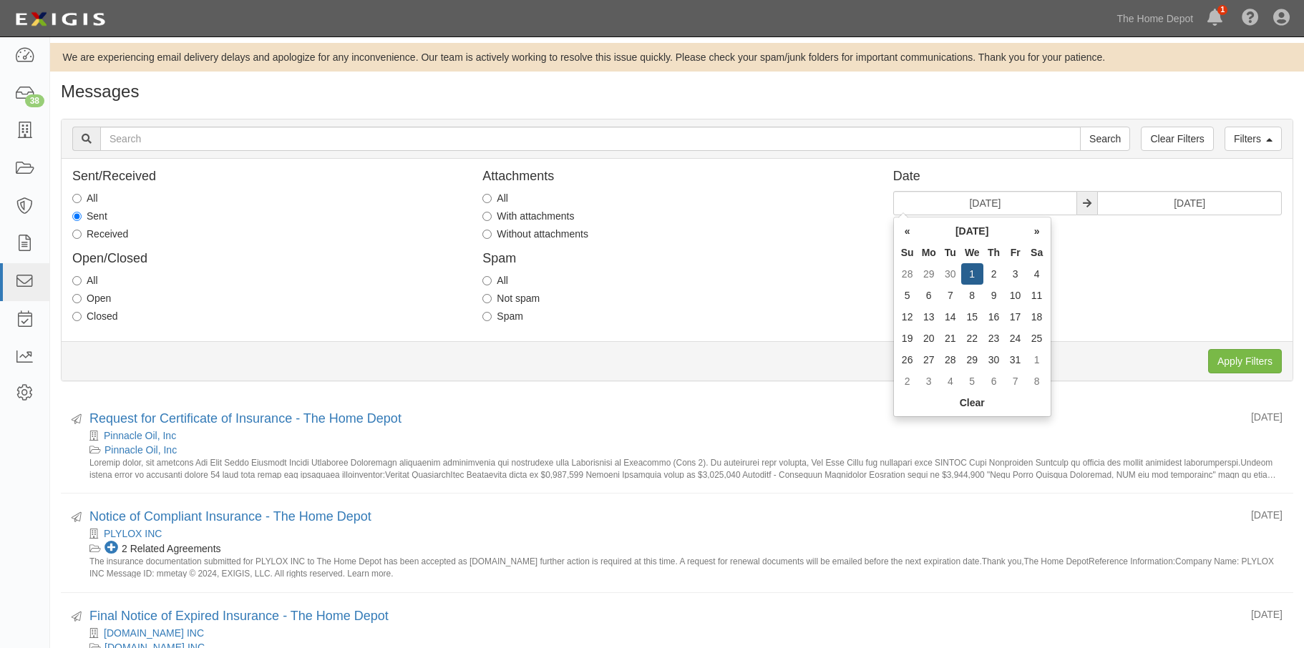
click at [1030, 227] on th "»" at bounding box center [1036, 230] width 21 height 21
click at [1036, 271] on td "1" at bounding box center [1036, 273] width 21 height 21
type input "06/01/2024"
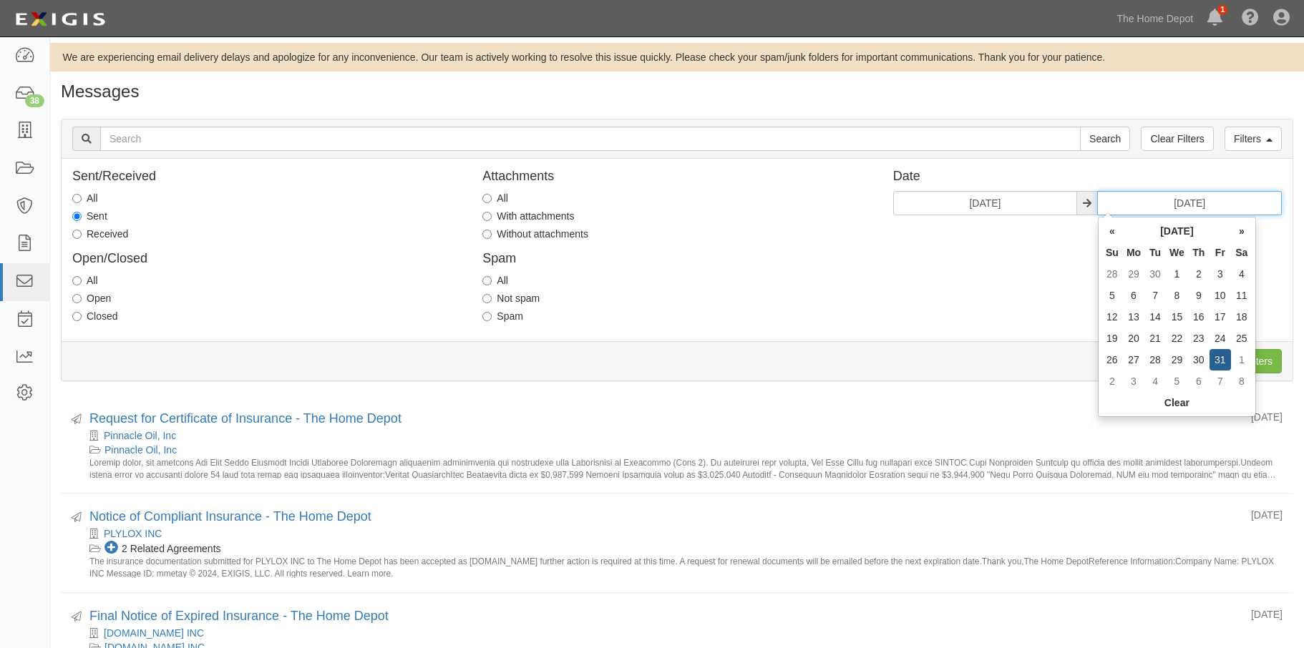
click at [1233, 207] on input "05/31/2024" at bounding box center [1189, 203] width 185 height 24
click at [1239, 237] on th "»" at bounding box center [1241, 230] width 21 height 21
click at [1116, 381] on td "30" at bounding box center [1111, 381] width 21 height 21
type input "06/30/2024"
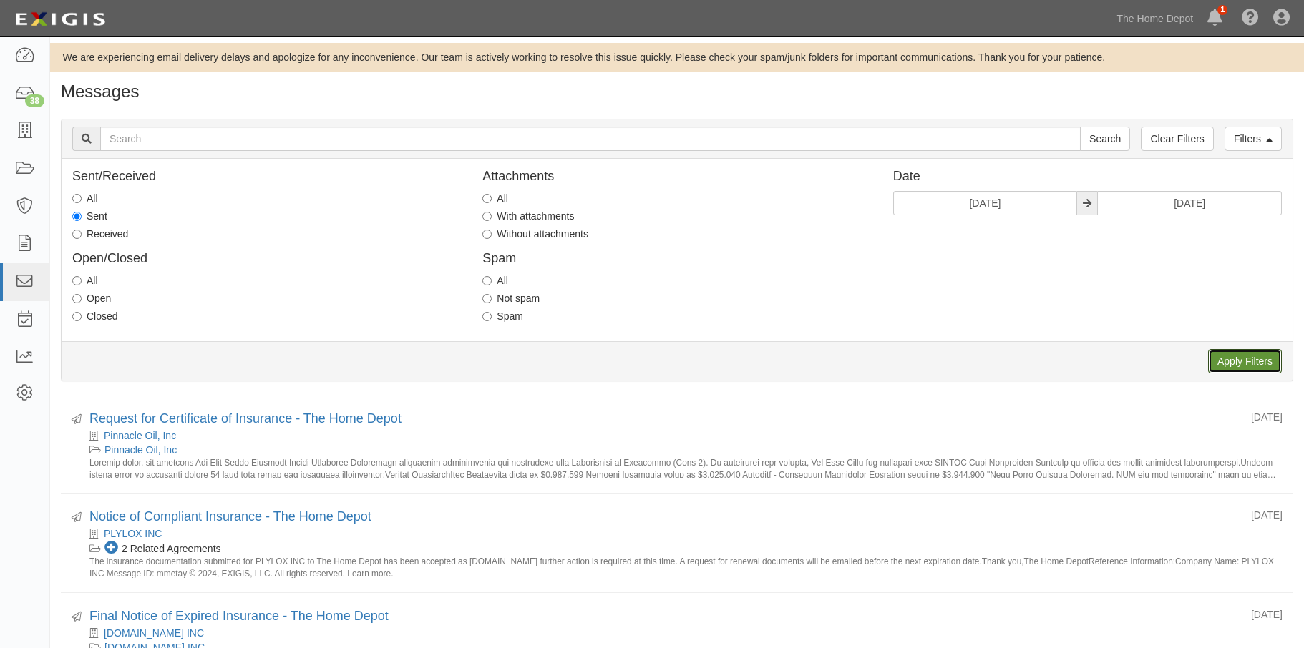
click at [1235, 359] on input "Apply Filters" at bounding box center [1245, 361] width 74 height 24
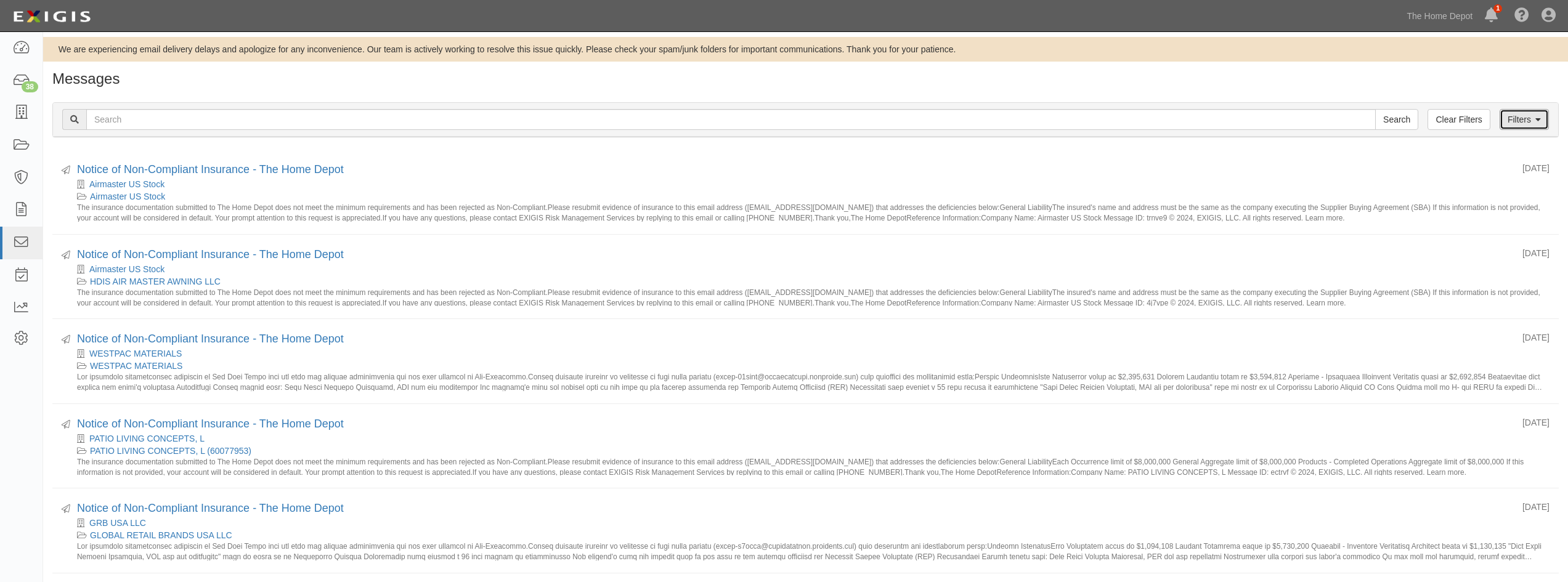
click at [1122, 121] on link "Filters" at bounding box center [1523, 120] width 49 height 21
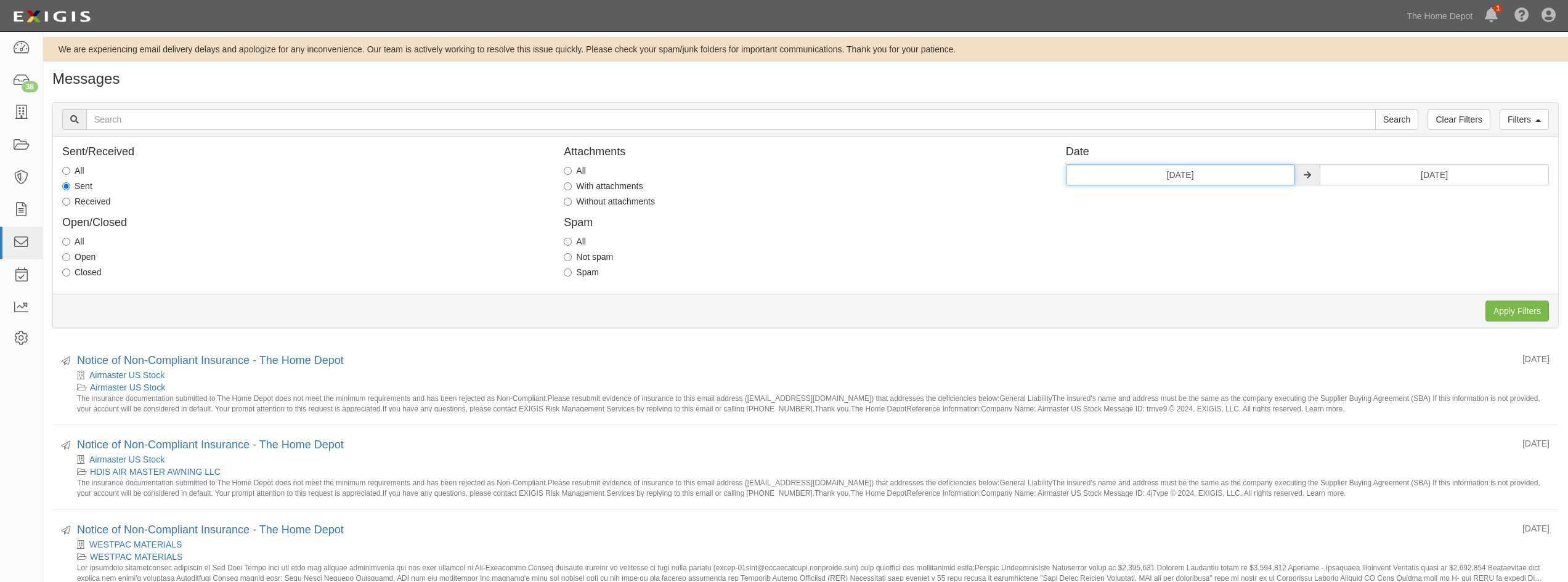
click at [1122, 172] on input "06/01/2024" at bounding box center [1181, 175] width 229 height 21
click at [1122, 198] on th "»" at bounding box center [1189, 198] width 18 height 18
click at [1093, 230] on td "1" at bounding box center [1096, 235] width 18 height 18
type input "[DATE]"
click at [1122, 176] on input "06/30/2024" at bounding box center [1435, 175] width 229 height 21
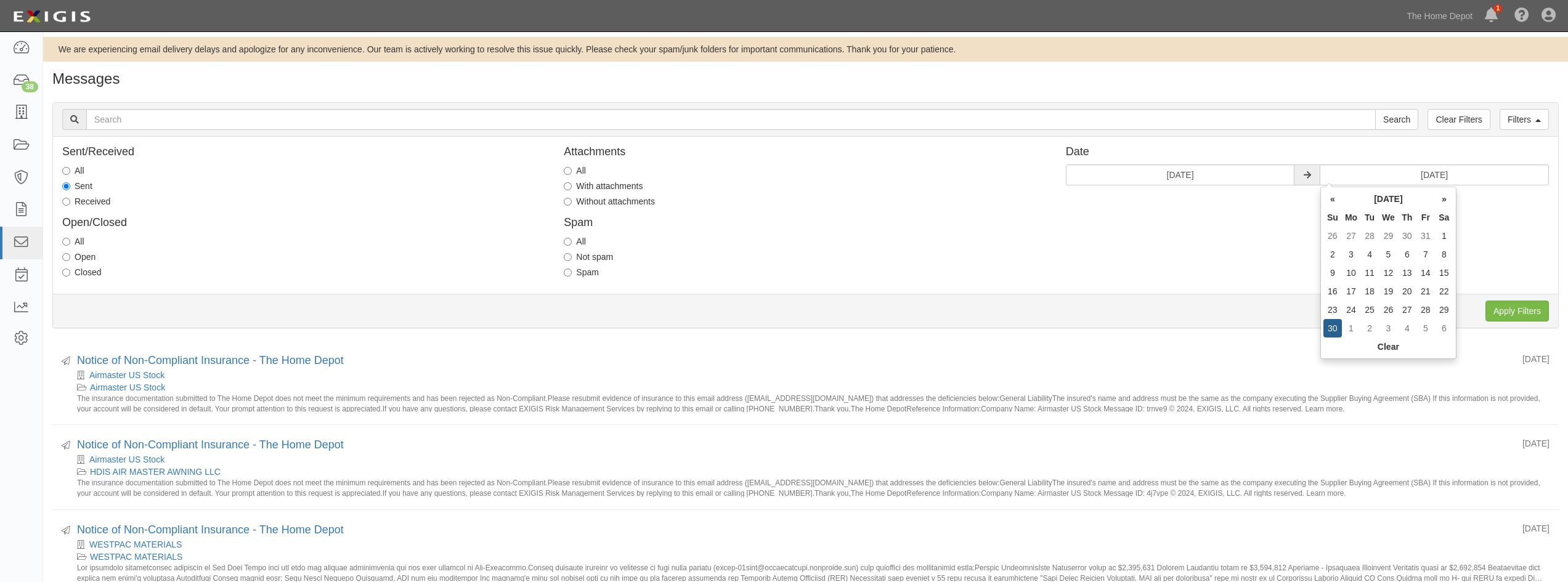
click at [1122, 194] on th "»" at bounding box center [1443, 198] width 18 height 18
click at [1122, 307] on td "31" at bounding box center [1388, 309] width 19 height 18
type input "07/31/2024"
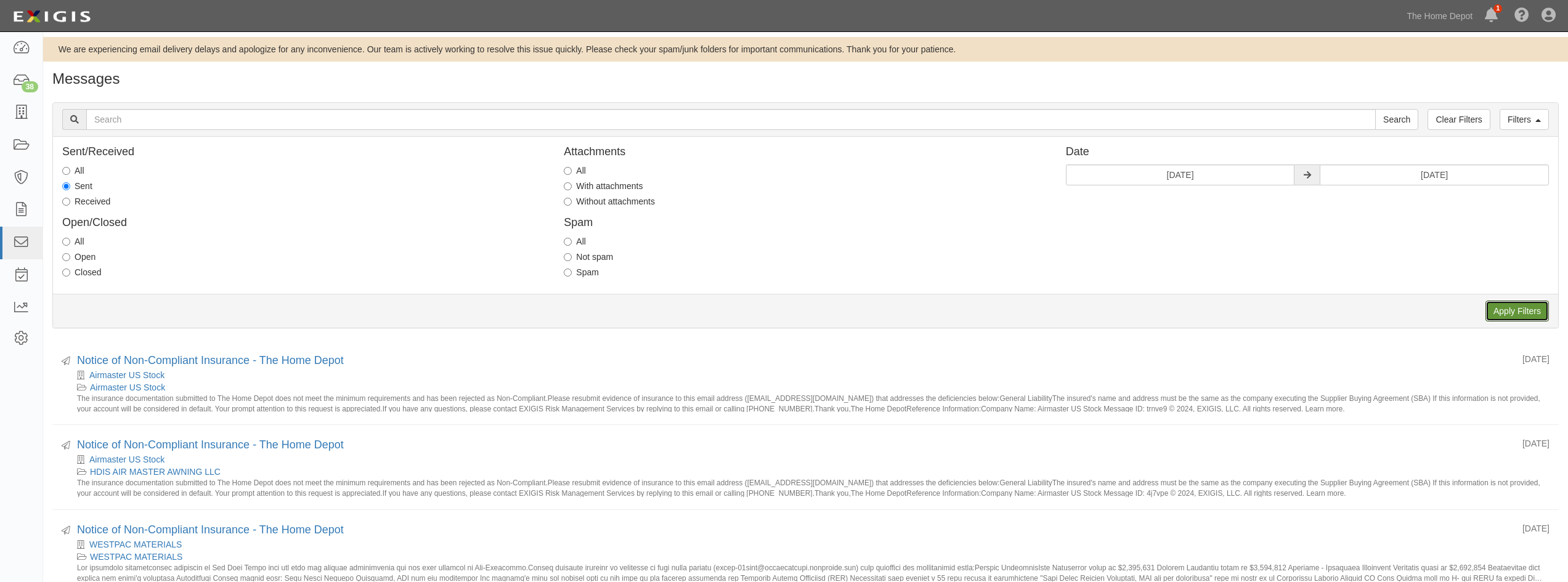
click at [1122, 308] on input "Apply Filters" at bounding box center [1517, 311] width 64 height 21
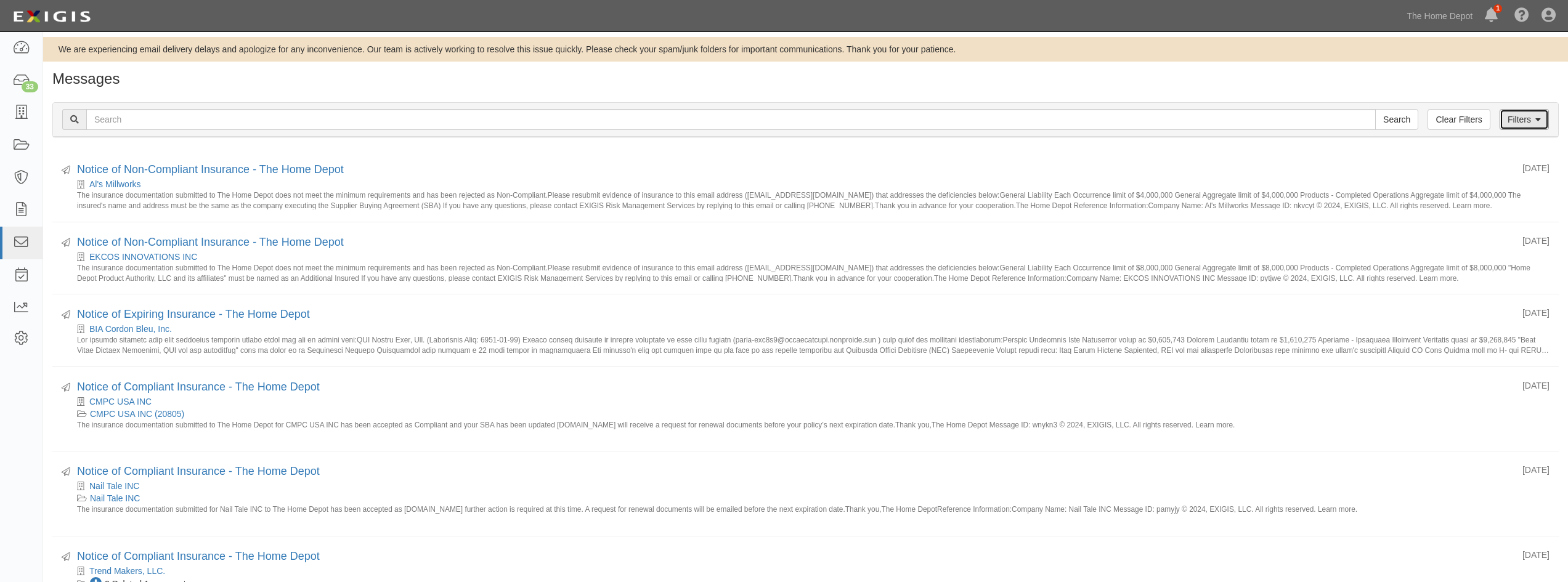
click at [1510, 117] on link "Filters" at bounding box center [1523, 120] width 49 height 21
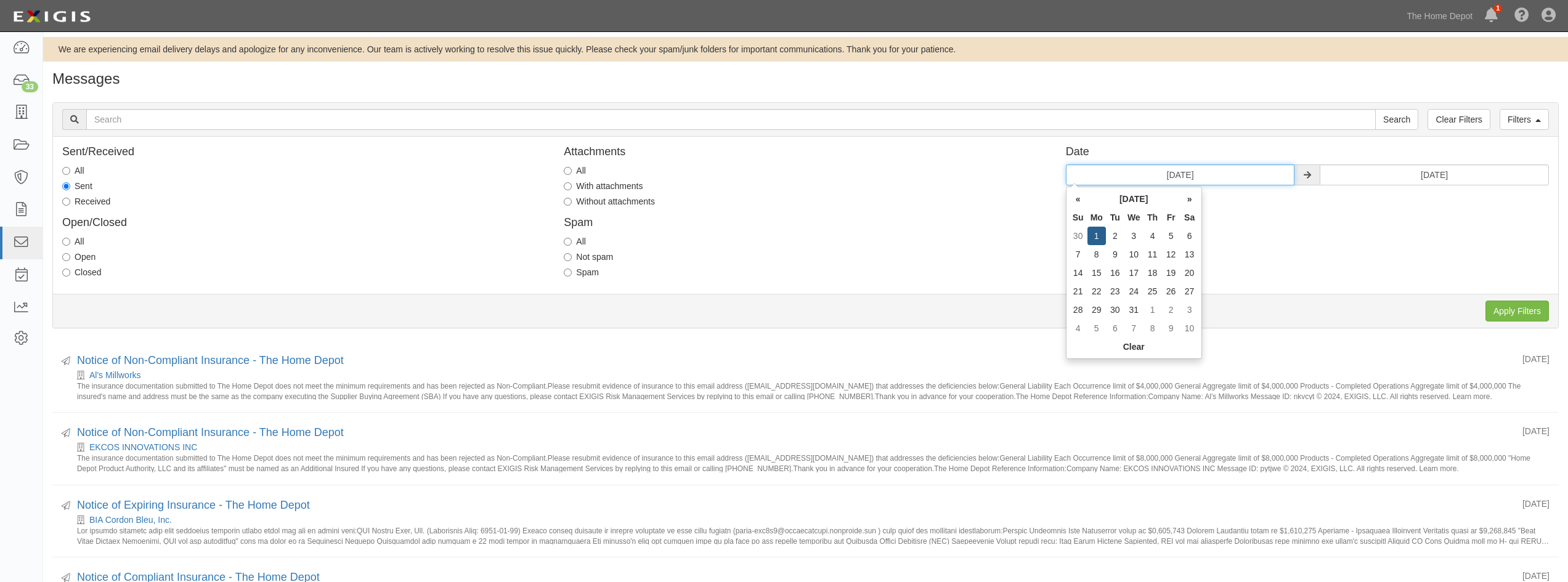
click at [1248, 176] on input "07/01/2024" at bounding box center [1181, 175] width 229 height 21
click at [1183, 197] on th "»" at bounding box center [1189, 198] width 18 height 18
click at [1157, 232] on td "1" at bounding box center [1152, 235] width 18 height 18
type input "08/01/2024"
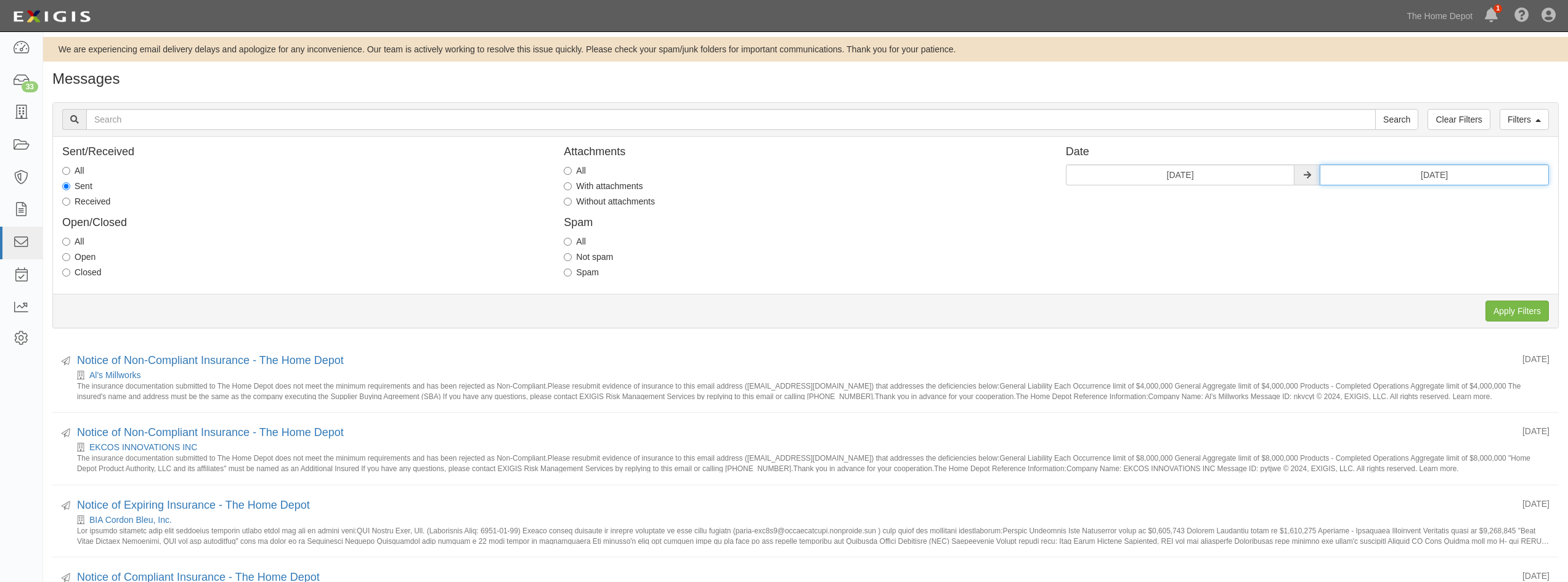
click at [1473, 175] on input "07/31/2024" at bounding box center [1435, 175] width 229 height 21
click at [1442, 199] on th "»" at bounding box center [1443, 198] width 18 height 18
click at [1440, 306] on td "31" at bounding box center [1443, 309] width 18 height 18
type input "08/31/2024"
click at [1528, 310] on input "Apply Filters" at bounding box center [1517, 311] width 64 height 21
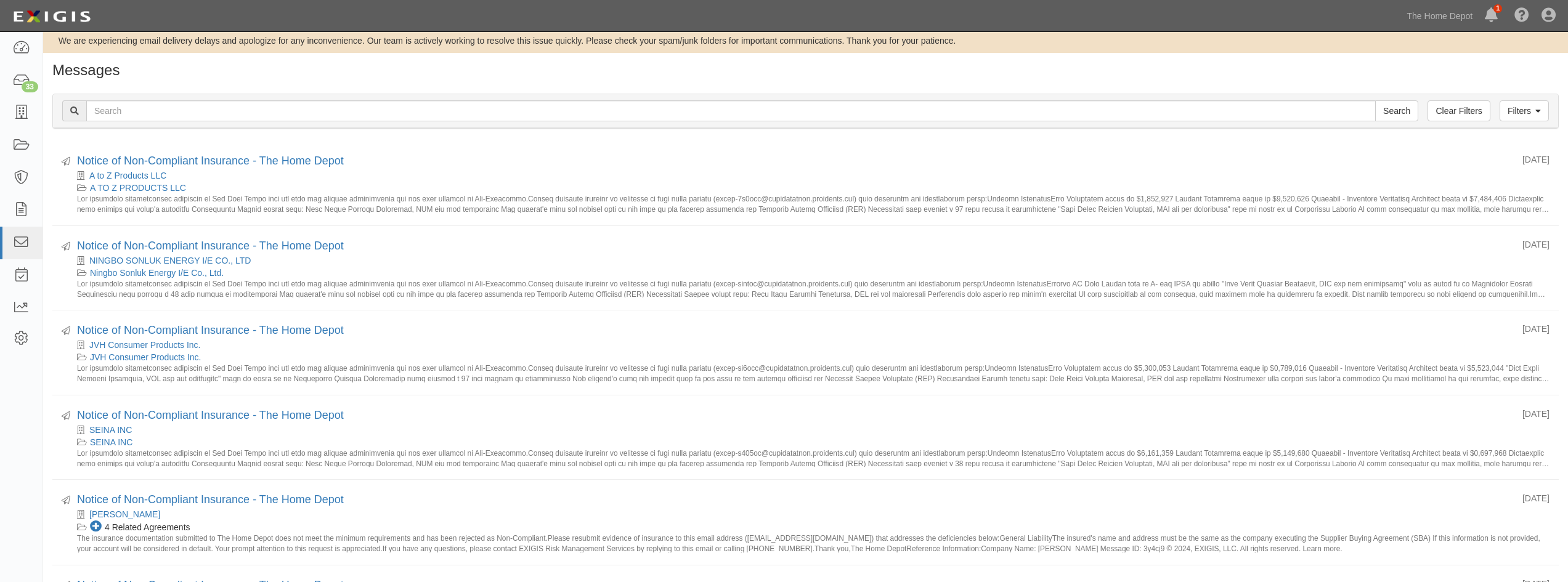
scroll to position [2, 0]
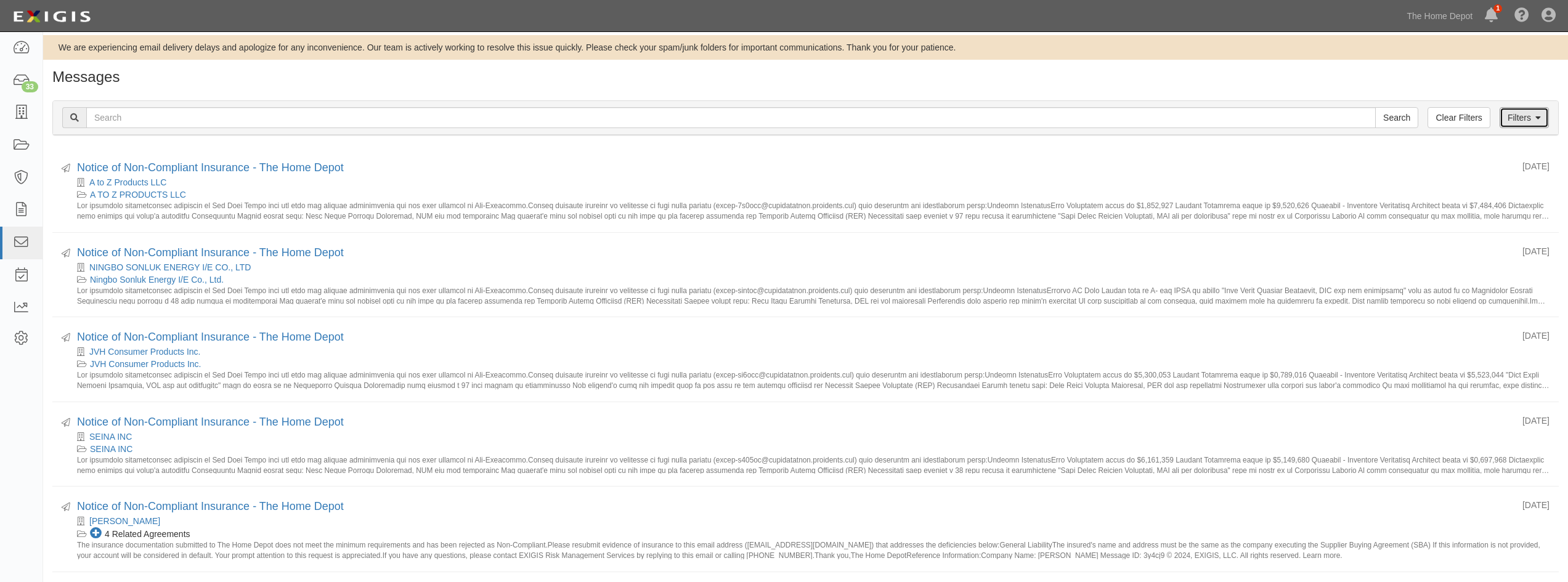
click at [1529, 121] on link "Filters" at bounding box center [1523, 117] width 49 height 21
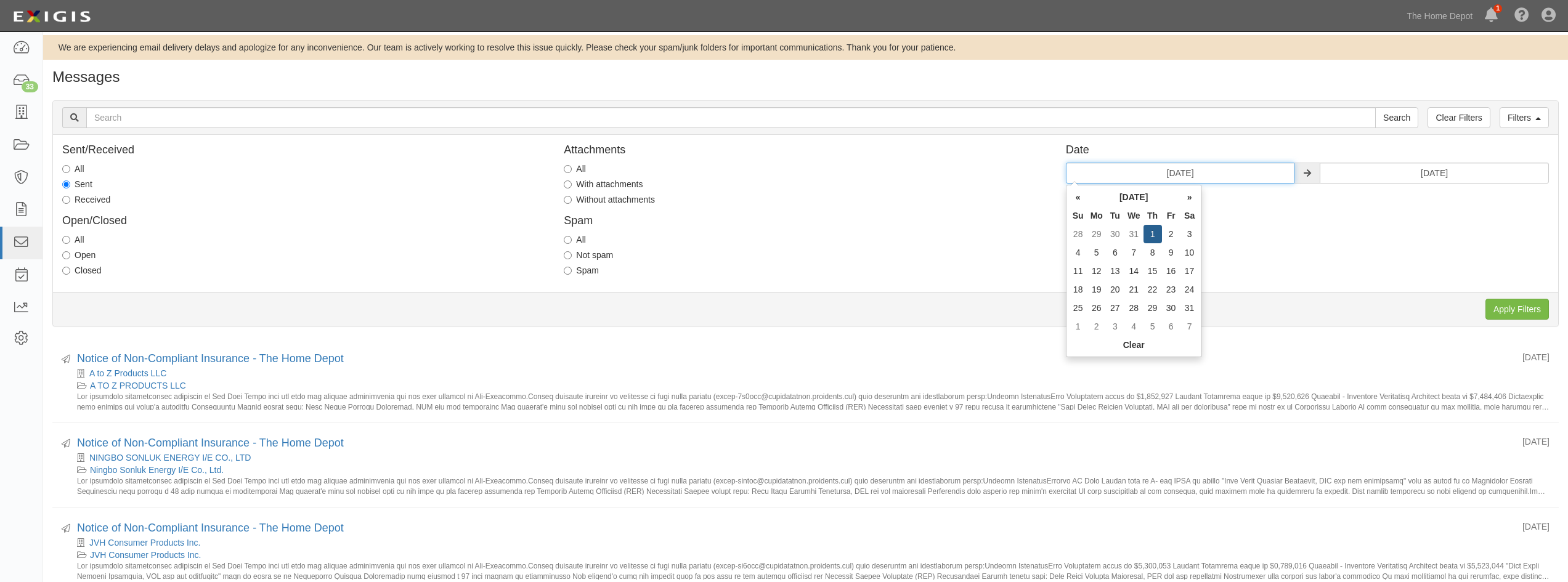
click at [1230, 171] on input "[DATE]" at bounding box center [1181, 173] width 229 height 21
click at [1190, 196] on th "»" at bounding box center [1189, 196] width 18 height 18
click at [1077, 256] on td "1" at bounding box center [1077, 252] width 18 height 18
type input "[DATE]"
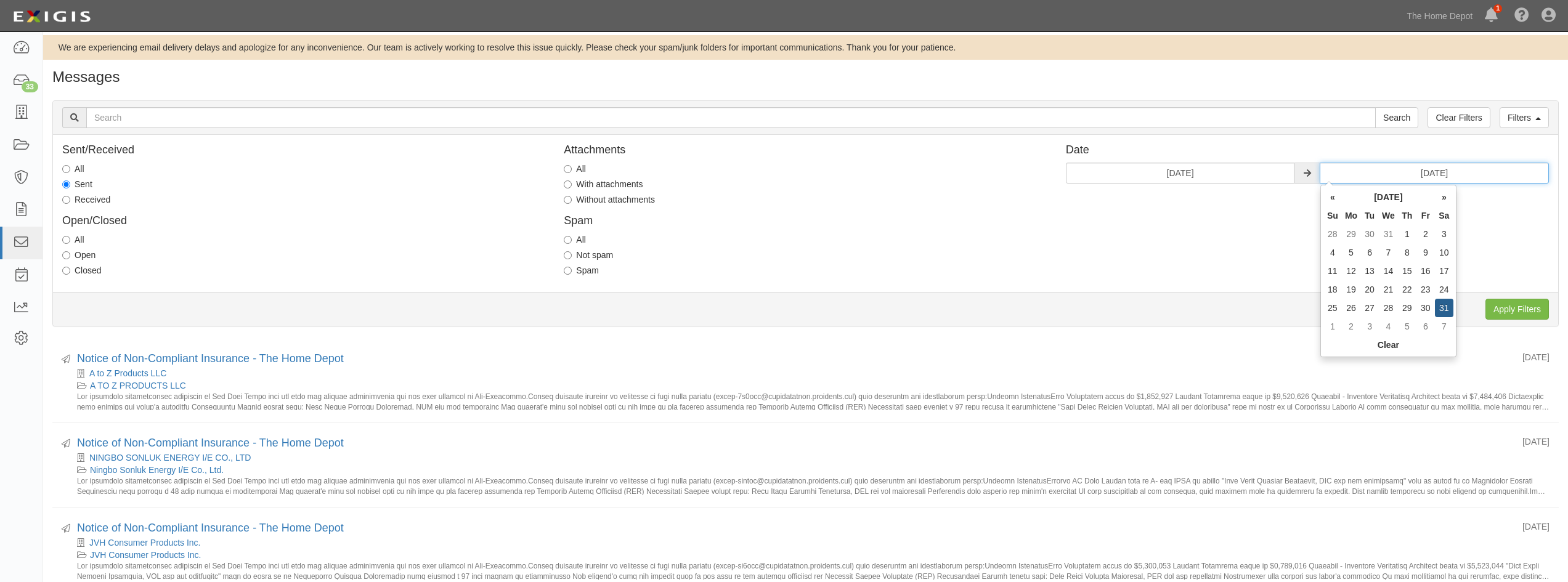
click at [1447, 174] on input "08/31/2024" at bounding box center [1435, 173] width 229 height 21
click at [1447, 194] on th "»" at bounding box center [1443, 196] width 18 height 18
click at [1350, 326] on td "30" at bounding box center [1350, 325] width 18 height 18
type input "[DATE]"
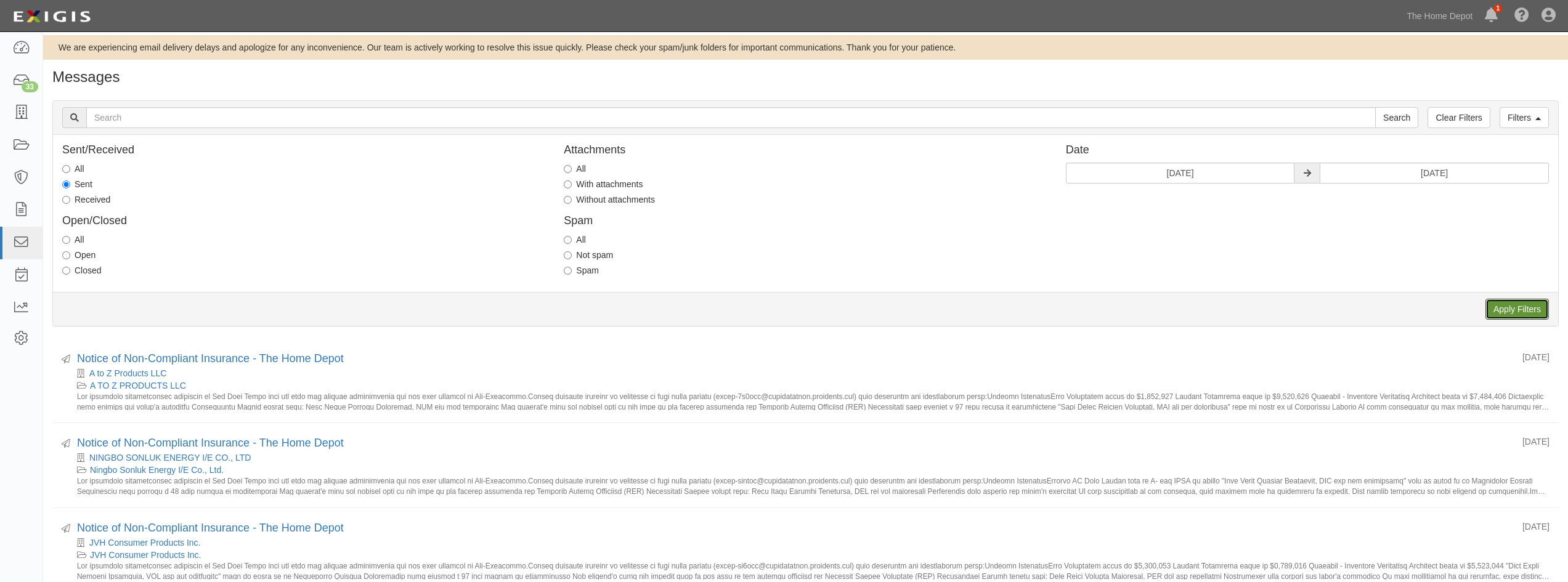
click at [1502, 308] on input "Apply Filters" at bounding box center [1517, 309] width 64 height 21
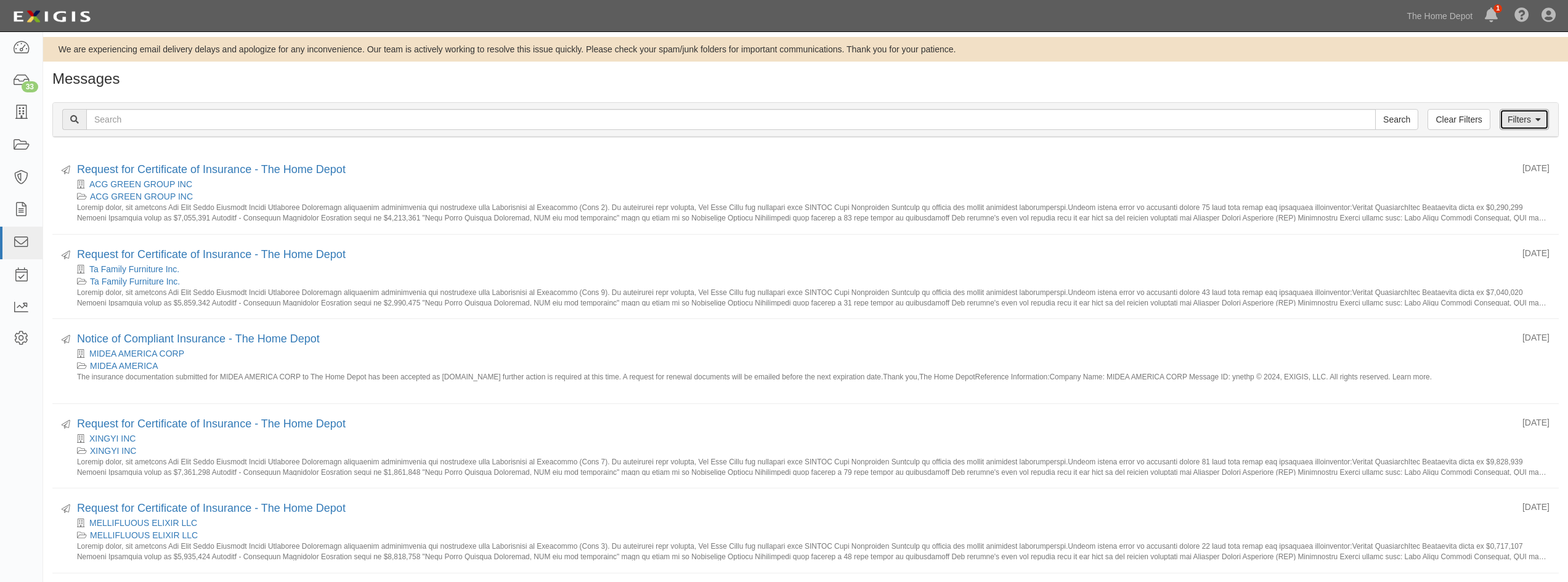
click at [1517, 122] on link "Filters" at bounding box center [1523, 120] width 49 height 21
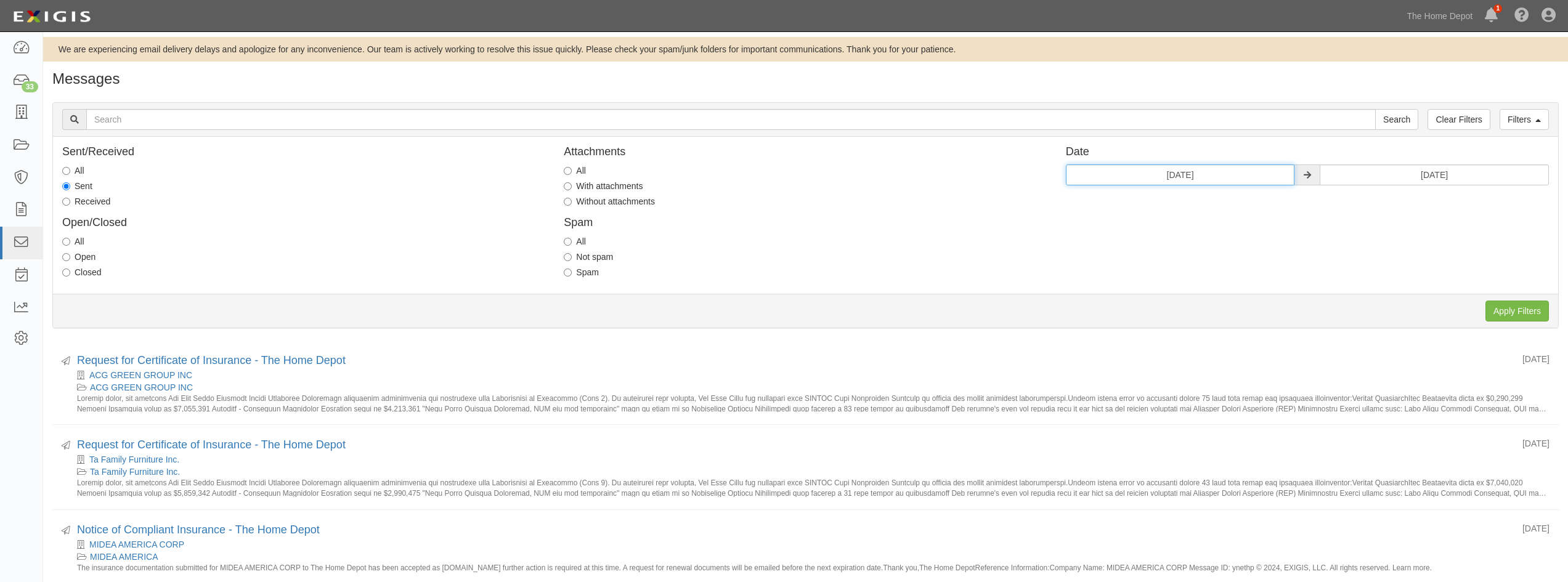
click at [1223, 182] on input "09/01/2024" at bounding box center [1181, 175] width 229 height 21
click at [1193, 198] on th "»" at bounding box center [1189, 198] width 18 height 18
click at [1119, 235] on td "1" at bounding box center [1114, 235] width 18 height 18
type input "[DATE]"
click at [1415, 174] on input "09/30/2024" at bounding box center [1435, 175] width 229 height 21
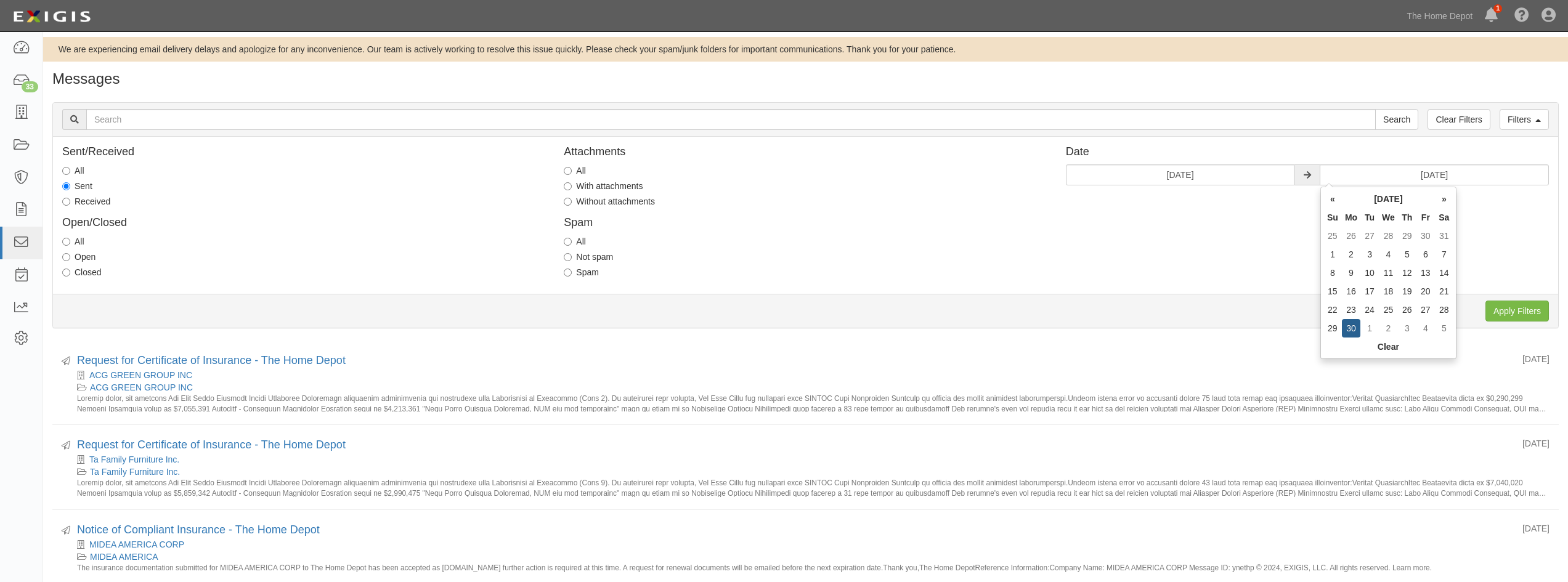
click at [1441, 201] on th "»" at bounding box center [1443, 198] width 18 height 18
click at [1407, 312] on td "31" at bounding box center [1406, 309] width 18 height 18
type input "[DATE]"
click at [1504, 312] on input "Apply Filters" at bounding box center [1517, 311] width 64 height 21
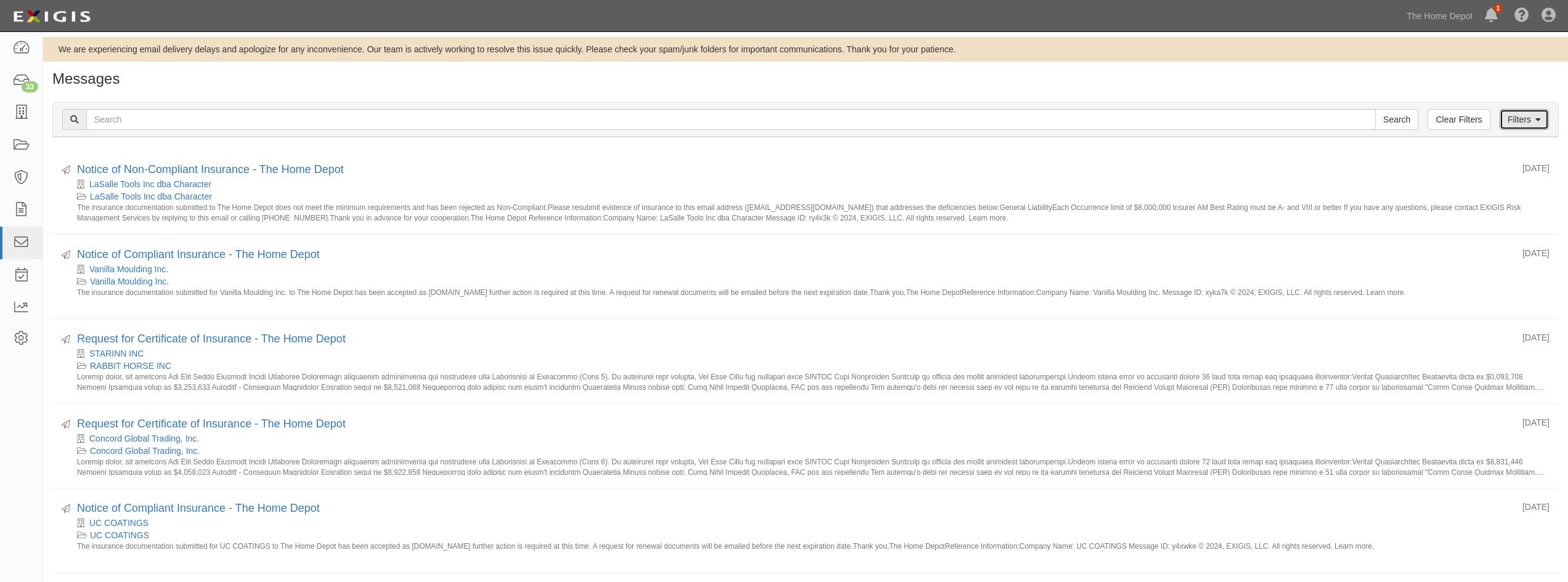
click at [1512, 121] on link "Filters" at bounding box center [1523, 120] width 49 height 21
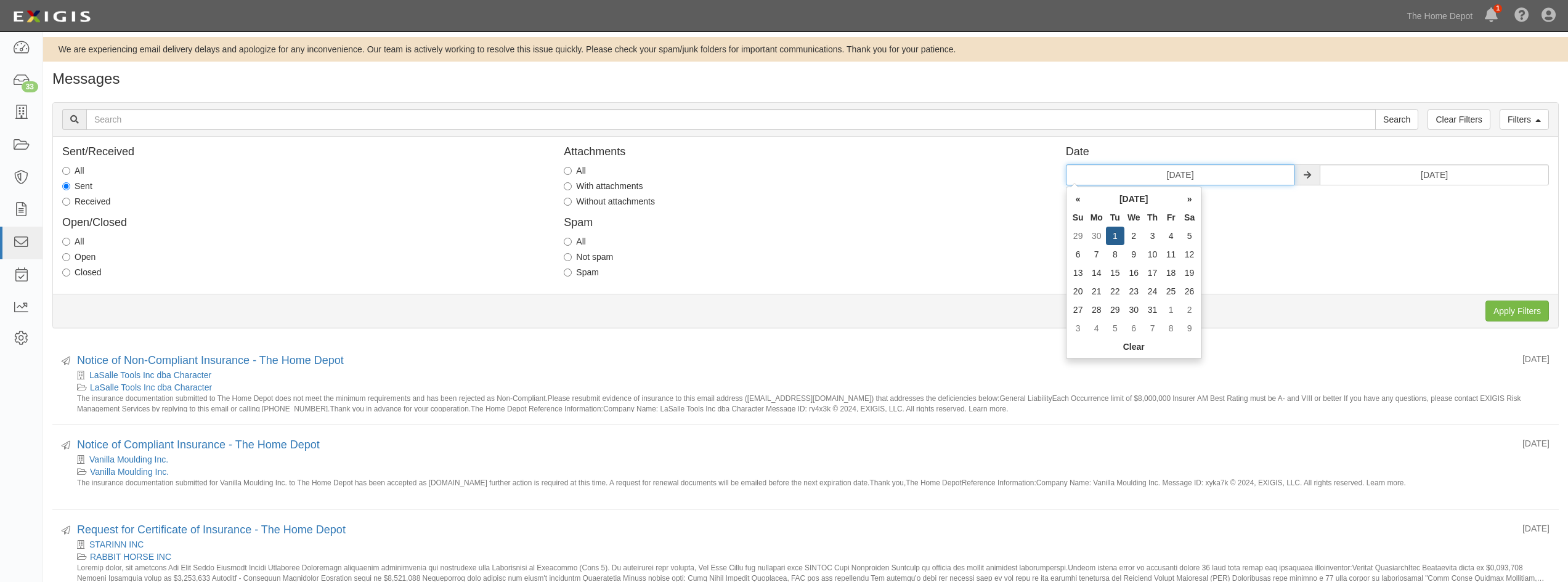
click at [1200, 180] on input "[DATE]" at bounding box center [1181, 175] width 229 height 21
click at [1186, 196] on th "»" at bounding box center [1189, 198] width 18 height 18
click at [1168, 234] on td "1" at bounding box center [1170, 235] width 18 height 18
type input "[DATE]"
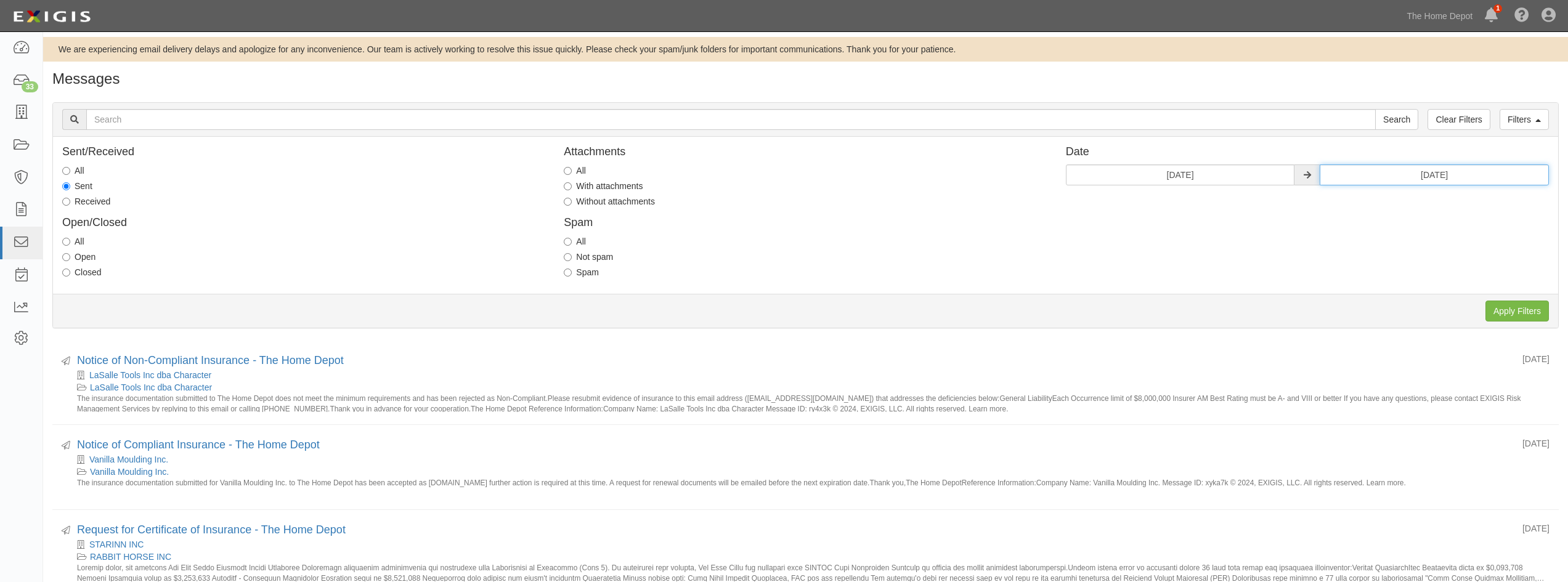
click at [1447, 171] on input "[DATE]" at bounding box center [1435, 175] width 229 height 21
click at [1444, 196] on th "»" at bounding box center [1443, 198] width 18 height 18
click at [1443, 308] on td "30" at bounding box center [1443, 309] width 18 height 18
type input "[DATE]"
click at [1511, 315] on input "Apply Filters" at bounding box center [1517, 311] width 64 height 21
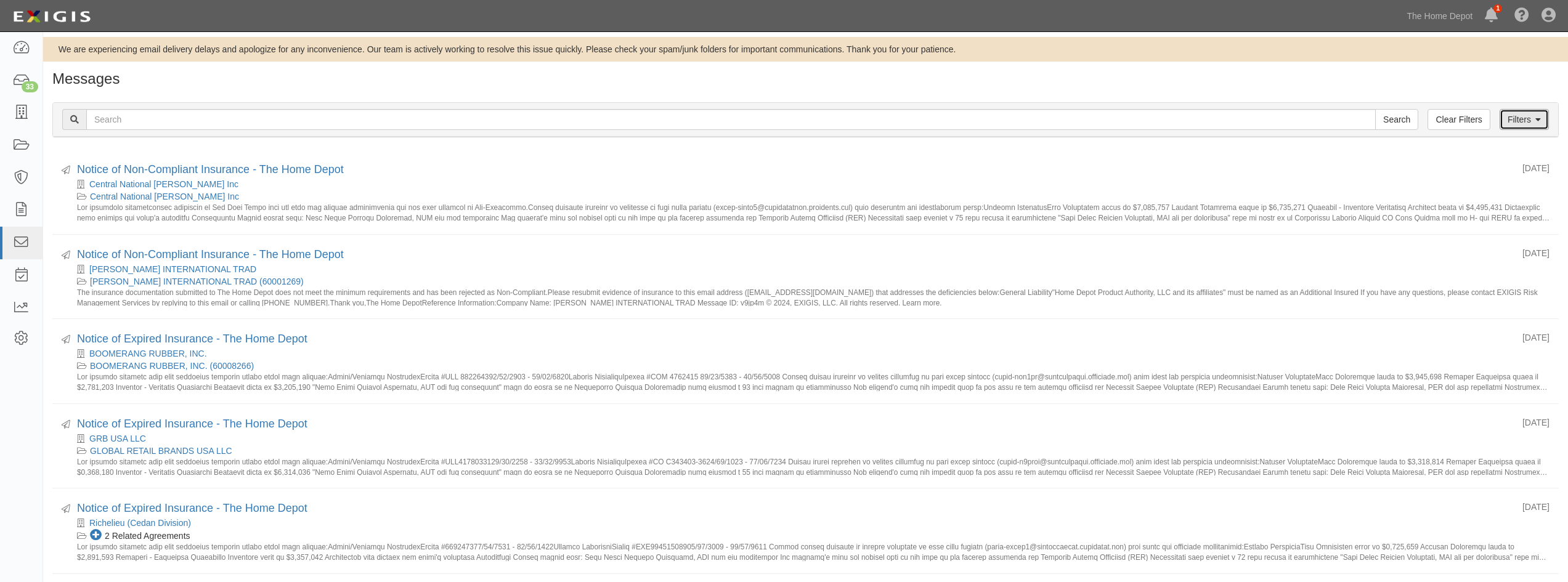
click at [1522, 114] on link "Filters" at bounding box center [1523, 120] width 49 height 21
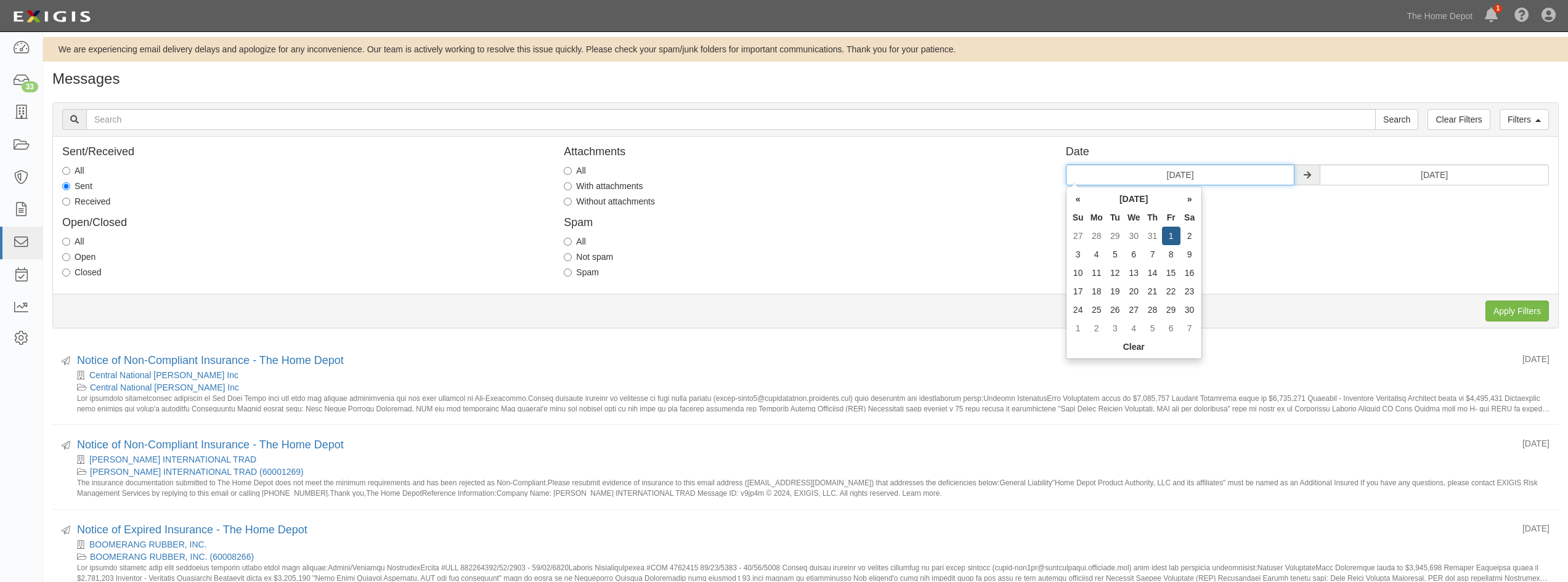
click at [1257, 171] on input "11/01/2024" at bounding box center [1181, 175] width 229 height 21
click at [1192, 202] on th "»" at bounding box center [1189, 198] width 18 height 18
click at [1082, 254] on td "1" at bounding box center [1077, 254] width 18 height 18
type input "12/01/2024"
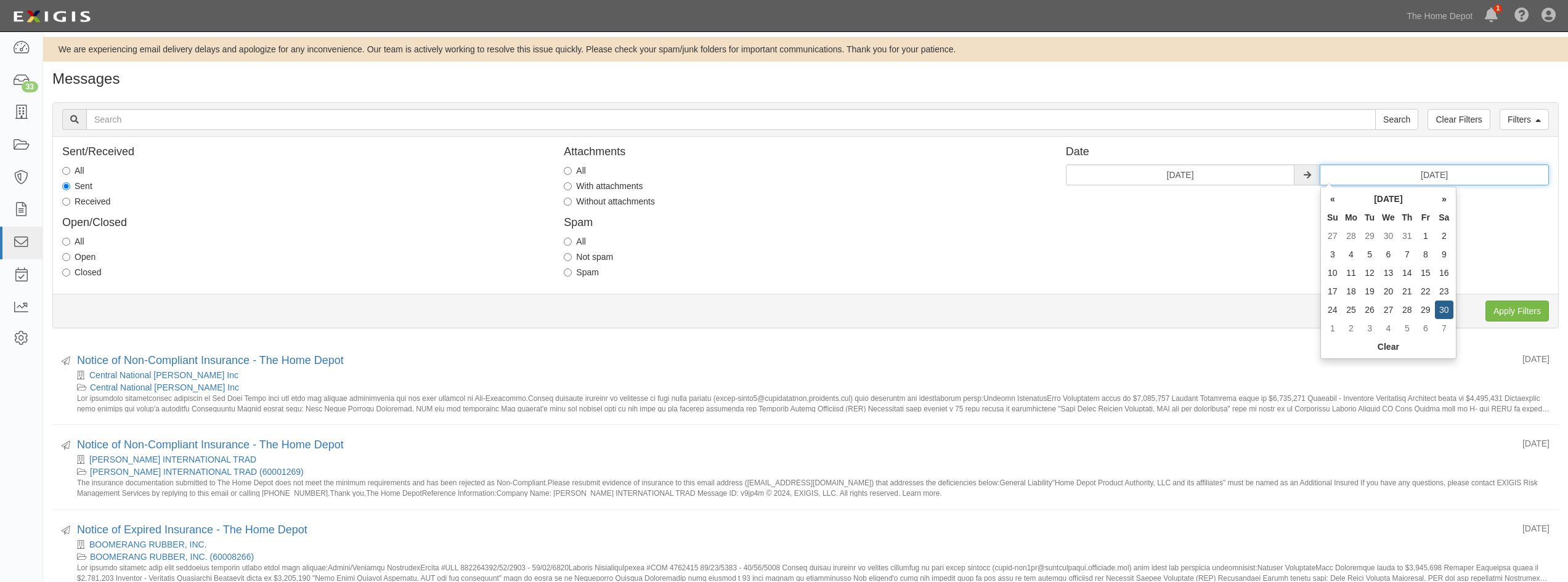
click at [1472, 171] on input "11/30/2024" at bounding box center [1435, 175] width 229 height 21
click at [1446, 201] on th "»" at bounding box center [1443, 198] width 18 height 18
click at [1366, 331] on td "31" at bounding box center [1369, 328] width 18 height 18
type input "12/31/2024"
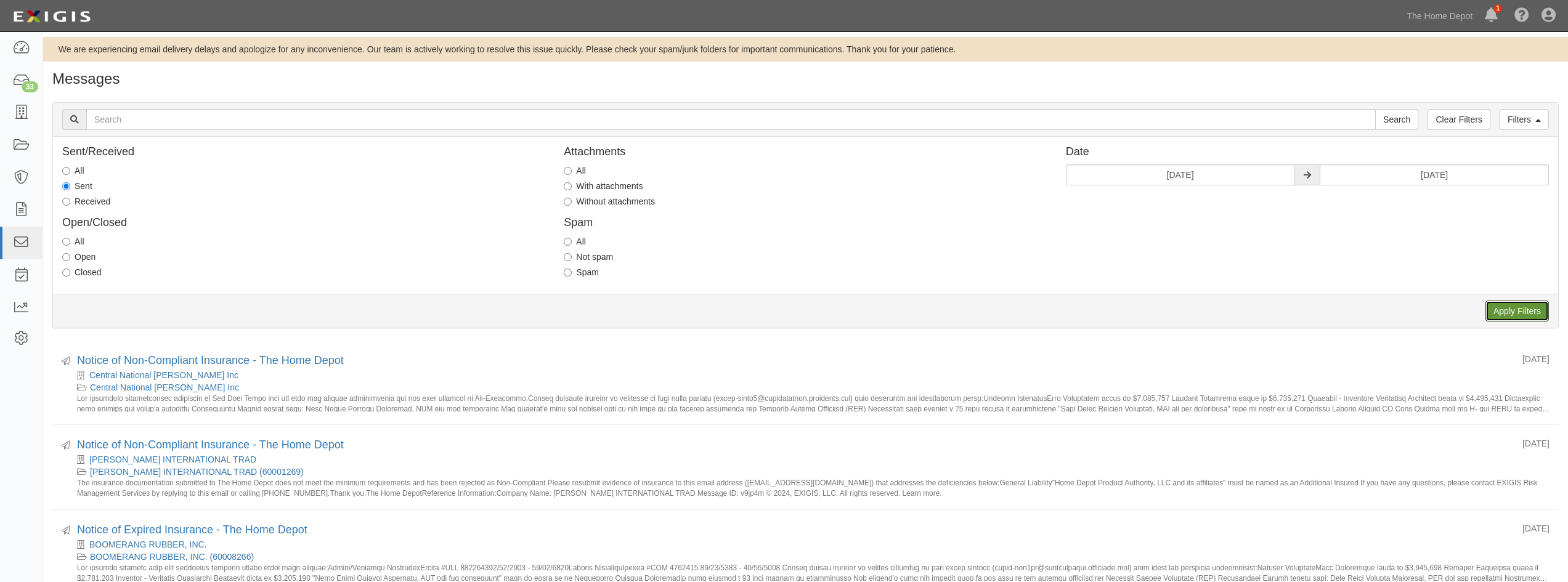
click at [1502, 311] on input "Apply Filters" at bounding box center [1517, 311] width 64 height 21
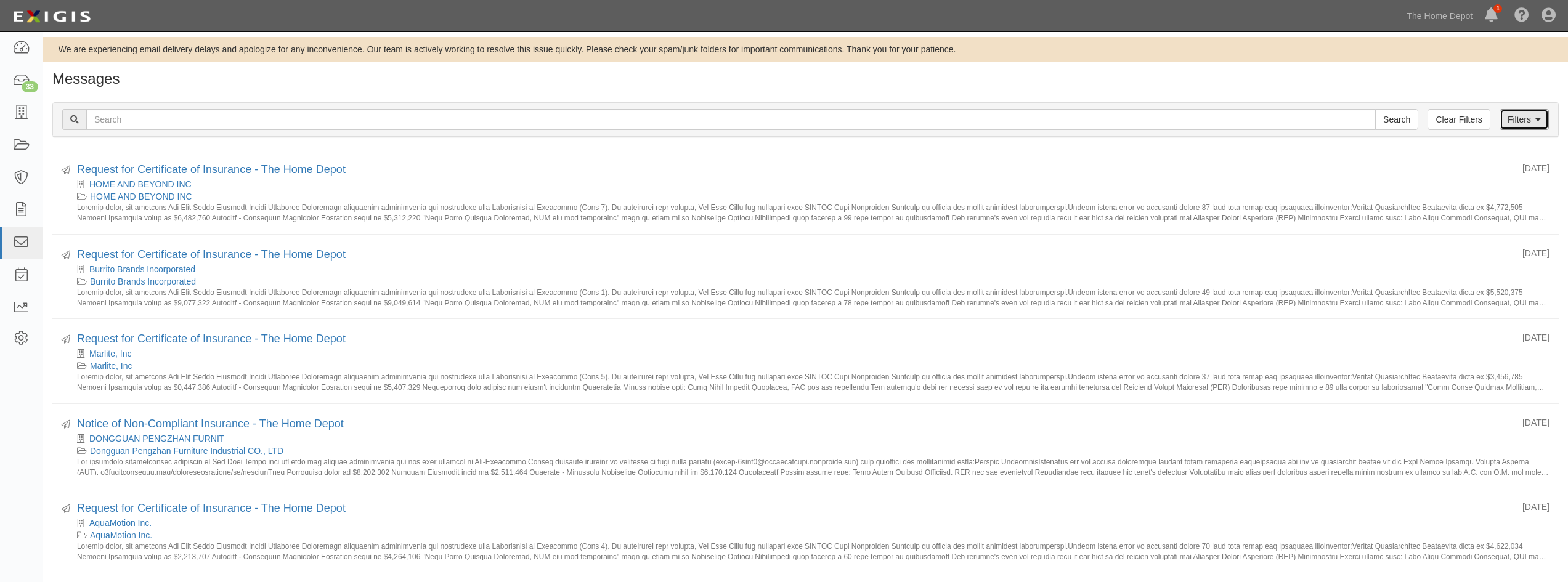
click at [1527, 117] on link "Filters" at bounding box center [1523, 120] width 49 height 21
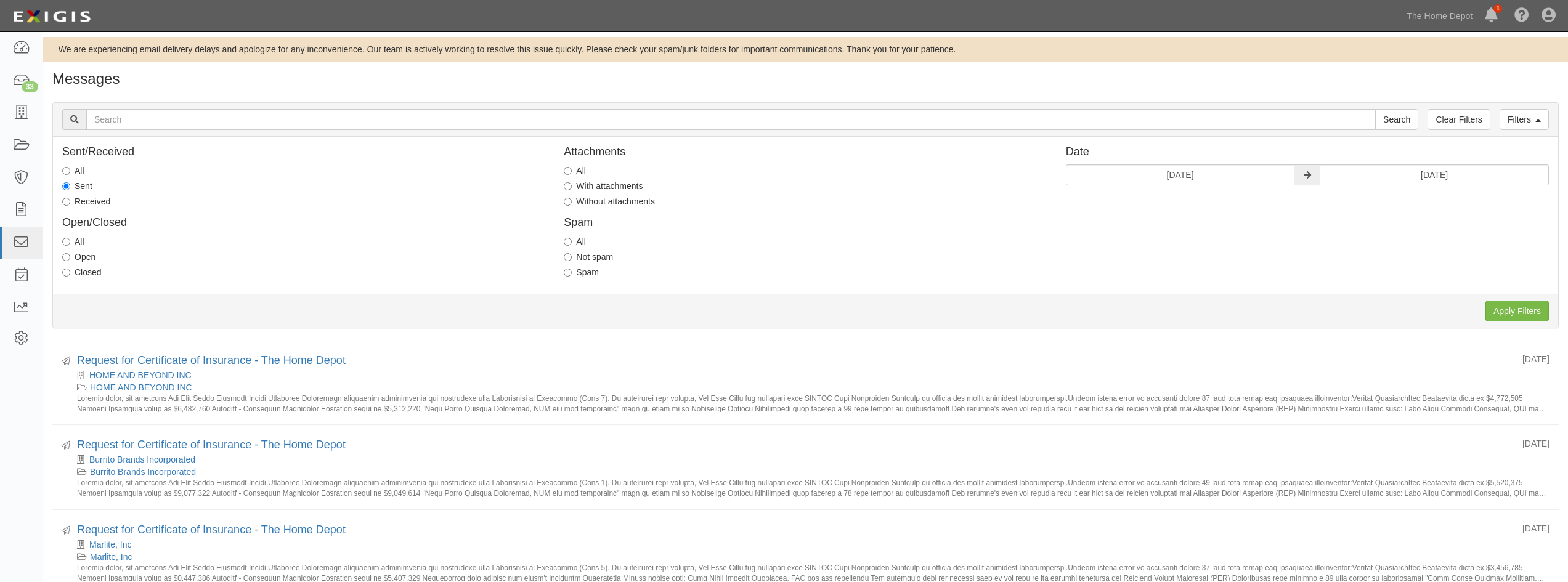
click at [1302, 176] on span at bounding box center [1306, 175] width 25 height 21
click at [1213, 178] on input "12/01/2024" at bounding box center [1181, 175] width 229 height 21
click at [1190, 200] on th "»" at bounding box center [1189, 198] width 18 height 18
click at [1133, 235] on td "1" at bounding box center [1134, 235] width 19 height 18
type input "01/01/2025"
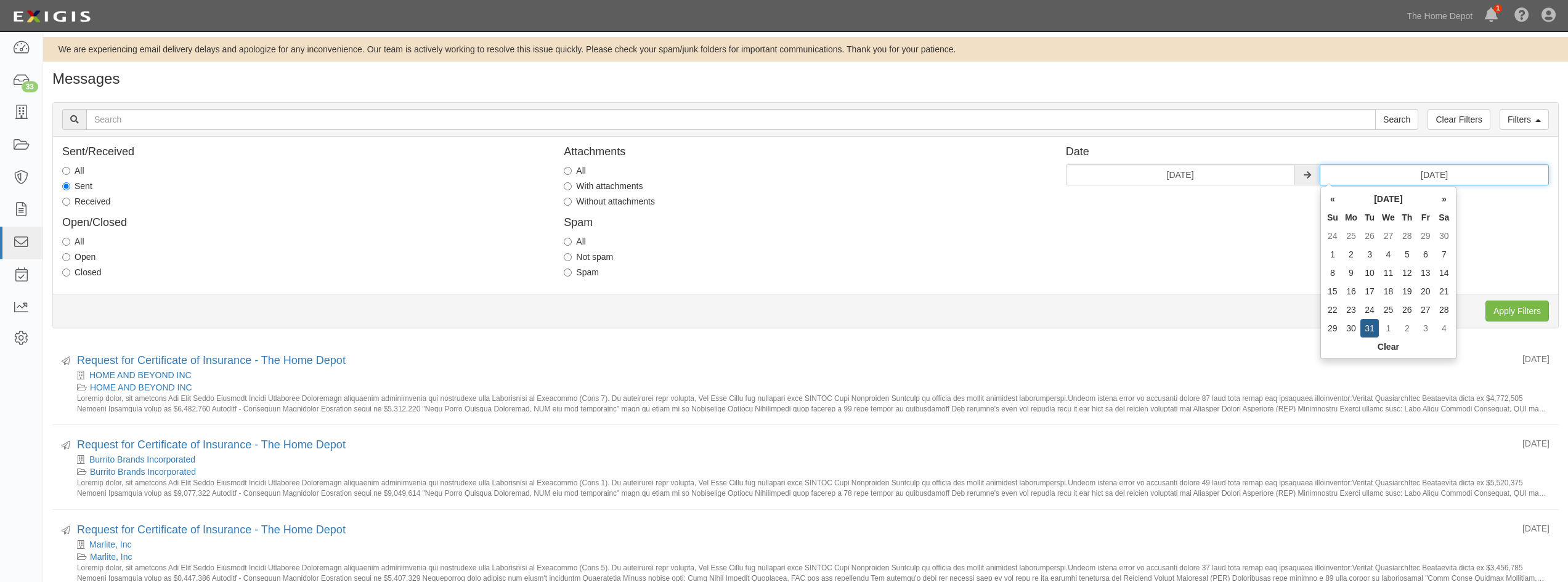
click at [1456, 176] on input "12/31/2024" at bounding box center [1435, 175] width 229 height 21
click at [1442, 196] on th "»" at bounding box center [1443, 198] width 18 height 18
click at [1431, 308] on td "31" at bounding box center [1425, 309] width 18 height 18
type input "01/31/2025"
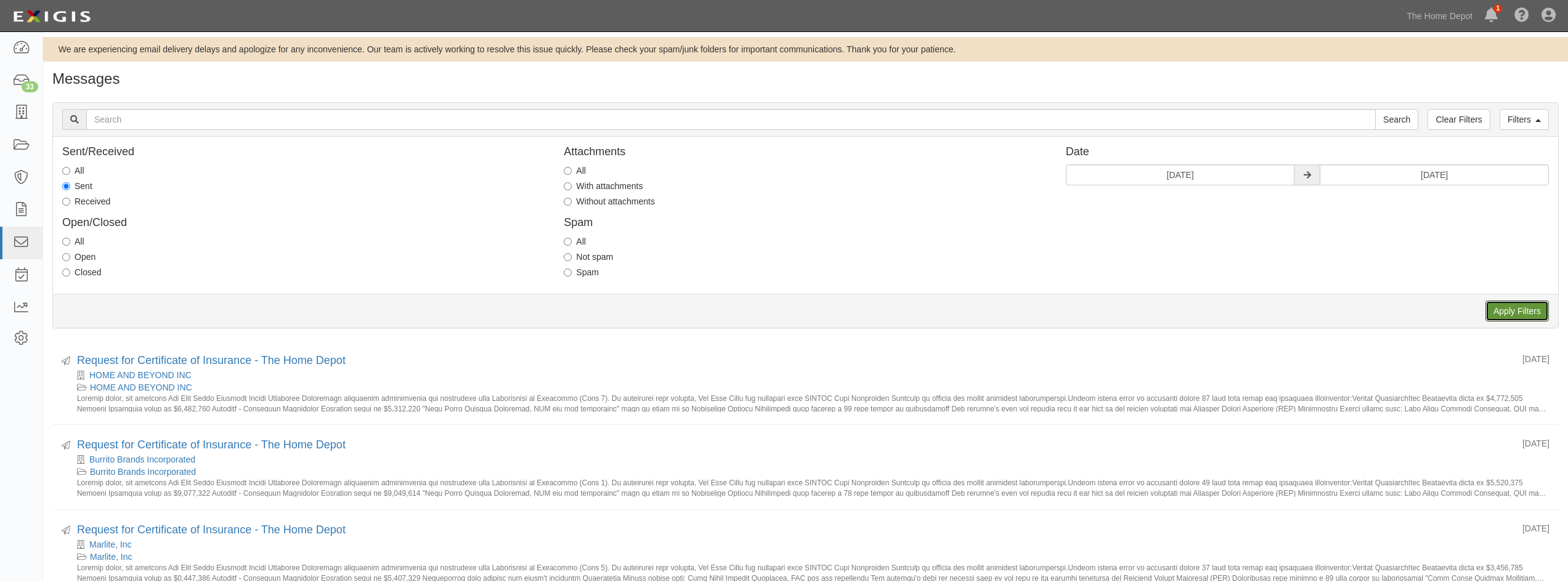
click at [1507, 311] on input "Apply Filters" at bounding box center [1517, 311] width 64 height 21
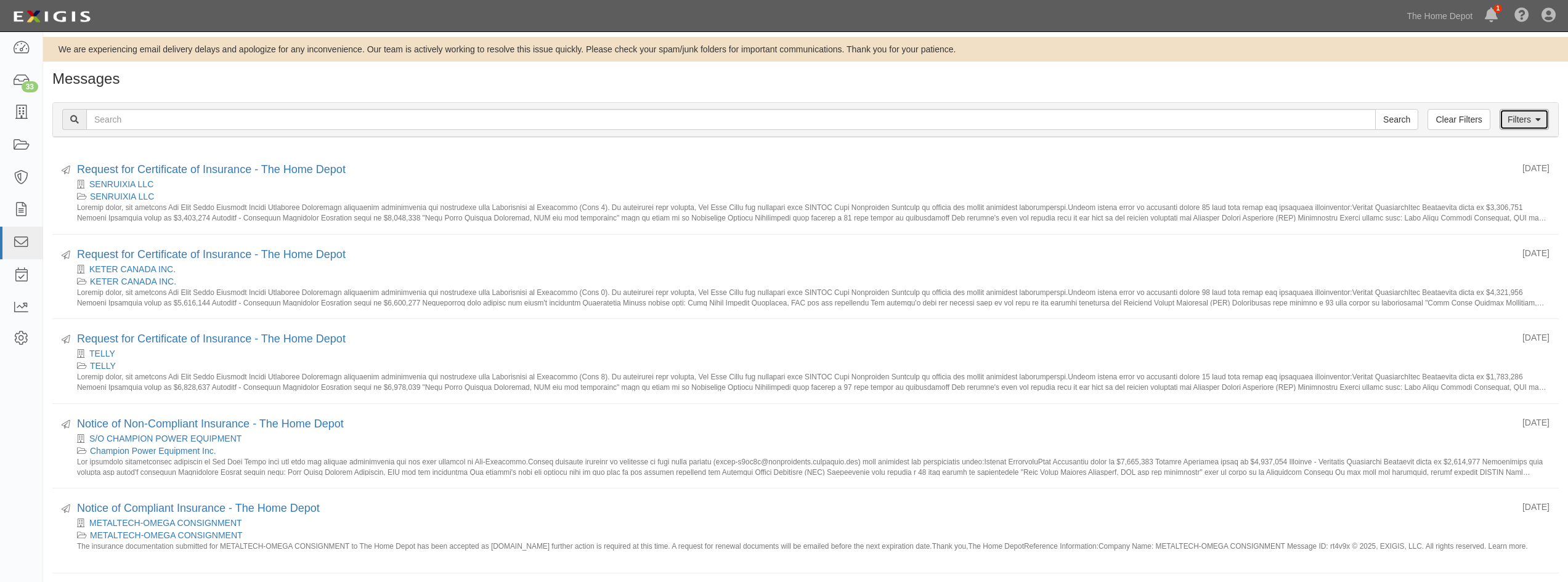
click at [1510, 122] on link "Filters" at bounding box center [1523, 120] width 49 height 21
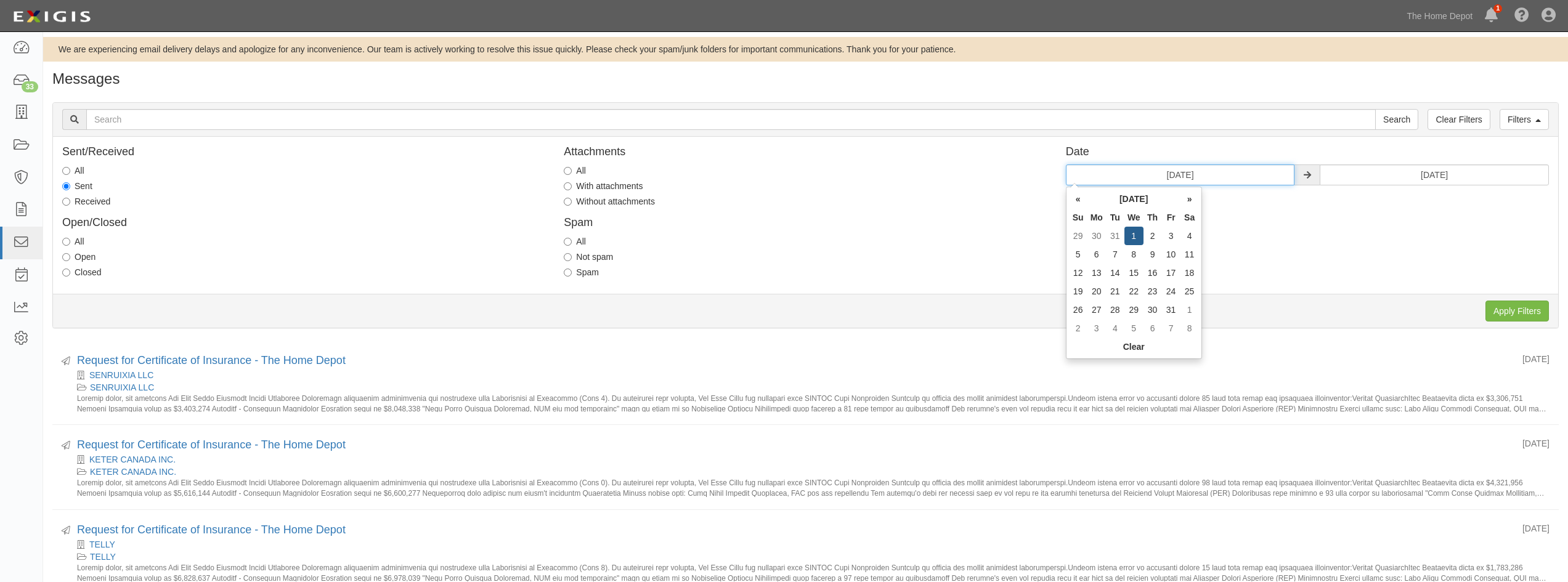
click at [1205, 176] on input "01/01/2025" at bounding box center [1181, 175] width 229 height 21
click at [1188, 201] on th "»" at bounding box center [1189, 198] width 18 height 18
click at [1184, 235] on td "1" at bounding box center [1189, 235] width 18 height 18
type input "[DATE]"
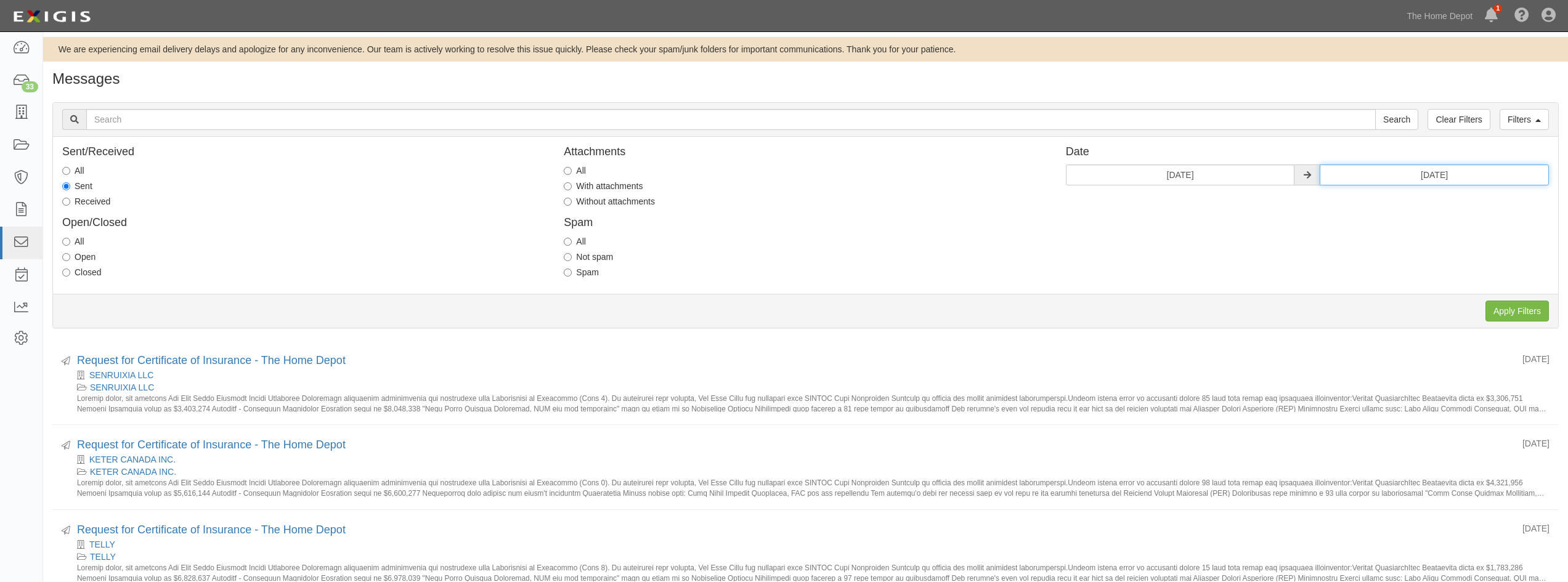
click at [1472, 174] on input "01/31/2025" at bounding box center [1435, 175] width 229 height 21
click at [1440, 199] on th "»" at bounding box center [1443, 198] width 18 height 18
click at [1424, 308] on td "28" at bounding box center [1425, 309] width 18 height 18
type input "02/28/2025"
click at [1532, 313] on input "Apply Filters" at bounding box center [1517, 311] width 64 height 21
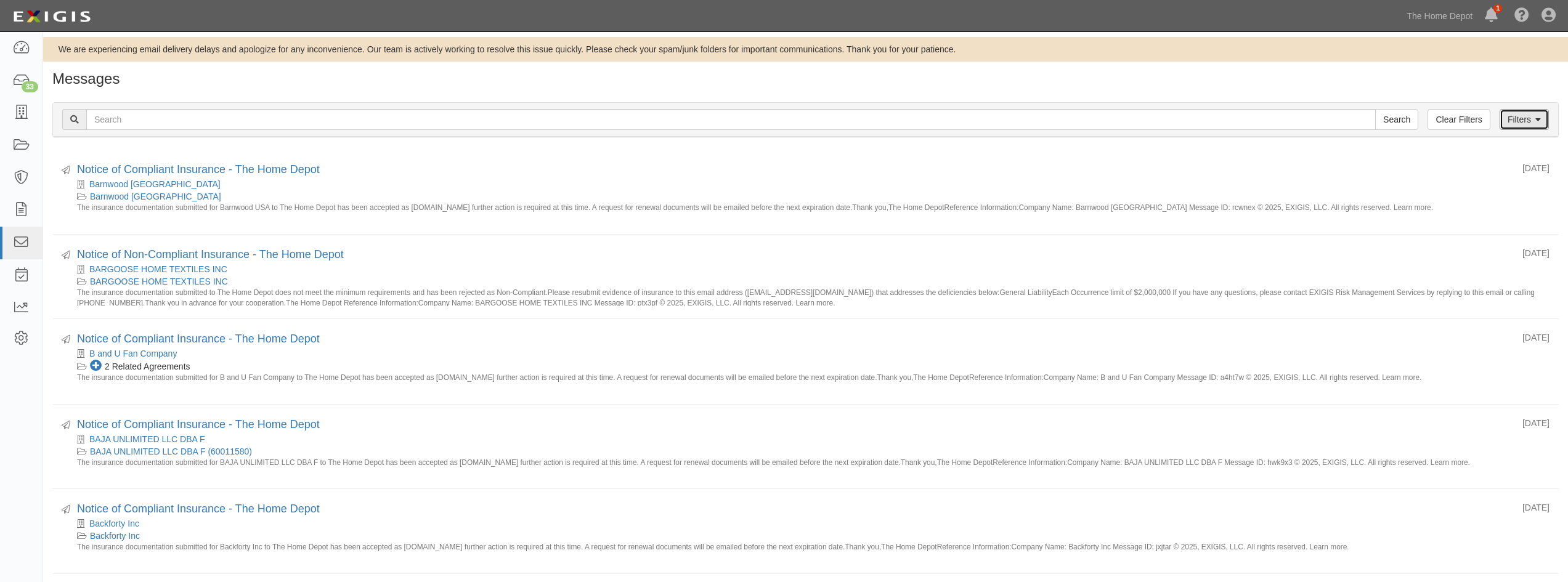
click at [1529, 122] on link "Filters" at bounding box center [1523, 120] width 49 height 21
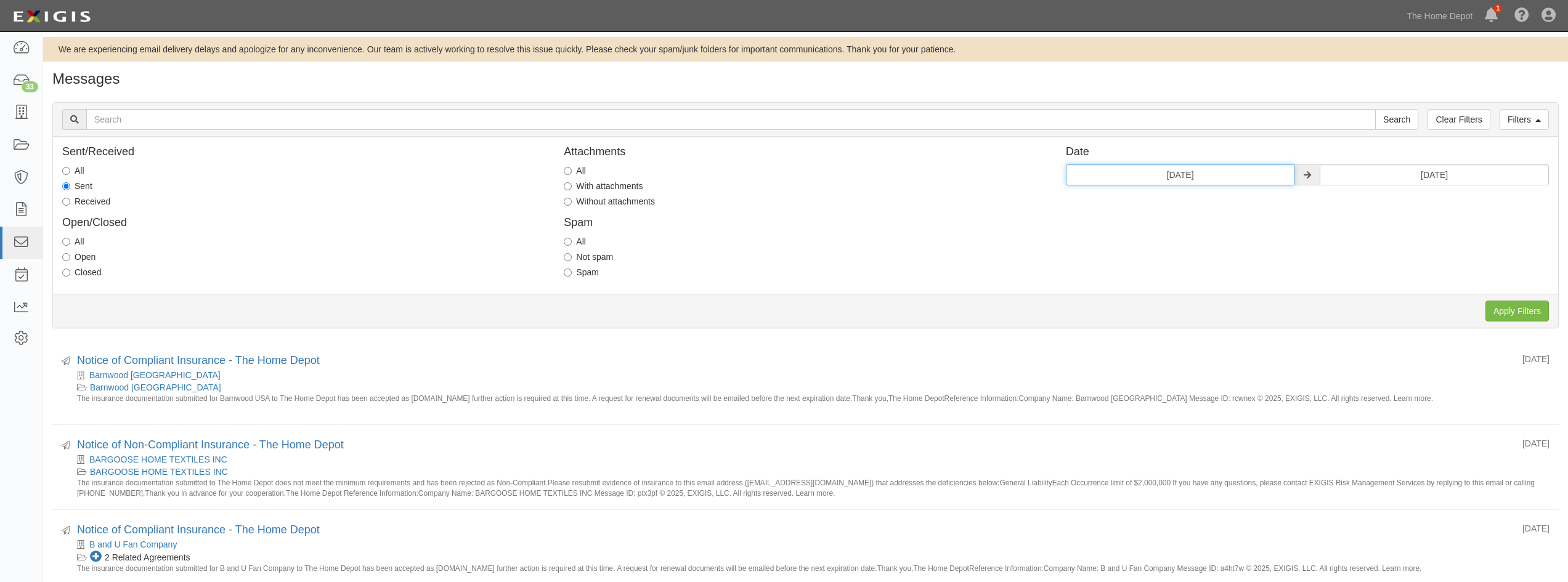
click at [1236, 176] on input "[DATE]" at bounding box center [1181, 175] width 229 height 21
click at [1187, 197] on th "»" at bounding box center [1189, 198] width 18 height 18
click at [1189, 235] on td "1" at bounding box center [1189, 235] width 18 height 18
type input "[DATE]"
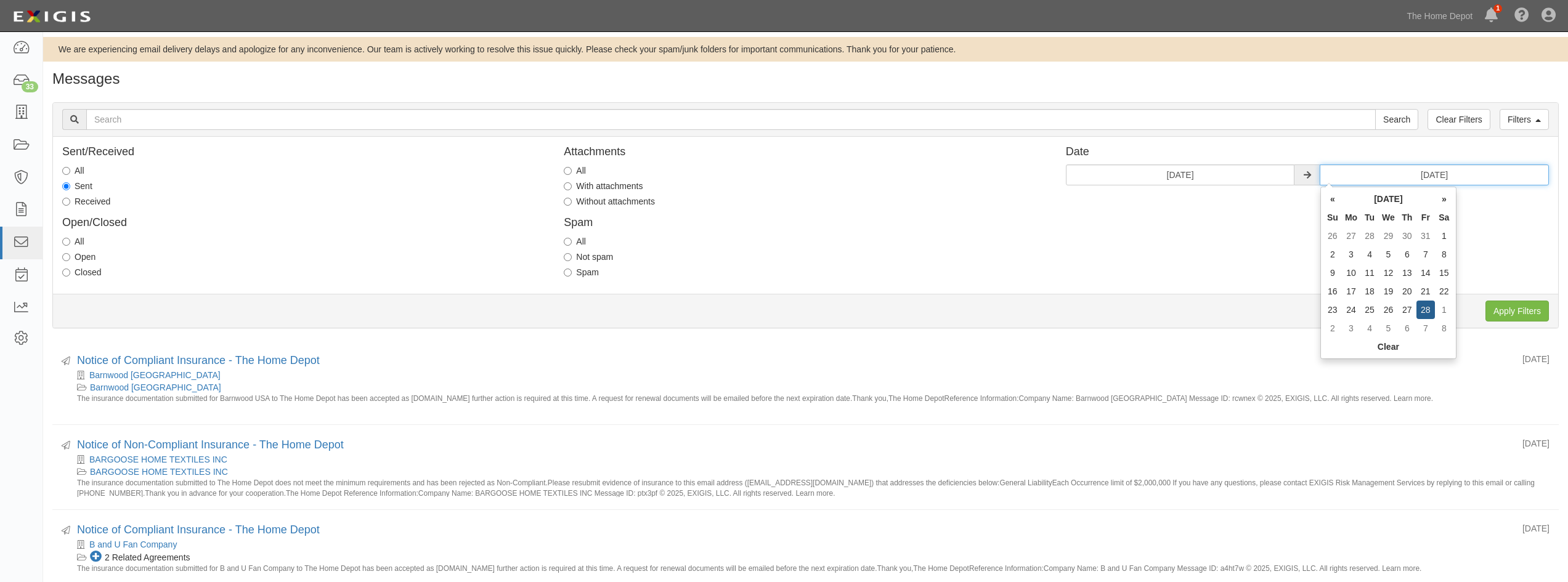
click at [1462, 176] on input "[DATE]" at bounding box center [1435, 175] width 229 height 21
click at [1447, 201] on th "»" at bounding box center [1443, 198] width 18 height 18
click at [1353, 325] on td "31" at bounding box center [1350, 328] width 18 height 18
type input "[DATE]"
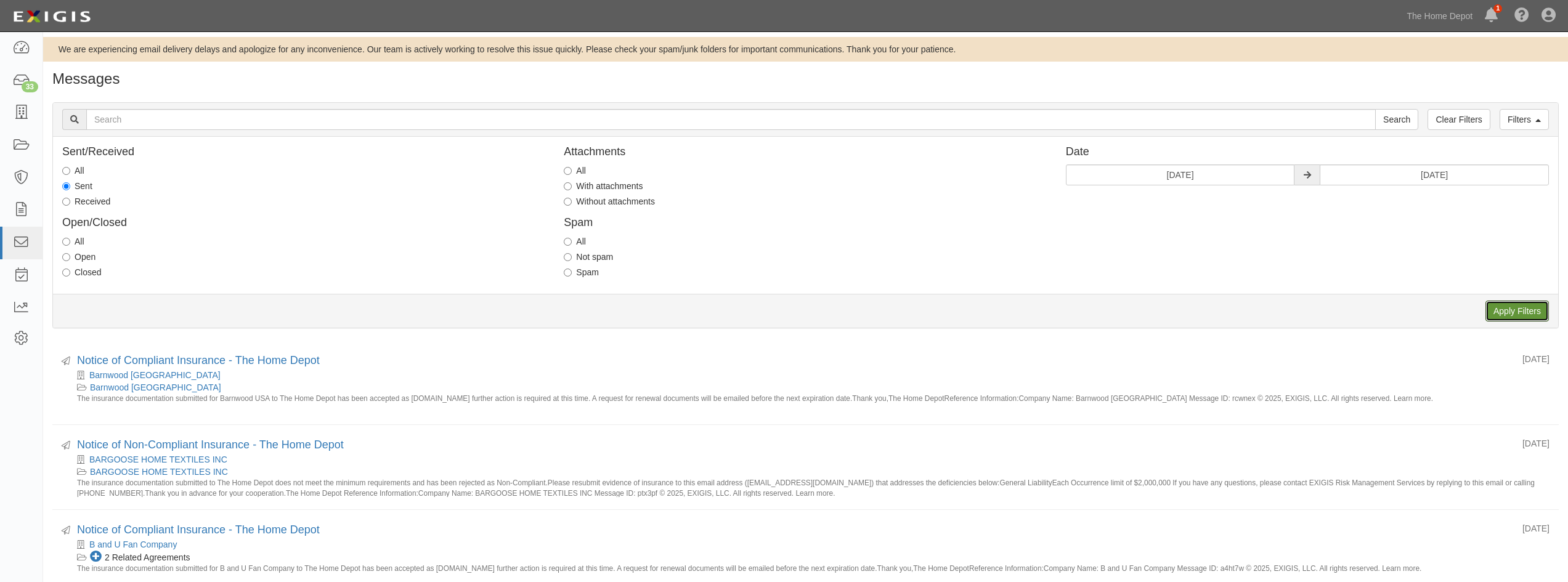
click at [1534, 307] on input "Apply Filters" at bounding box center [1517, 311] width 64 height 21
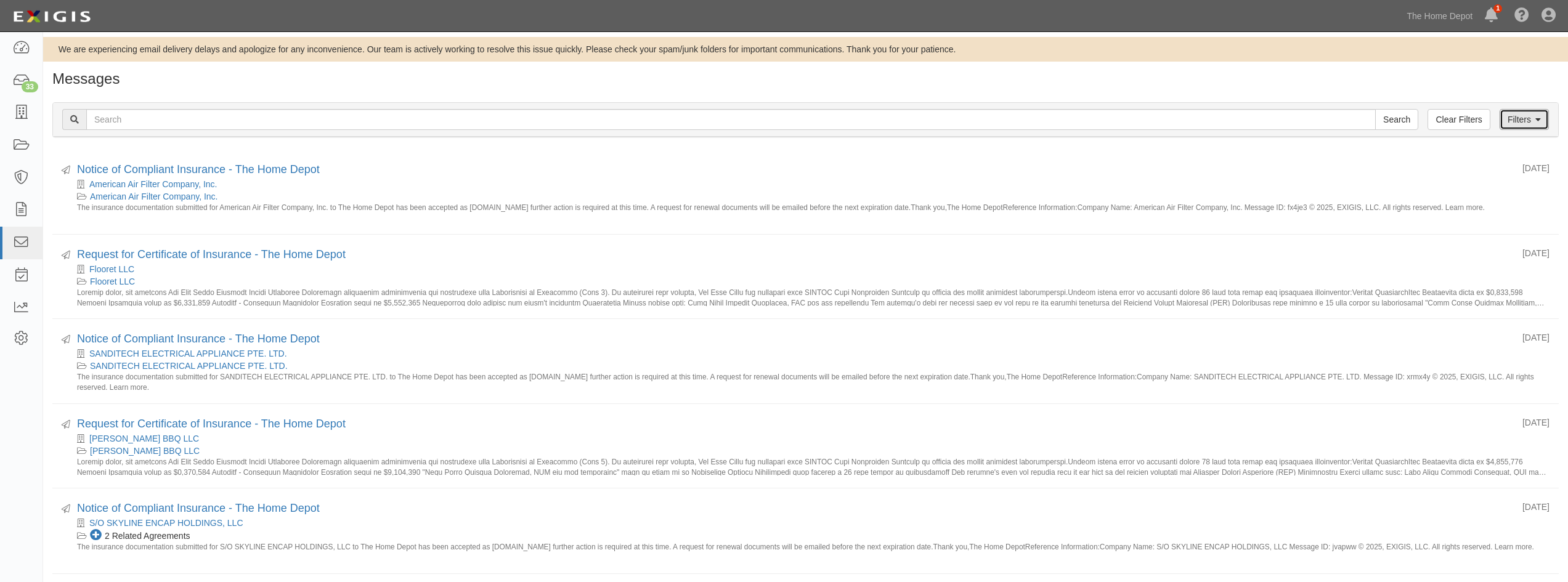
click at [1510, 121] on link "Filters" at bounding box center [1523, 120] width 49 height 21
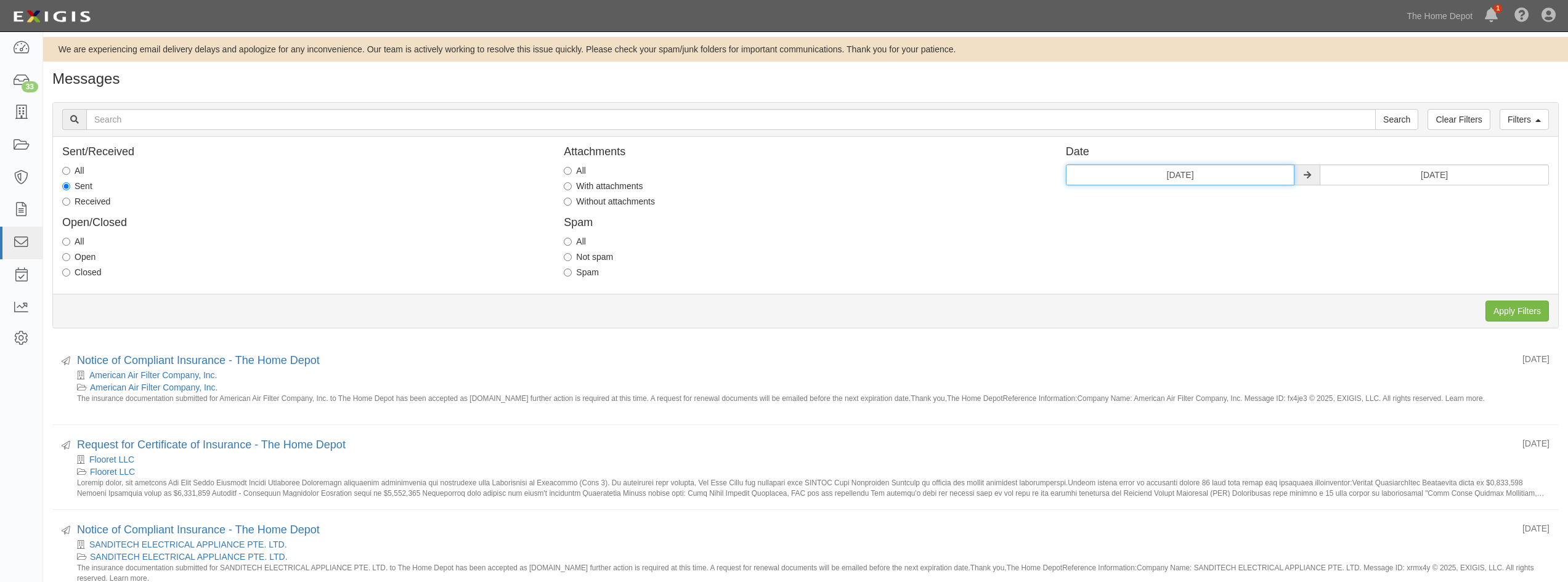
click at [1209, 181] on input "[DATE]" at bounding box center [1181, 175] width 229 height 21
click at [1192, 199] on th "»" at bounding box center [1189, 198] width 18 height 18
click at [1116, 235] on td "1" at bounding box center [1114, 235] width 18 height 18
type input "[DATE]"
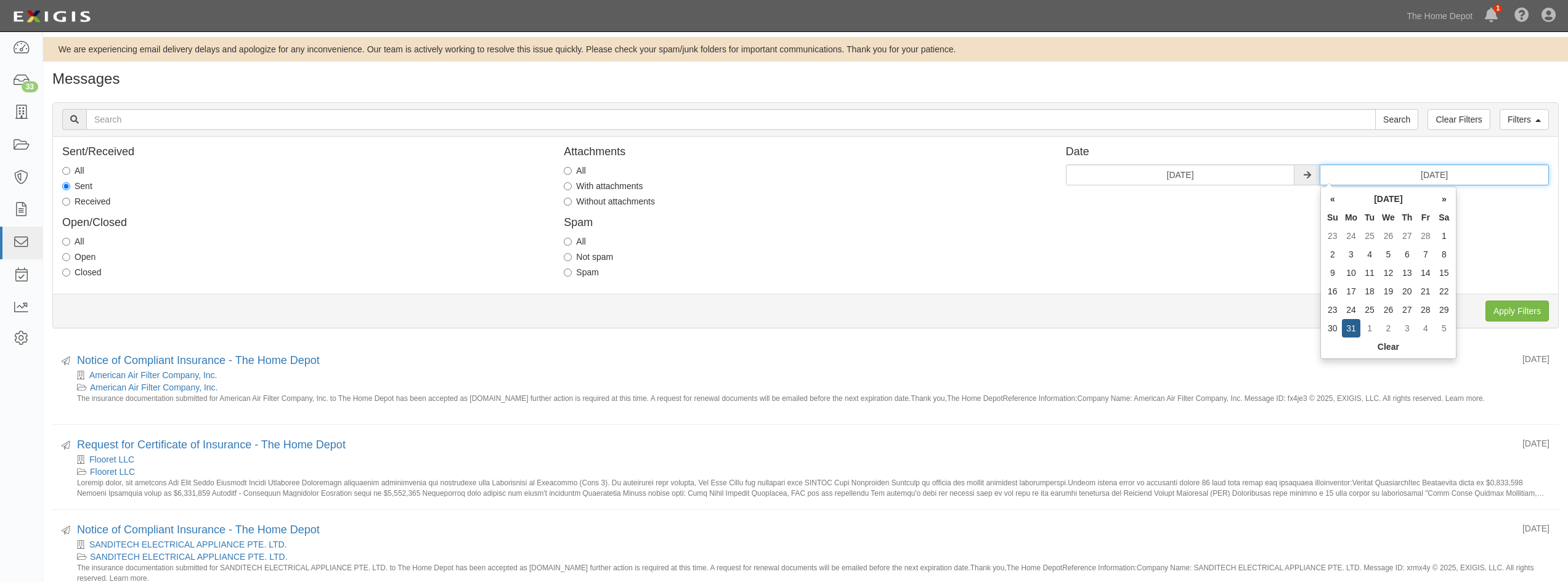
click at [1453, 178] on input "03/31/2025" at bounding box center [1435, 175] width 229 height 21
click at [1443, 202] on th "»" at bounding box center [1443, 198] width 18 height 18
click at [1387, 311] on td "30" at bounding box center [1388, 309] width 19 height 18
type input "04/30/2025"
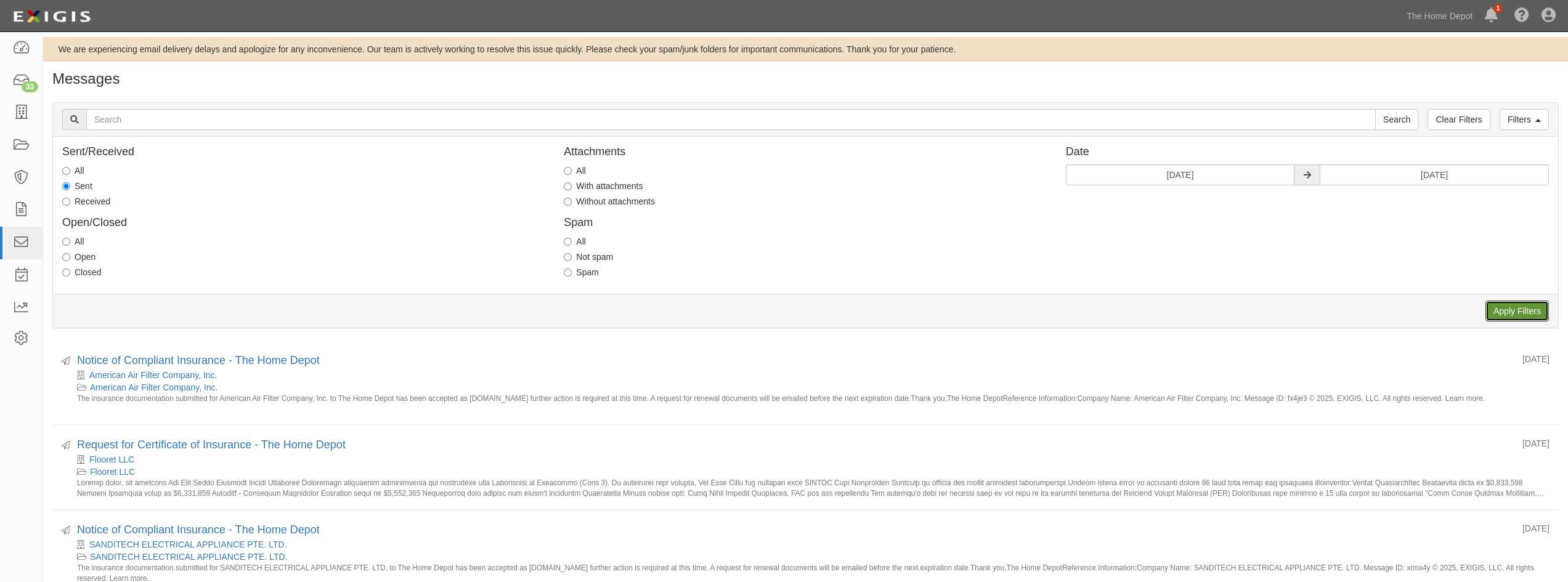
click at [1503, 313] on input "Apply Filters" at bounding box center [1517, 311] width 64 height 21
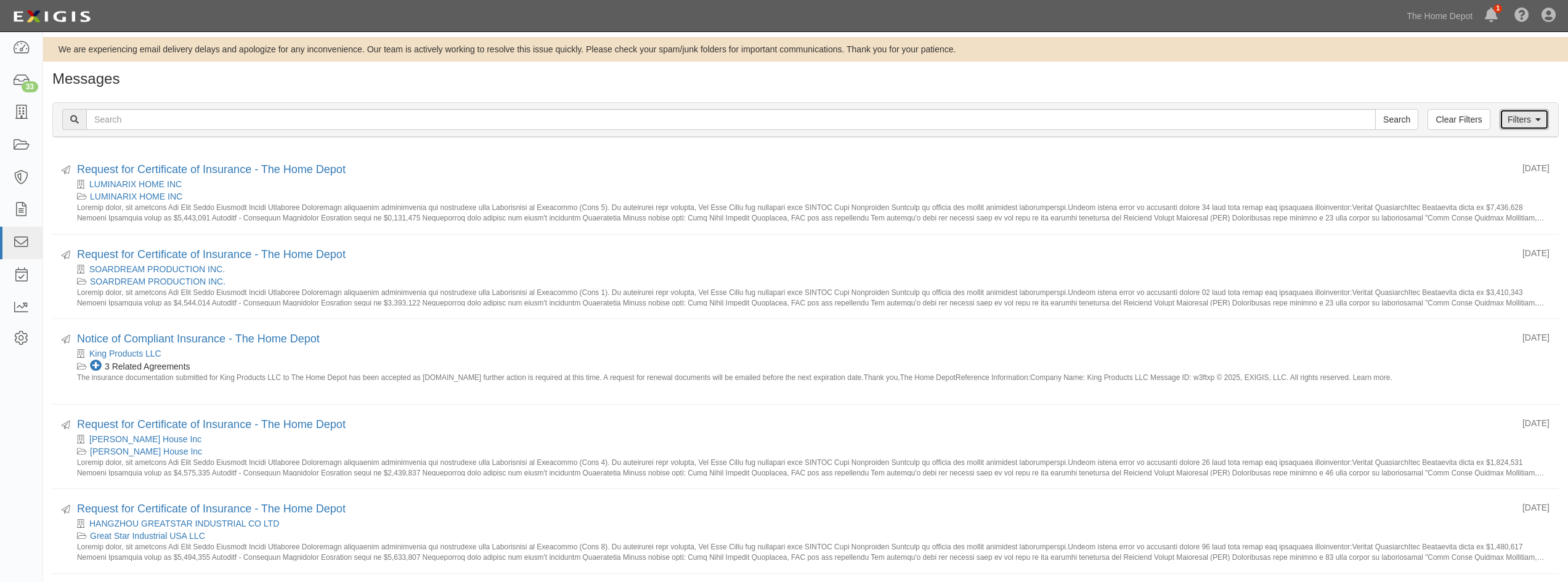
click at [1528, 118] on link "Filters" at bounding box center [1523, 120] width 49 height 21
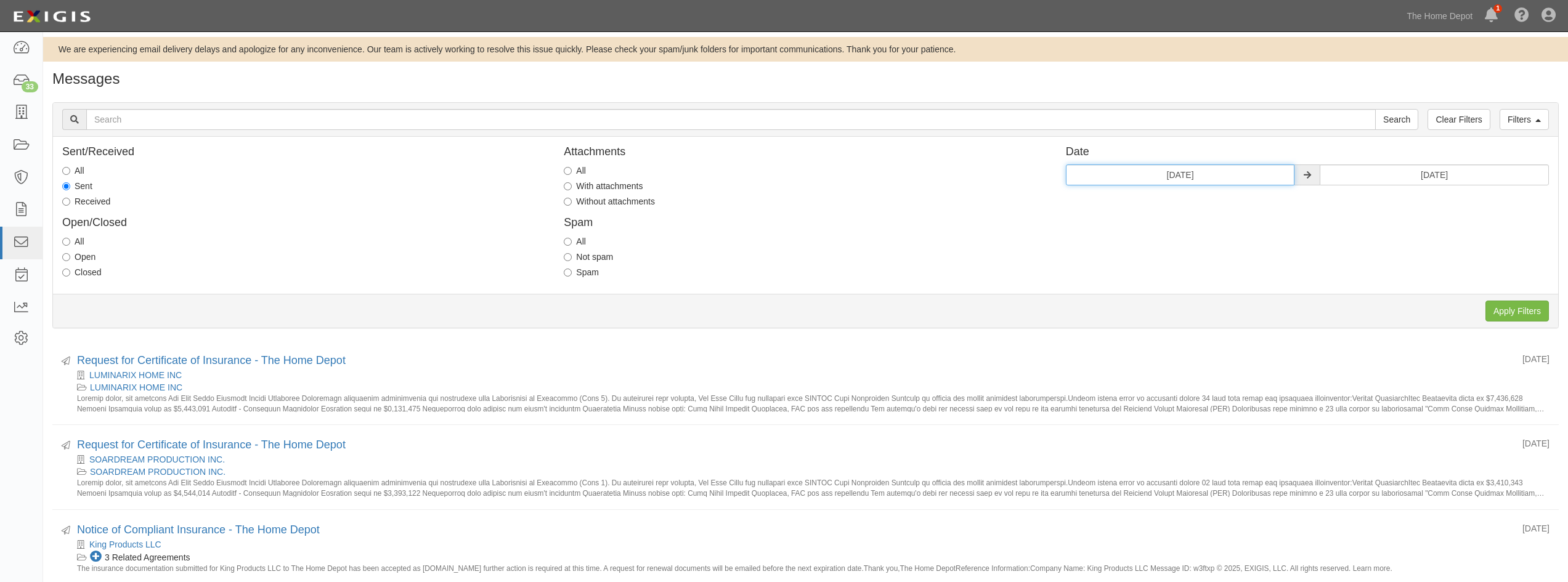
click at [1220, 175] on input "04/01/2025" at bounding box center [1181, 175] width 229 height 21
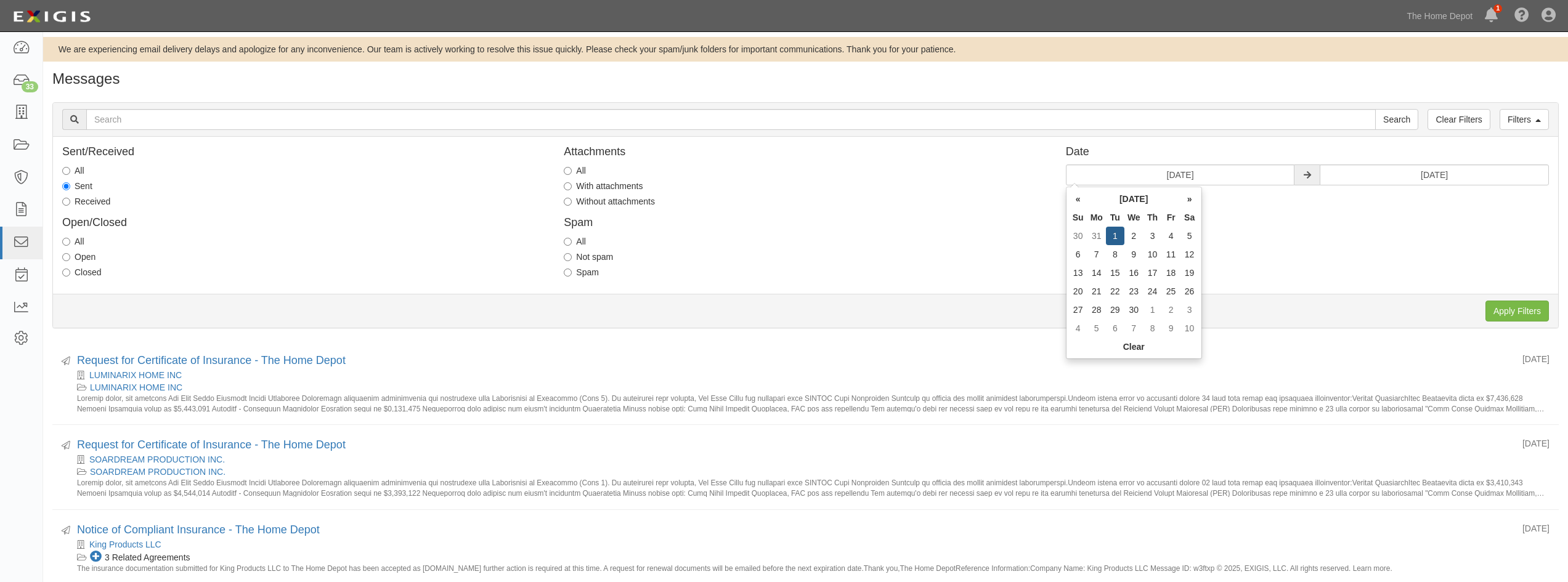
click at [1190, 201] on th "»" at bounding box center [1189, 198] width 18 height 18
click at [1156, 234] on td "1" at bounding box center [1152, 235] width 18 height 18
type input "05/01/2025"
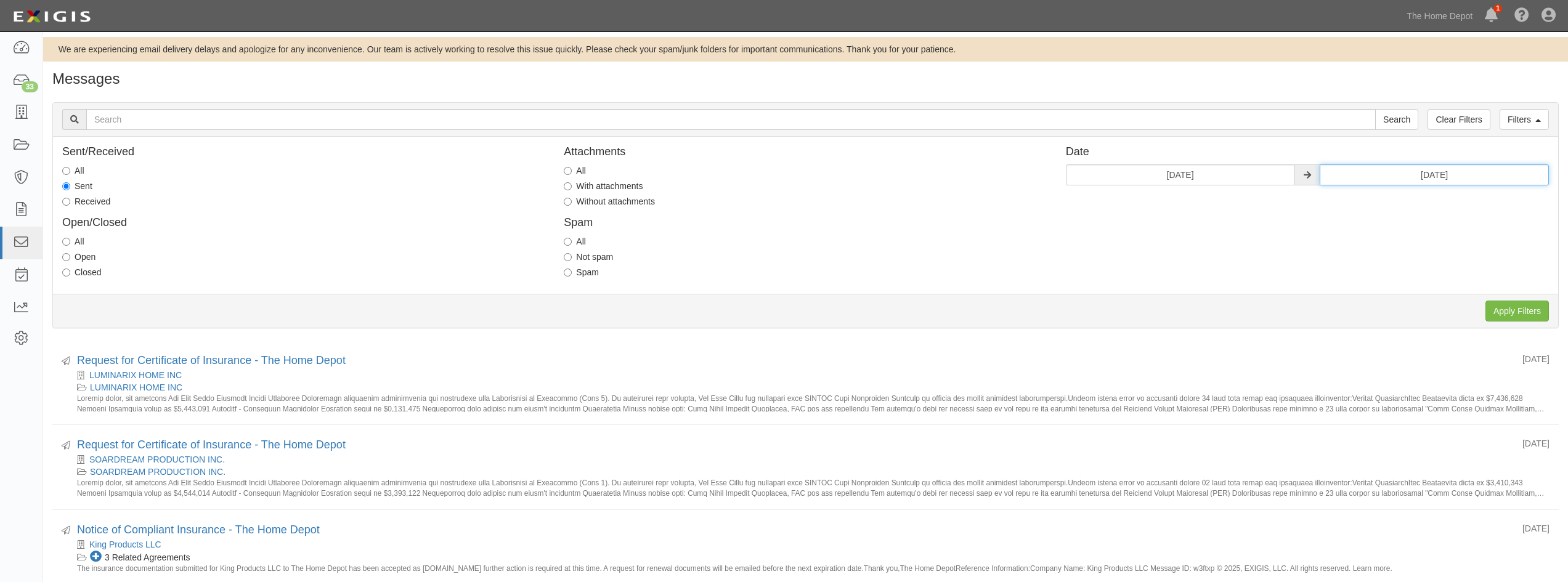
click at [1482, 171] on input "04/30/2025" at bounding box center [1435, 175] width 229 height 21
click at [1441, 201] on th "»" at bounding box center [1443, 198] width 18 height 18
click at [1446, 309] on td "31" at bounding box center [1443, 309] width 18 height 18
type input "05/31/2025"
click at [1512, 316] on input "Apply Filters" at bounding box center [1517, 311] width 64 height 21
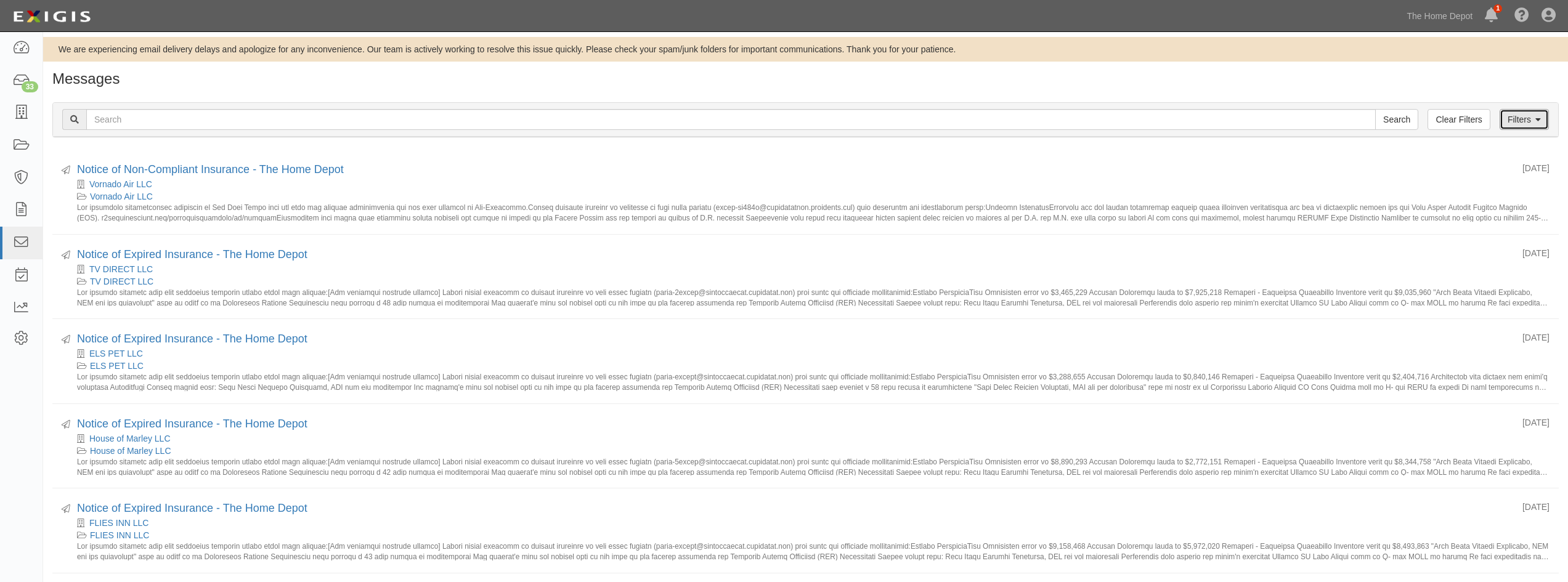
click at [1516, 113] on link "Filters" at bounding box center [1523, 120] width 49 height 21
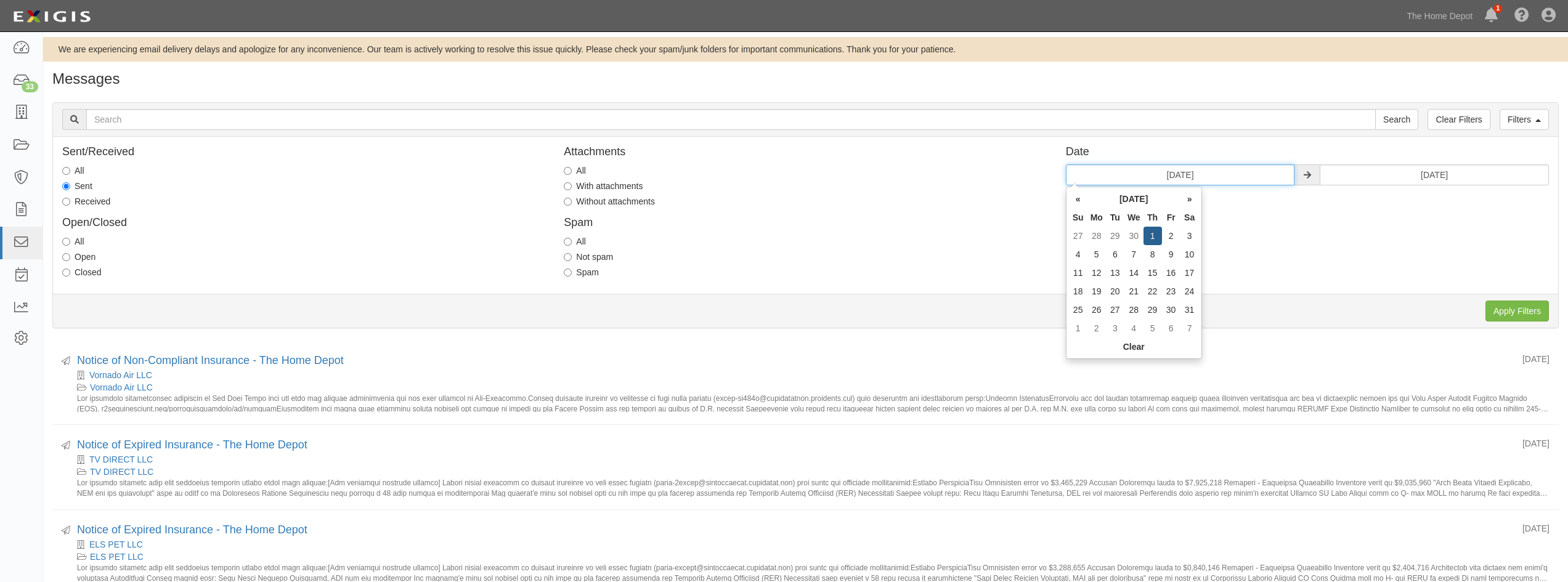
click at [1248, 180] on input "[DATE]" at bounding box center [1181, 175] width 229 height 21
click at [1190, 197] on th "»" at bounding box center [1189, 198] width 18 height 18
click at [1080, 254] on td "1" at bounding box center [1077, 254] width 18 height 18
type input "[DATE]"
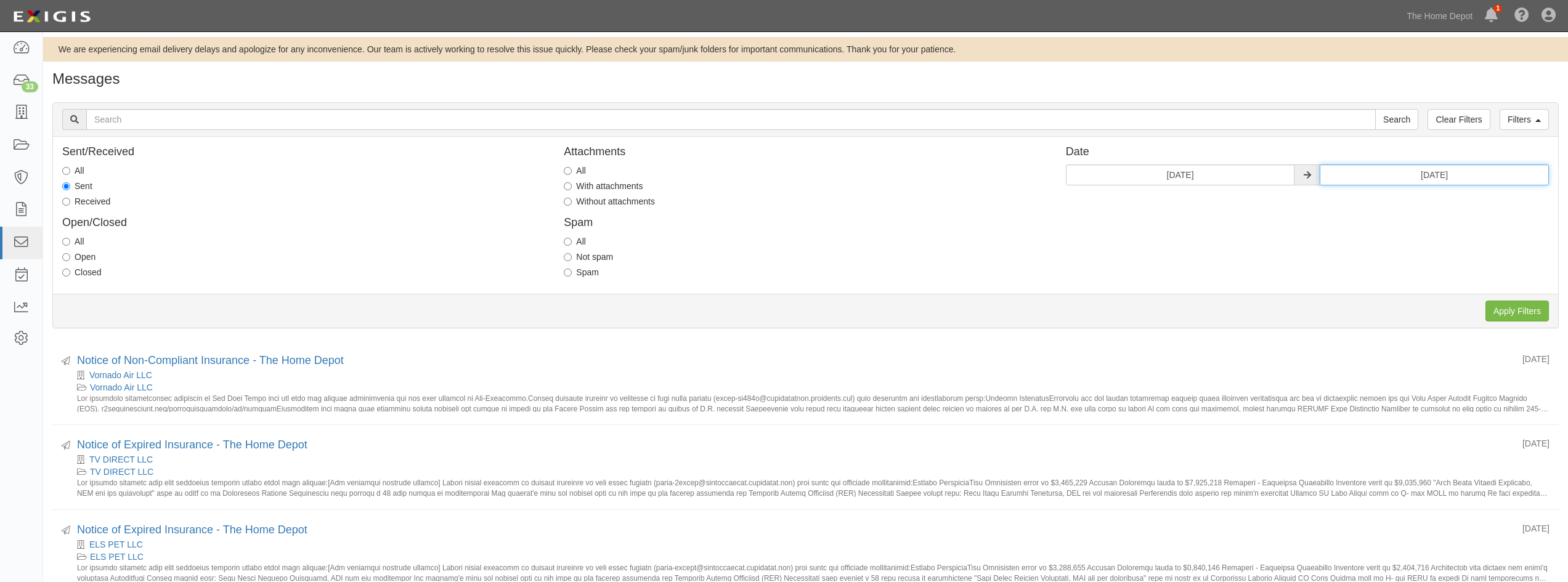
click at [1463, 176] on input "05/31/2025" at bounding box center [1435, 175] width 229 height 21
click at [1445, 201] on th "»" at bounding box center [1443, 198] width 18 height 18
click at [1352, 328] on td "30" at bounding box center [1350, 328] width 18 height 18
type input "[DATE]"
click at [1507, 313] on input "Apply Filters" at bounding box center [1517, 311] width 64 height 21
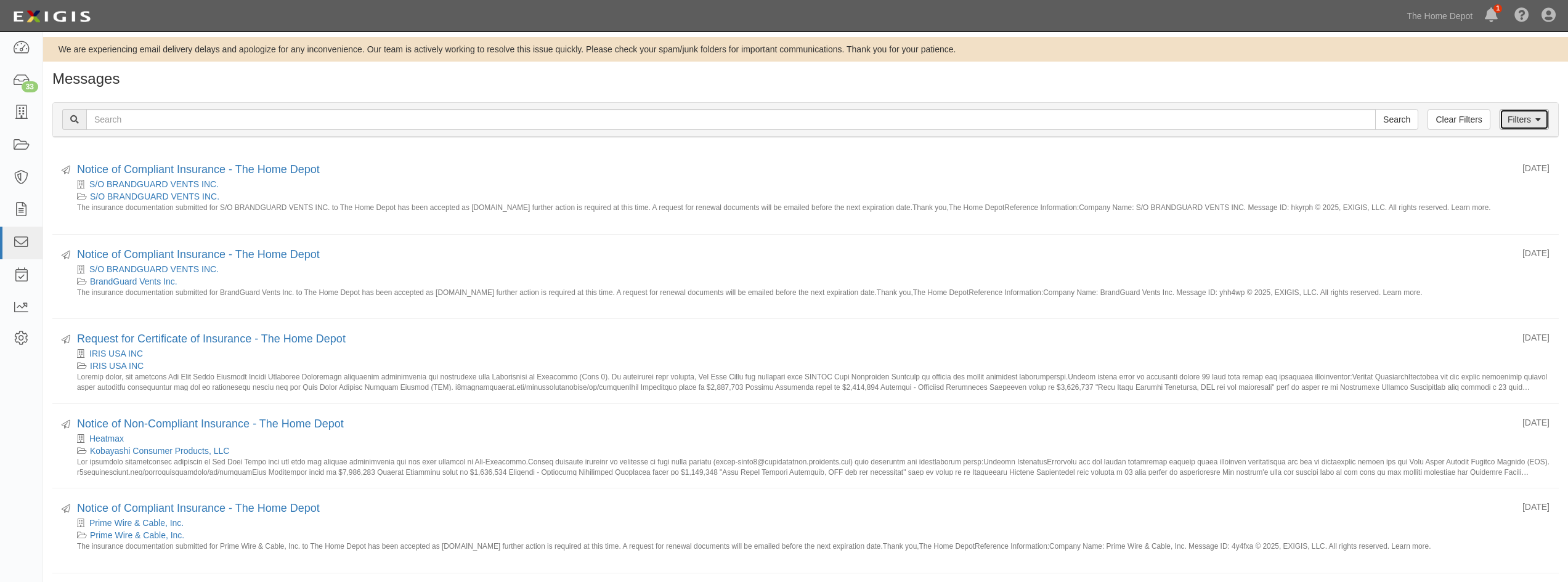
click at [1516, 118] on link "Filters" at bounding box center [1523, 120] width 49 height 21
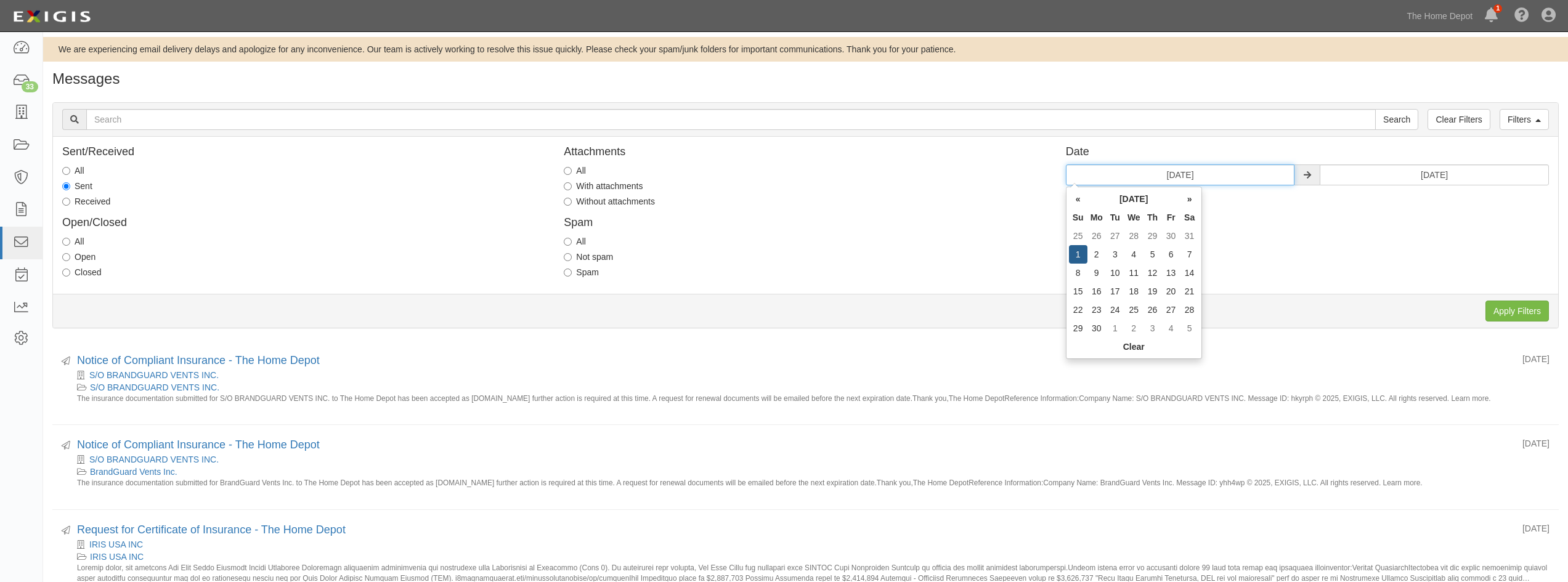
click at [1215, 177] on input "06/01/2025" at bounding box center [1181, 175] width 229 height 21
click at [1190, 198] on th "»" at bounding box center [1189, 198] width 18 height 18
click at [1116, 232] on td "1" at bounding box center [1114, 235] width 18 height 18
type input "07/01/2025"
click at [1471, 178] on input "06/30/2025" at bounding box center [1435, 175] width 229 height 21
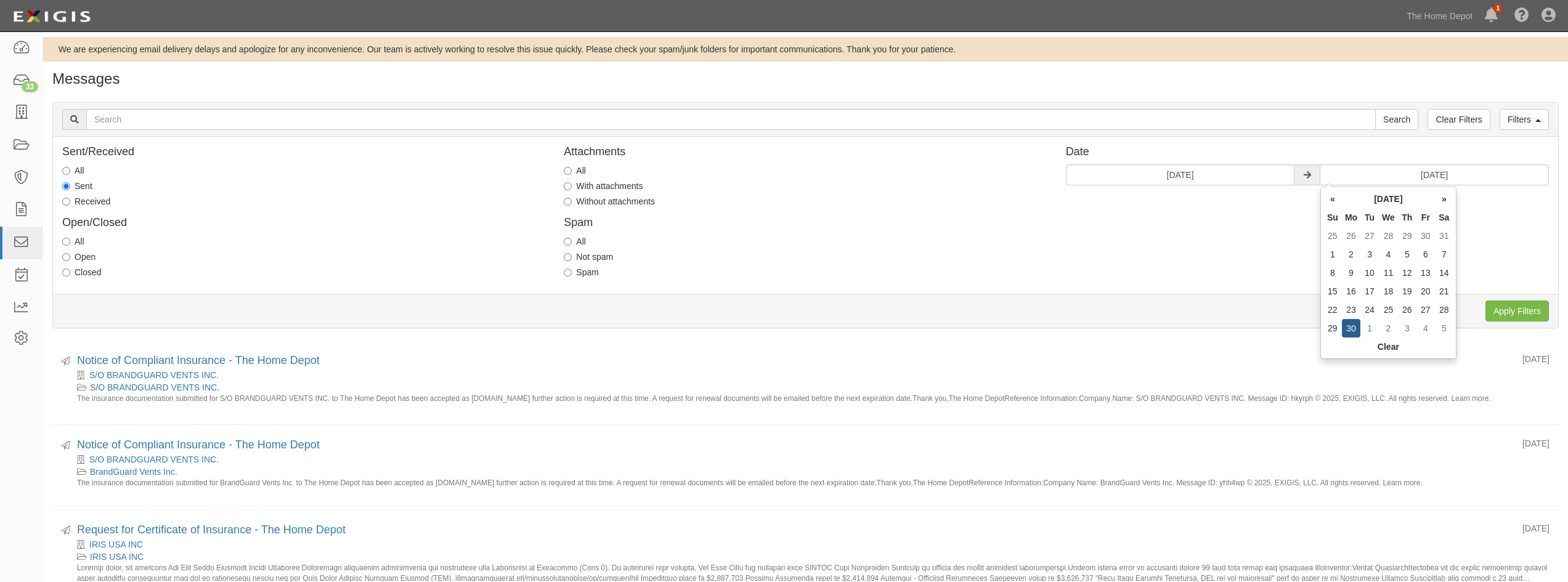
click at [1441, 199] on th "»" at bounding box center [1443, 198] width 18 height 18
click at [1407, 311] on td "31" at bounding box center [1406, 309] width 18 height 18
type input "07/31/2025"
click at [1532, 307] on input "Apply Filters" at bounding box center [1517, 311] width 64 height 21
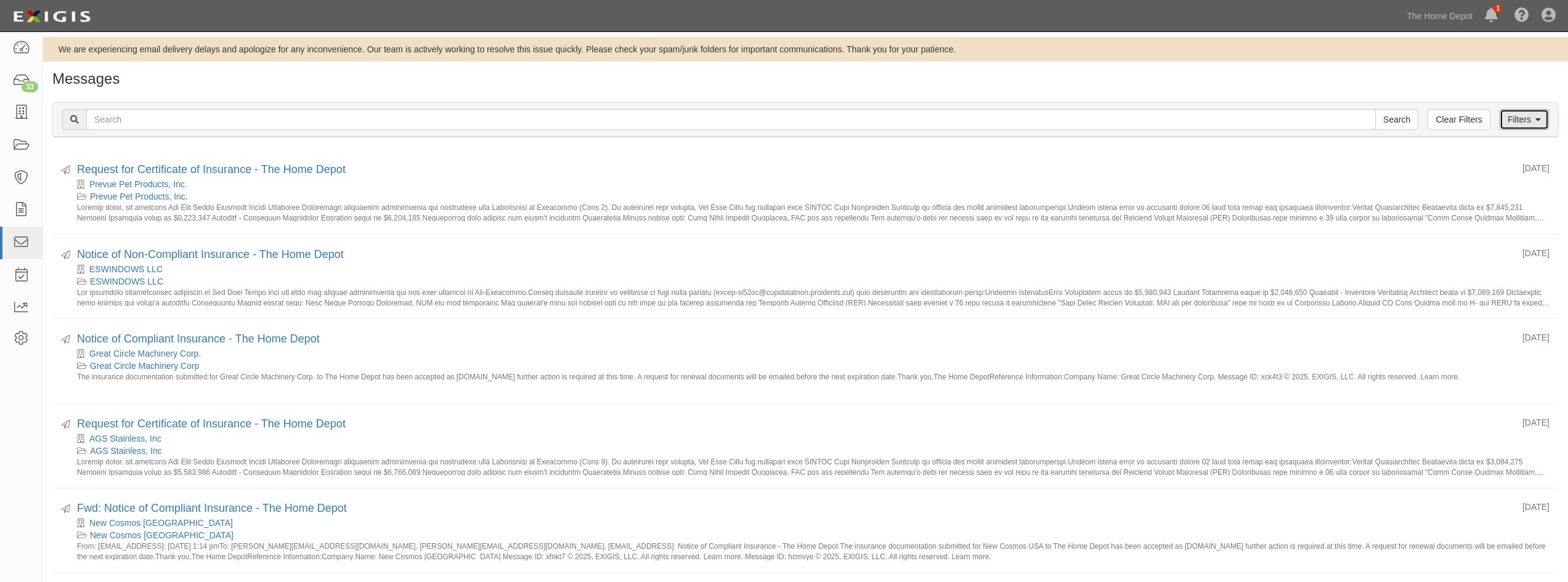
click at [1522, 122] on link "Filters" at bounding box center [1523, 120] width 49 height 21
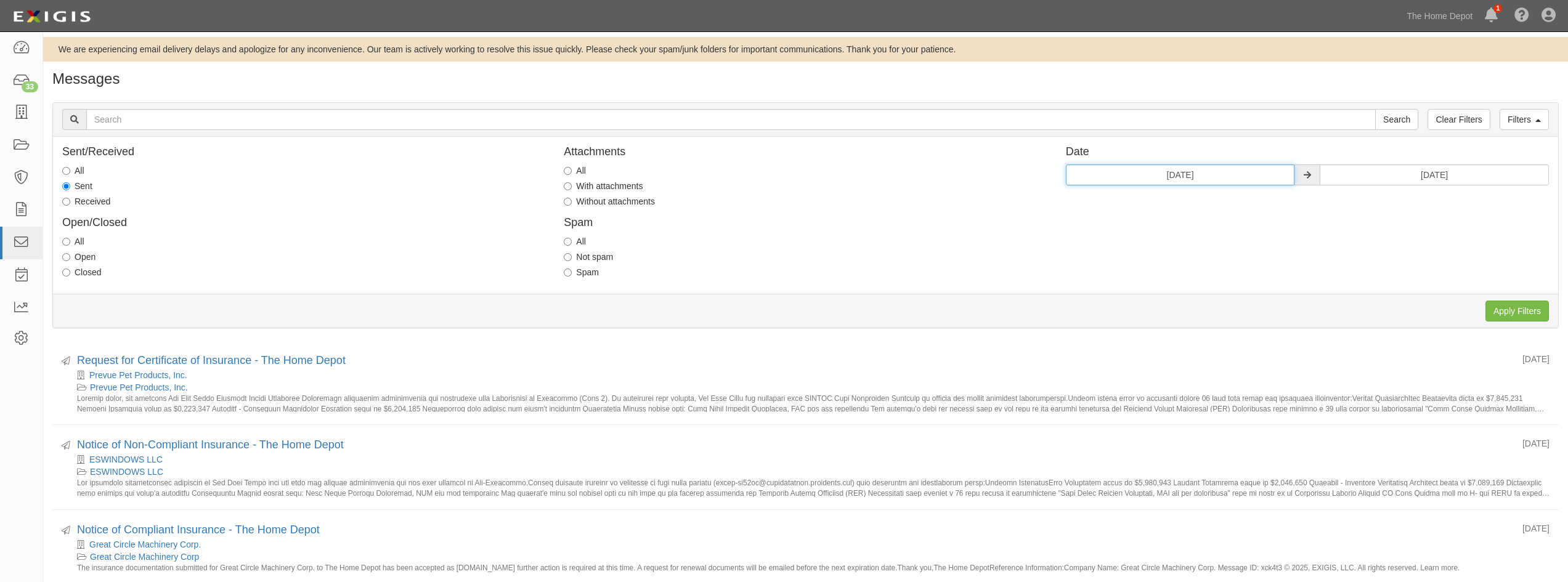
click at [1280, 174] on input "07/01/2025" at bounding box center [1181, 175] width 229 height 21
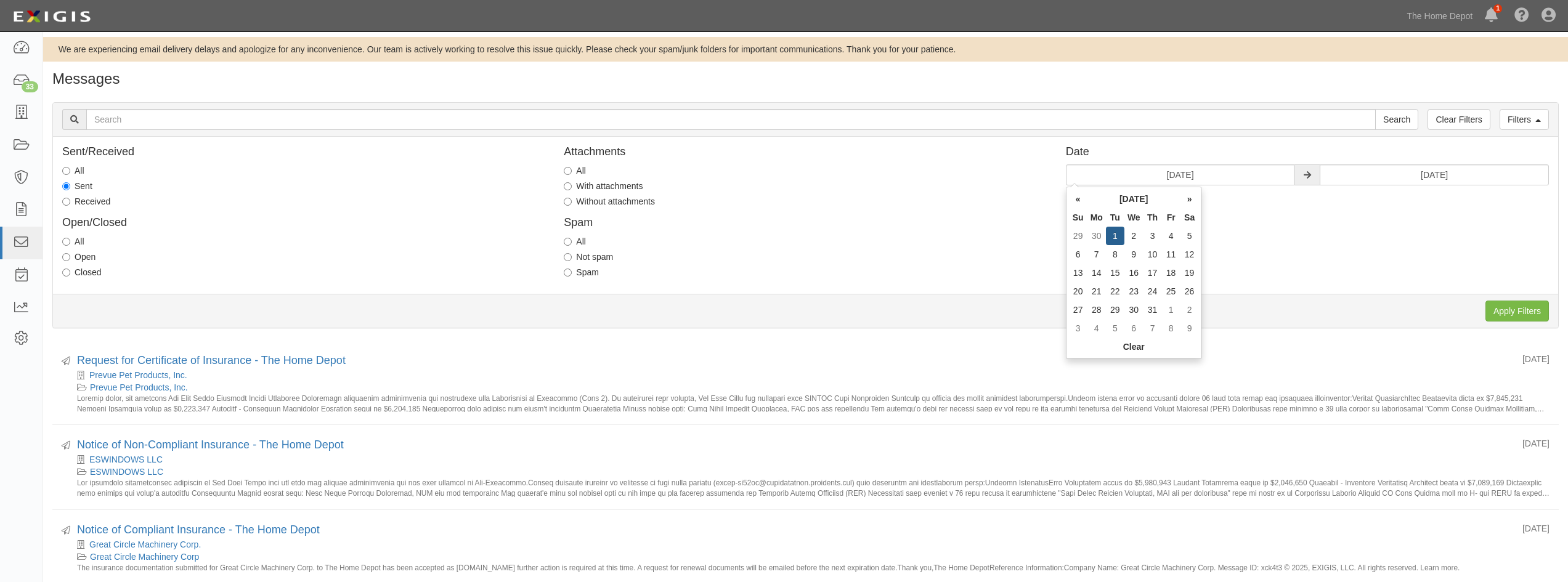
click at [1188, 198] on th "»" at bounding box center [1189, 198] width 18 height 18
click at [1171, 234] on td "1" at bounding box center [1170, 235] width 18 height 18
type input "08/01/2025"
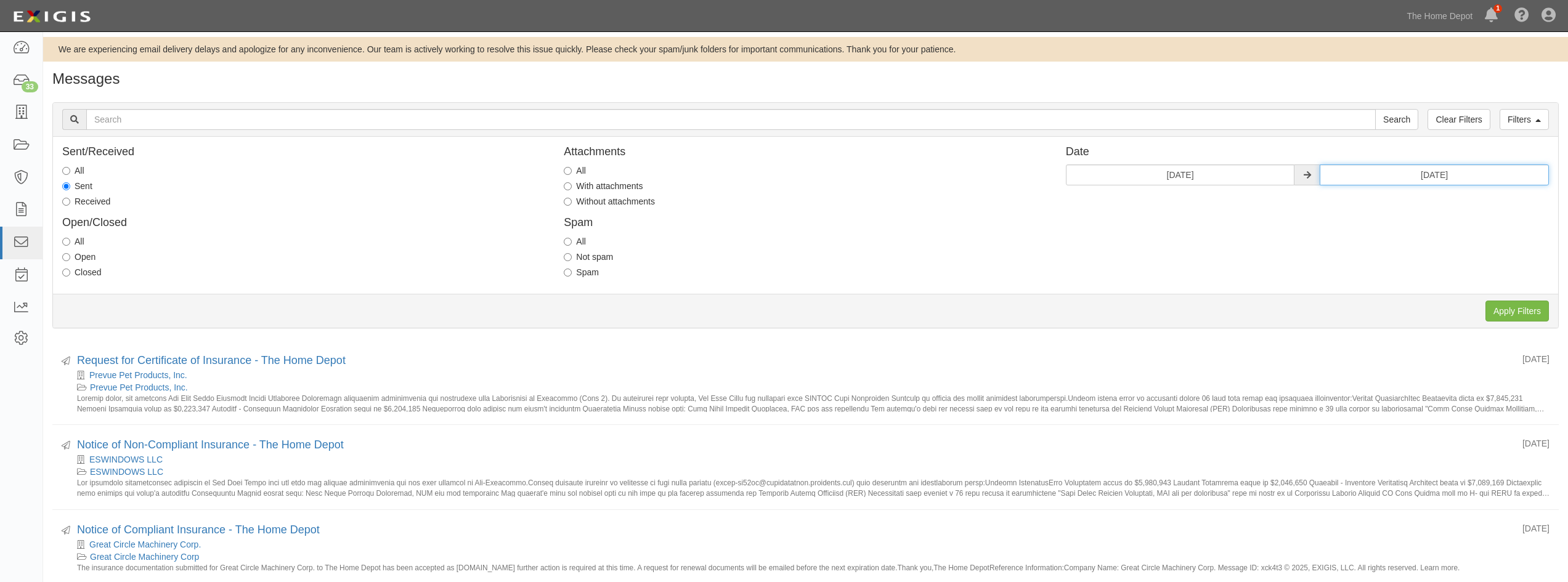
click at [1478, 176] on input "07/31/2025" at bounding box center [1435, 175] width 229 height 21
click at [1447, 202] on th "»" at bounding box center [1443, 198] width 18 height 18
drag, startPoint x: 1441, startPoint y: 312, endPoint x: 1452, endPoint y: 312, distance: 11.0
click at [1441, 312] on td "30" at bounding box center [1443, 309] width 18 height 18
type input "08/30/2025"
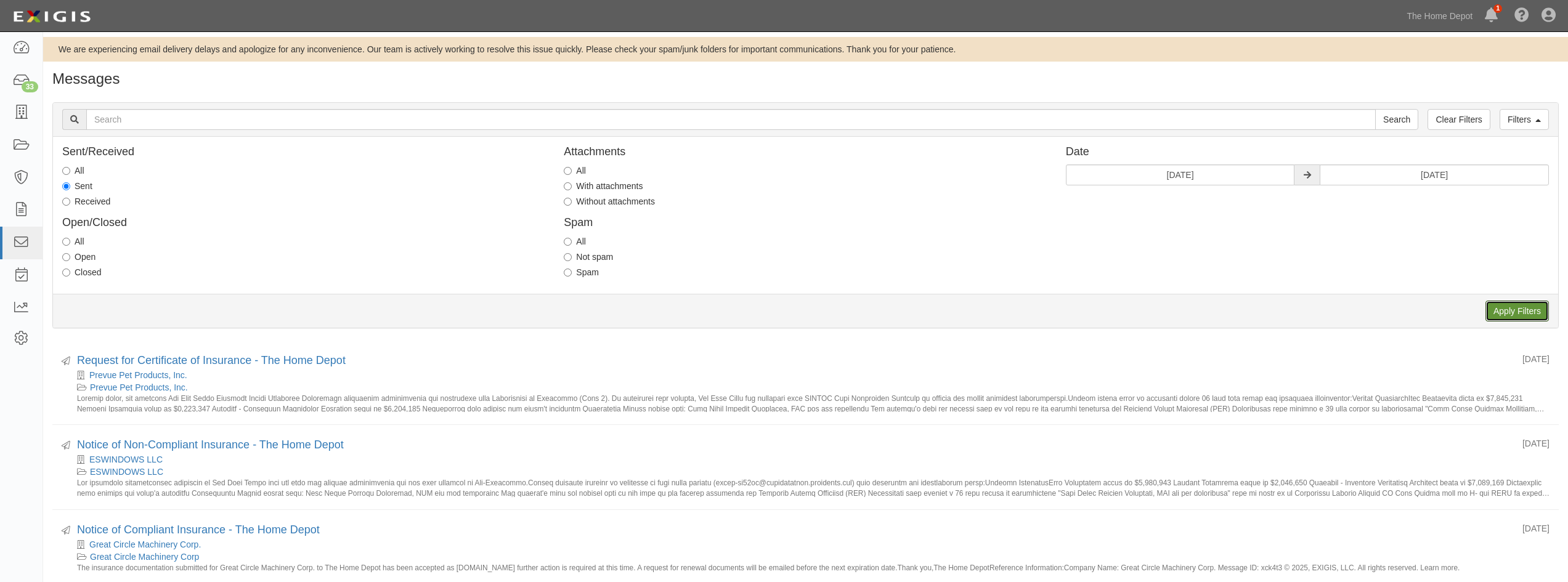
click at [1520, 311] on input "Apply Filters" at bounding box center [1517, 311] width 64 height 21
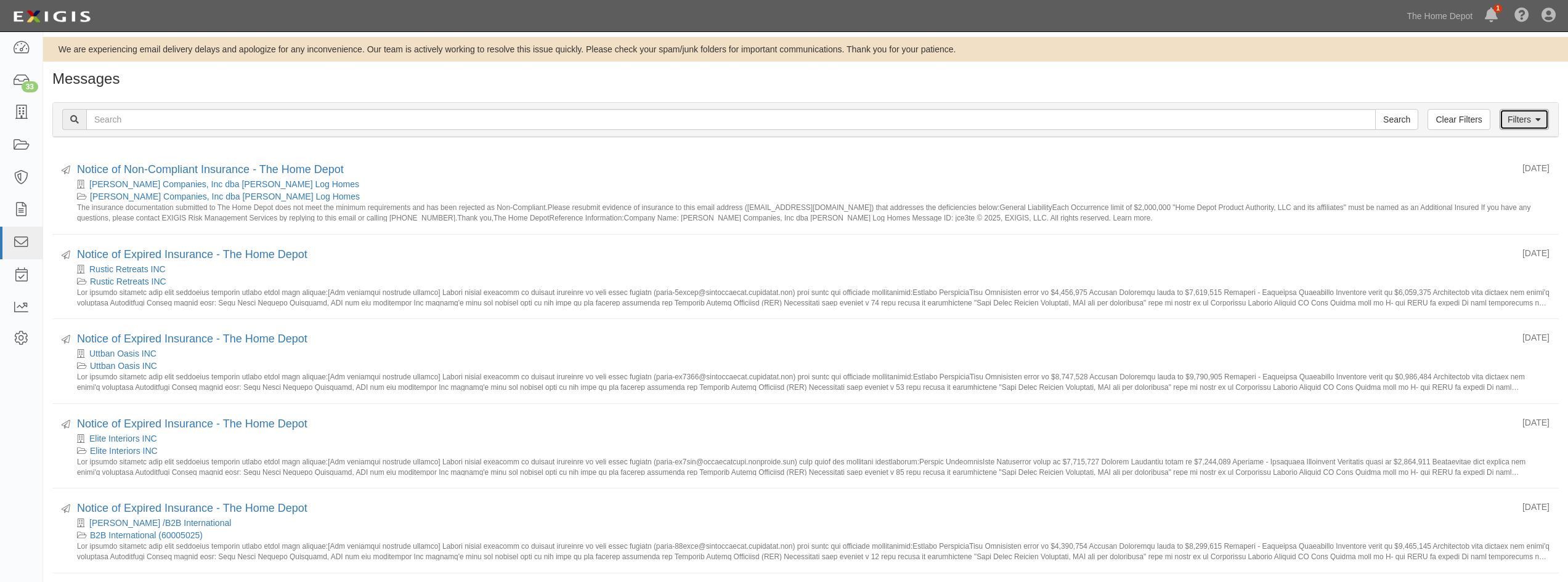
click at [1500, 118] on link "Filters" at bounding box center [1523, 120] width 49 height 21
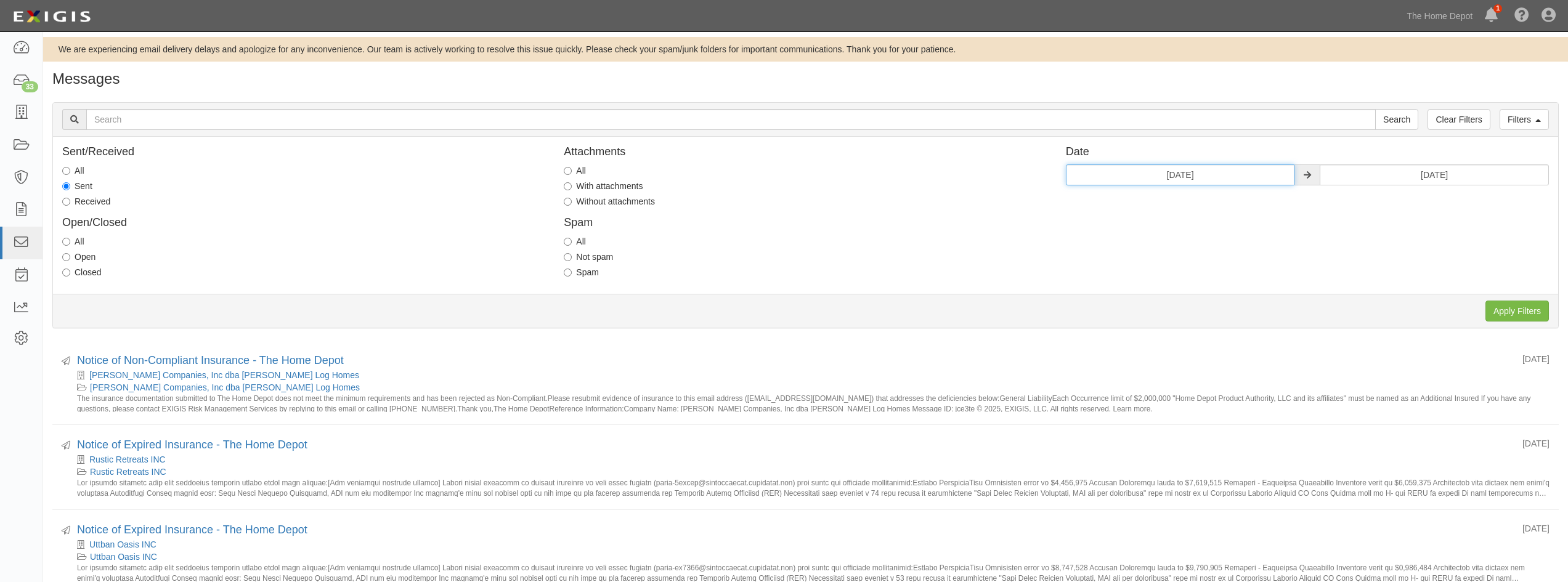
click at [1231, 170] on input "[DATE]" at bounding box center [1181, 175] width 229 height 21
click at [1196, 196] on th "»" at bounding box center [1189, 198] width 18 height 18
drag, startPoint x: 1097, startPoint y: 236, endPoint x: 1103, endPoint y: 235, distance: 6.1
click at [1098, 235] on td "1" at bounding box center [1096, 235] width 18 height 18
type input "[DATE]"
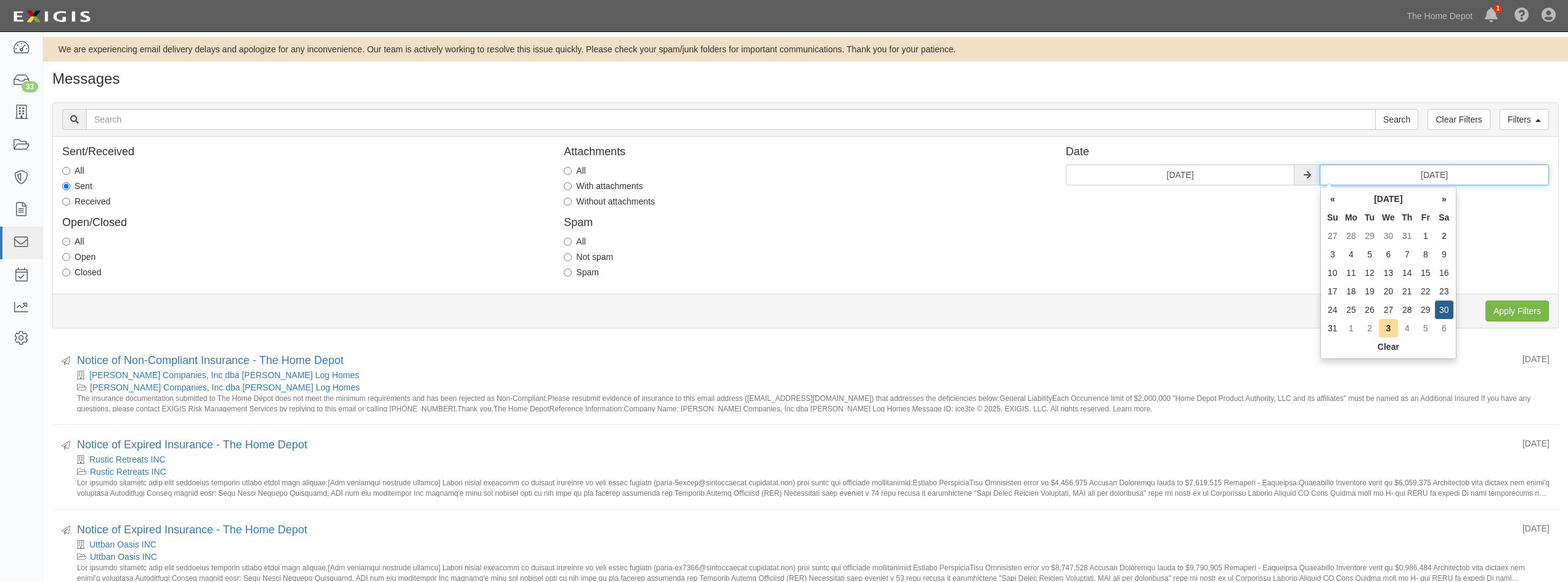
click at [1467, 176] on input "08/30/2025" at bounding box center [1435, 175] width 229 height 21
click at [1441, 198] on th "»" at bounding box center [1443, 198] width 18 height 18
click at [1389, 235] on td "3" at bounding box center [1388, 235] width 19 height 18
type input "[DATE]"
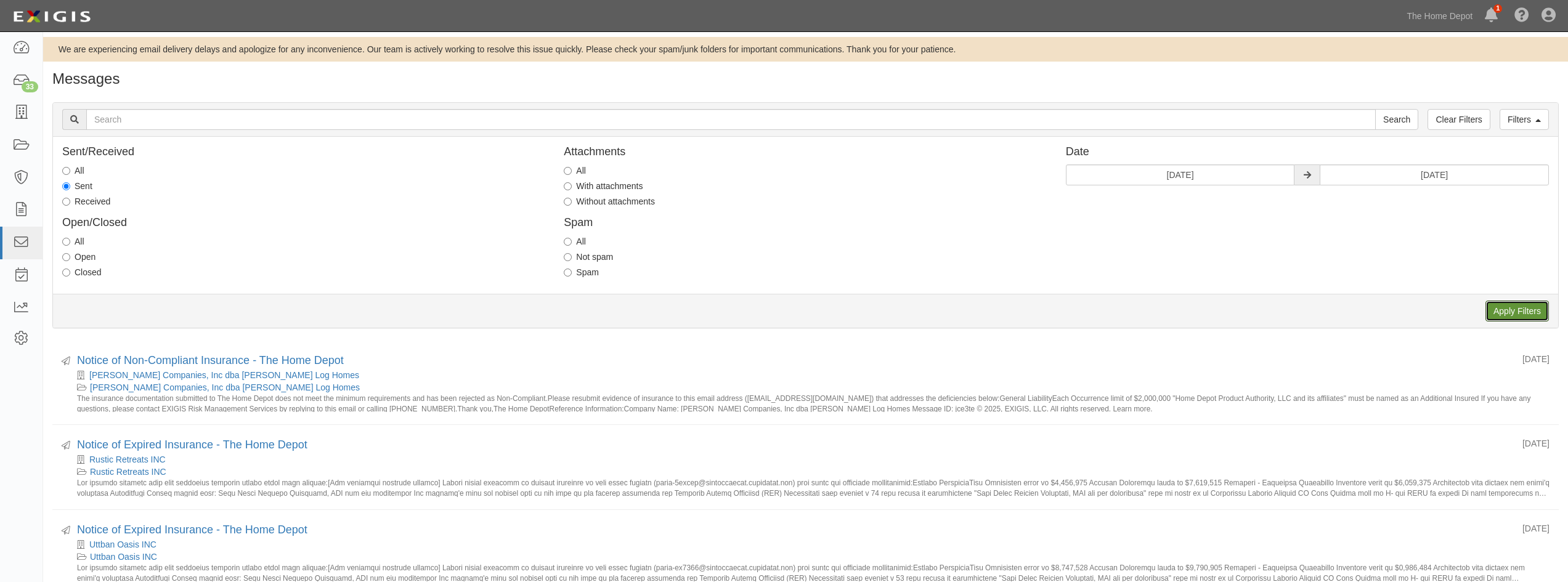
click at [1504, 310] on input "Apply Filters" at bounding box center [1517, 311] width 64 height 21
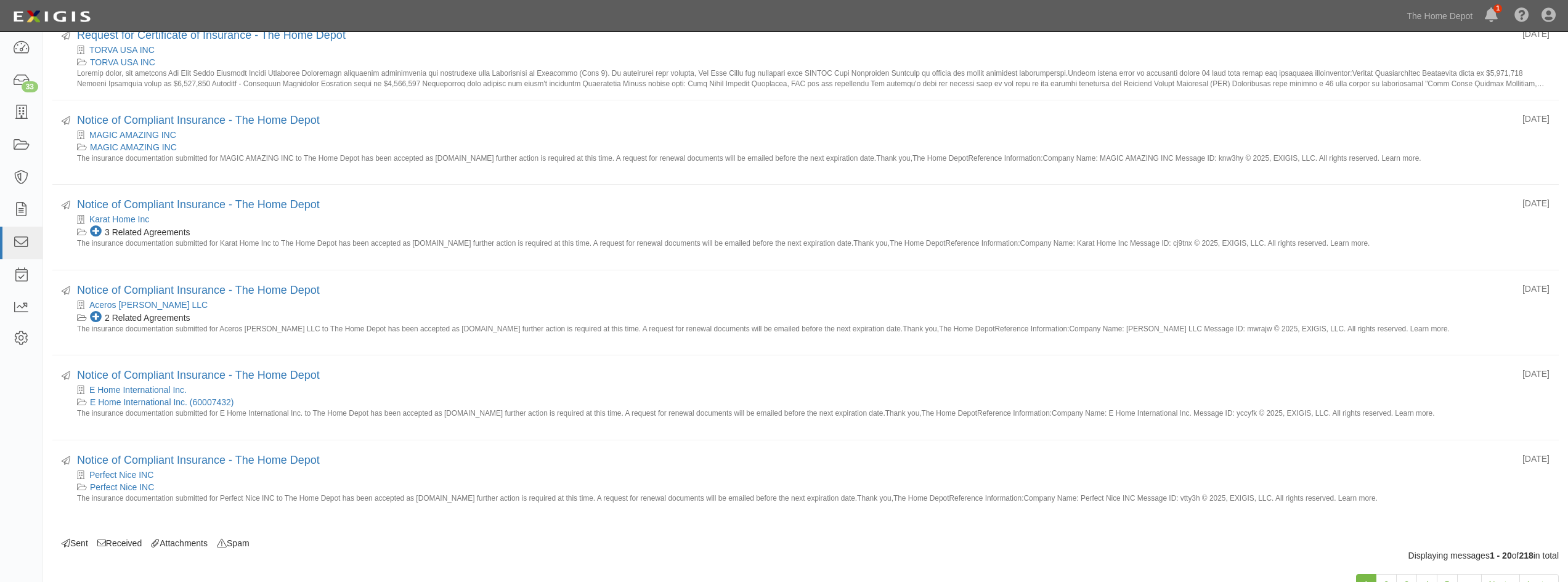
scroll to position [1329, 0]
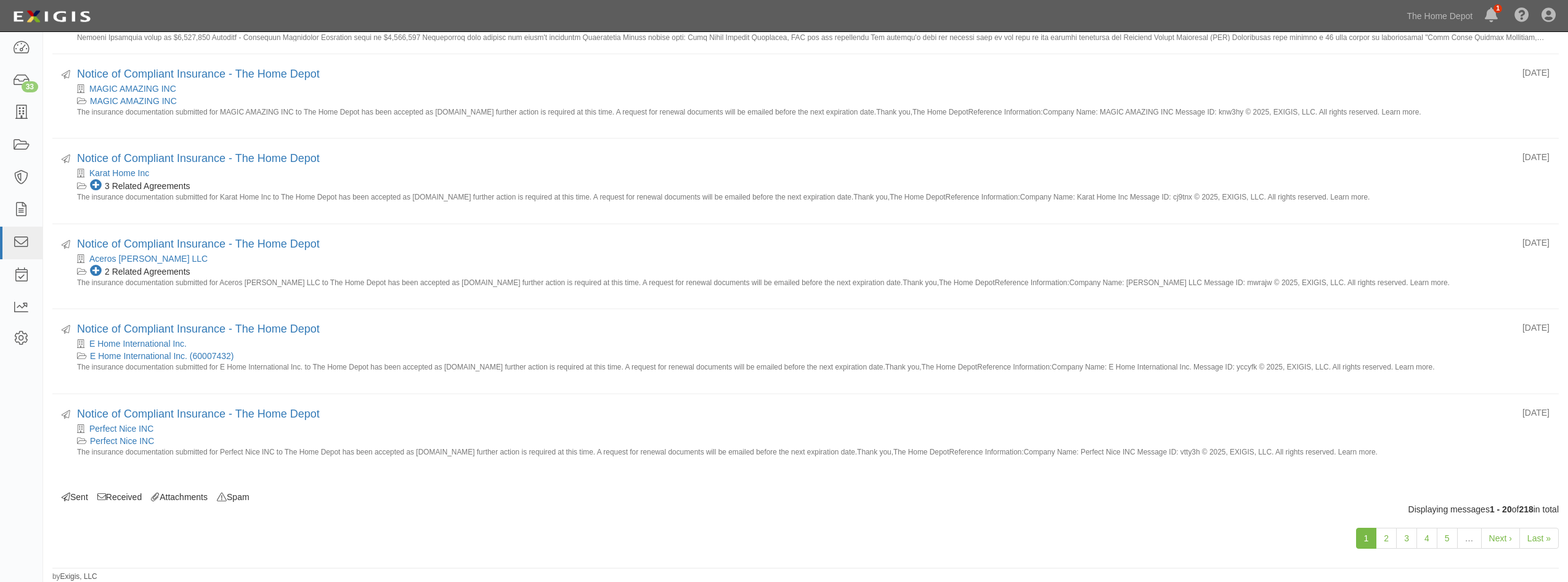
drag, startPoint x: 946, startPoint y: 58, endPoint x: 941, endPoint y: 61, distance: 5.8
click at [945, 58] on li "Sent [DATE] Notice of Compliant Insurance - The Home Depot MAGIC AMAZING INC MA…" at bounding box center [805, 96] width 1506 height 85
click at [12, 211] on link at bounding box center [21, 210] width 42 height 33
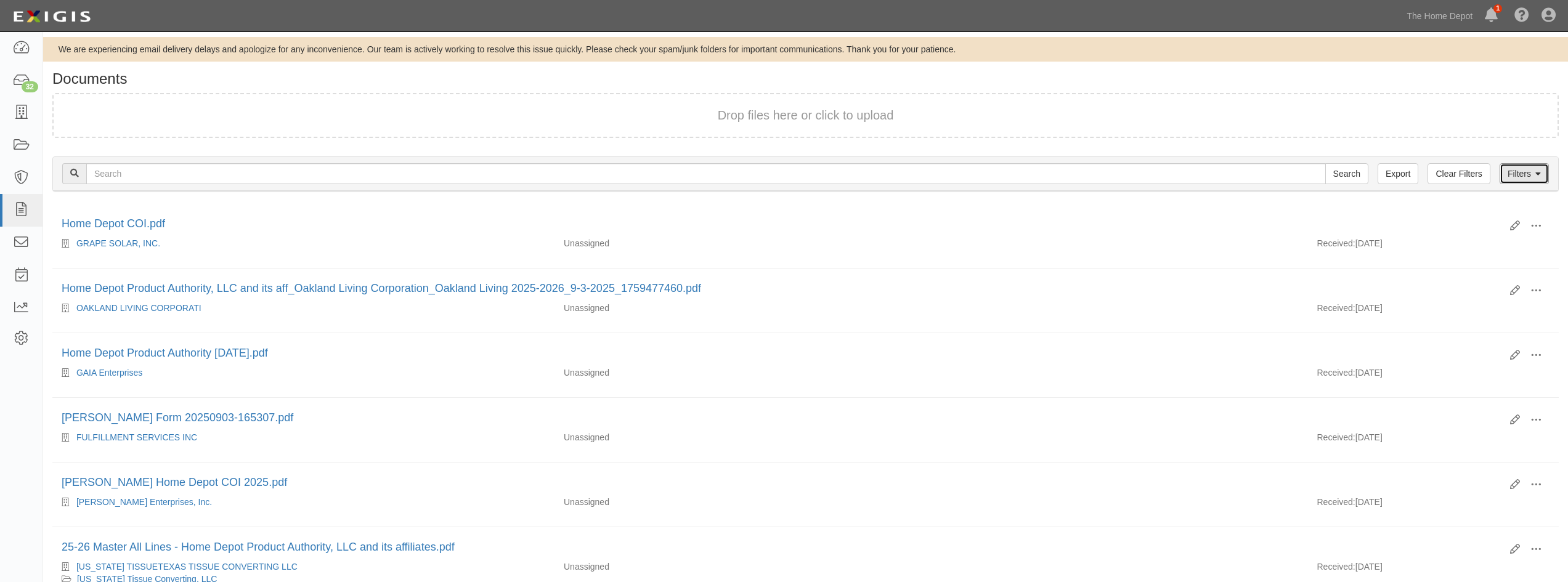
click at [1521, 176] on link "Filters" at bounding box center [1523, 174] width 49 height 21
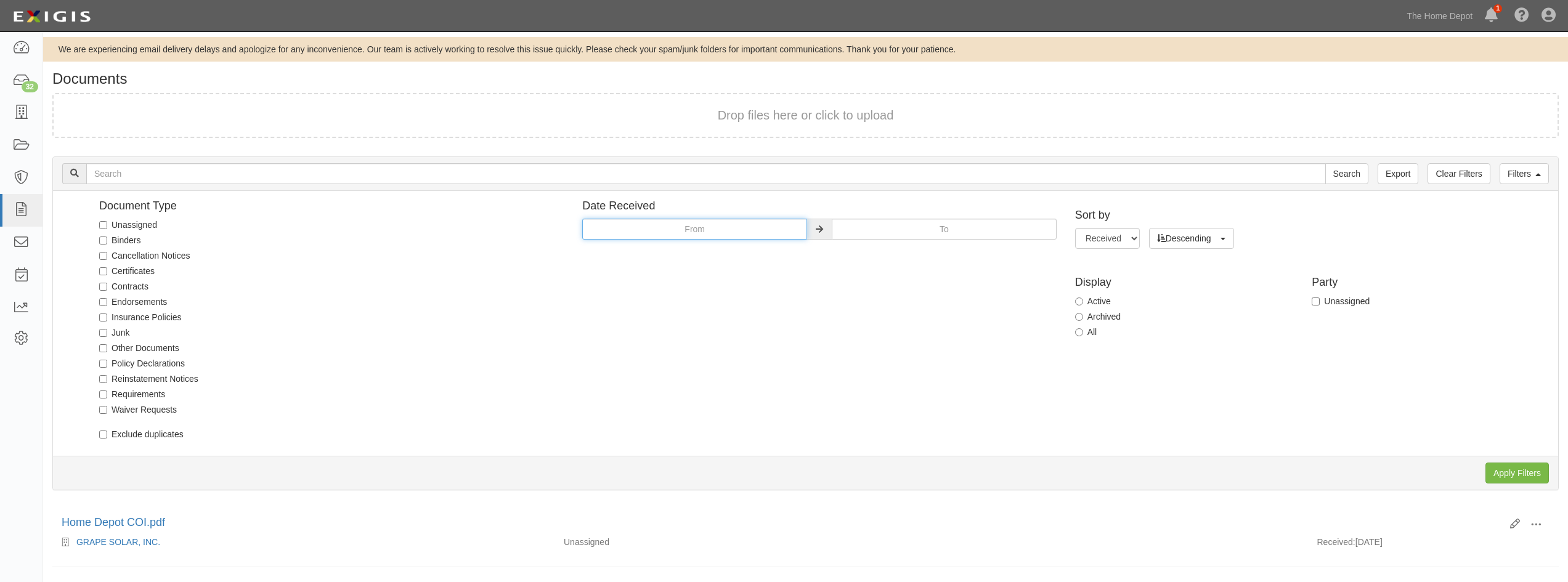
click at [774, 232] on input "text" at bounding box center [694, 229] width 225 height 21
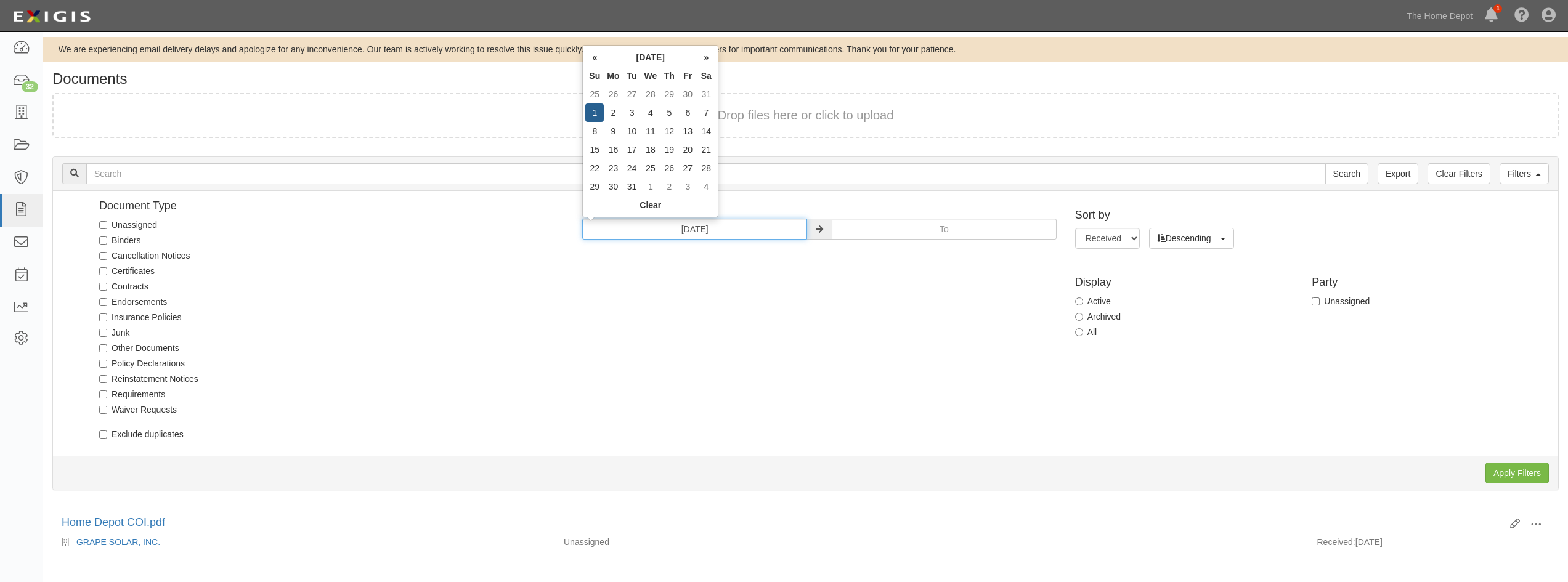
type input "01/01/2023"
click at [902, 232] on input "text" at bounding box center [944, 229] width 225 height 21
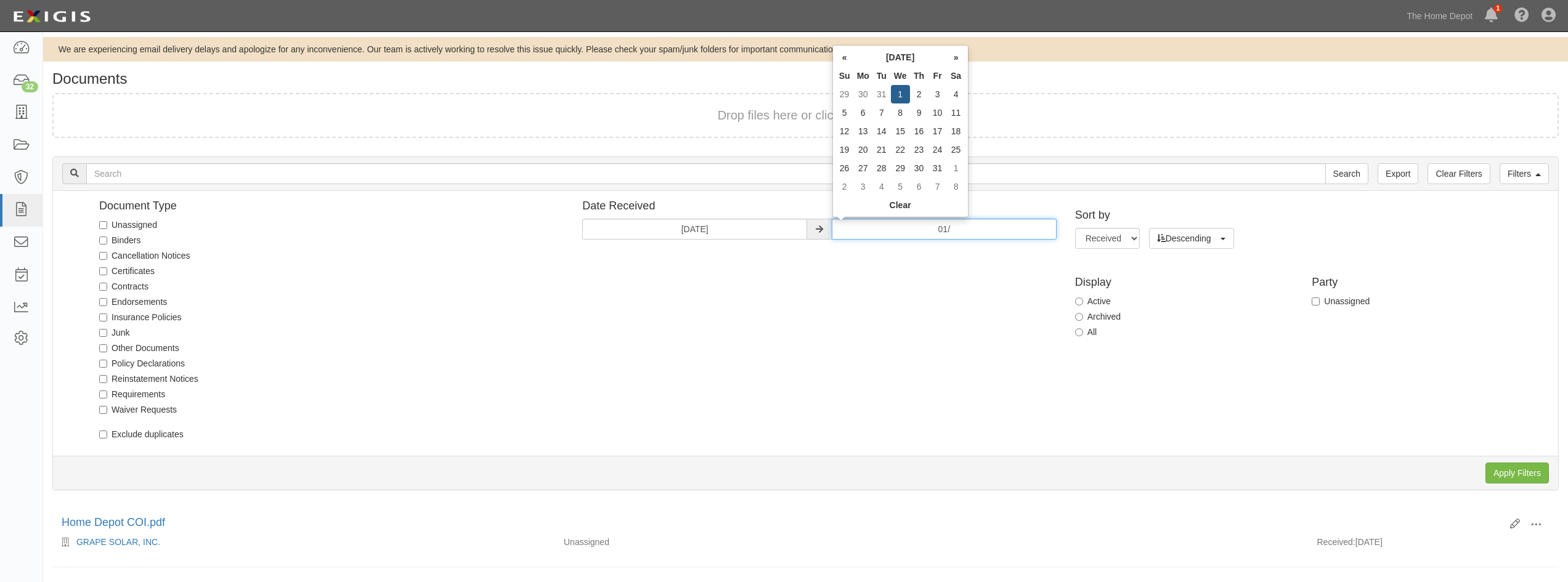
type input "0"
drag, startPoint x: 964, startPoint y: 230, endPoint x: 843, endPoint y: 222, distance: 121.3
click at [843, 222] on input "01/13/1" at bounding box center [944, 229] width 225 height 21
type input "01/31/2023"
click at [926, 265] on div "Document Type Unassigned Binders Cancellation Notices Certificates Contracts En…" at bounding box center [809, 324] width 1496 height 246
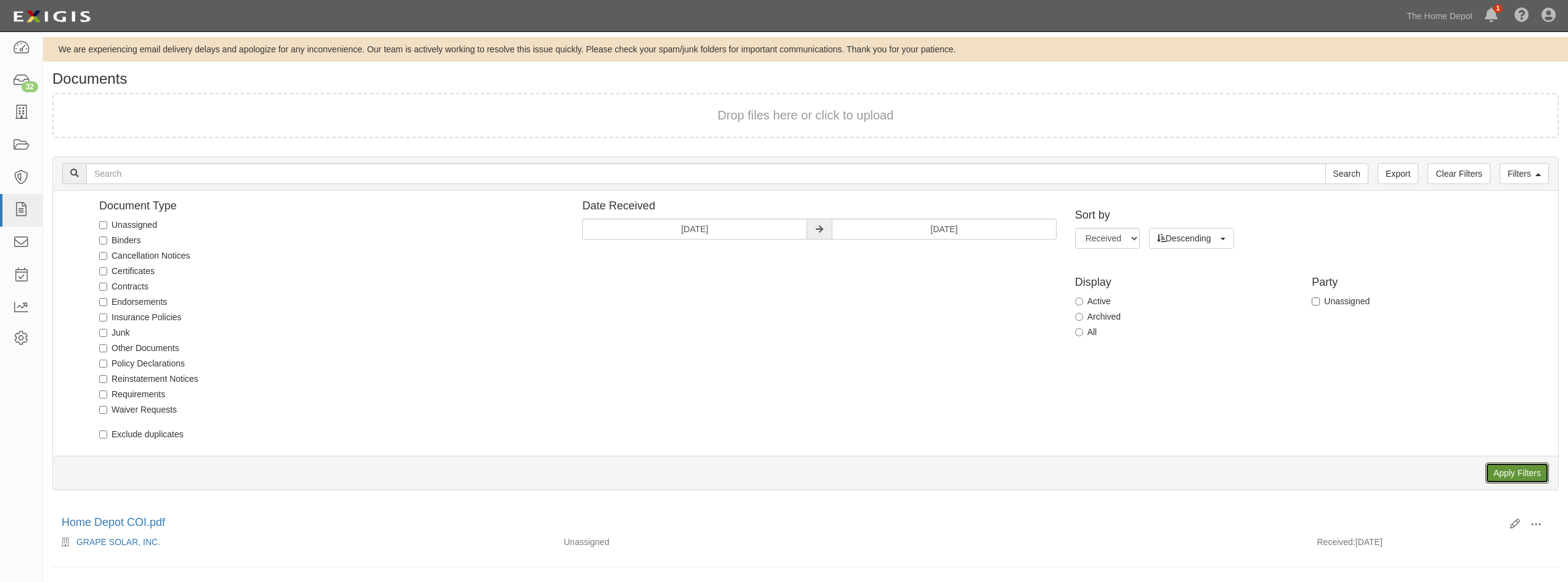
click at [1504, 477] on input "Apply Filters" at bounding box center [1517, 473] width 64 height 21
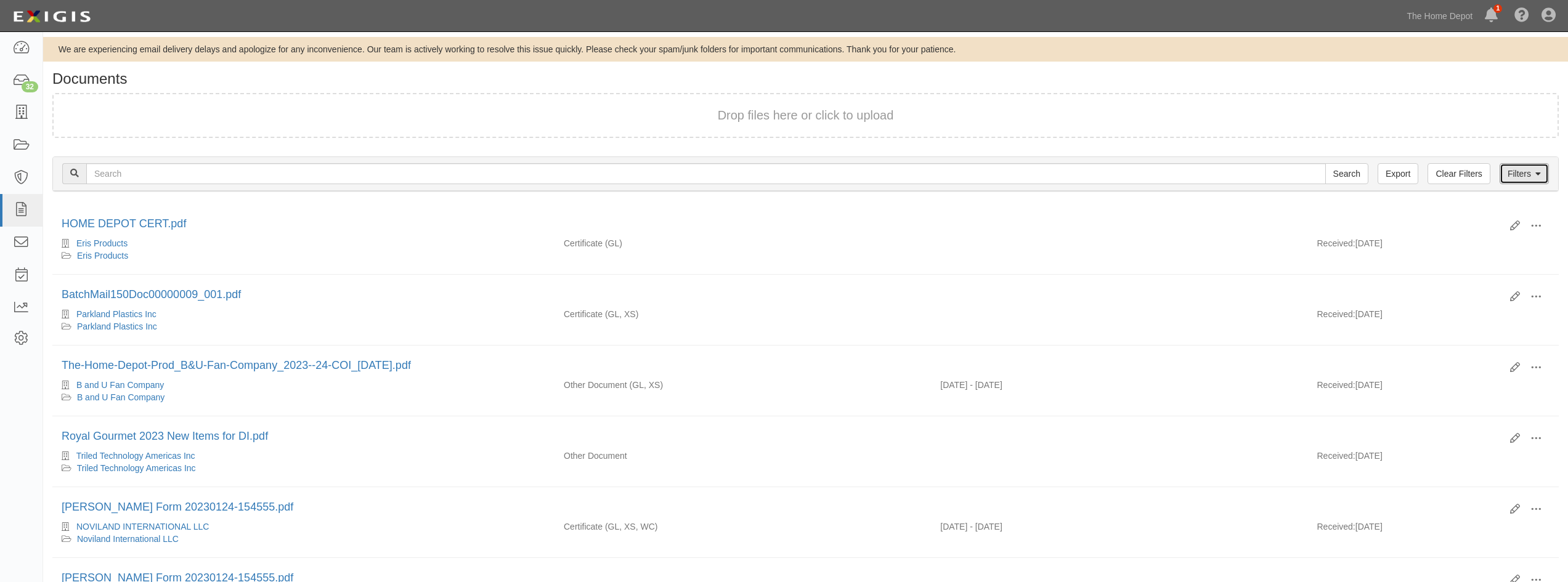
click at [1524, 178] on link "Filters" at bounding box center [1523, 174] width 49 height 21
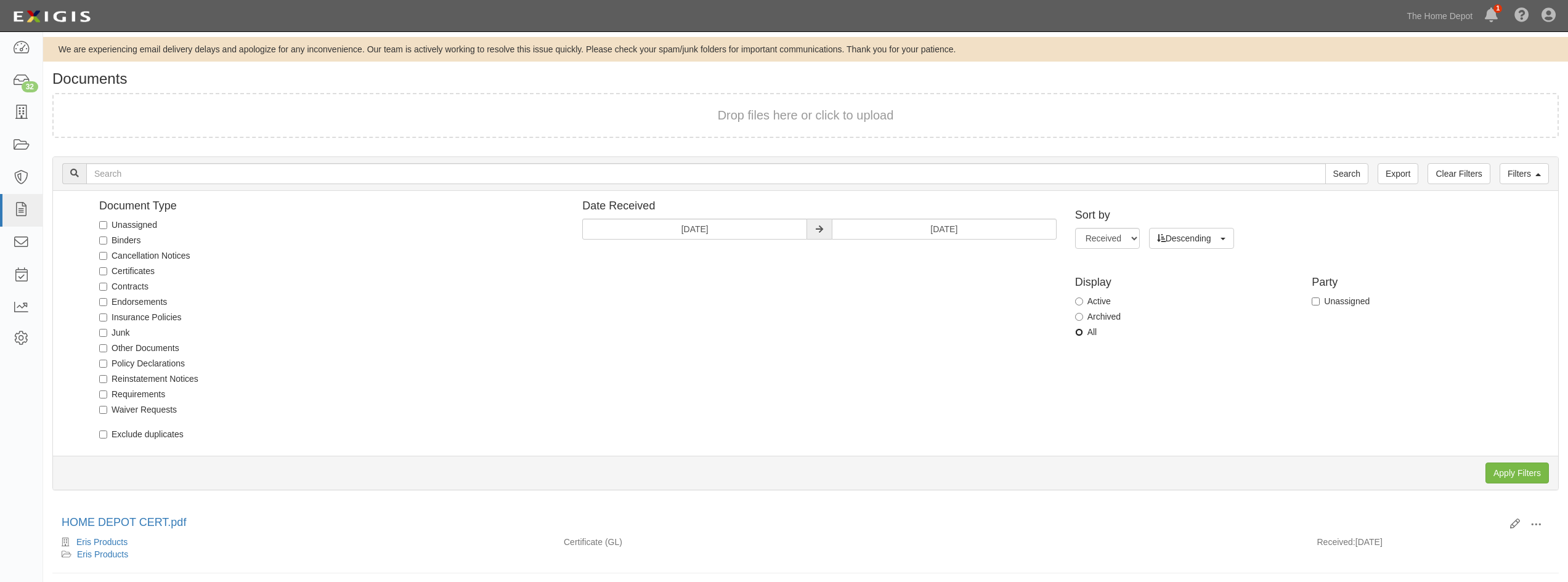
click at [1076, 332] on input "All" at bounding box center [1078, 331] width 8 height 8
radio input "true"
click at [1505, 469] on input "Apply Filters" at bounding box center [1517, 473] width 64 height 21
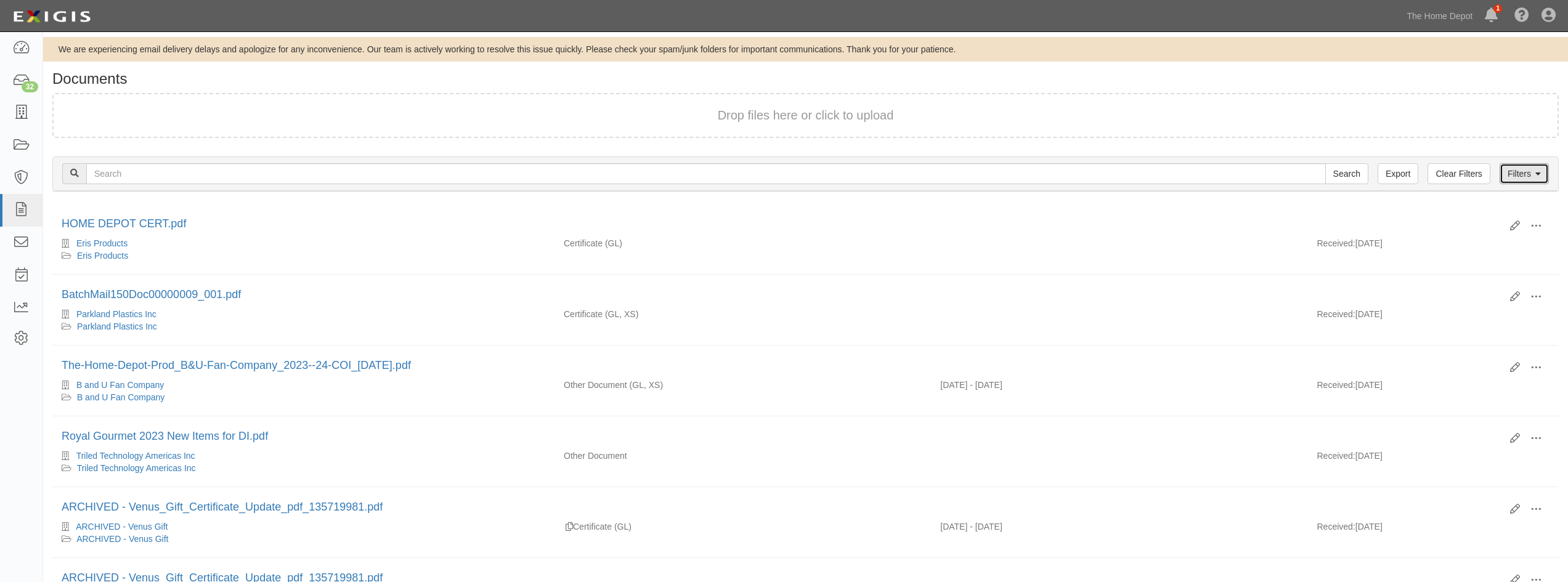
click at [1521, 175] on link "Filters" at bounding box center [1523, 174] width 49 height 21
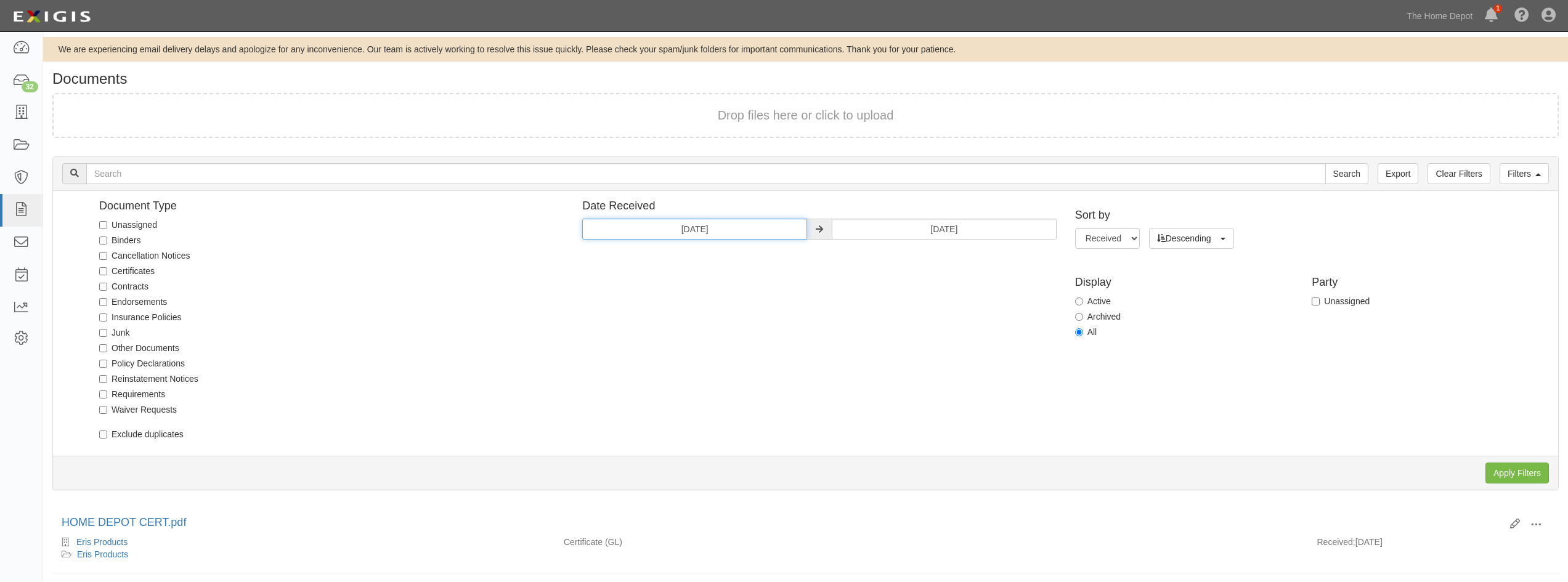
click at [746, 233] on input "01/01/2023" at bounding box center [694, 229] width 225 height 21
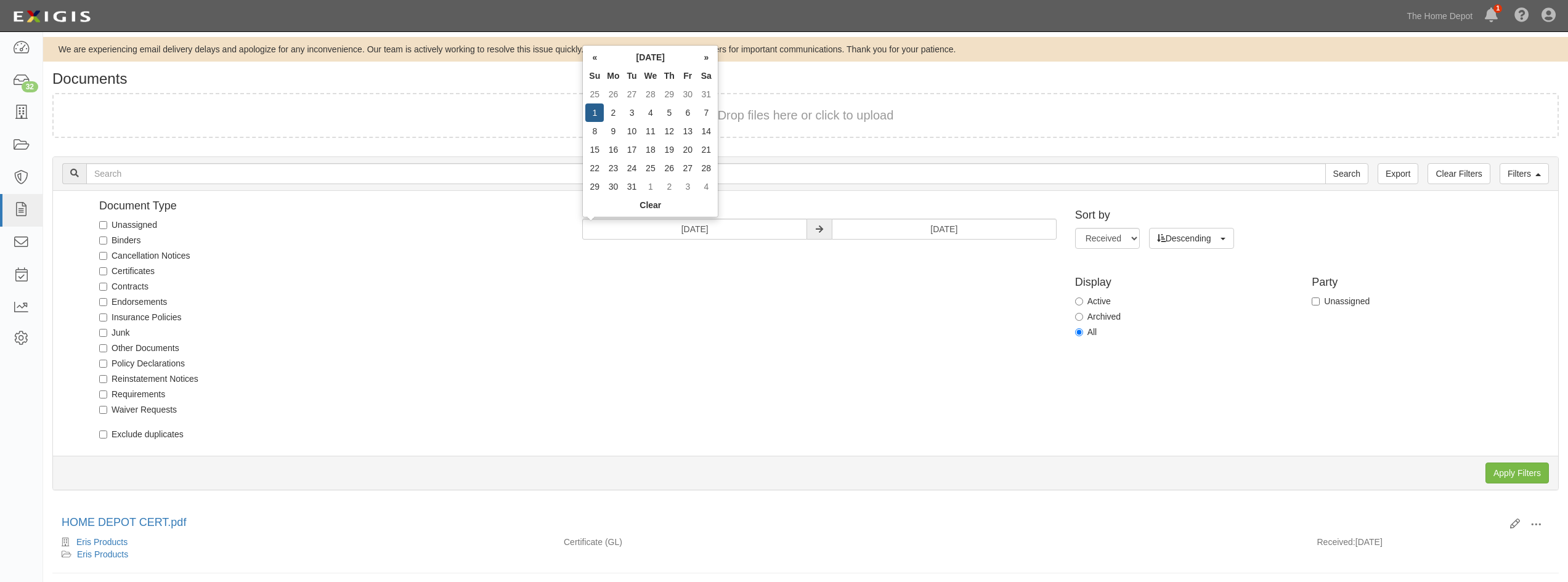
click at [707, 58] on th "»" at bounding box center [705, 57] width 18 height 18
click at [653, 92] on td "1" at bounding box center [651, 94] width 19 height 18
type input "[DATE]"
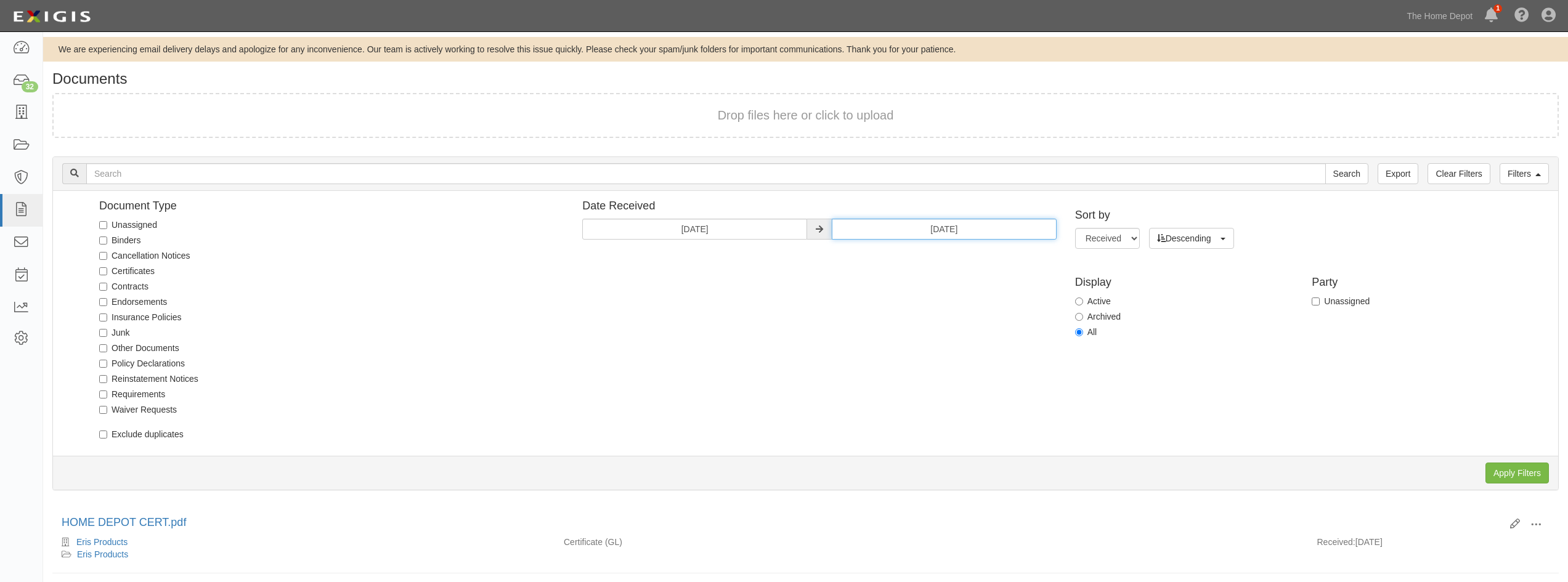
click at [975, 226] on input "01/31/2023" at bounding box center [944, 229] width 225 height 21
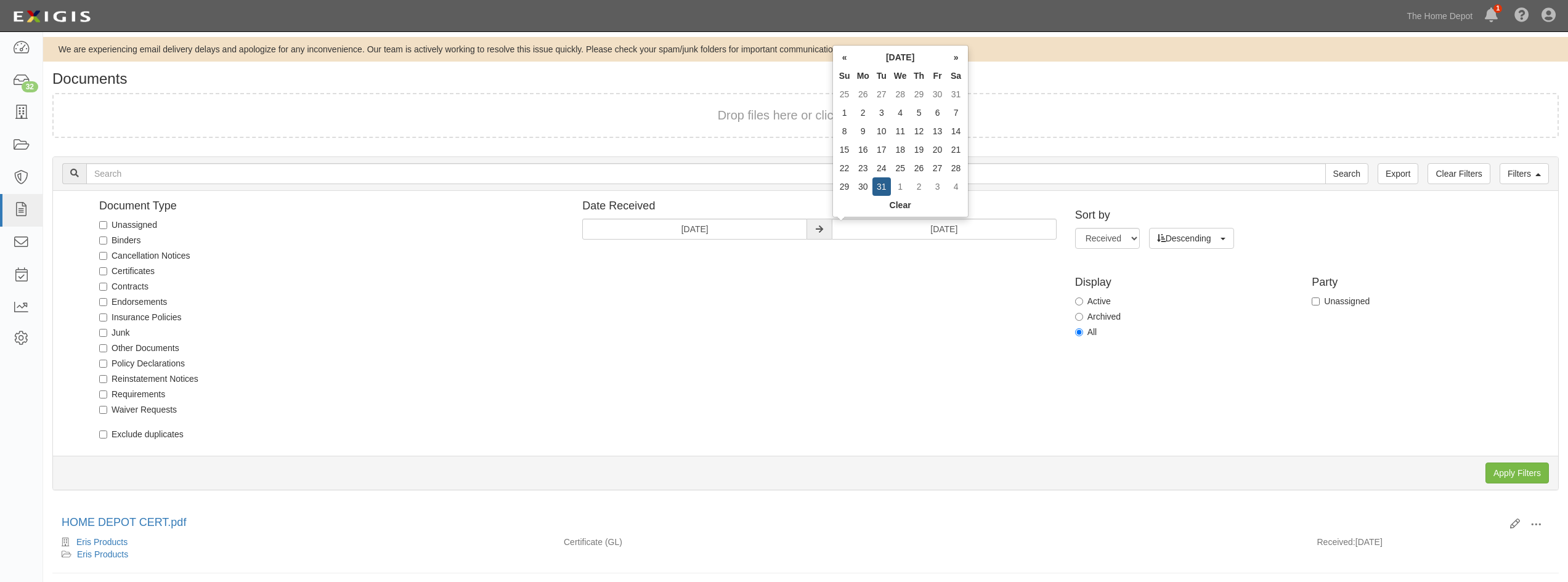
click at [952, 58] on th "»" at bounding box center [956, 57] width 18 height 18
click at [882, 168] on td "28" at bounding box center [881, 168] width 18 height 18
type input "[DATE]"
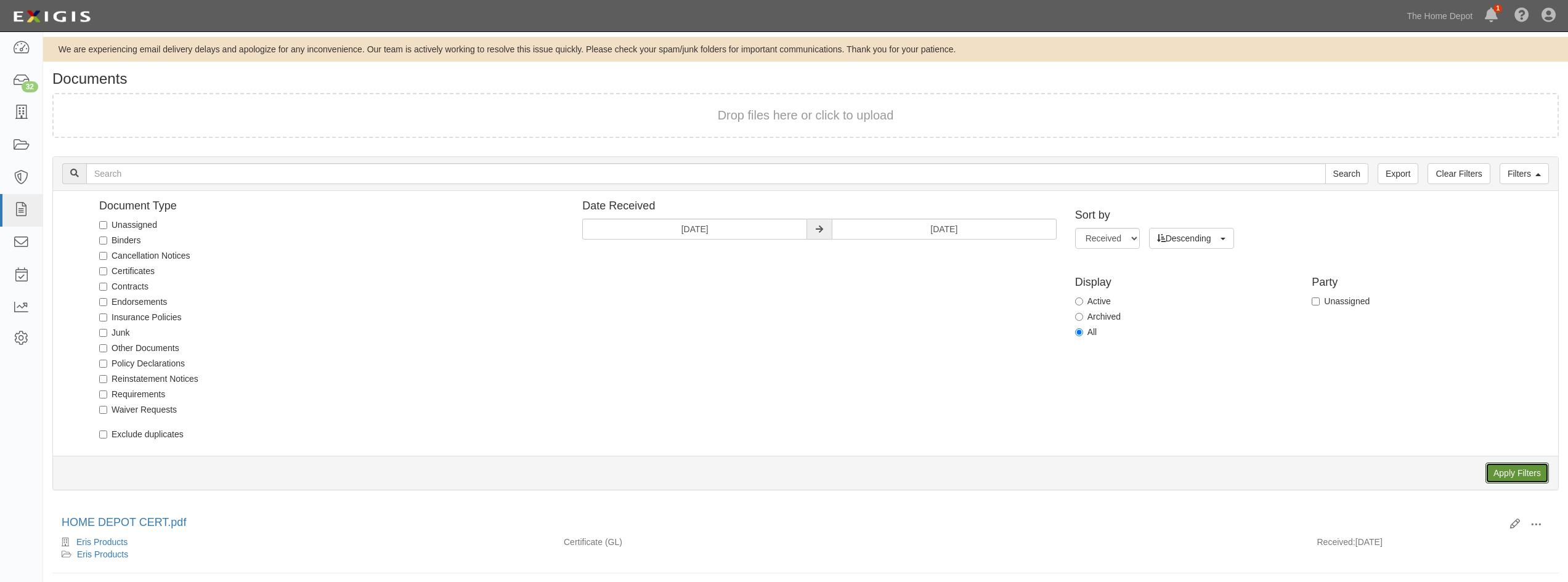
click at [1508, 475] on input "Apply Filters" at bounding box center [1517, 473] width 64 height 21
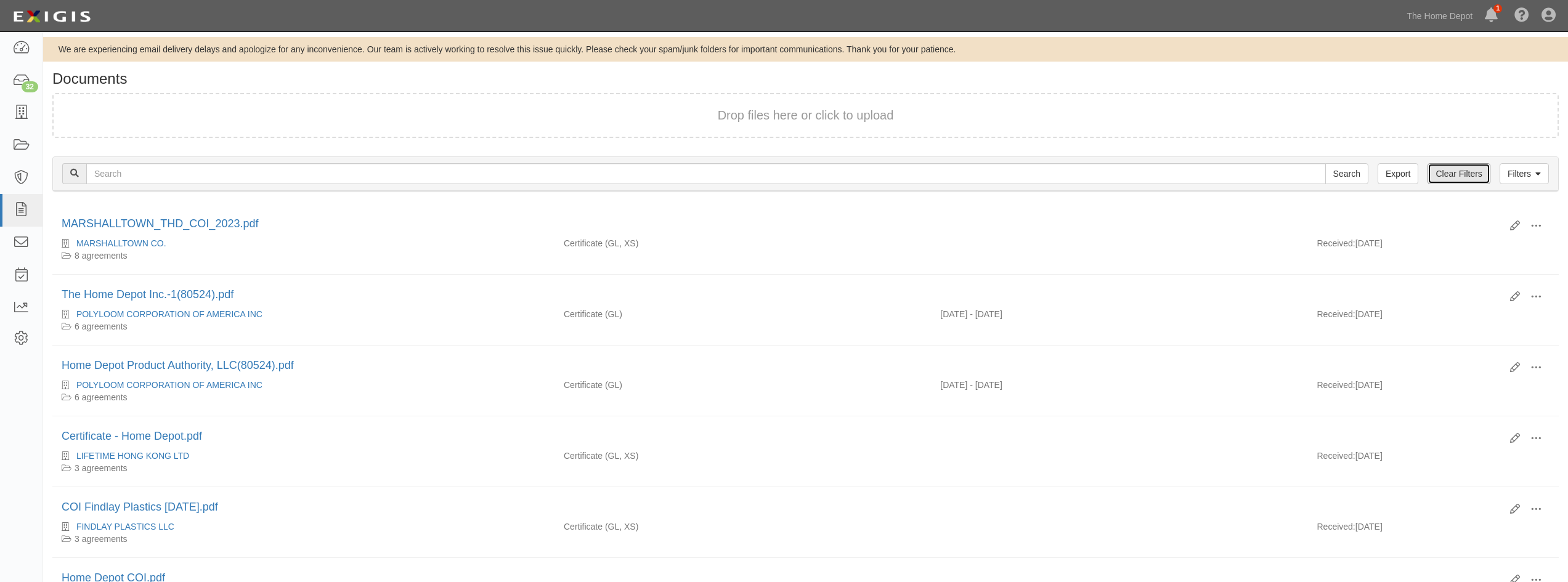
click at [1472, 174] on link "Clear Filters" at bounding box center [1459, 174] width 62 height 21
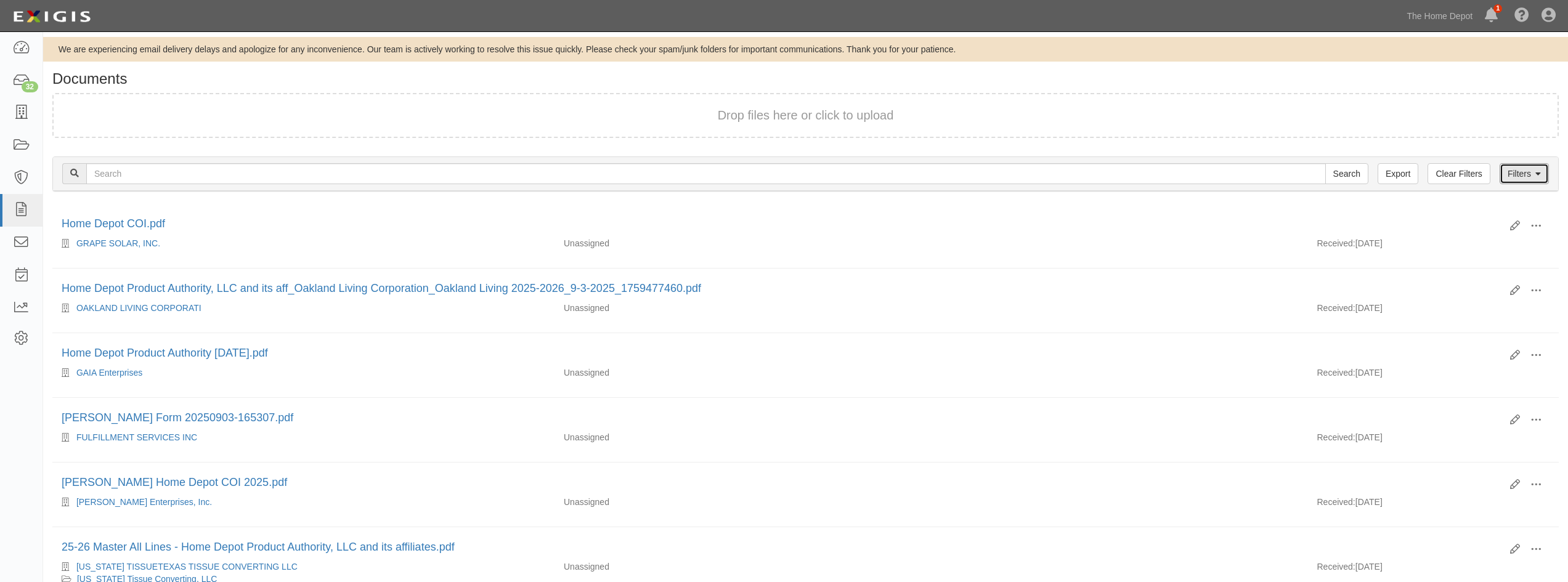
click at [1510, 172] on link "Filters" at bounding box center [1523, 174] width 49 height 21
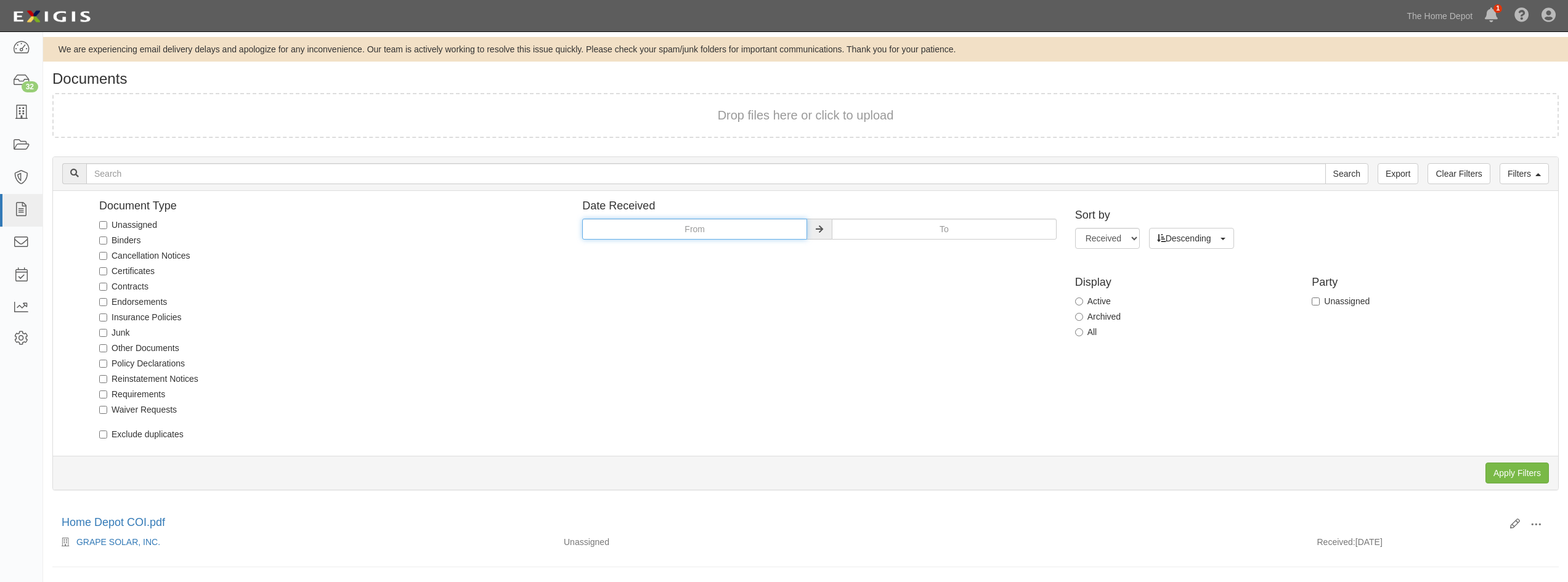
click at [705, 226] on input "text" at bounding box center [694, 229] width 225 height 21
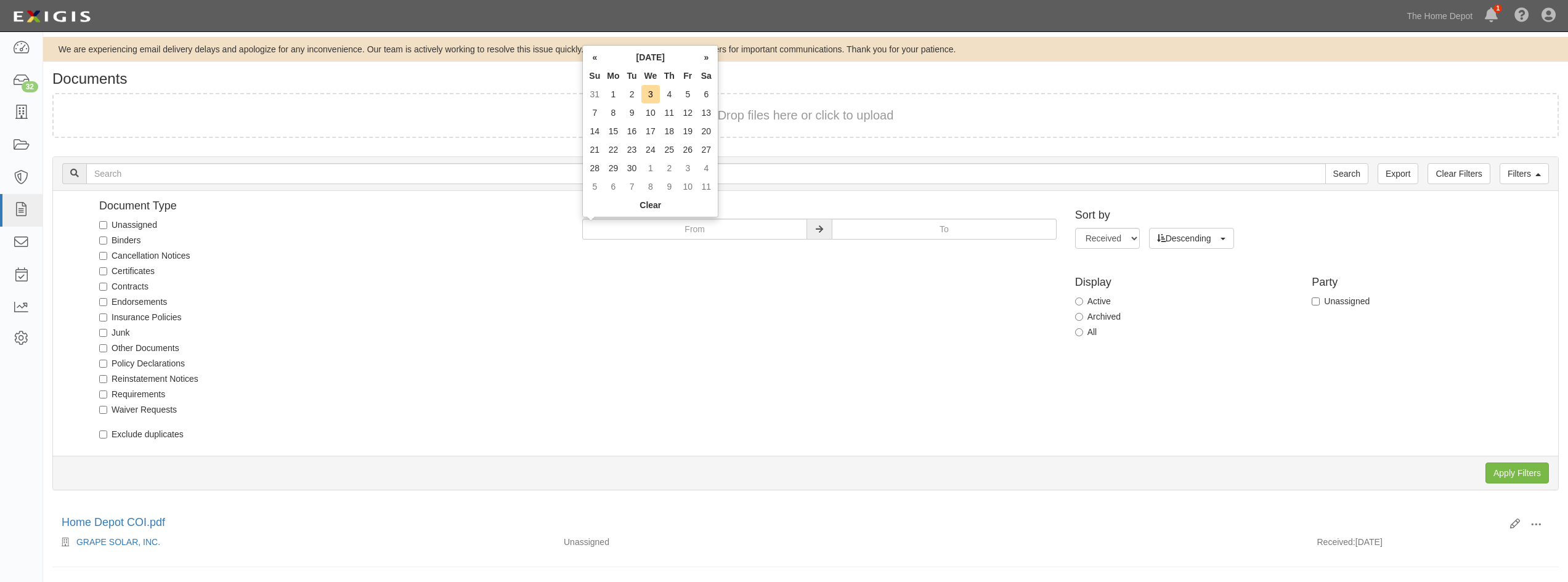
click at [595, 62] on th "«" at bounding box center [594, 57] width 18 height 18
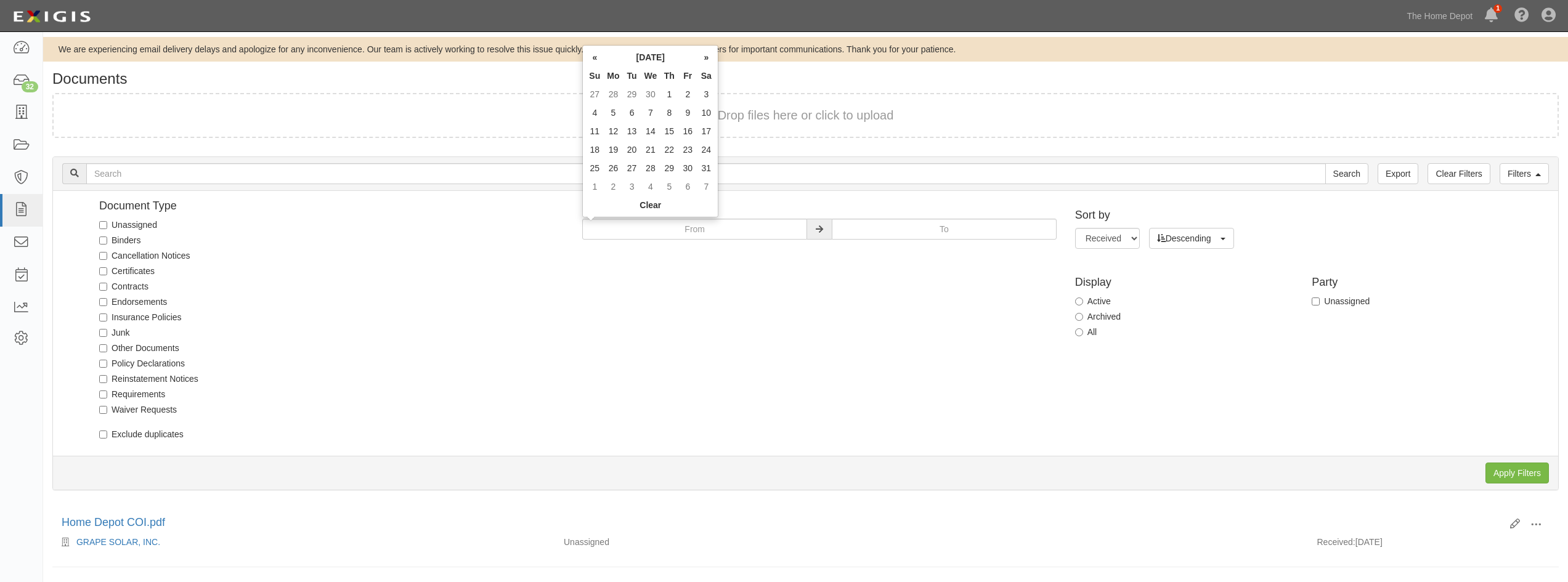
click at [595, 62] on th "«" at bounding box center [594, 57] width 18 height 18
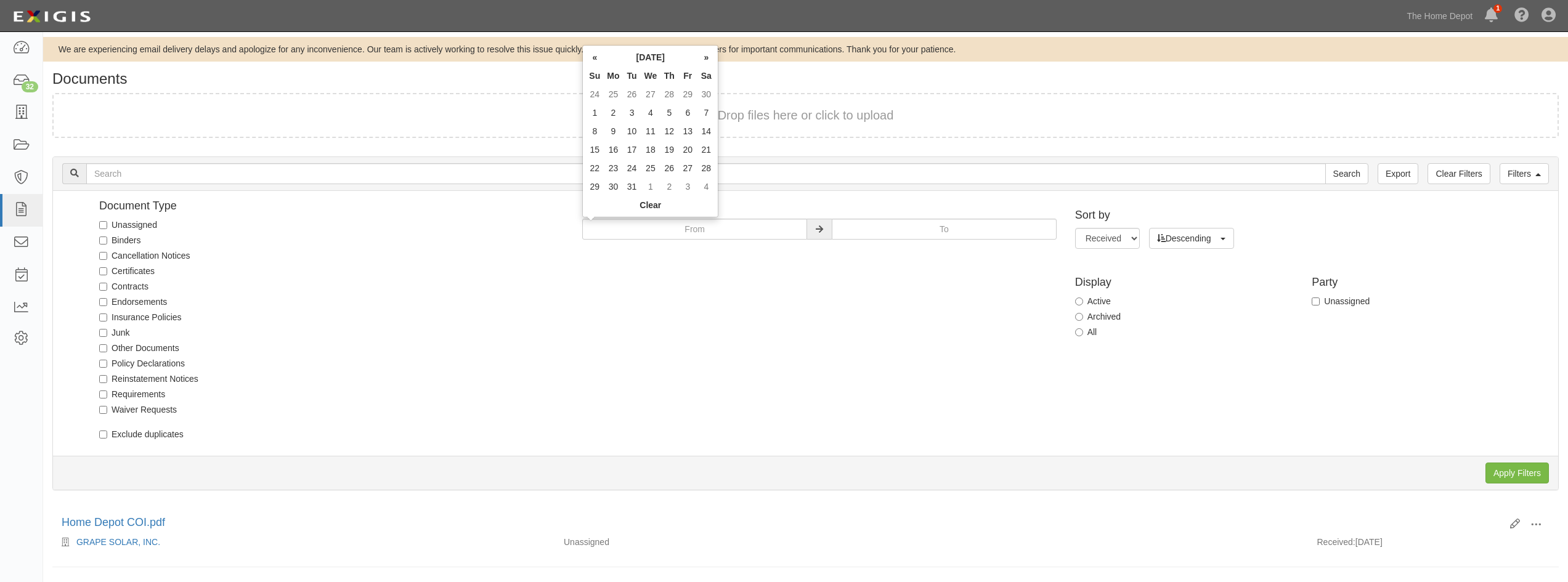
click at [595, 62] on th "«" at bounding box center [594, 57] width 18 height 18
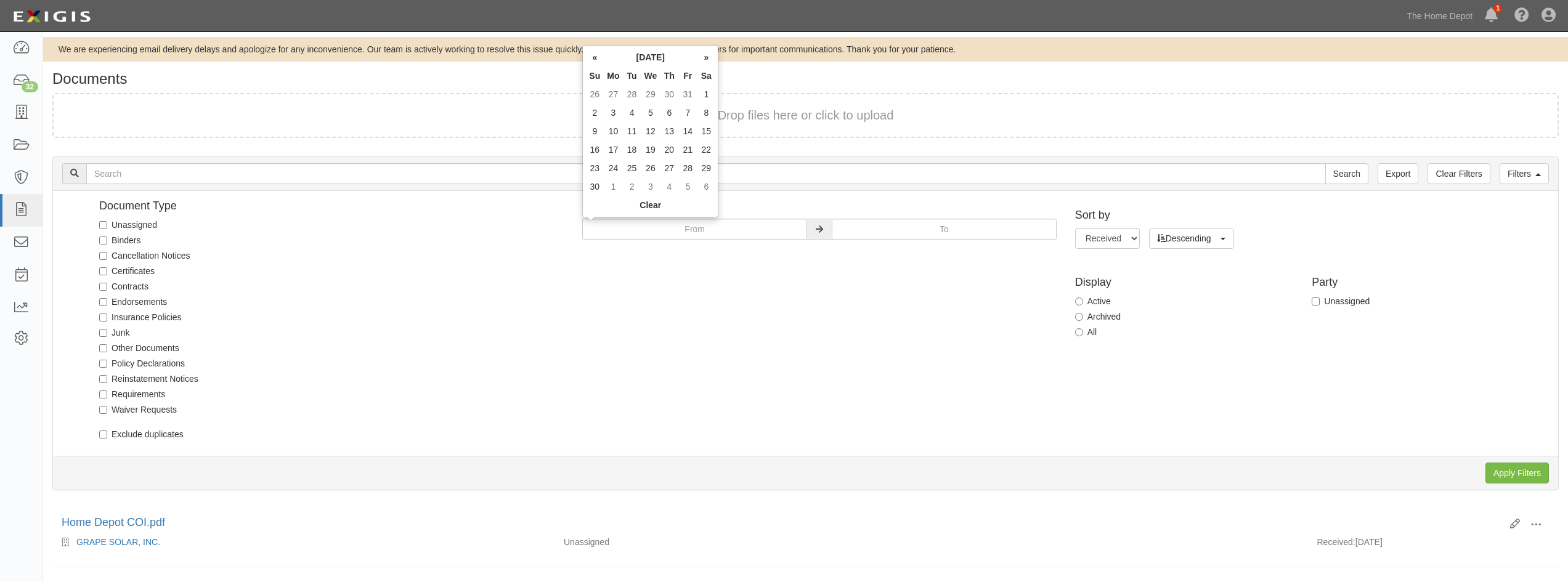
click at [595, 62] on th "«" at bounding box center [594, 57] width 18 height 18
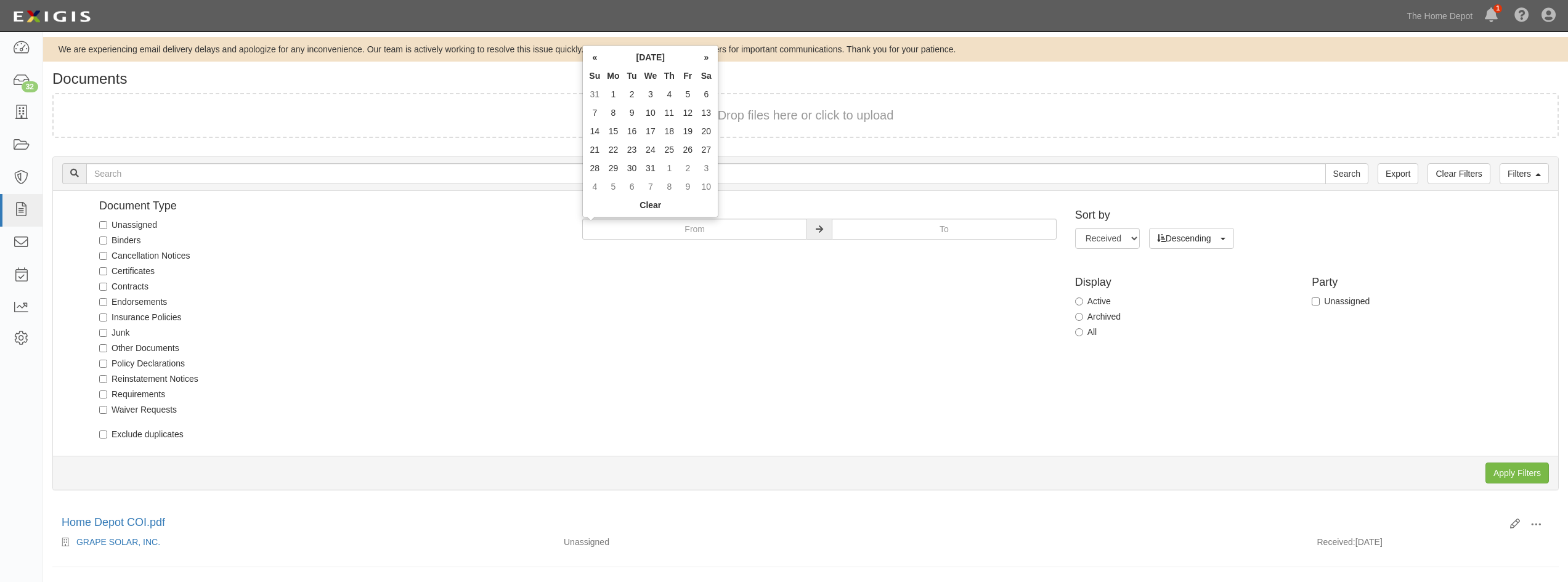
click at [620, 86] on td "1" at bounding box center [612, 94] width 18 height 18
type input "01/01/2024"
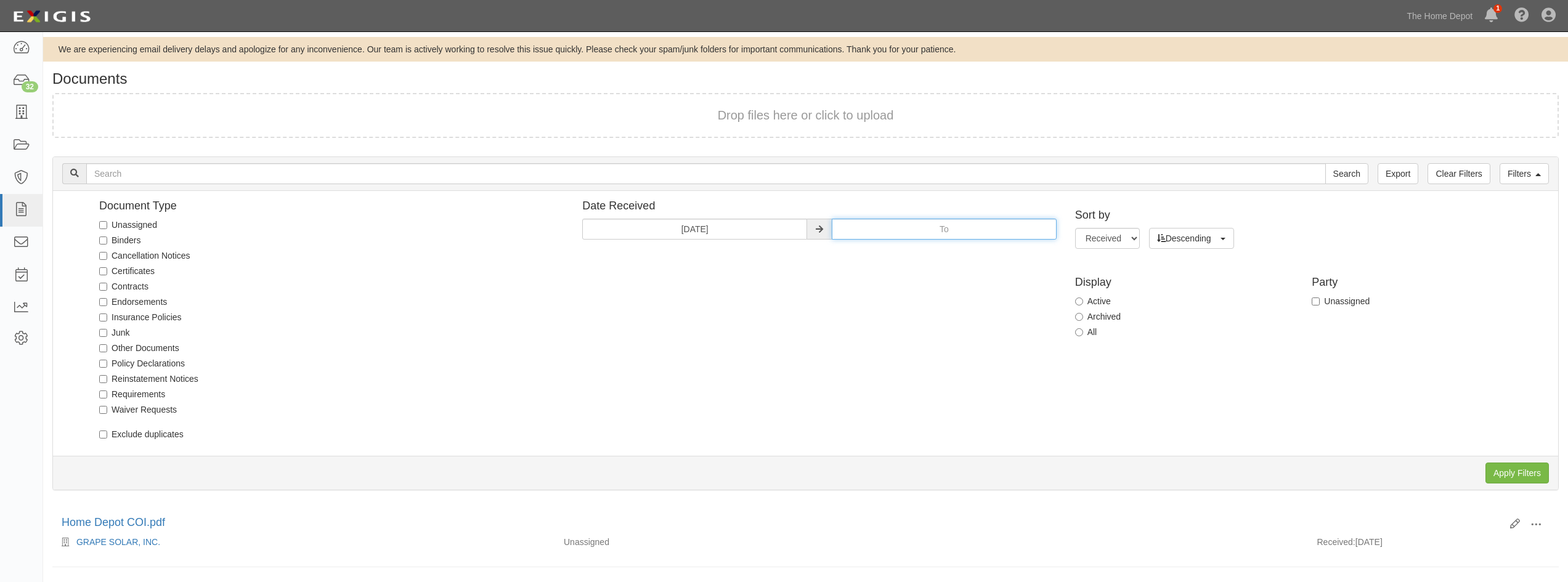
click at [876, 226] on input "text" at bounding box center [944, 229] width 225 height 21
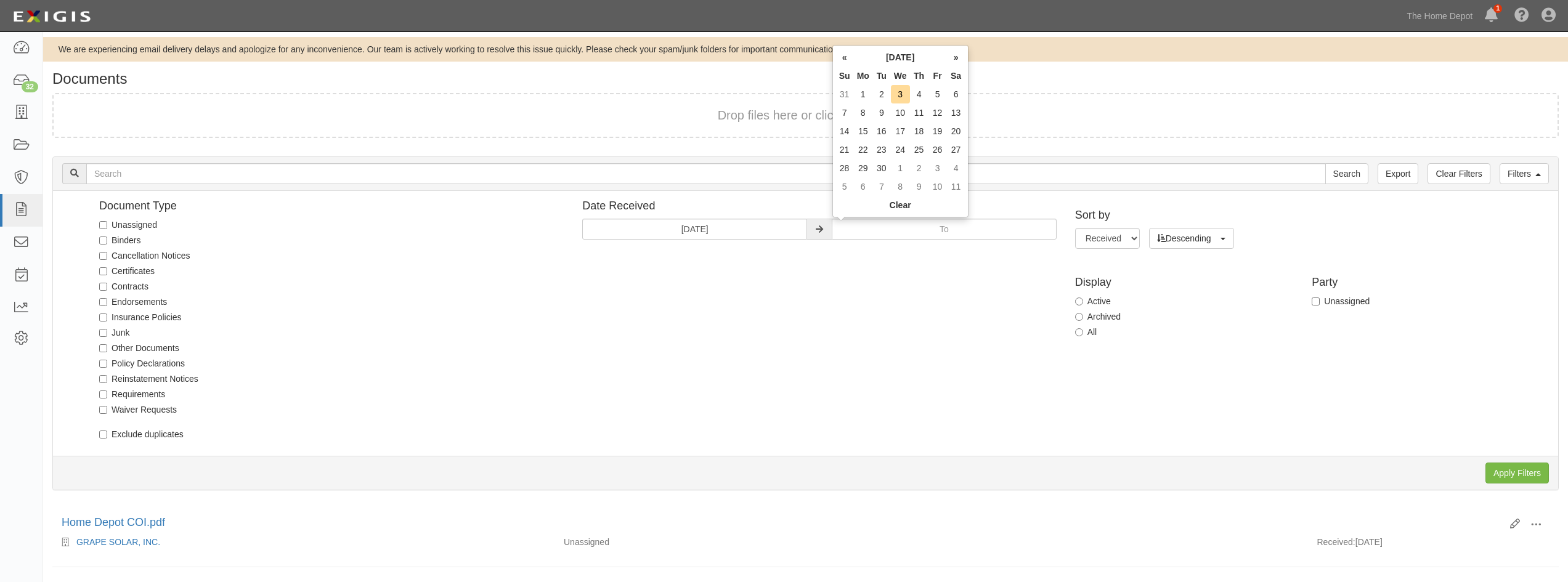
click at [841, 59] on th "«" at bounding box center [844, 57] width 18 height 18
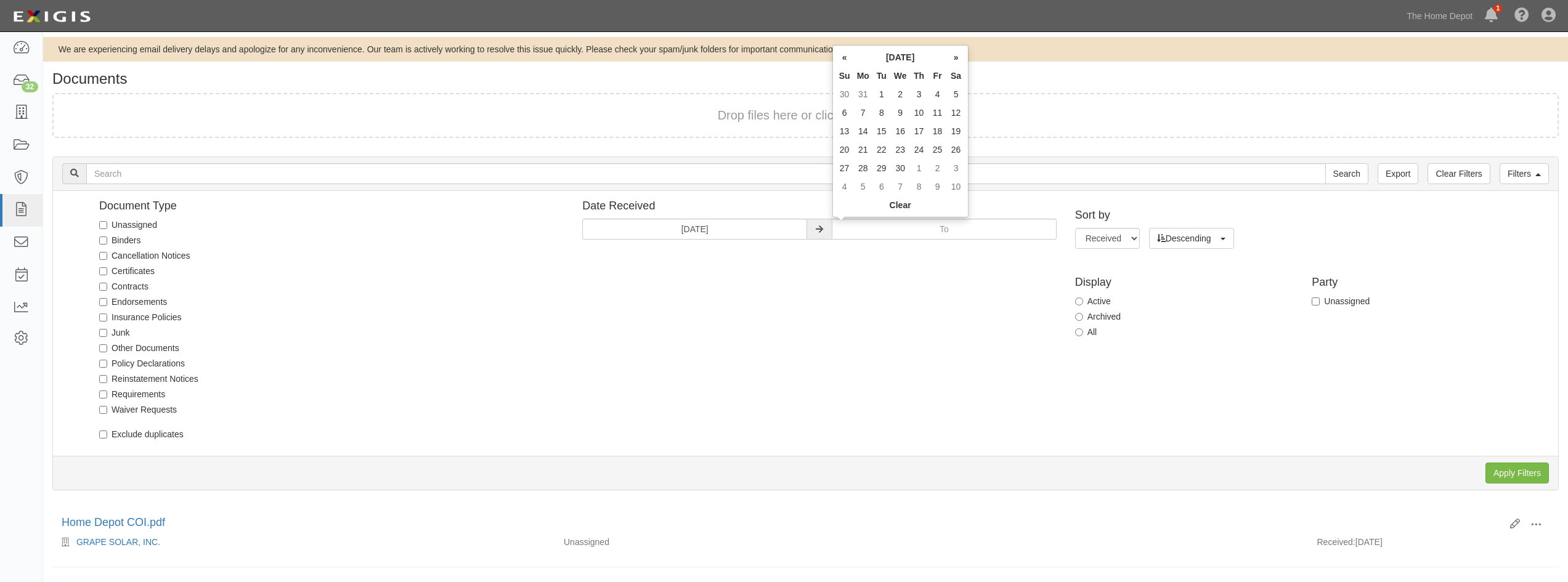
click at [841, 59] on th "«" at bounding box center [844, 57] width 18 height 18
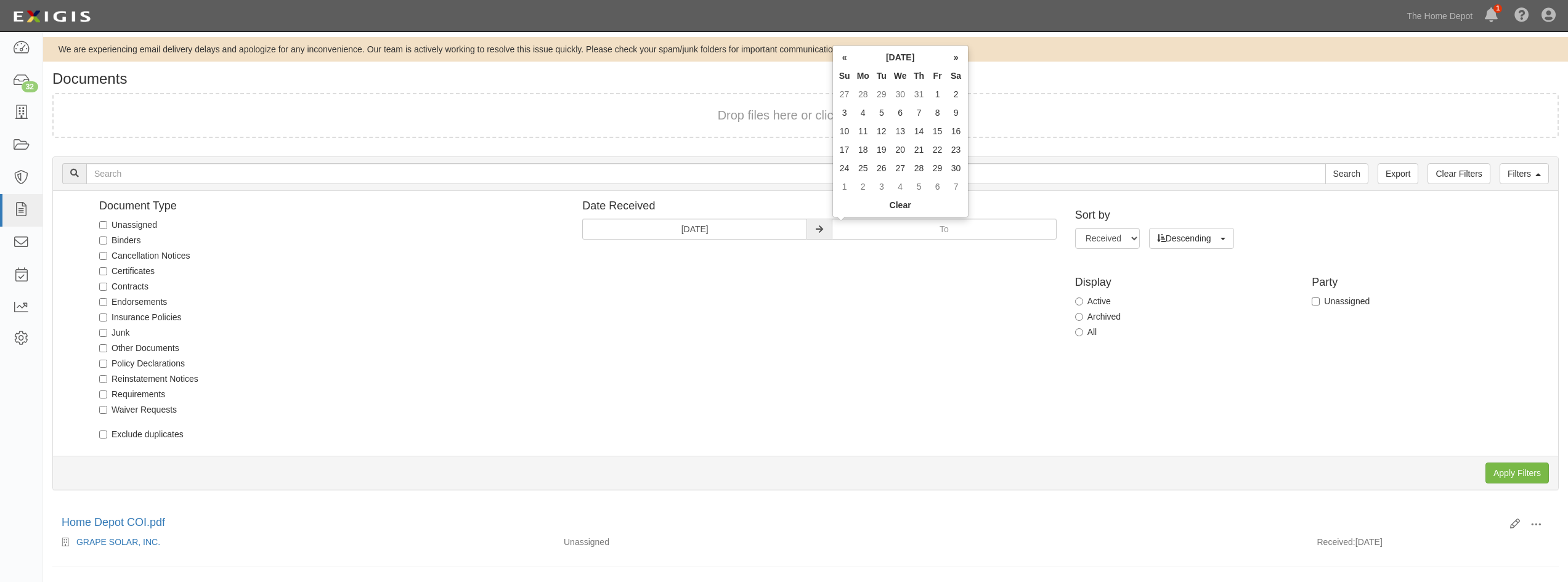
click at [841, 59] on th "«" at bounding box center [844, 57] width 18 height 18
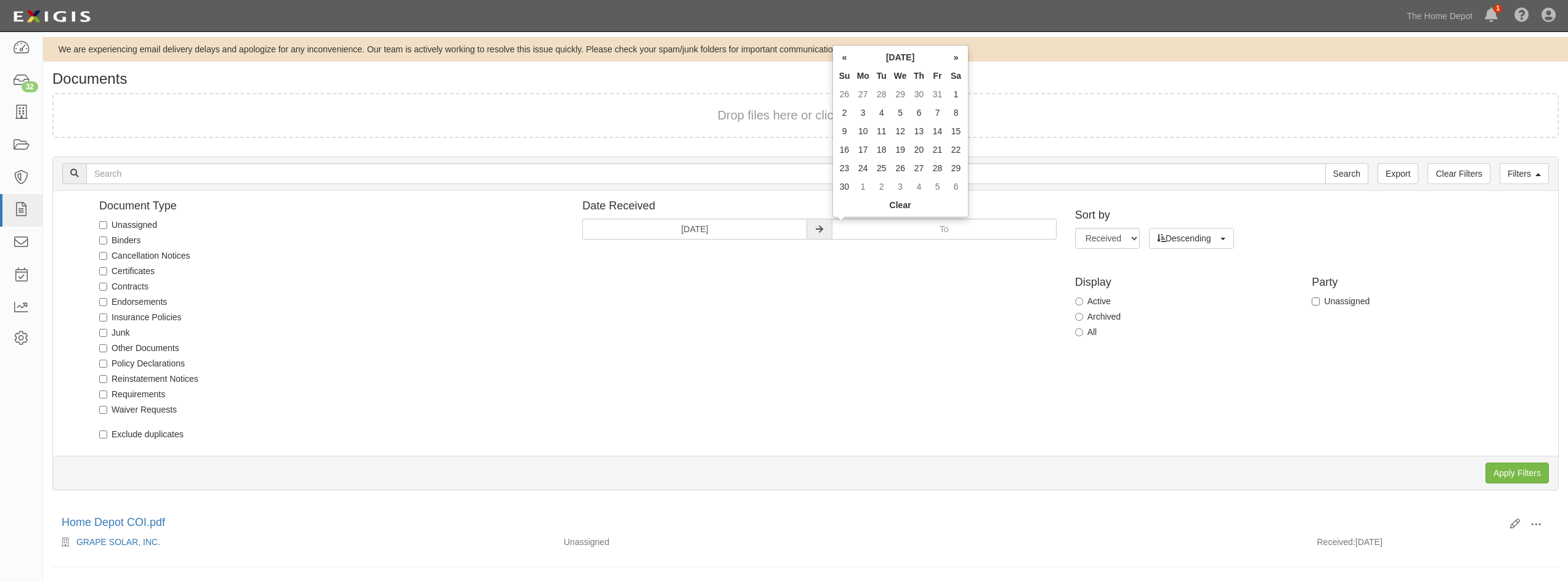
click at [841, 59] on th "«" at bounding box center [844, 57] width 18 height 18
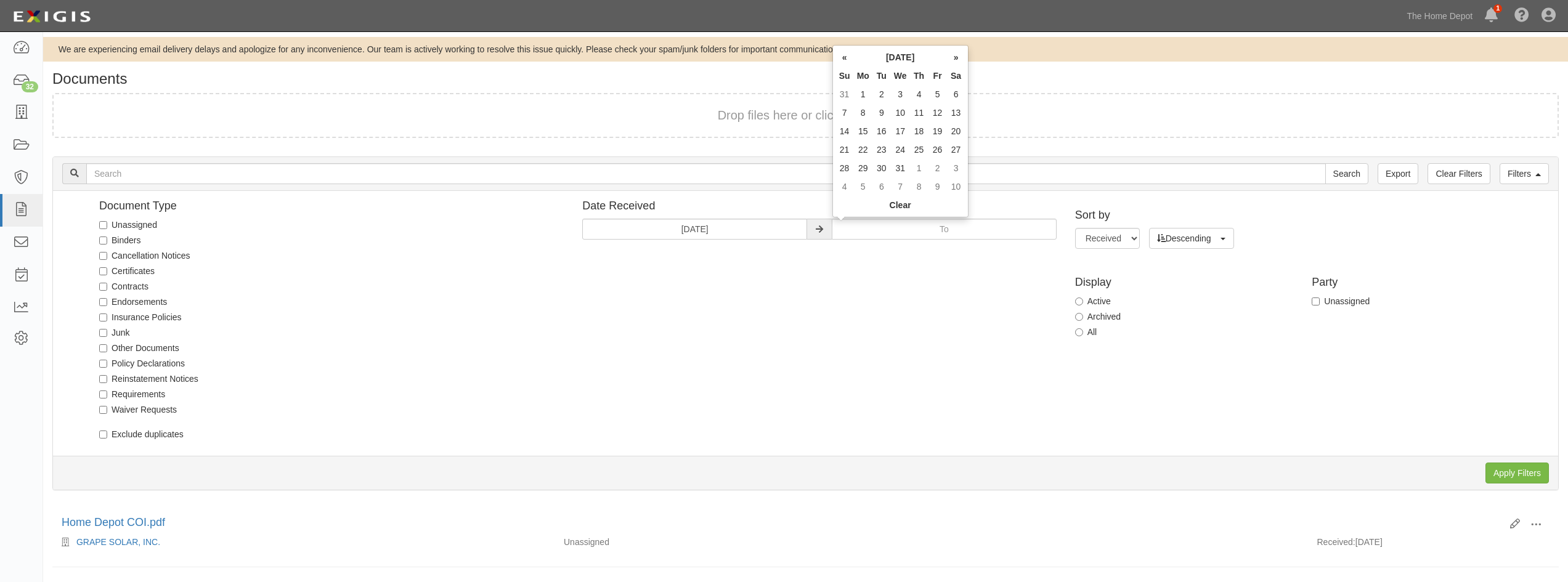
click at [902, 168] on td "31" at bounding box center [901, 168] width 19 height 18
type input "01/31/2024"
click at [958, 344] on div "Document Type Unassigned Binders Cancellation Notices Certificates Contracts En…" at bounding box center [809, 324] width 1496 height 246
click at [1133, 239] on select "Received Name" at bounding box center [1106, 238] width 65 height 21
click at [1042, 285] on div "Document Type Unassigned Binders Cancellation Notices Certificates Contracts En…" at bounding box center [809, 324] width 1496 height 246
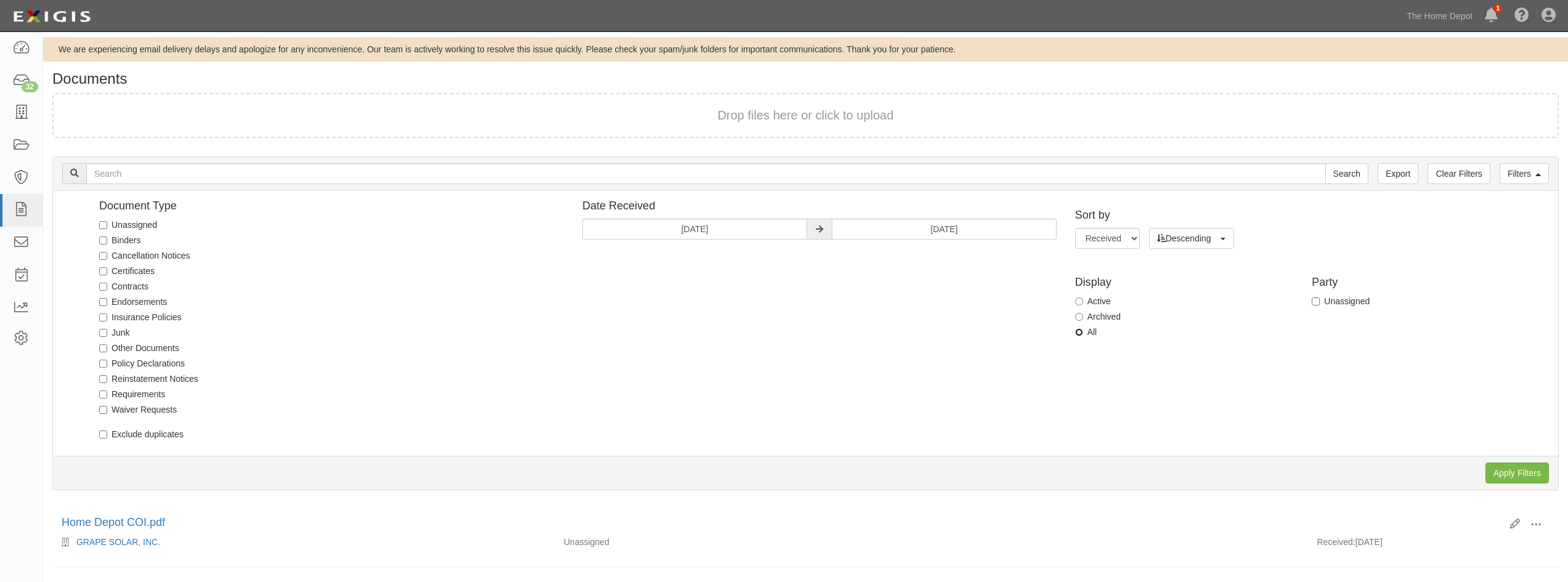
drag, startPoint x: 1077, startPoint y: 331, endPoint x: 1044, endPoint y: 325, distance: 33.5
click at [1076, 332] on input "All" at bounding box center [1078, 331] width 8 height 8
radio input "true"
click at [964, 313] on div "Document Type Unassigned Binders Cancellation Notices Certificates Contracts En…" at bounding box center [809, 324] width 1496 height 246
click at [1249, 350] on div "Document Type Unassigned Binders Cancellation Notices Certificates Contracts En…" at bounding box center [809, 324] width 1496 height 246
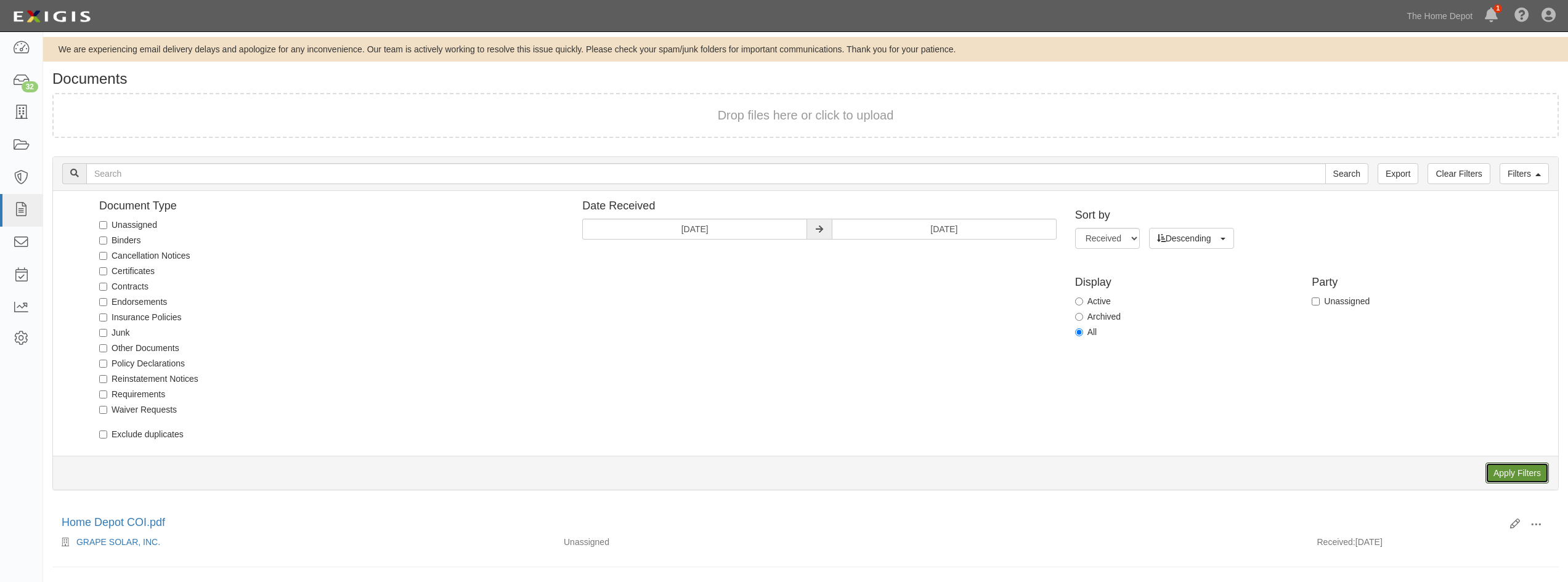
click at [1498, 475] on input "Apply Filters" at bounding box center [1517, 473] width 64 height 21
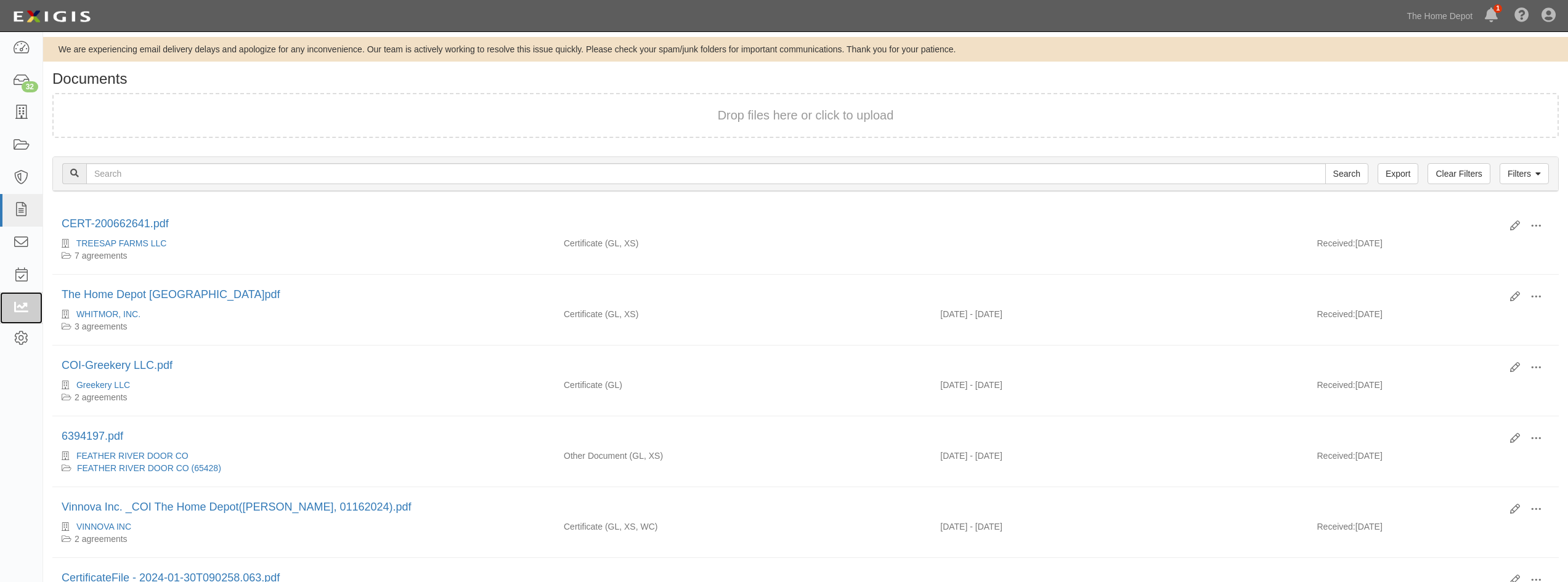
click at [22, 301] on icon at bounding box center [21, 308] width 17 height 14
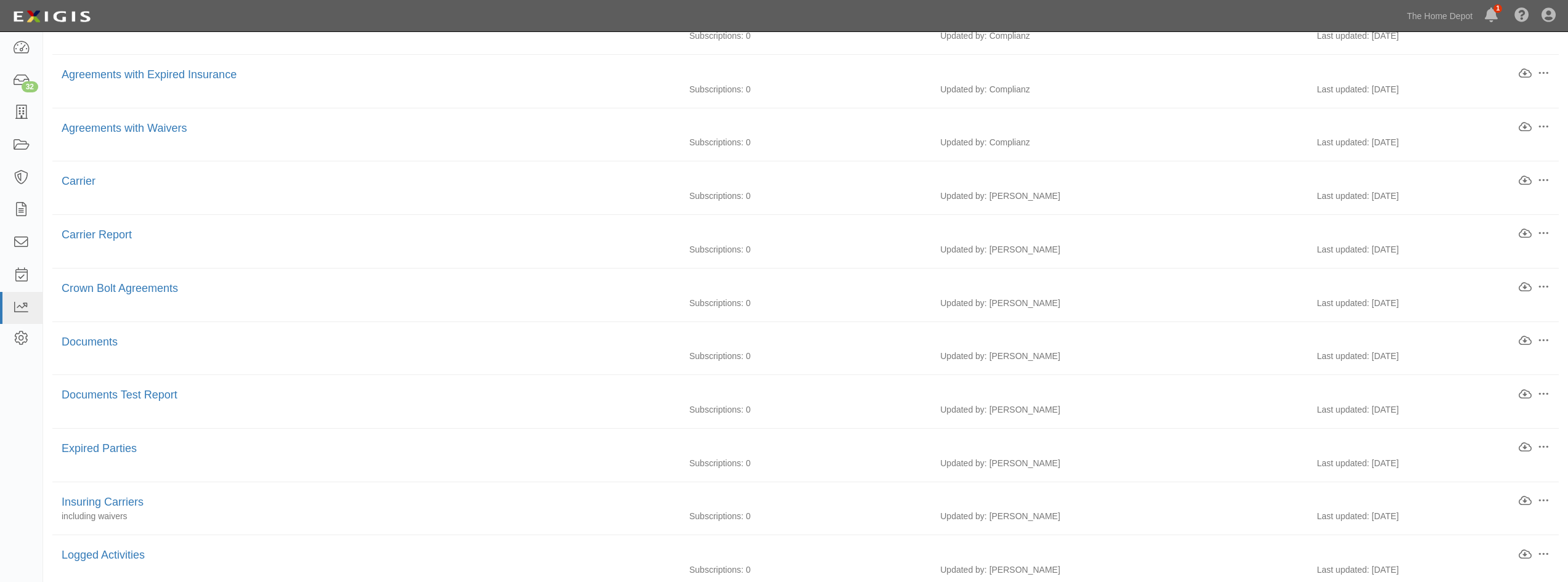
scroll to position [554, 0]
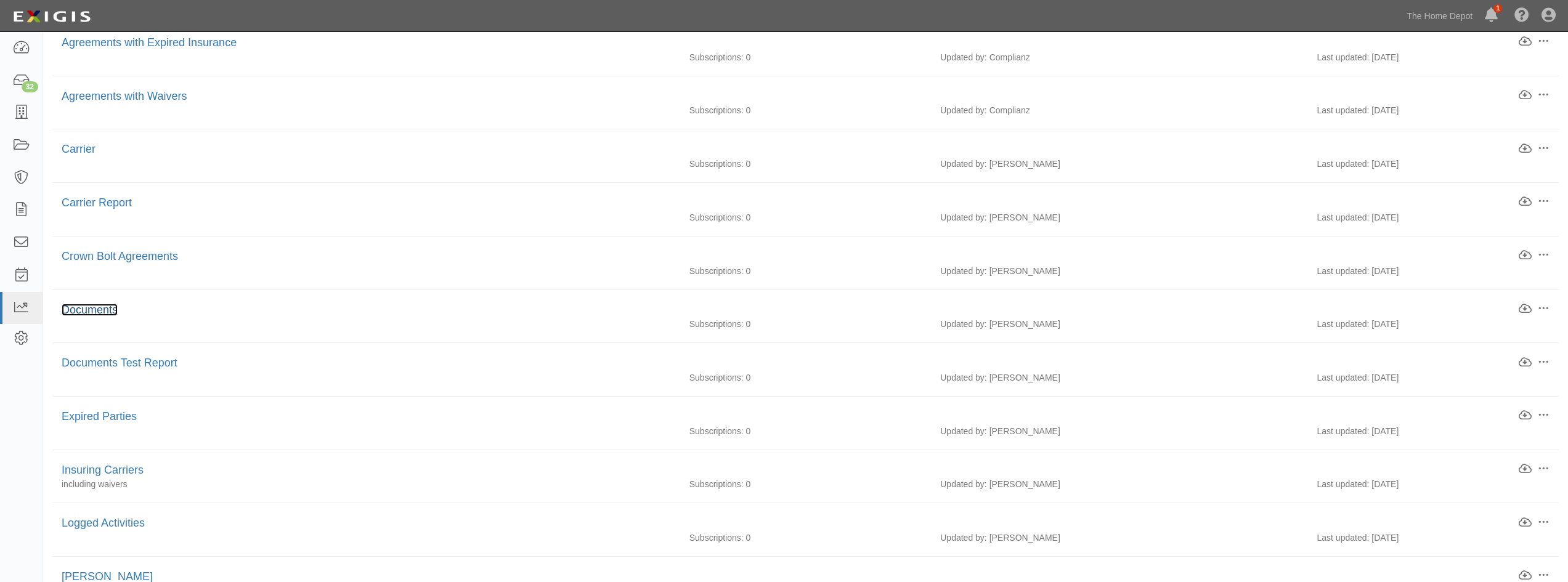
click at [96, 304] on link "Documents" at bounding box center [90, 310] width 56 height 12
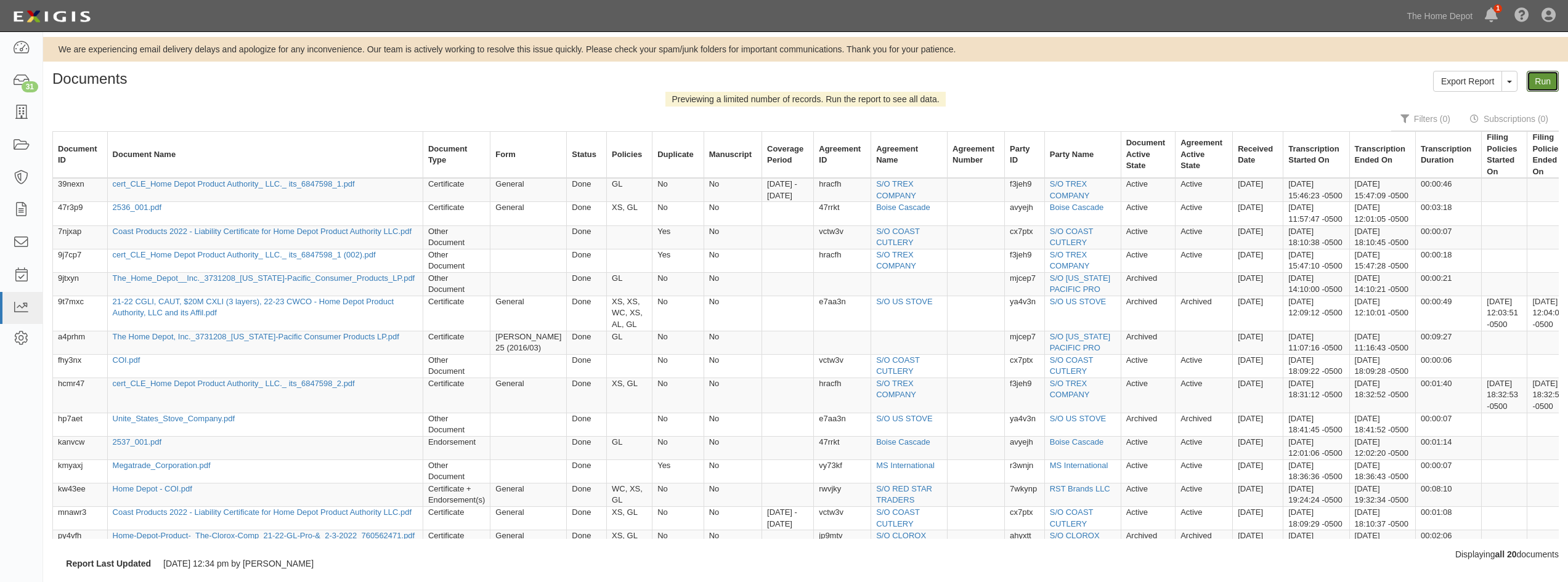
click at [1532, 82] on link "Run" at bounding box center [1542, 81] width 32 height 21
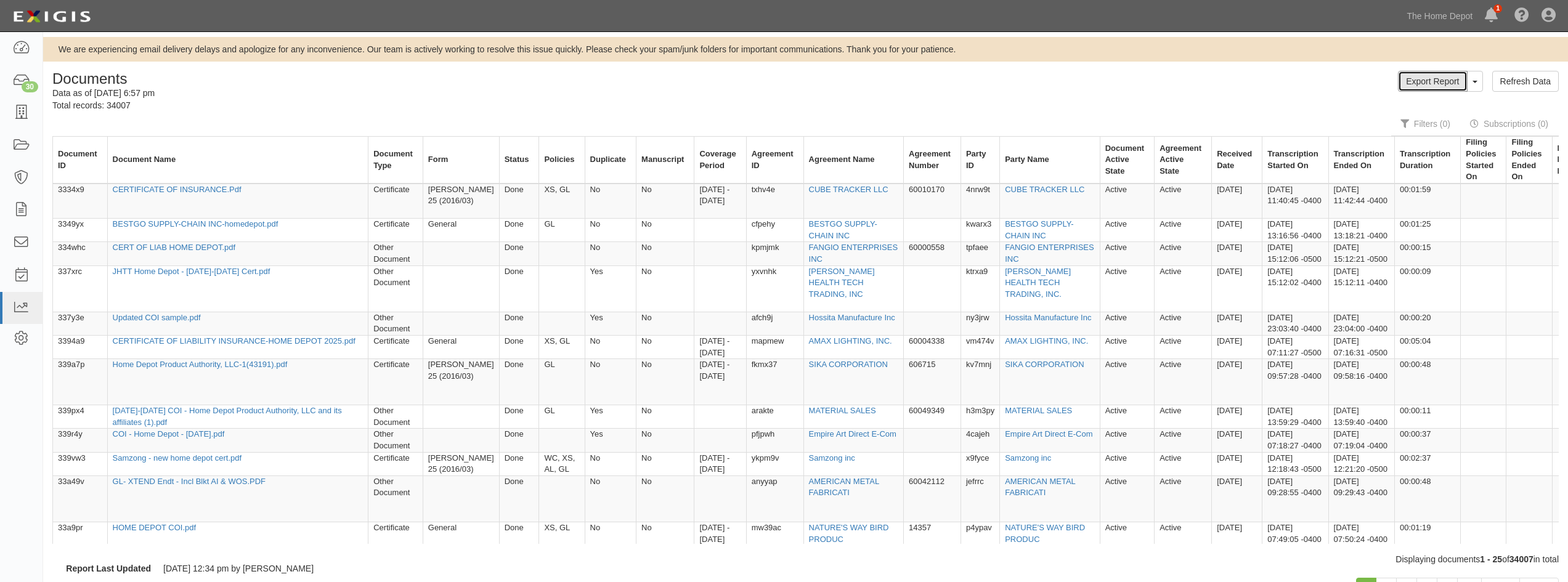
click at [1445, 81] on link "Export Report" at bounding box center [1432, 81] width 69 height 21
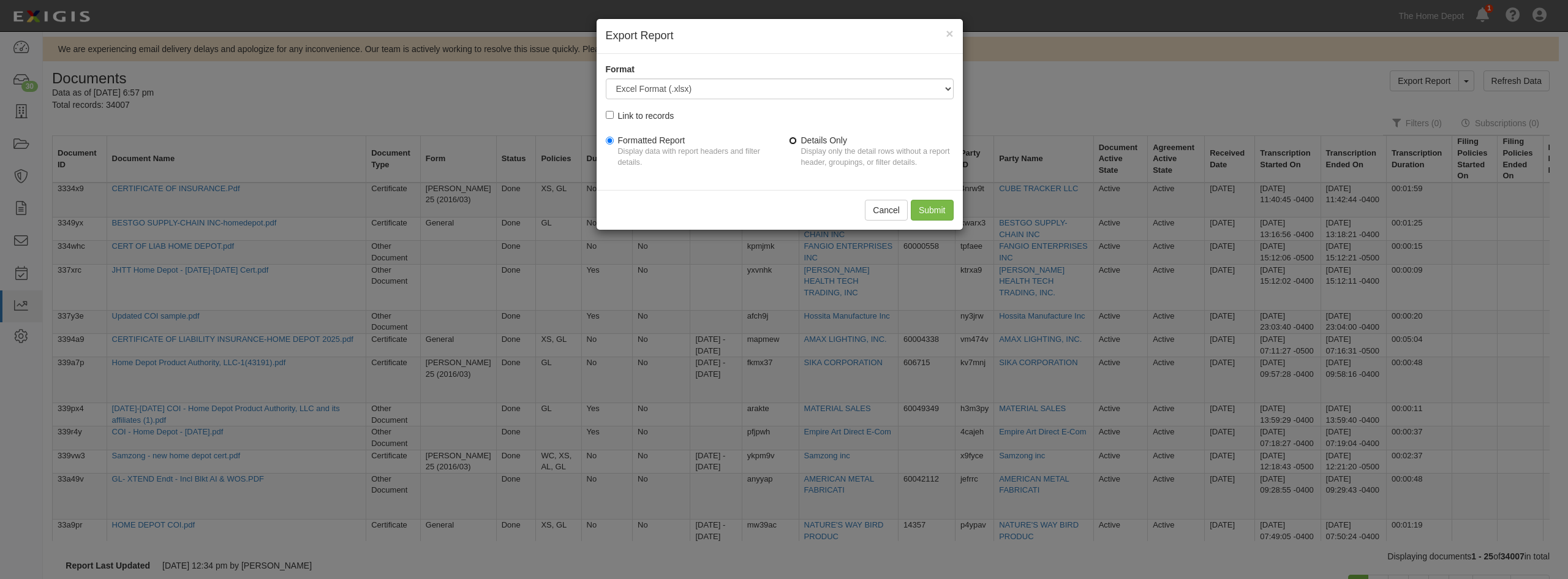
click at [793, 141] on input "Details Only Display only the detail rows without a report header, groupings, o…" at bounding box center [793, 140] width 8 height 8
radio input "true"
click at [931, 218] on input "Submit" at bounding box center [932, 210] width 43 height 21
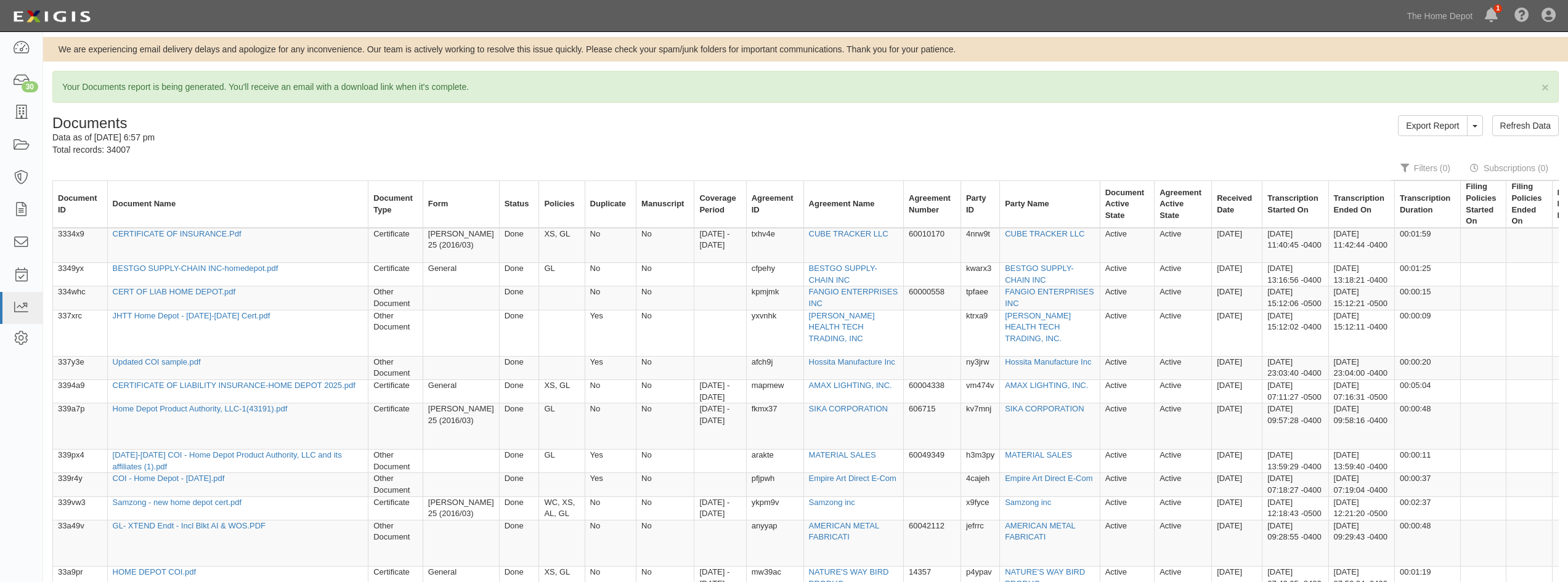
click at [1313, 134] on div "Export Report ToggleReportDropdown Edit Report Clone Report Delete Report Refre…" at bounding box center [1187, 126] width 763 height 21
click at [1435, 127] on link "Export Report" at bounding box center [1432, 126] width 69 height 21
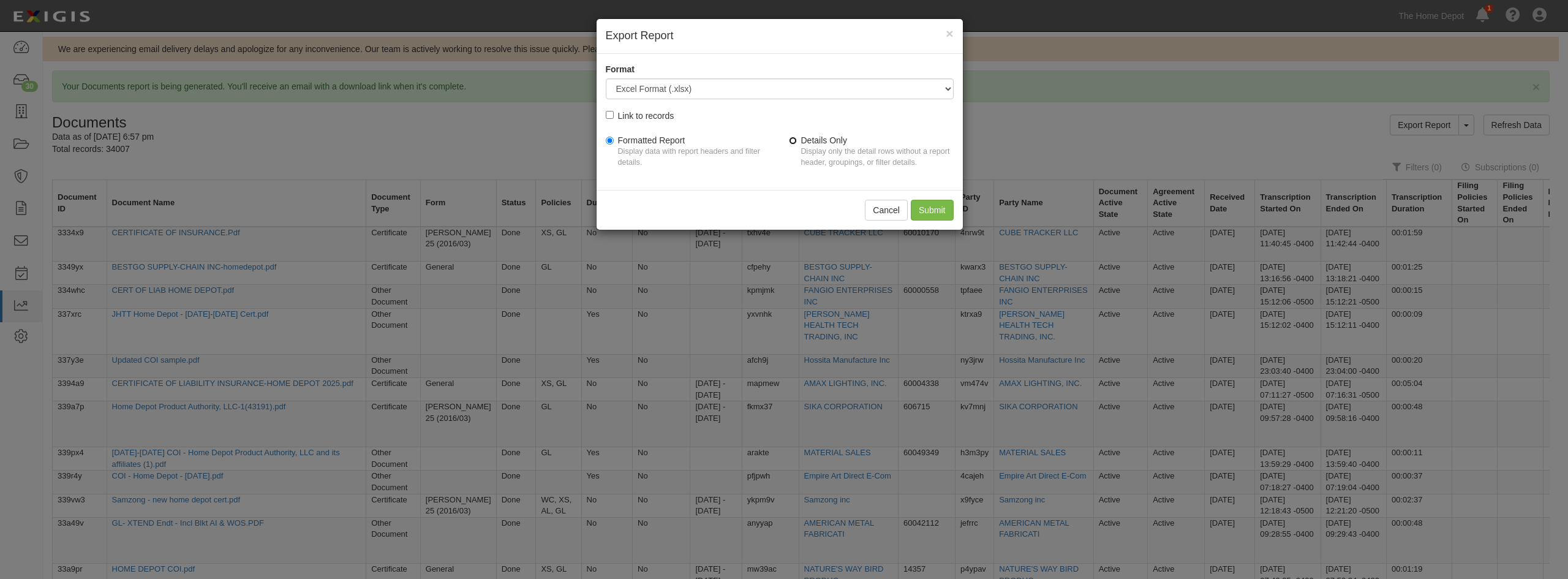
click at [793, 140] on input "Details Only Display only the detail rows without a report header, groupings, o…" at bounding box center [793, 140] width 8 height 8
radio input "true"
click at [781, 176] on div "Details Only Display only the detail rows without a report header, groupings, o…" at bounding box center [871, 155] width 183 height 53
click at [935, 206] on input "Submit" at bounding box center [932, 210] width 43 height 21
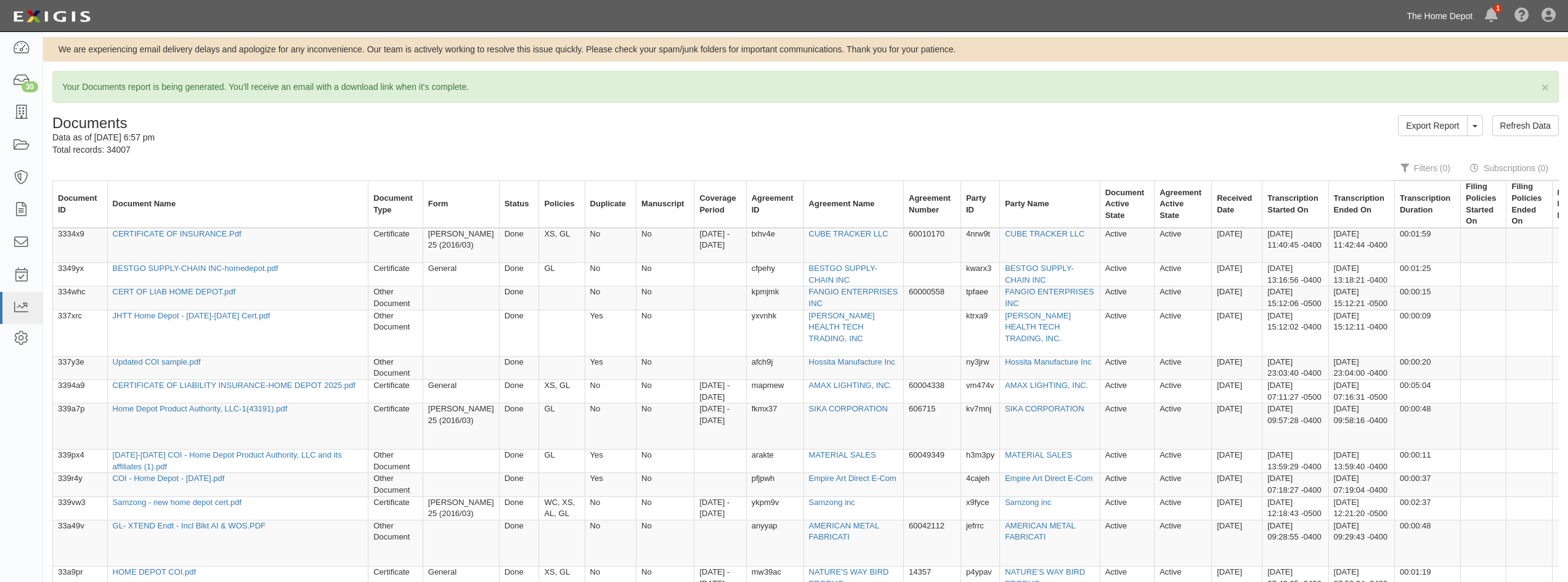
click at [1449, 16] on link "The Home Depot" at bounding box center [1440, 15] width 78 height 25
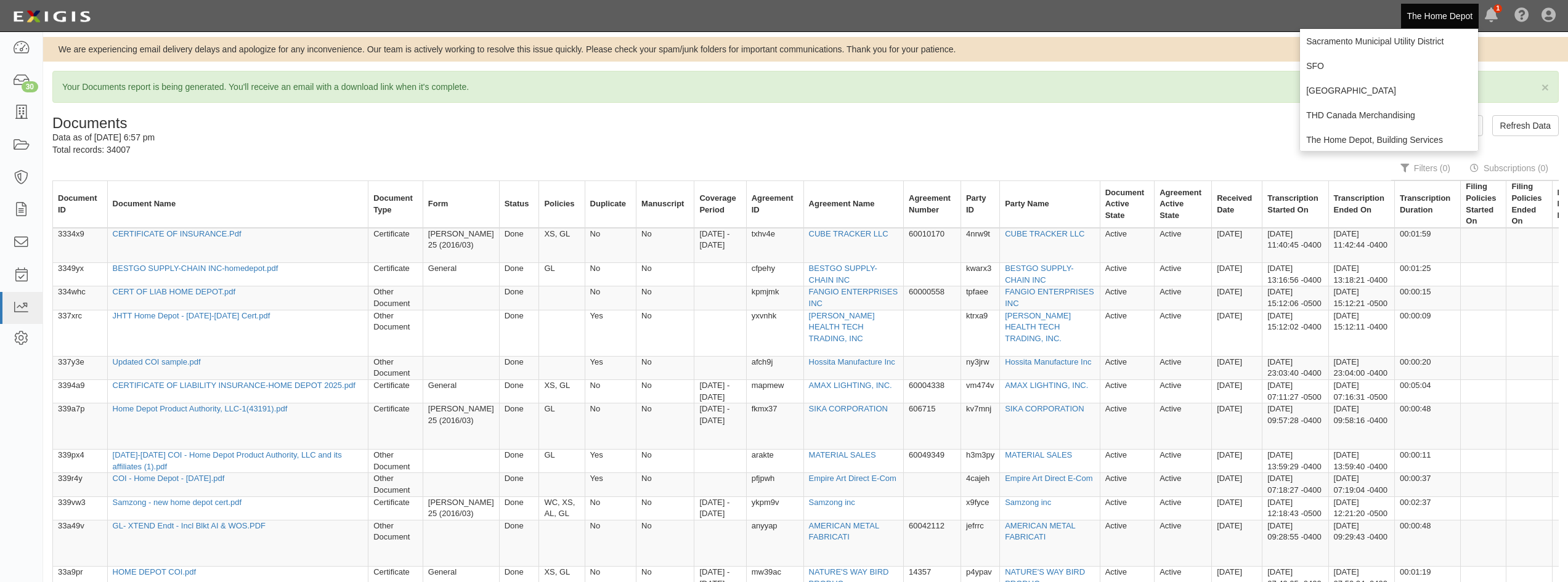
scroll to position [246, 0]
click at [1328, 93] on link "THD Canada Merchandising" at bounding box center [1389, 93] width 178 height 25
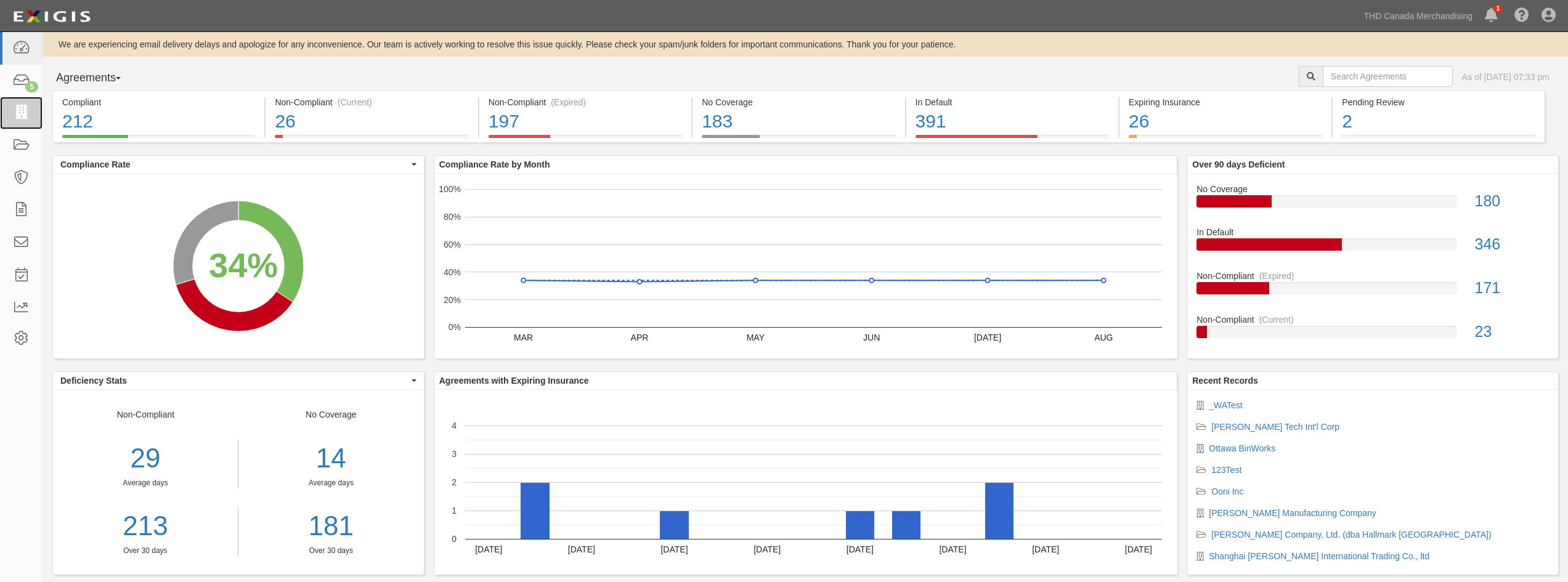
click at [22, 114] on icon at bounding box center [21, 113] width 17 height 14
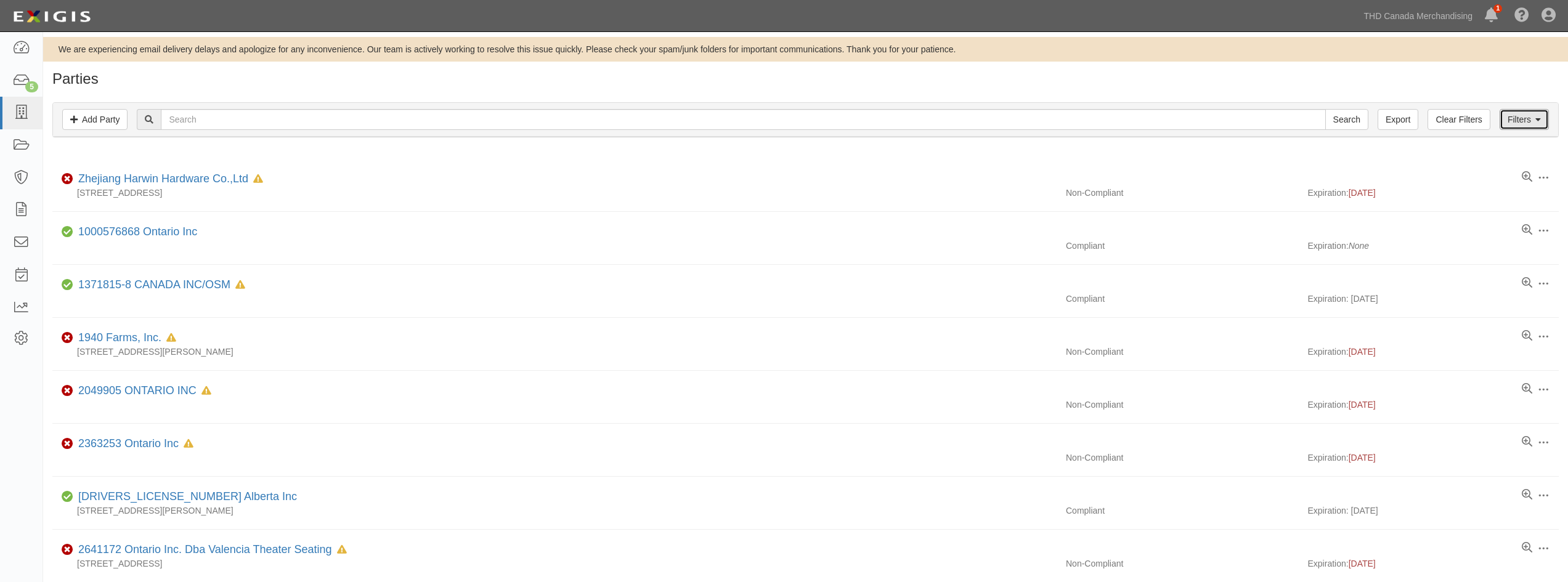
click at [1527, 127] on link "Filters" at bounding box center [1523, 120] width 49 height 21
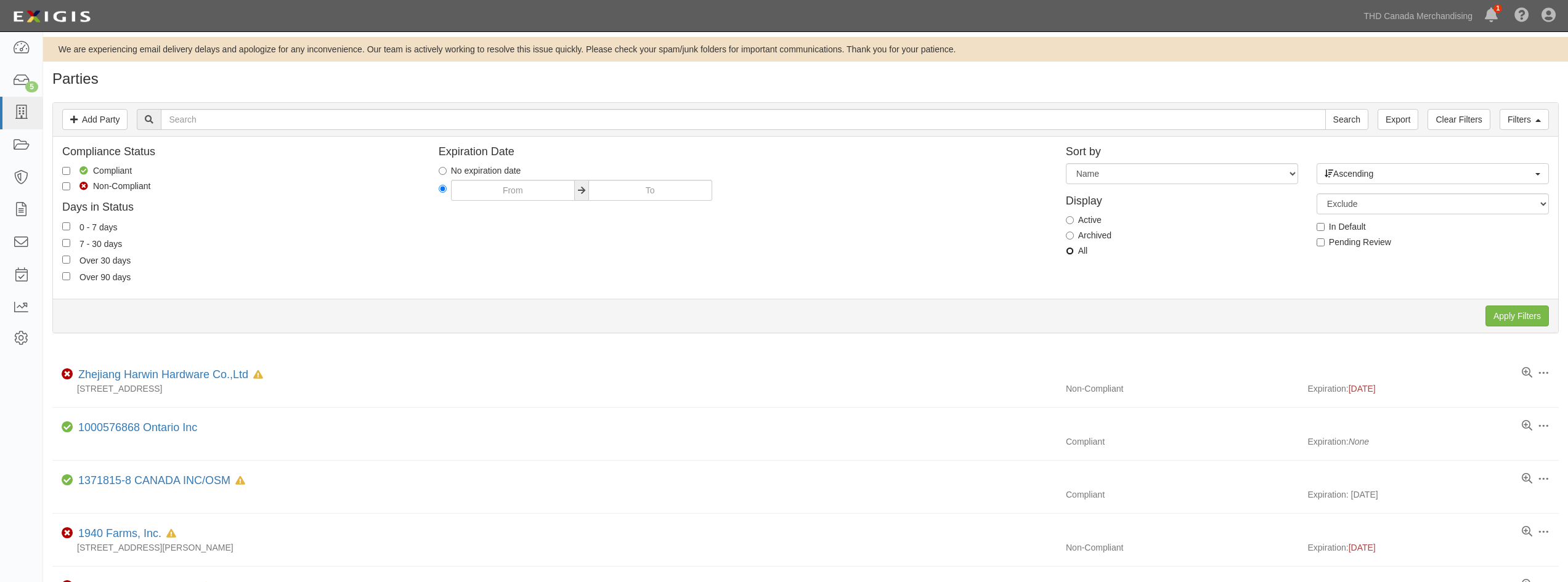
click at [1071, 252] on input "All" at bounding box center [1069, 251] width 8 height 8
radio input "true"
click at [1243, 257] on div "Display Active Archived All" at bounding box center [1181, 224] width 251 height 79
drag, startPoint x: 1503, startPoint y: 311, endPoint x: 1503, endPoint y: 304, distance: 7.0
click at [1505, 306] on input "Apply Filters" at bounding box center [1517, 316] width 64 height 21
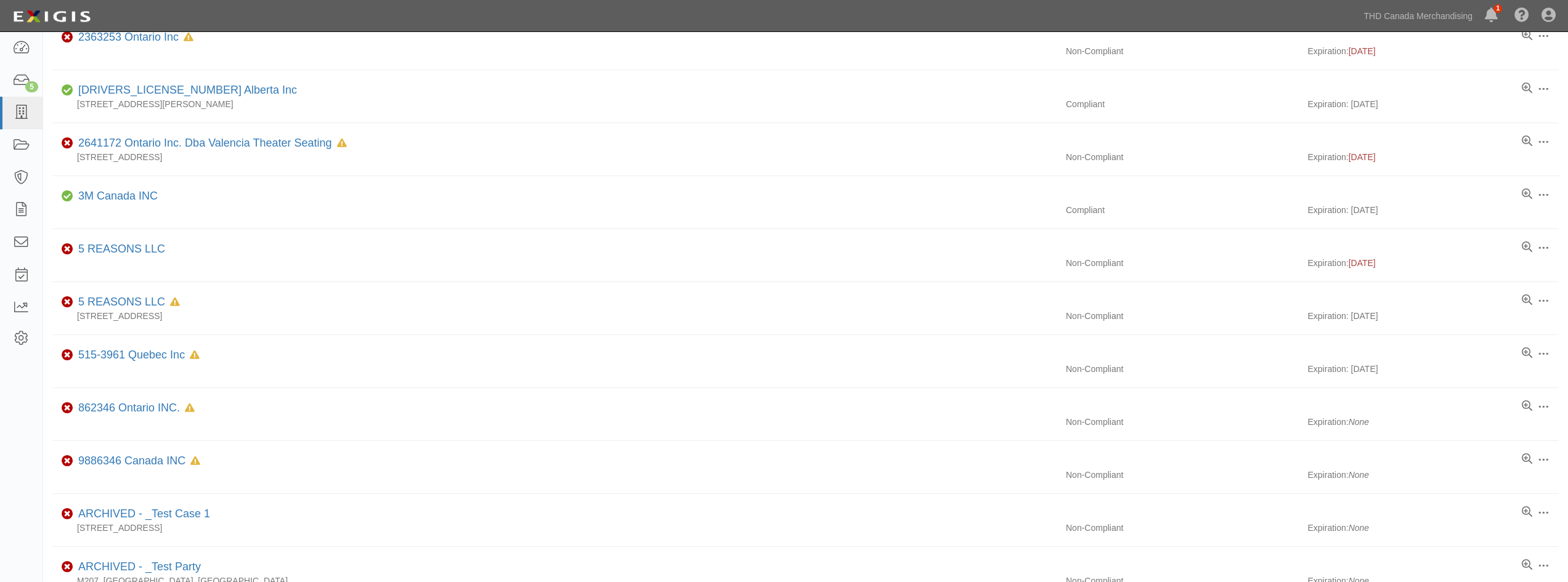
scroll to position [746, 0]
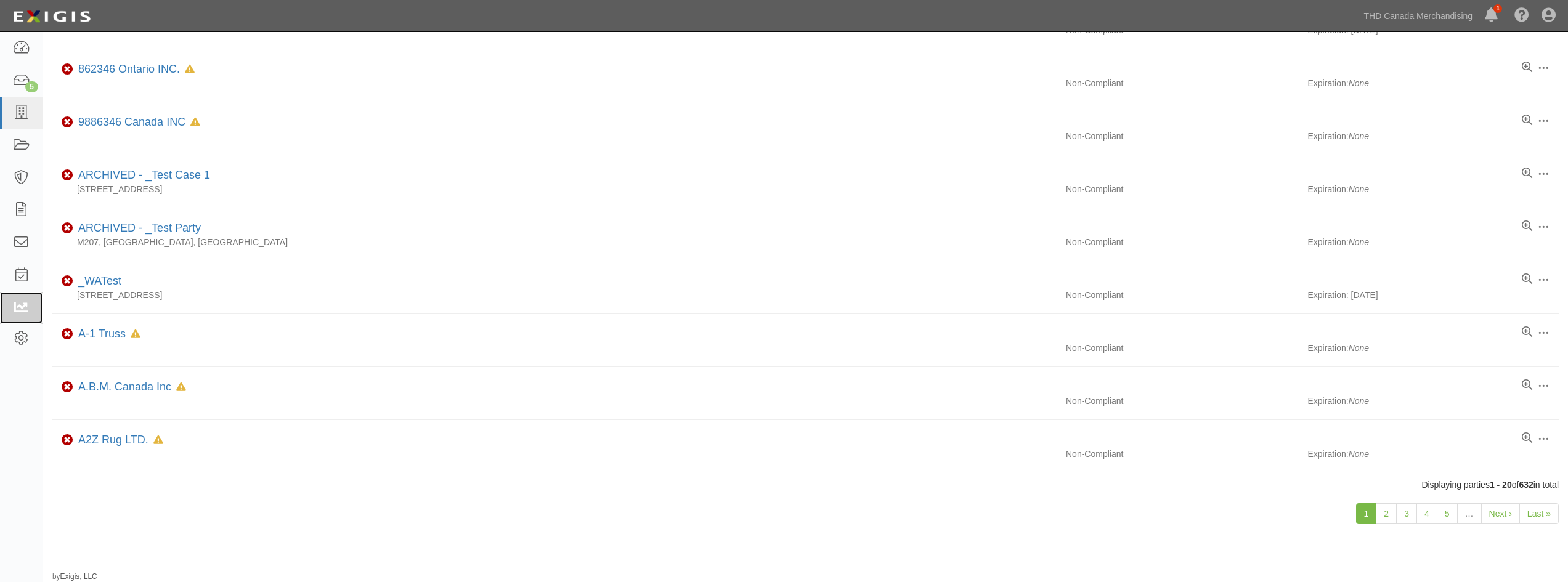
click at [15, 311] on icon at bounding box center [21, 308] width 17 height 14
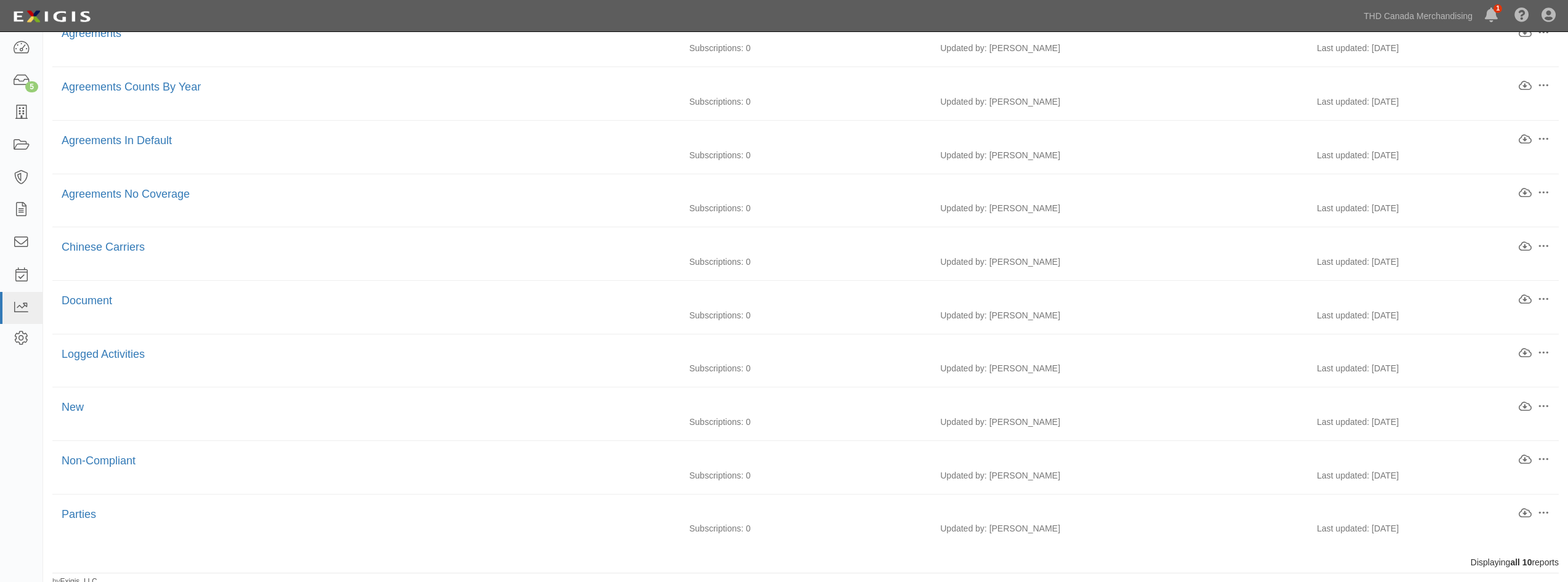
scroll to position [141, 0]
click at [77, 504] on link "Parties" at bounding box center [79, 510] width 34 height 12
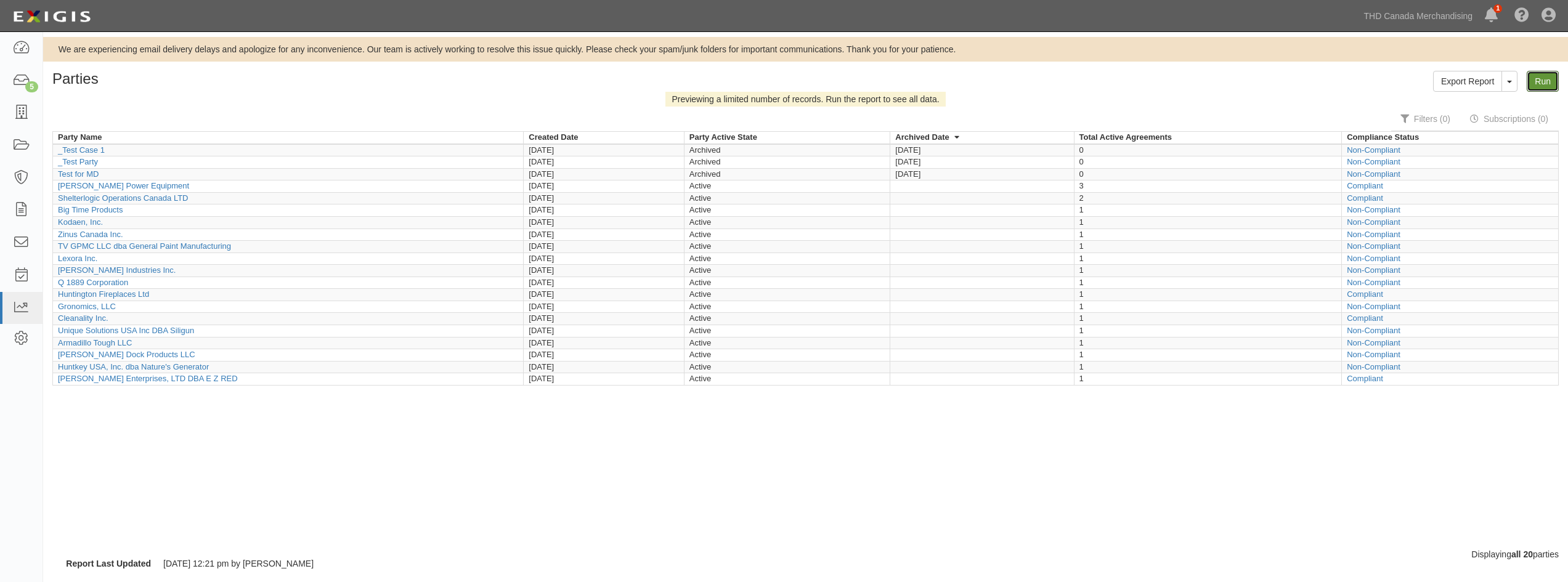
drag, startPoint x: 1539, startPoint y: 80, endPoint x: 1510, endPoint y: 78, distance: 29.1
click at [1538, 79] on link "Run" at bounding box center [1542, 81] width 32 height 21
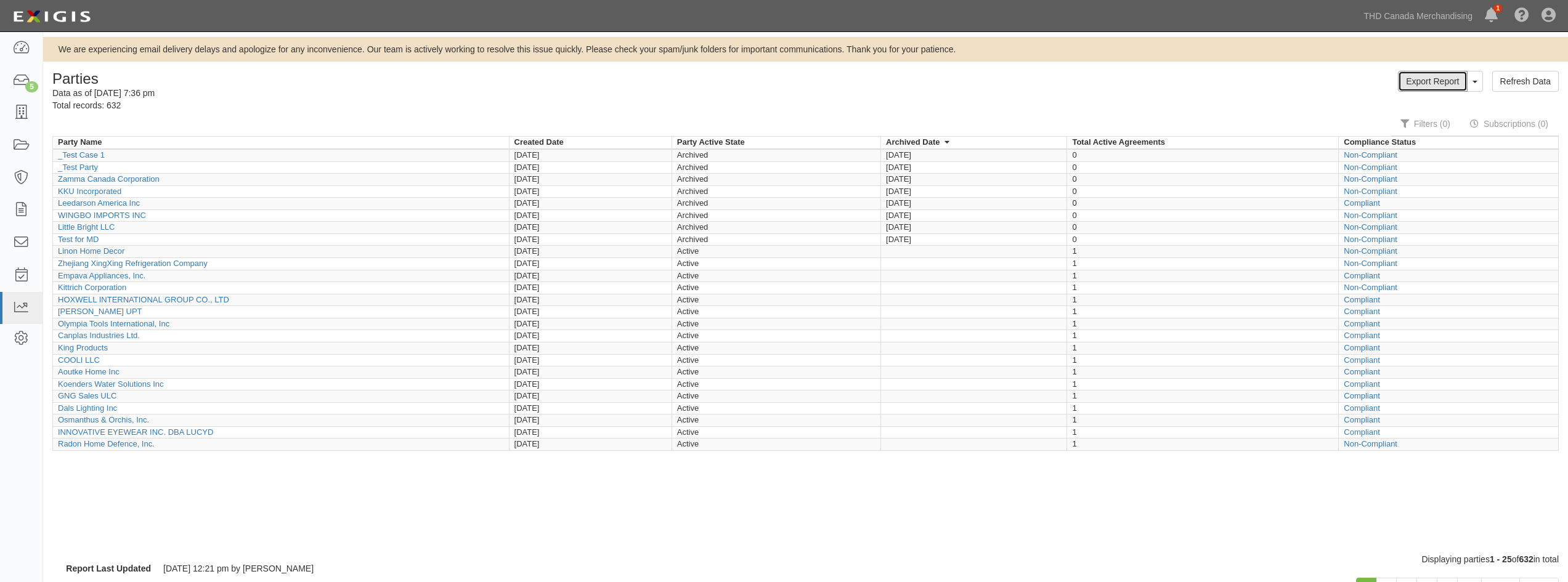
click at [1435, 77] on link "Export Report" at bounding box center [1432, 81] width 69 height 21
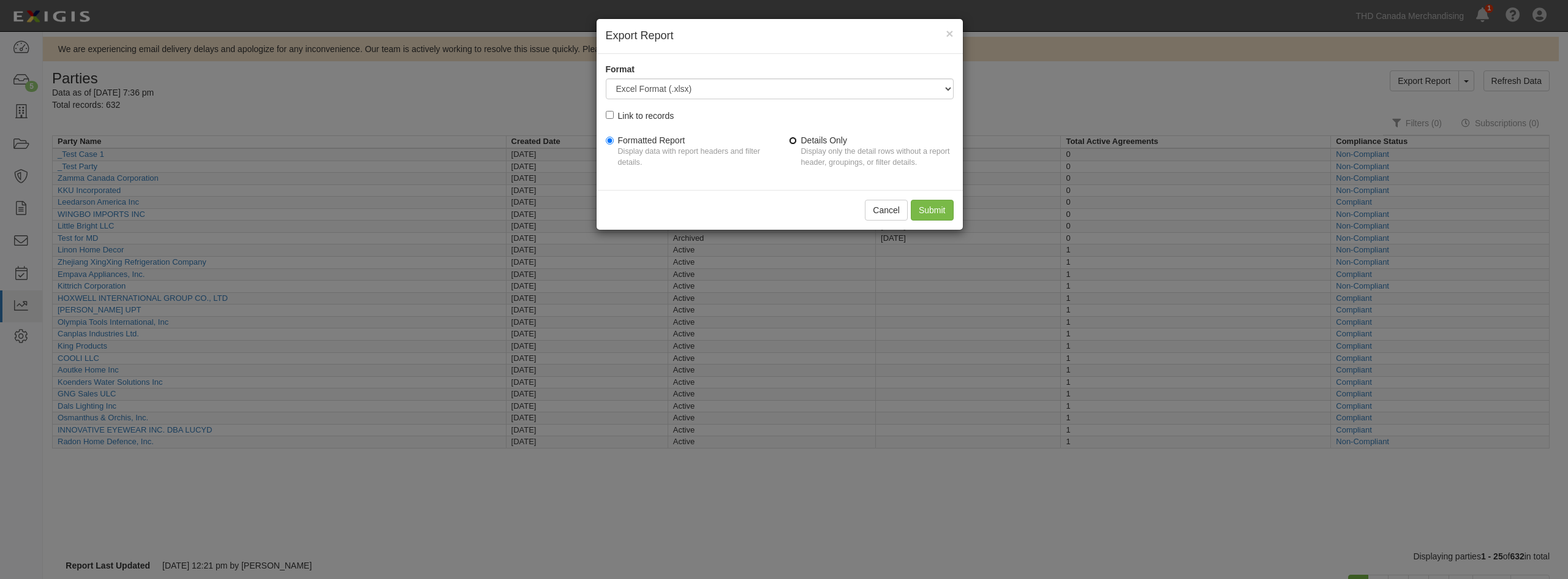
click at [794, 140] on input "Details Only Display only the detail rows without a report header, groupings, o…" at bounding box center [793, 140] width 8 height 8
radio input "true"
click at [927, 209] on input "Submit" at bounding box center [932, 210] width 43 height 21
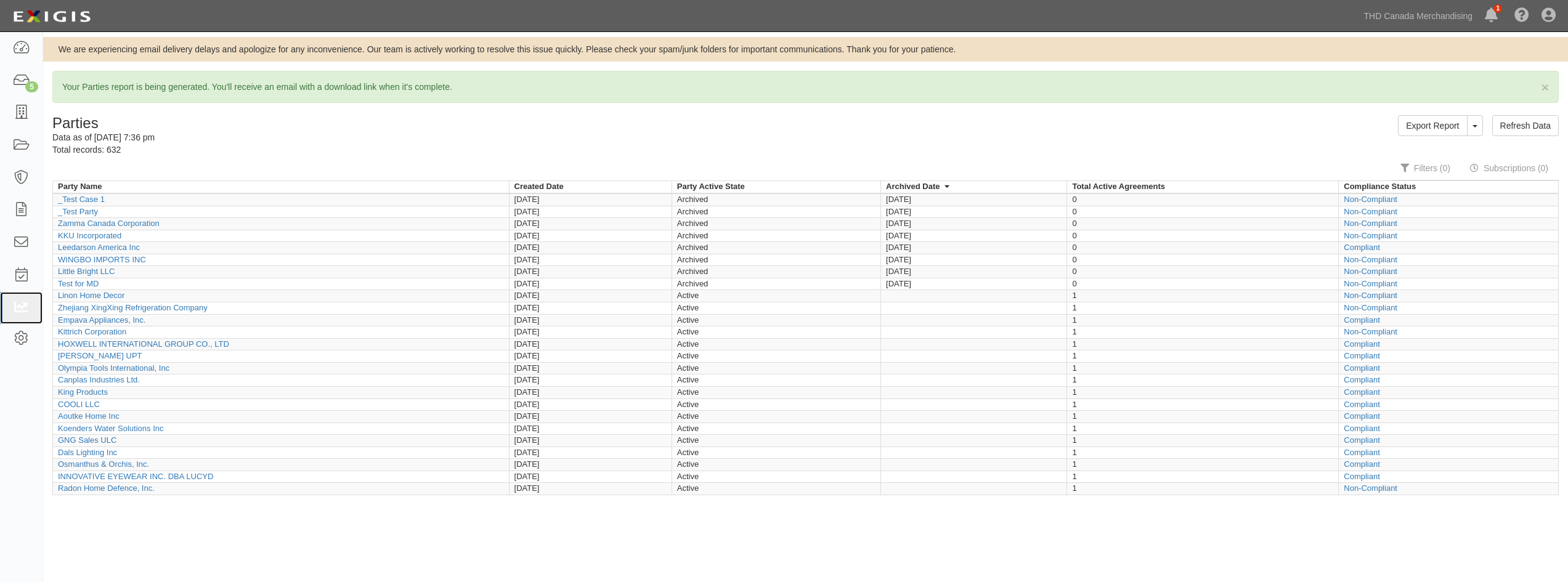
click at [21, 305] on icon at bounding box center [21, 308] width 17 height 14
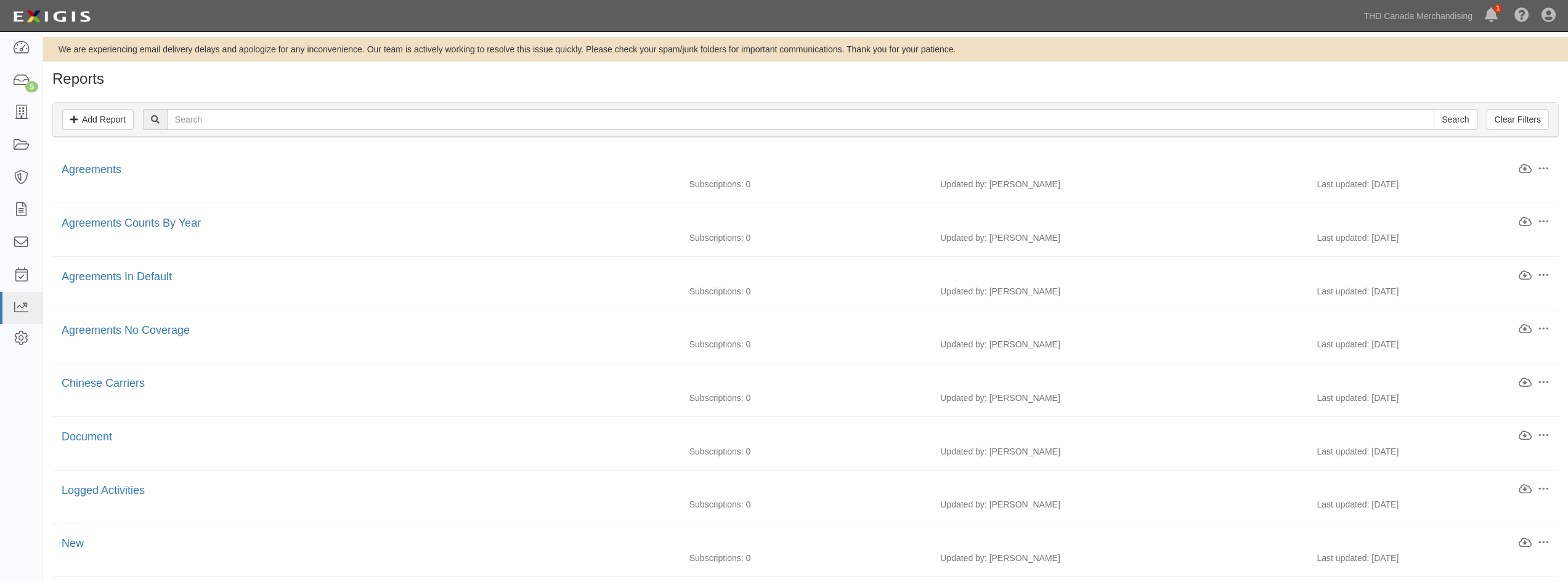
click at [90, 160] on li "Edit Download Clone Delete Agreements Subscriptions: 0 Updated by: [PERSON_NAME…" at bounding box center [805, 176] width 1506 height 53
click at [89, 170] on link "Agreements" at bounding box center [91, 170] width 59 height 12
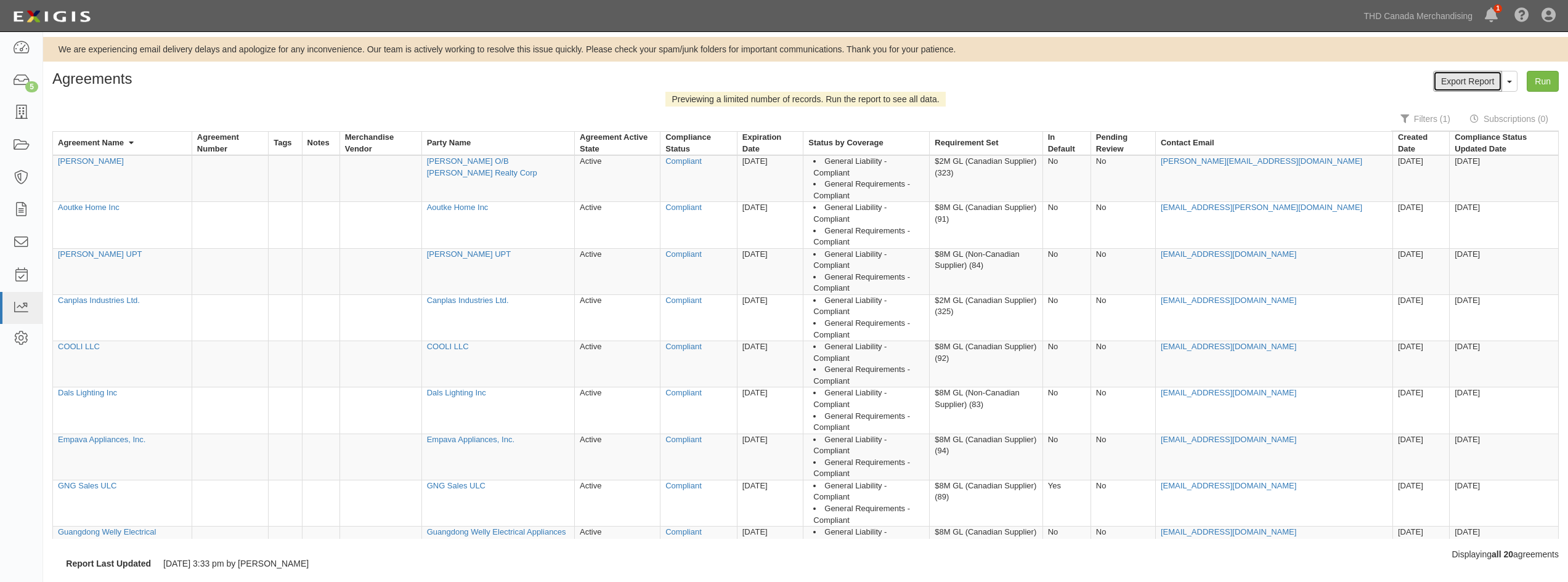
click at [1472, 81] on link "Export Report" at bounding box center [1467, 81] width 69 height 21
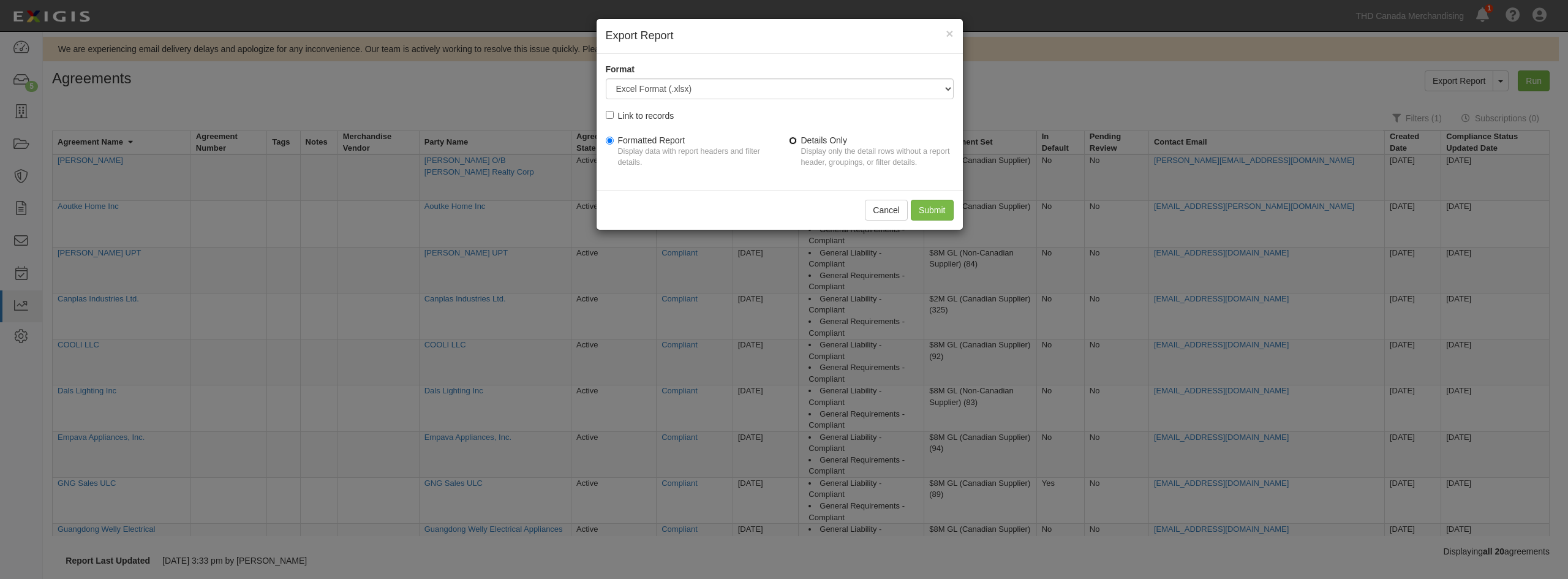
click at [794, 143] on input "Details Only Display only the detail rows without a report header, groupings, o…" at bounding box center [793, 140] width 8 height 8
radio input "true"
click at [924, 204] on input "Submit" at bounding box center [932, 210] width 43 height 21
